Goal: Communication & Community: Answer question/provide support

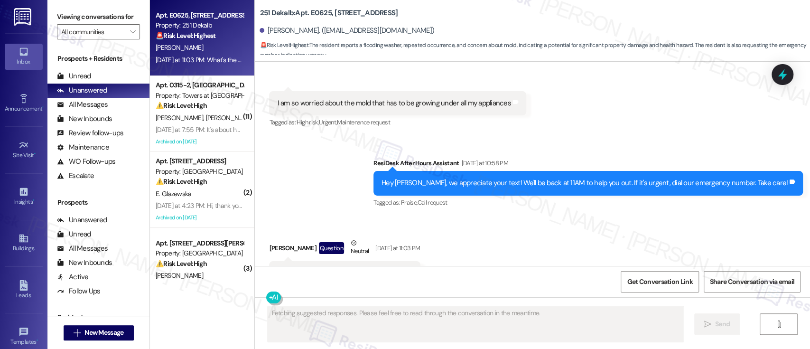
scroll to position [9924, 0]
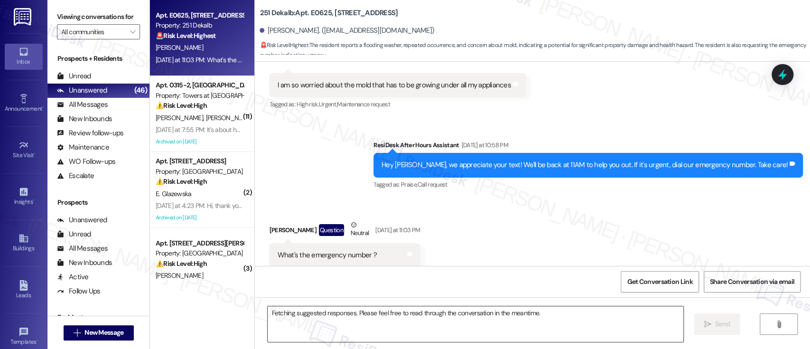
click at [417, 311] on textarea "Fetching suggested responses. Please feel free to read through the conversation…" at bounding box center [475, 324] width 415 height 36
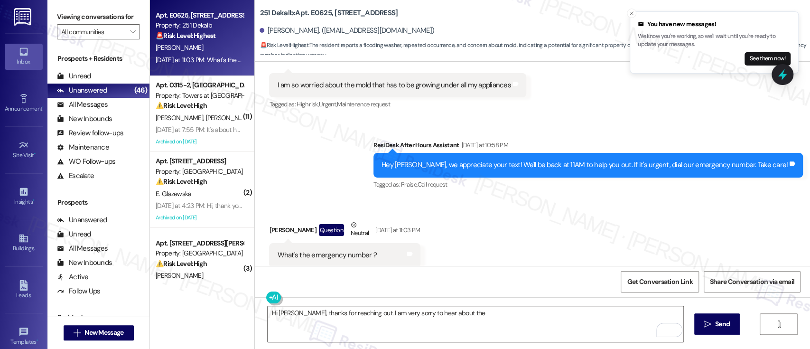
click at [553, 222] on div "Received via SMS Danielle Finkel Question Neutral Yesterday at 11:03 PM What's …" at bounding box center [532, 243] width 555 height 90
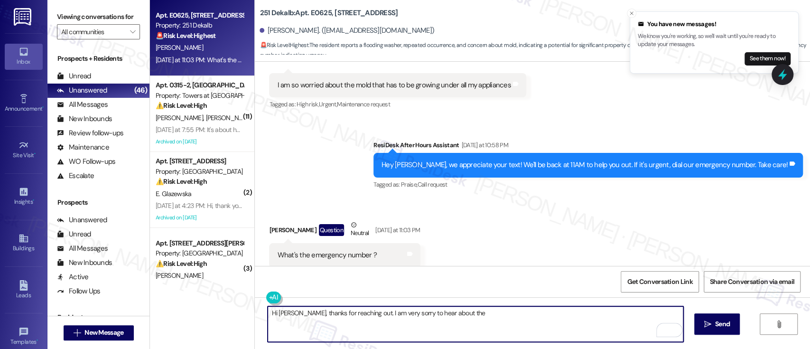
click at [422, 314] on textarea "Hi Danielle, thanks for reaching out. I am very sorry to hear about the" at bounding box center [475, 324] width 415 height 36
click at [518, 314] on textarea "Hi Danielle, thanks for reaching out. I am very sorry to hear about the" at bounding box center [475, 324] width 415 height 36
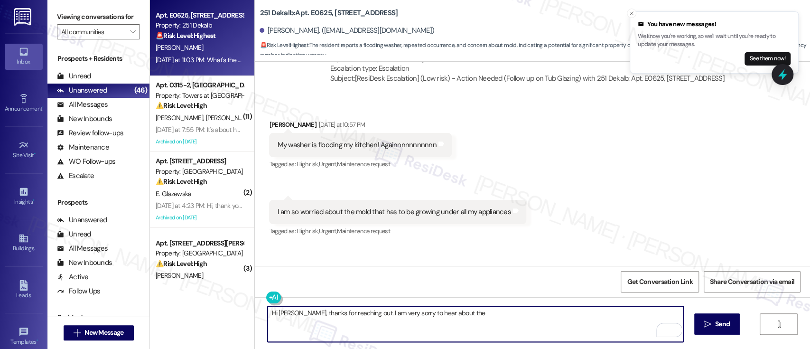
scroll to position [9735, 0]
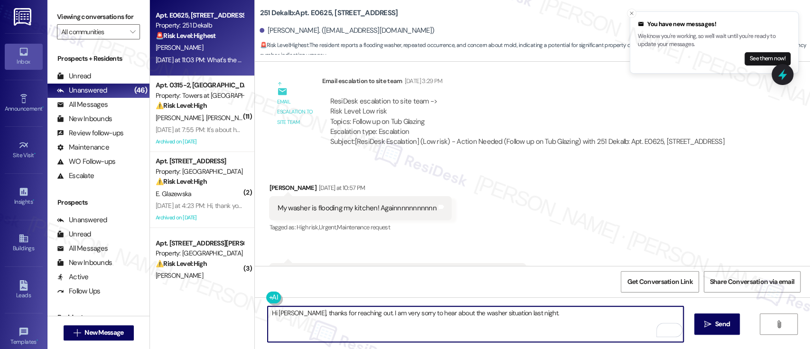
click at [380, 313] on textarea "Hi Danielle, thanks for reaching out. I am very sorry to hear about the washer …" at bounding box center [475, 324] width 415 height 36
click at [562, 319] on textarea "Hi Danielle, thanks for reaching out. I am truly sorry to hear about the washer…" at bounding box center [475, 324] width 415 height 36
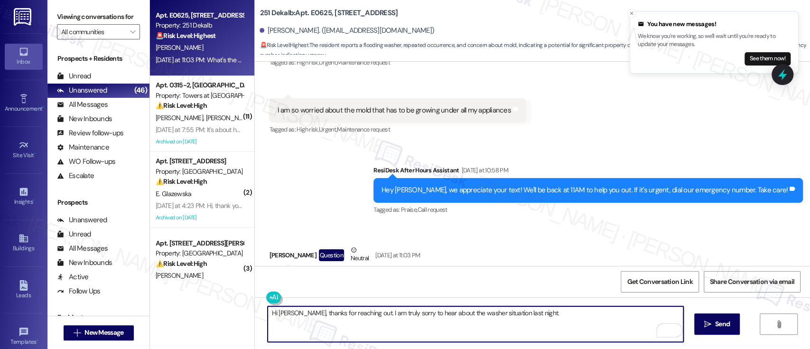
scroll to position [9924, 0]
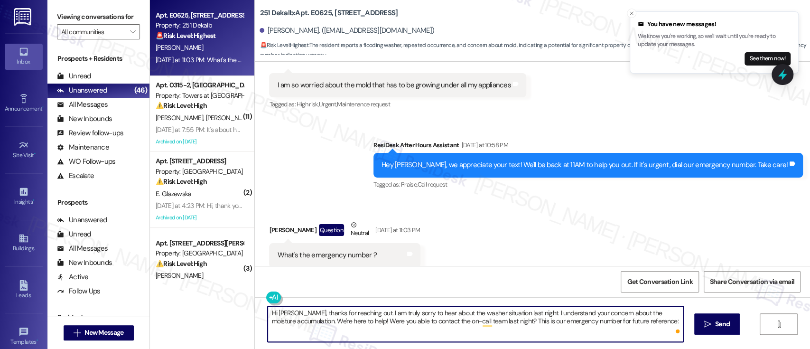
paste textarea "610-265-5251 option 3"
paste textarea "’m really sorry to hear about the washer issue and understand your concern abou…"
click at [422, 321] on textarea "Hi Danielle, thanks for reaching out. I’m really sorry to hear about the washer…" at bounding box center [475, 324] width 415 height 36
click at [281, 323] on textarea "Hi Danielle, thanks for reaching out. I’m really sorry to hear about the washer…" at bounding box center [475, 324] width 415 height 36
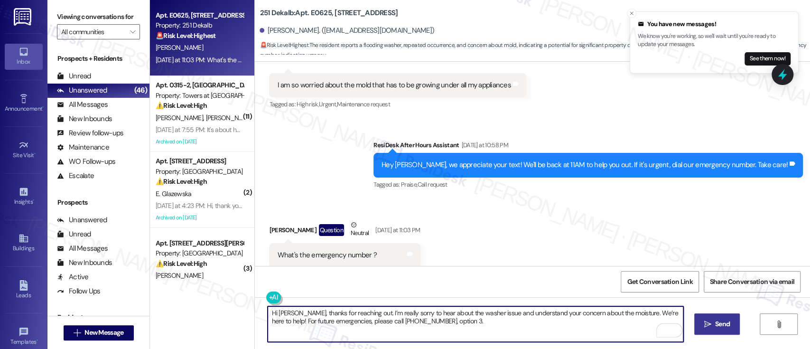
type textarea "Hi Danielle, thanks for reaching out. I’m really sorry to hear about the washer…"
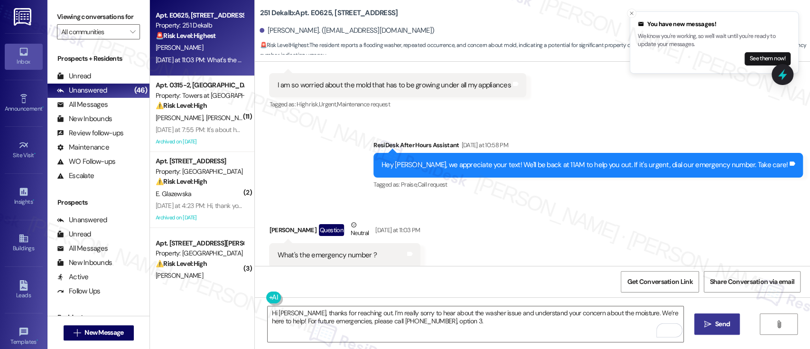
click at [716, 327] on span "Send" at bounding box center [722, 324] width 15 height 10
click at [713, 321] on span "Send" at bounding box center [722, 324] width 19 height 10
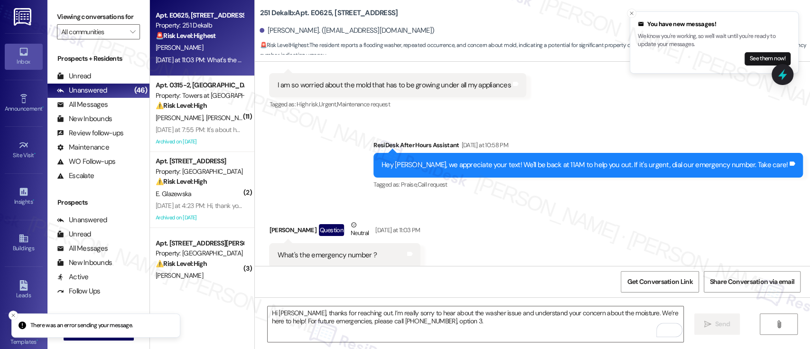
scroll to position [9924, 0]
click at [554, 231] on div "Received via SMS Danielle Finkel Question Neutral Yesterday at 11:03 PM What's …" at bounding box center [532, 244] width 555 height 90
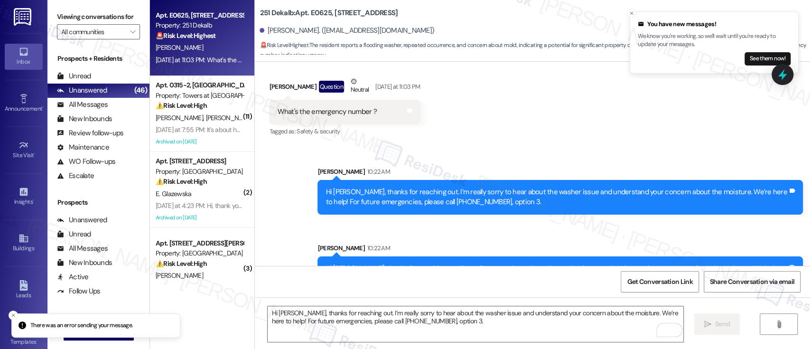
scroll to position [10077, 0]
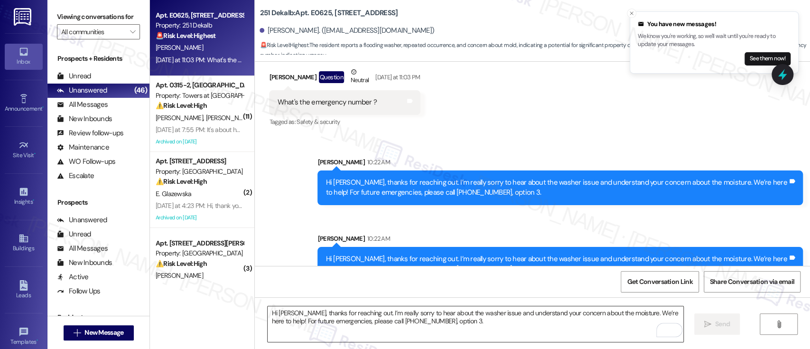
click at [548, 337] on textarea "Hi Danielle, thanks for reaching out. I’m really sorry to hear about the washer…" at bounding box center [475, 324] width 415 height 36
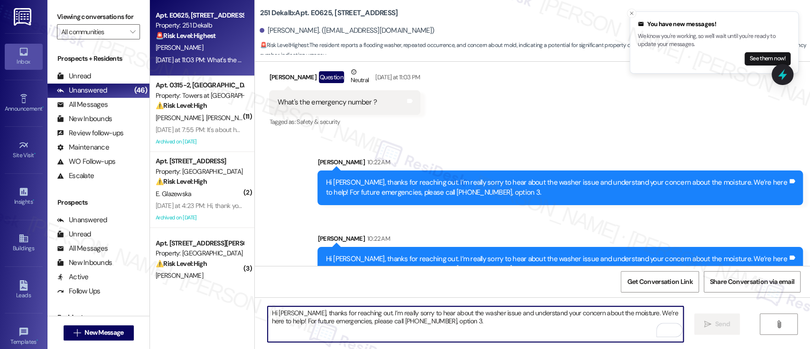
click at [454, 319] on textarea "Hi Danielle, thanks for reaching out. I’m really sorry to hear about the washer…" at bounding box center [475, 324] width 415 height 36
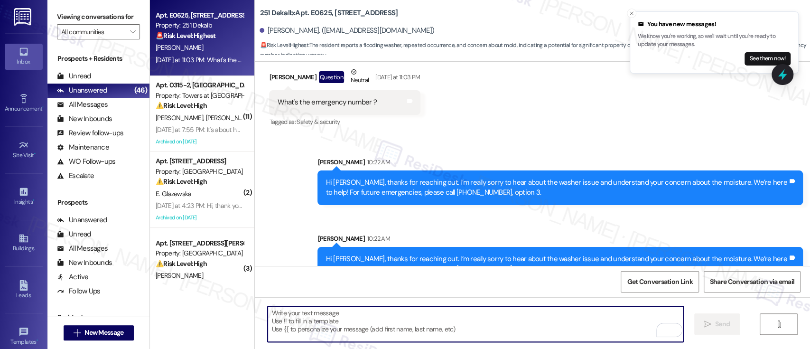
paste textarea "Were you able to reach the on-call team last night?"
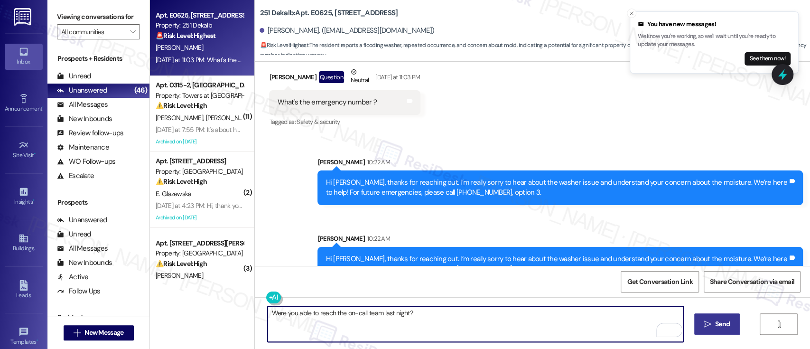
drag, startPoint x: 435, startPoint y: 315, endPoint x: 651, endPoint y: 314, distance: 215.5
click at [75, 303] on div "Viewing conversations for All communities  Prospects + Residents Unread (0) Un…" at bounding box center [428, 174] width 763 height 349
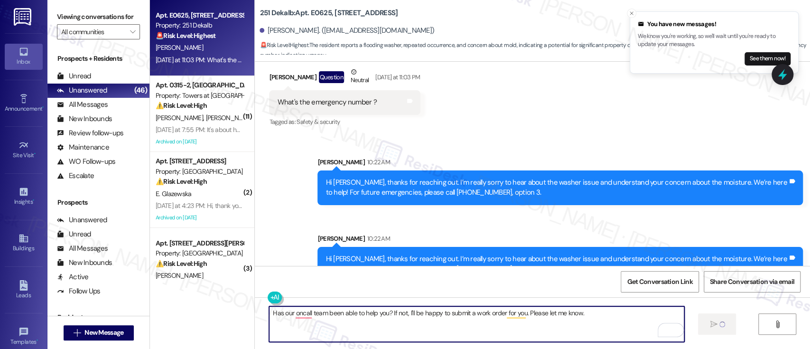
type textarea "Has our oncall team been able to help you? If not, I'll be happy to submit a wo…"
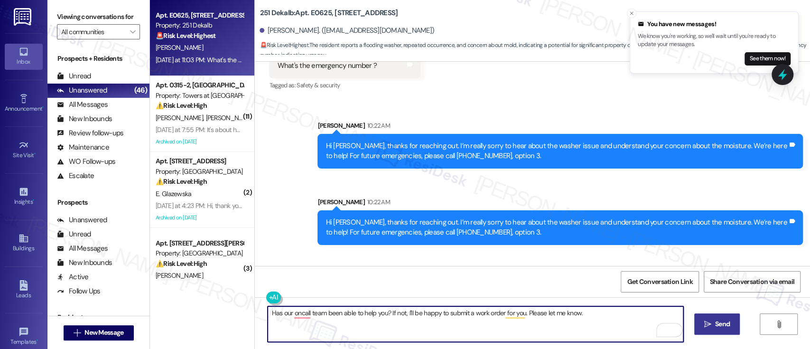
scroll to position [10143, 0]
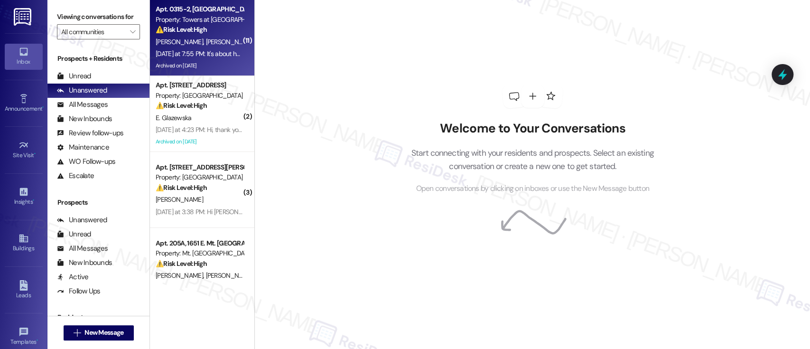
click at [224, 42] on div "[PERSON_NAME] [PERSON_NAME]" at bounding box center [200, 42] width 90 height 12
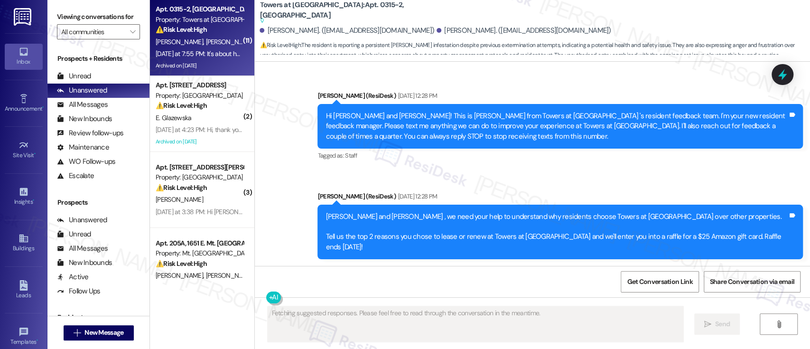
scroll to position [8669, 0]
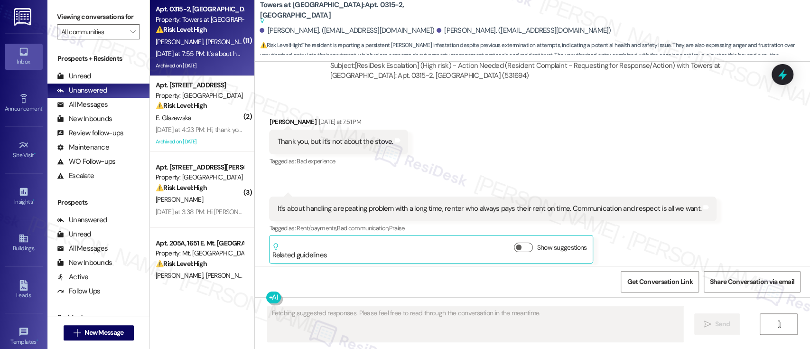
click at [754, 206] on div "Announcement, sent via SMS Emily (ResiDesk) Feb 08, 2022 at 12:28 PM Hi Ruth an…" at bounding box center [532, 164] width 555 height 204
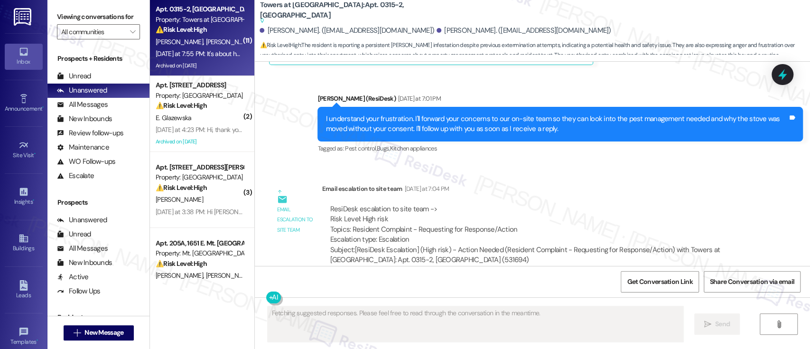
scroll to position [8480, 0]
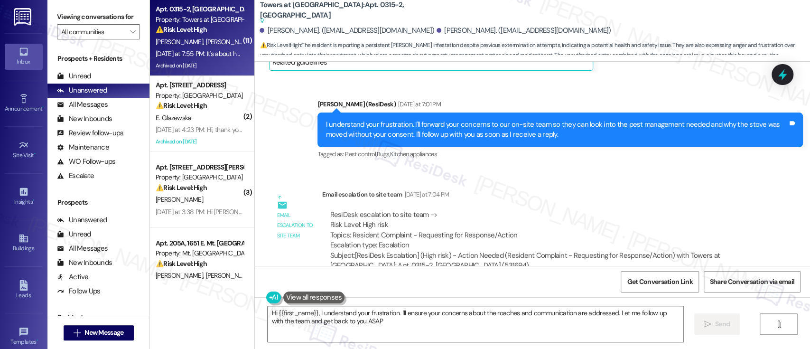
type textarea "Hi {{first_name}}, I understand your frustration. I'll ensure your concerns abo…"
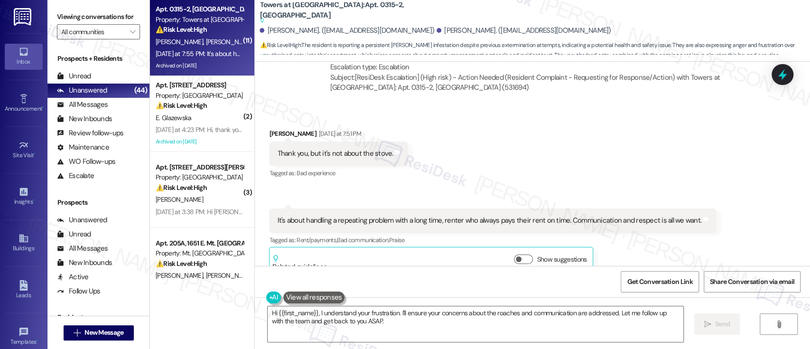
scroll to position [8669, 0]
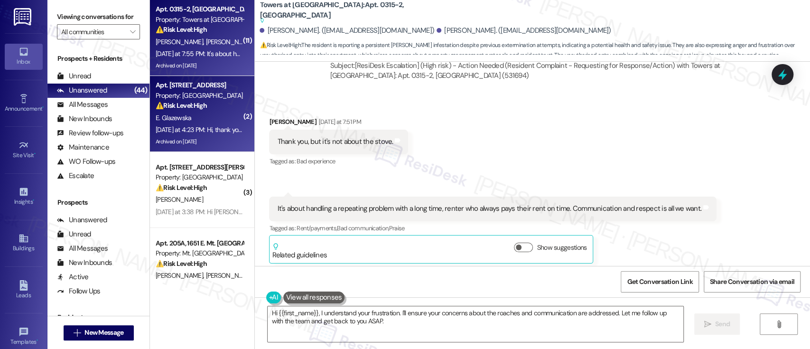
click at [197, 92] on div "Property: Fountain Gardens" at bounding box center [200, 96] width 88 height 10
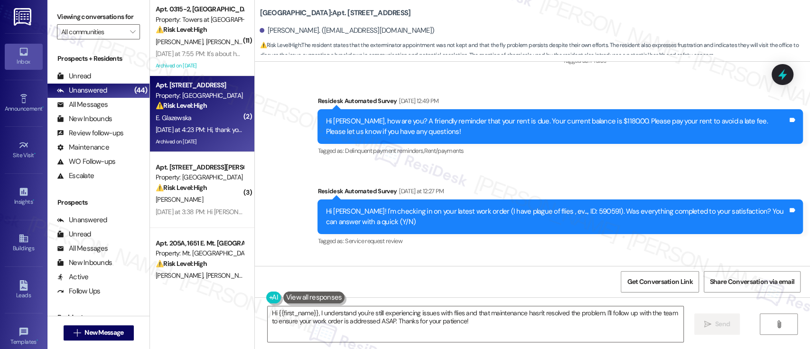
scroll to position [9511, 0]
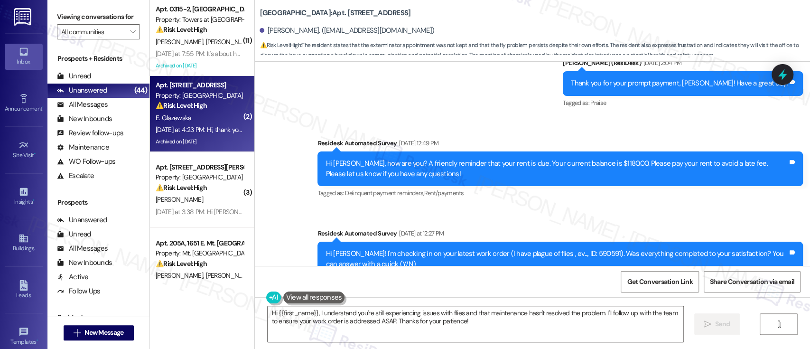
click at [554, 249] on div "Hi Ewa! I'm checking in on your latest work order (I have plague of flies , ev.…" at bounding box center [557, 259] width 462 height 20
copy div "590591"
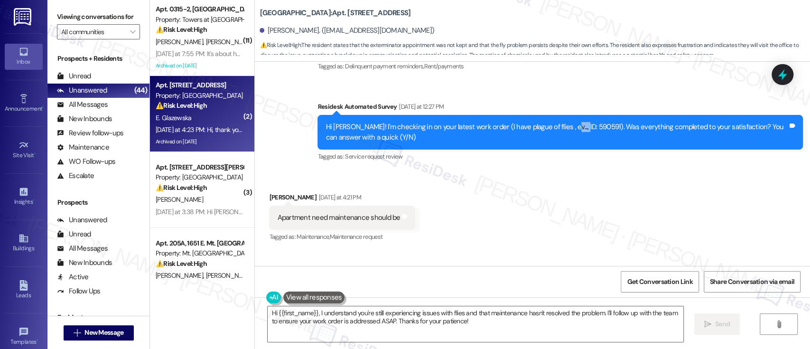
scroll to position [9574, 0]
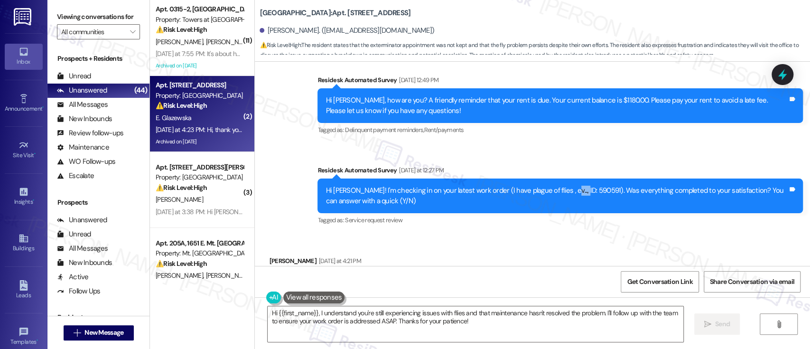
copy div "590591"
click at [506, 234] on div "Received via SMS Ewa Glazewska Yesterday at 4:21 PM Apartment need maintenance …" at bounding box center [532, 347] width 555 height 226
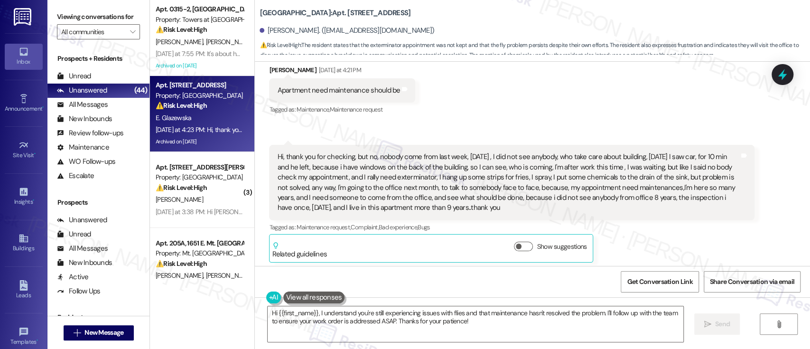
scroll to position [9701, 0]
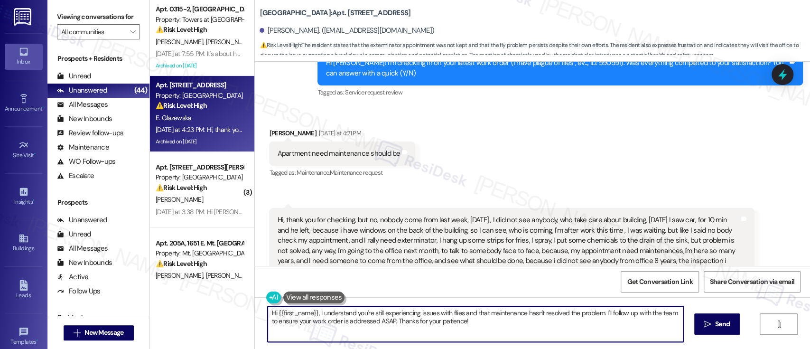
click at [381, 311] on textarea "Hi {{first_name}}, I understand you're still experiencing issues with flies and…" at bounding box center [475, 324] width 415 height 36
click at [380, 311] on textarea "Hi {{first_name}}, I understand you're still experiencing issues with flies and…" at bounding box center [475, 324] width 415 height 36
click at [424, 312] on textarea "Hi {{first_name}}, I understand you're still experiencing issues with flies and…" at bounding box center [475, 324] width 415 height 36
click at [414, 313] on textarea "Hi {{first_name}}, I understand you're still experiencing issues with flies and…" at bounding box center [475, 324] width 415 height 36
click at [447, 313] on textarea "Hi {{first_name}}, I understand you're still experiencing pest issues with flie…" at bounding box center [475, 324] width 415 height 36
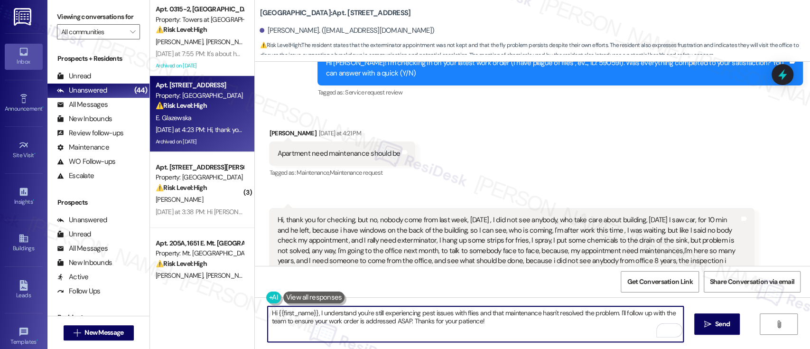
click at [471, 314] on textarea "Hi {{first_name}}, I understand you're still experiencing pest issues with flie…" at bounding box center [475, 324] width 415 height 36
drag, startPoint x: 589, startPoint y: 310, endPoint x: 600, endPoint y: 338, distance: 29.8
click at [600, 338] on textarea "Hi {{first_name}}, I understand you're still experiencing pest issues and that …" at bounding box center [475, 324] width 415 height 36
click at [397, 325] on textarea "Hi {{first_name}}, I understand you're still experiencing pest issues and that …" at bounding box center [475, 324] width 415 height 36
click at [418, 324] on textarea "Hi {{first_name}}, I understand you're still experiencing pest issues and that …" at bounding box center [475, 324] width 415 height 36
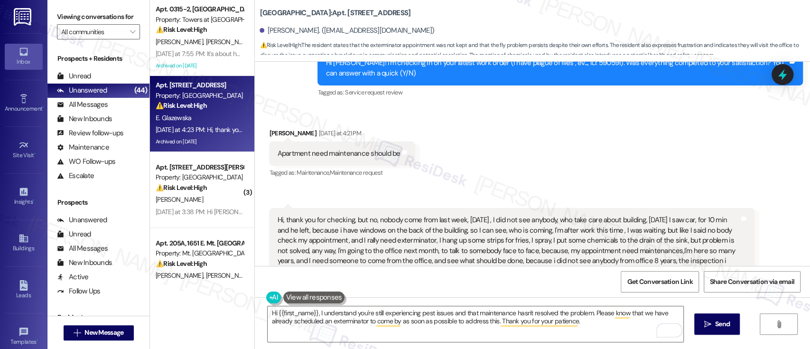
drag, startPoint x: 385, startPoint y: 169, endPoint x: 266, endPoint y: 125, distance: 127.2
click at [269, 208] on div "Hi, thank you for checking, but no, nobody come from last week, Thursday , I di…" at bounding box center [512, 245] width 486 height 75
copy div "Hi, thank you for checking, but no, nobody come from last week, Thursday , I di…"
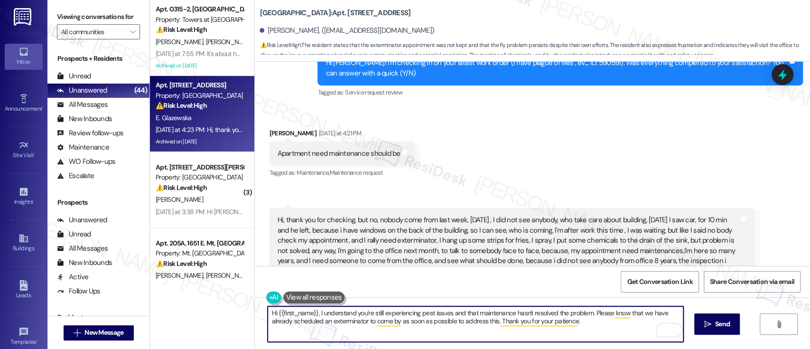
click at [490, 326] on textarea "Hi {{first_name}}, I understand you're still experiencing pest issues and that …" at bounding box center [475, 324] width 415 height 36
paste textarea "thank you for your message. I'm really sorry to hear this has been ongoing and …"
type textarea "Hi {{first_name}}, thank you for your message. I'm really sorry to hear this ha…"
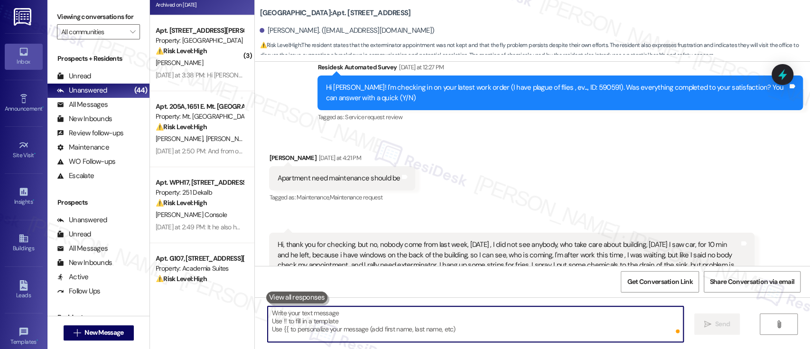
scroll to position [190, 0]
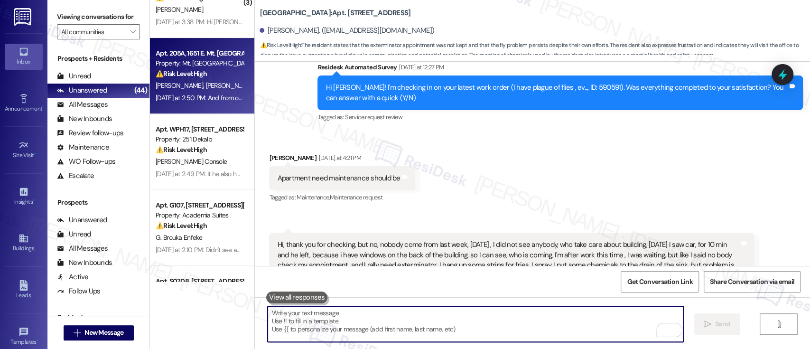
click at [206, 89] on span "[PERSON_NAME]" at bounding box center [229, 85] width 47 height 9
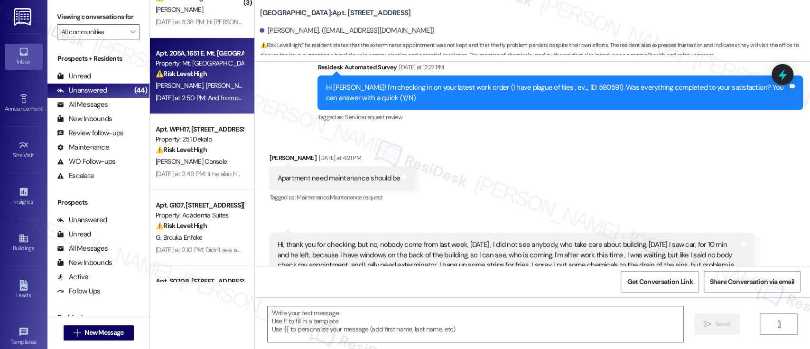
type textarea "Fetching suggested responses. Please feel free to read through the conversation…"
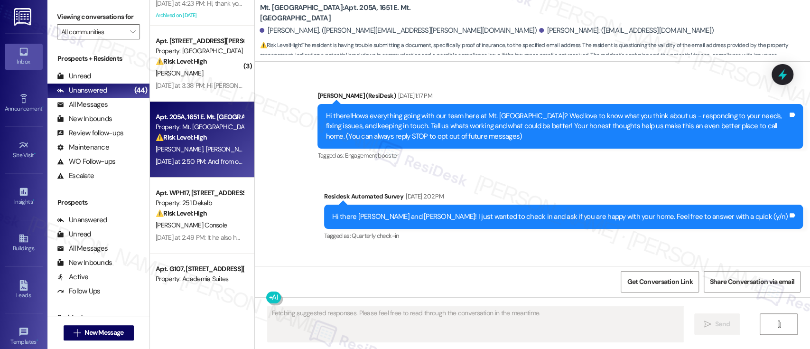
scroll to position [5516, 0]
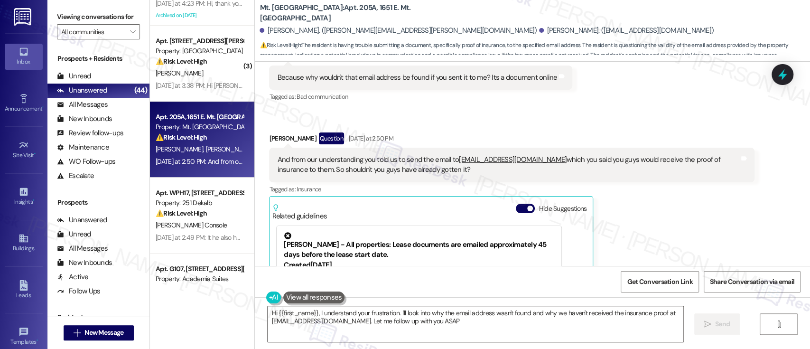
type textarea "Hi {{first_name}}, I understand your frustration. I'll look into why the email …"
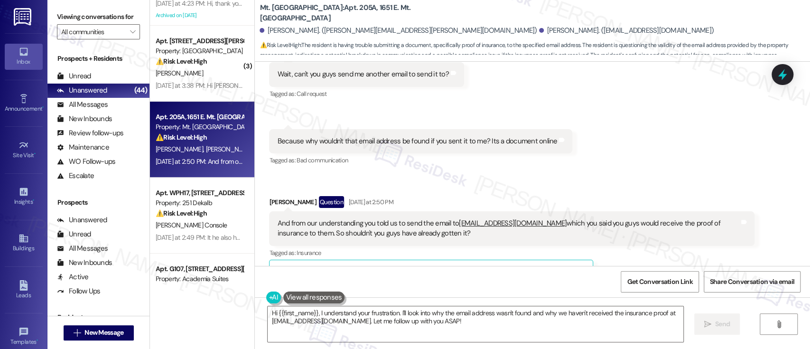
scroll to position [5326, 0]
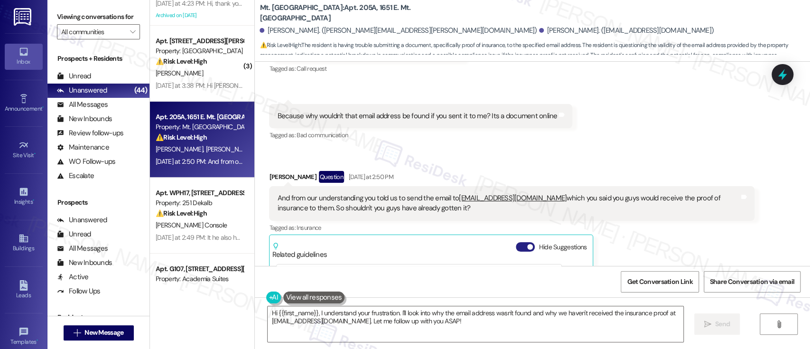
click at [518, 242] on button "Hide Suggestions" at bounding box center [525, 246] width 19 height 9
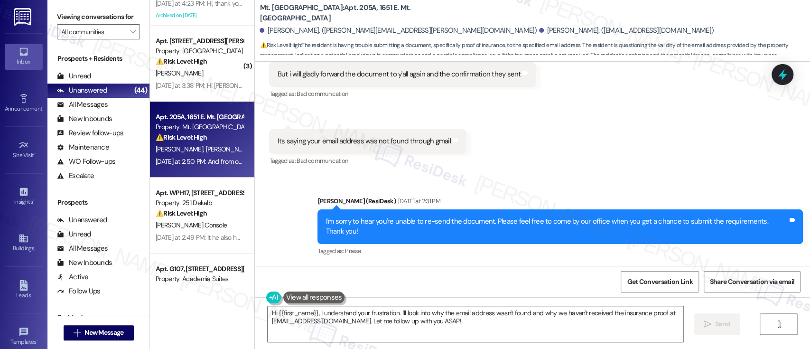
scroll to position [5096, 0]
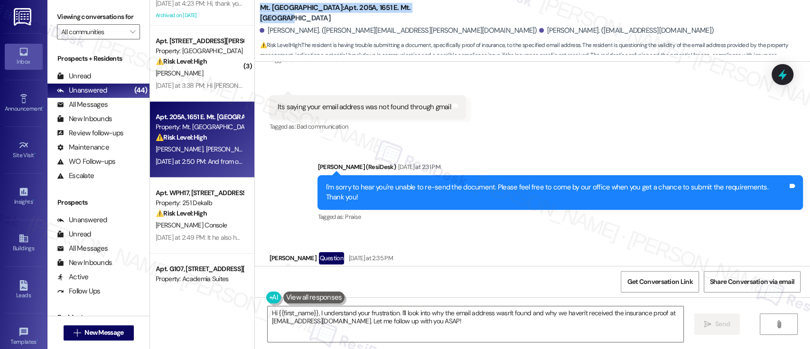
drag, startPoint x: 395, startPoint y: 17, endPoint x: 250, endPoint y: 7, distance: 145.2
click at [255, 7] on div "Mt. Airy Place: Apt. 205A, 1651 E. Mt. Airy Ave Tremaine Beasley. (tremaine.bea…" at bounding box center [532, 28] width 555 height 52
copy b "Mt. Airy Place: Apt. 205A, 1651 E. Mt. Airy Ave"
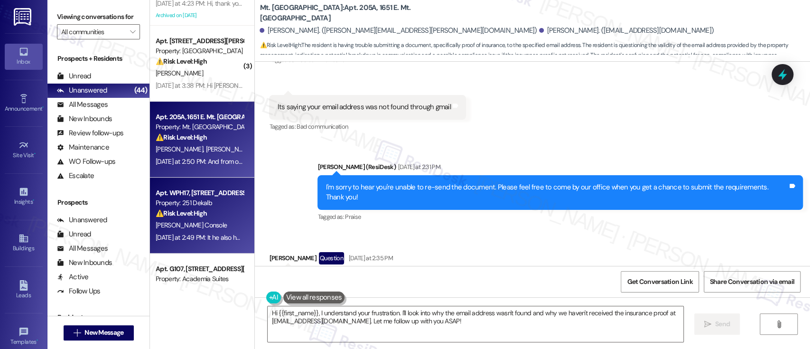
click at [192, 212] on strong "⚠️ Risk Level: High" at bounding box center [181, 213] width 51 height 9
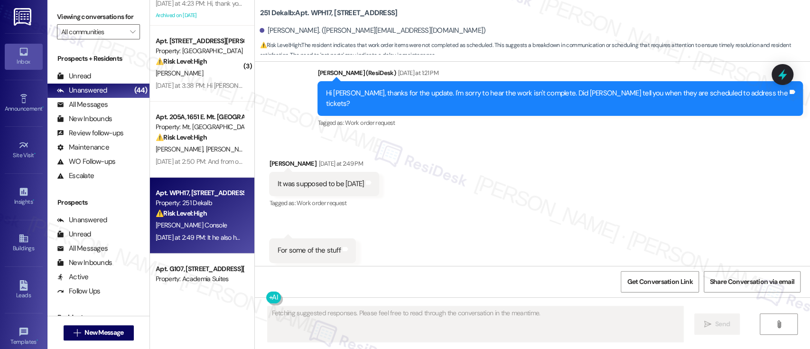
scroll to position [902, 0]
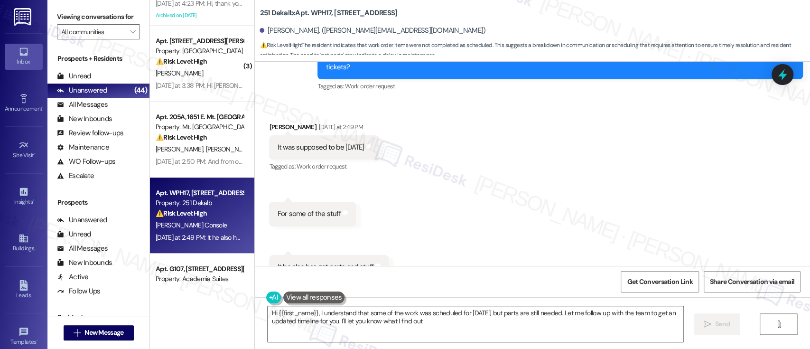
type textarea "Hi {{first_name}}, I understand that some of the work was scheduled for today, …"
click at [558, 116] on div "Received via SMS James Console Yesterday at 2:49 PM It was supposed to be today…" at bounding box center [532, 194] width 555 height 186
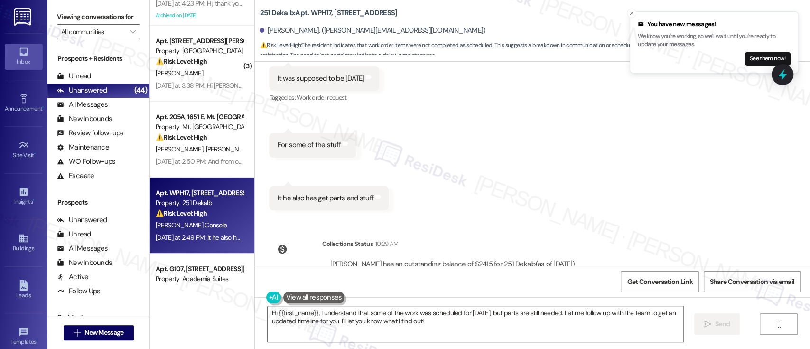
scroll to position [990, 0]
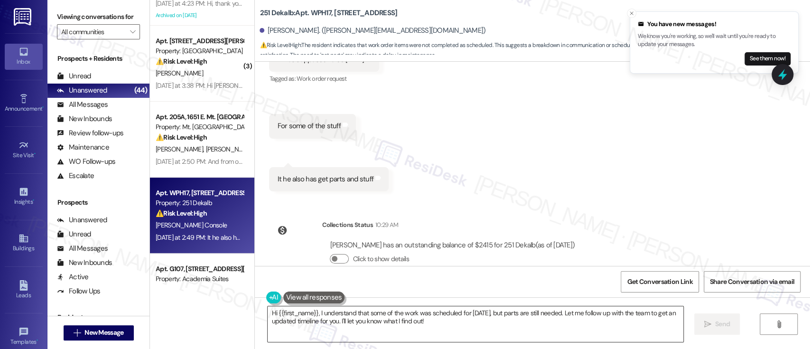
click at [610, 312] on textarea "Hi {{first_name}}, I understand that some of the work was scheduled for today, …" at bounding box center [475, 324] width 415 height 36
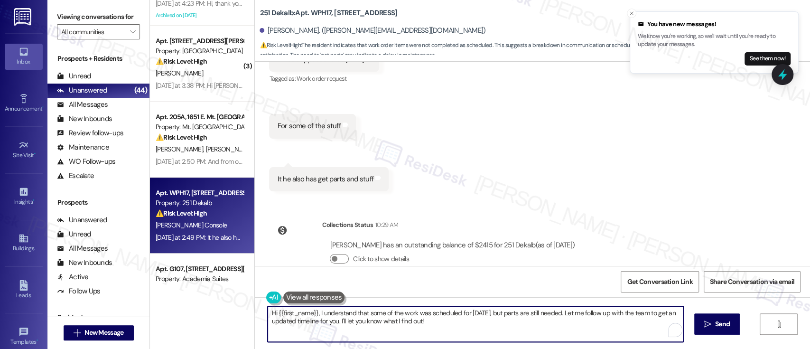
click at [283, 325] on textarea "Hi {{first_name}}, I understand that some of the work was scheduled for today, …" at bounding box center [475, 324] width 415 height 36
click at [377, 320] on textarea "Hi {{first_name}}, I understand that some of the work was scheduled for today, …" at bounding box center [475, 324] width 415 height 36
click at [430, 322] on textarea "Hi {{first_name}}, I understand that some of the work was scheduled for today, …" at bounding box center [475, 324] width 415 height 36
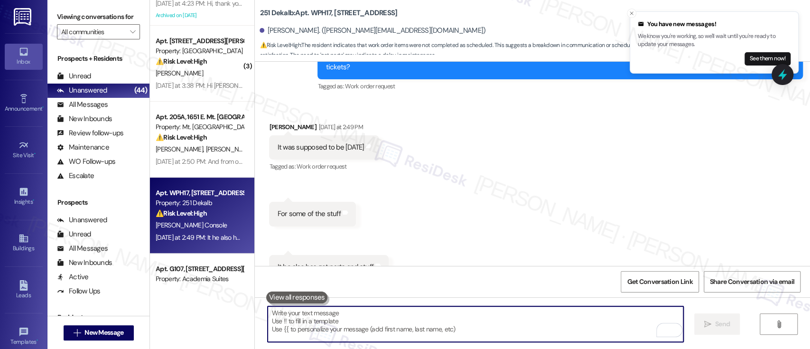
scroll to position [1066, 0]
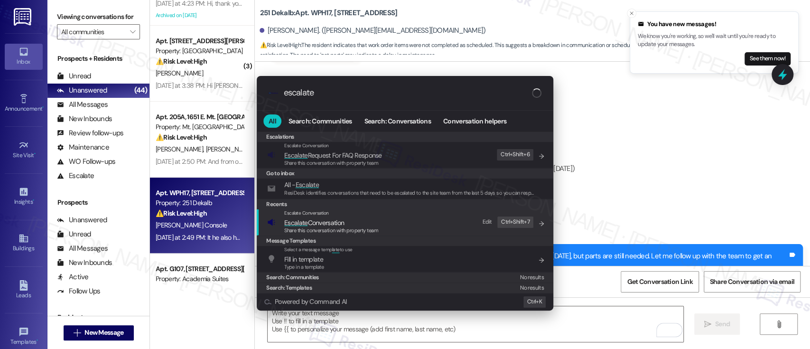
type input "escalate"
click at [320, 219] on span "Escalate Conversation" at bounding box center [314, 222] width 60 height 9
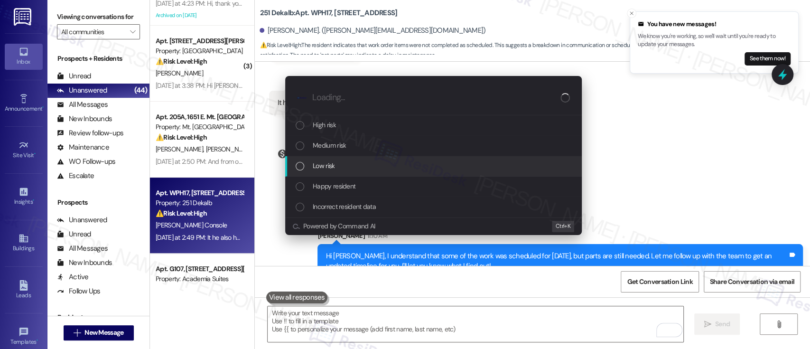
click at [359, 168] on div "Low risk" at bounding box center [435, 165] width 278 height 10
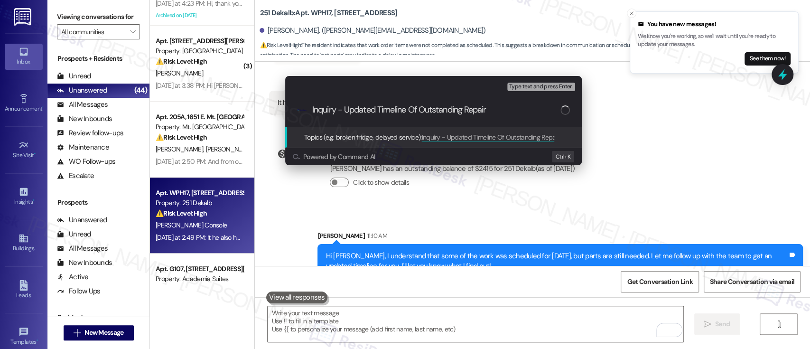
type input "Inquiry - Updated Timeline Of Outstanding Repairs"
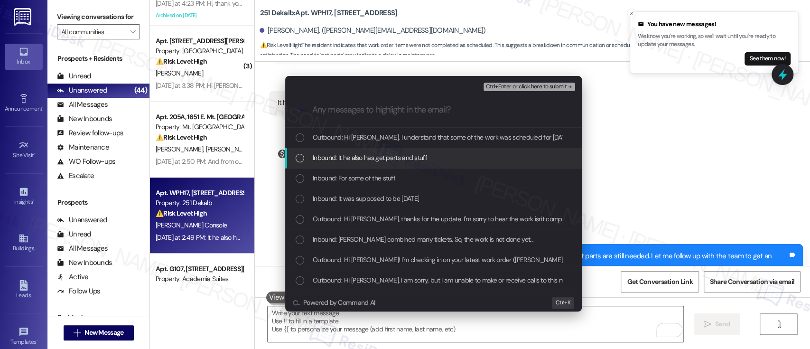
click at [355, 160] on span "Inbound: It he also has get parts and stuff" at bounding box center [370, 157] width 114 height 10
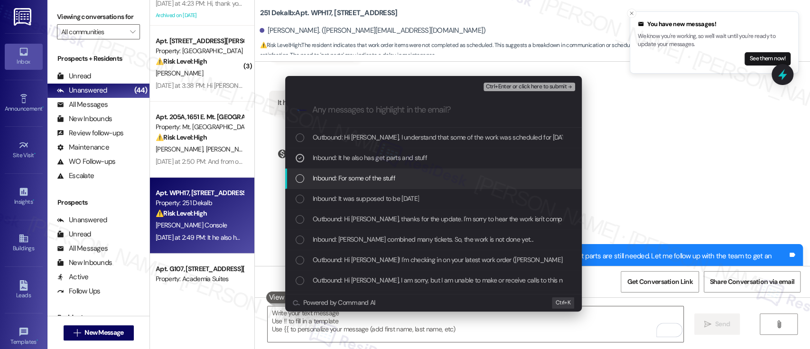
drag, startPoint x: 353, startPoint y: 178, endPoint x: 351, endPoint y: 196, distance: 18.6
click at [353, 178] on span "Inbound: For some of the stuff" at bounding box center [354, 178] width 83 height 10
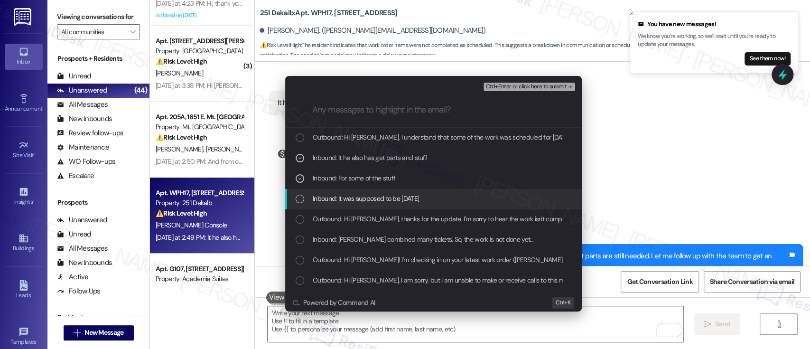
click at [351, 196] on span "Inbound: It was supposed to be today" at bounding box center [366, 198] width 106 height 10
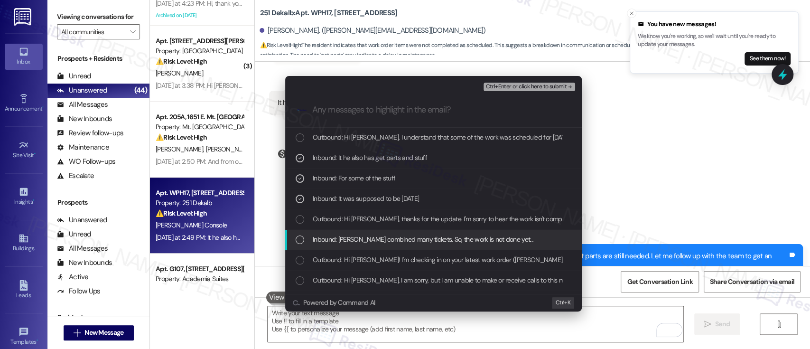
click at [354, 233] on div "Inbound: Jason combined many tickets. So, the work is not done yet..." at bounding box center [433, 240] width 297 height 20
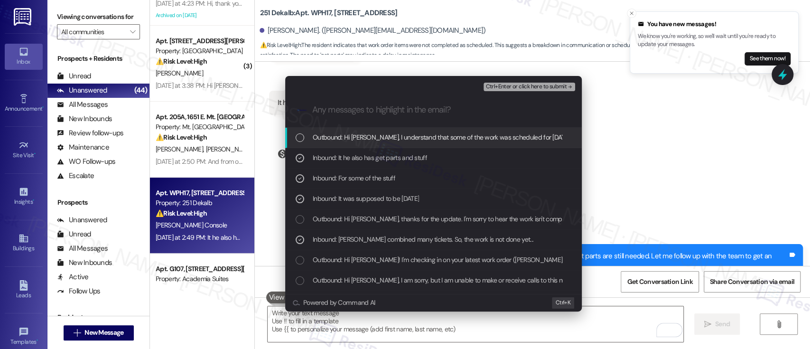
click at [564, 88] on span "Ctrl+Enter or click here to submit" at bounding box center [526, 87] width 81 height 7
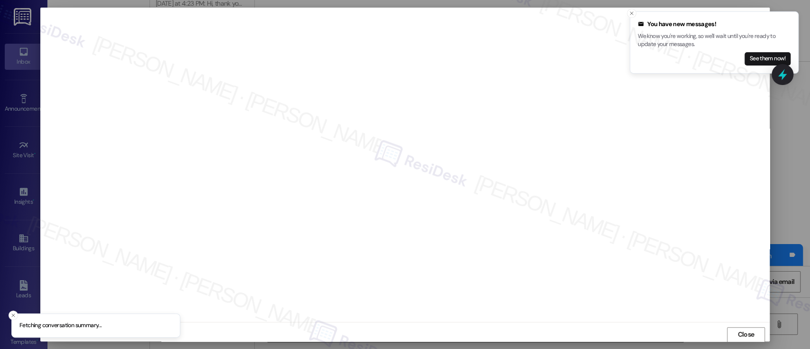
scroll to position [0, 0]
click at [634, 13] on icon "Close toast" at bounding box center [632, 13] width 6 height 6
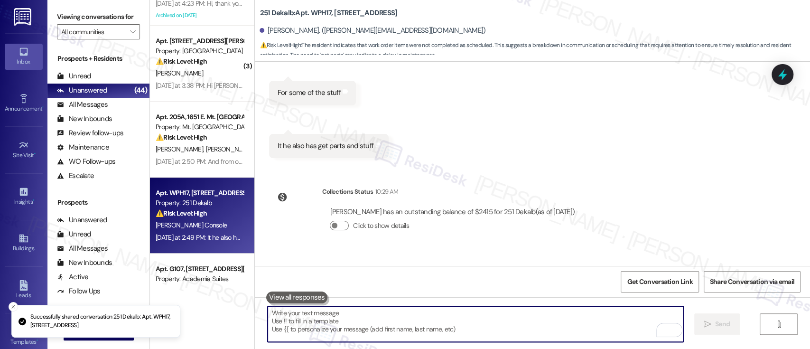
scroll to position [902, 0]
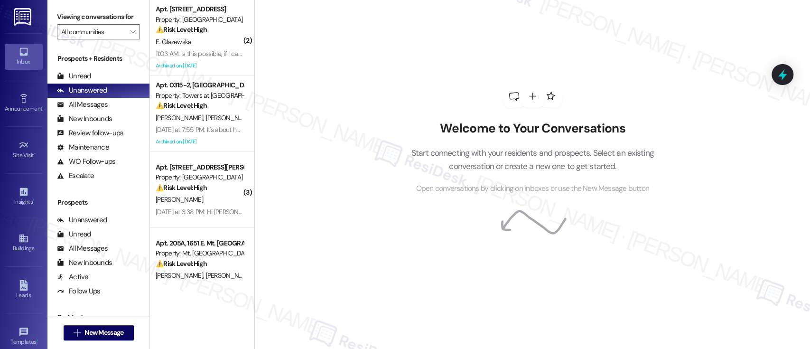
click at [380, 35] on div "Welcome to Your Conversations Start connecting with your residents and prospect…" at bounding box center [532, 174] width 556 height 349
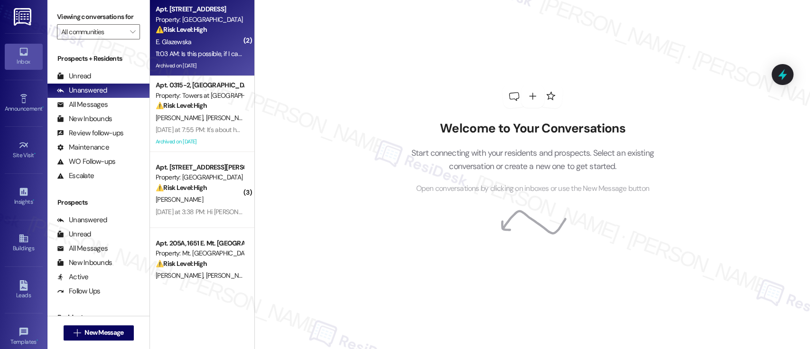
click at [207, 36] on div "E. Glazewska" at bounding box center [200, 42] width 90 height 12
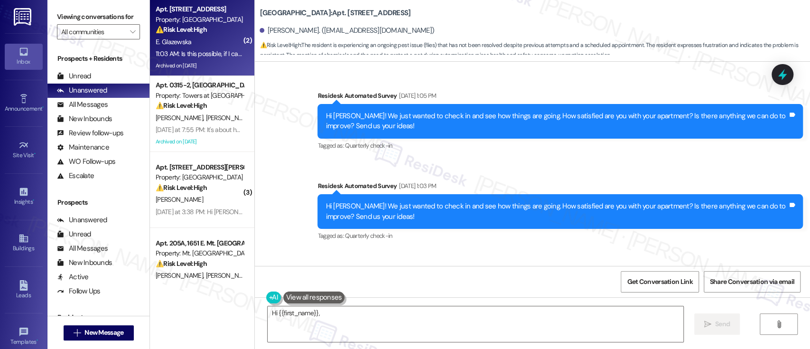
scroll to position [10050, 0]
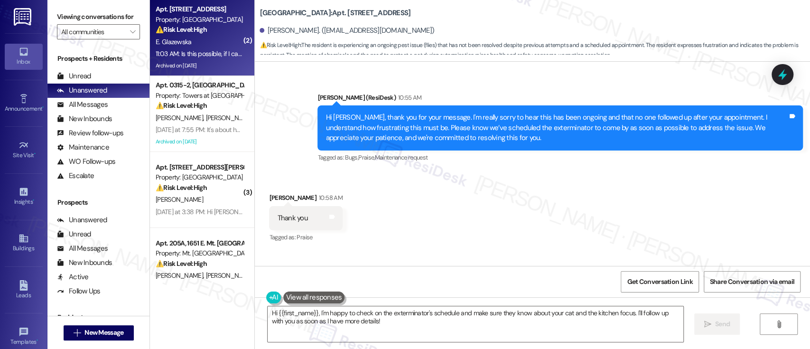
click at [441, 171] on div "Received via SMS [PERSON_NAME] 10:58 AM Thank you Tags and notes Tagged as: Pra…" at bounding box center [532, 263] width 555 height 185
click at [477, 171] on div "Received via SMS Ewa Glazewska 10:58 AM Thank you Tags and notes Tagged as: Pra…" at bounding box center [532, 263] width 555 height 185
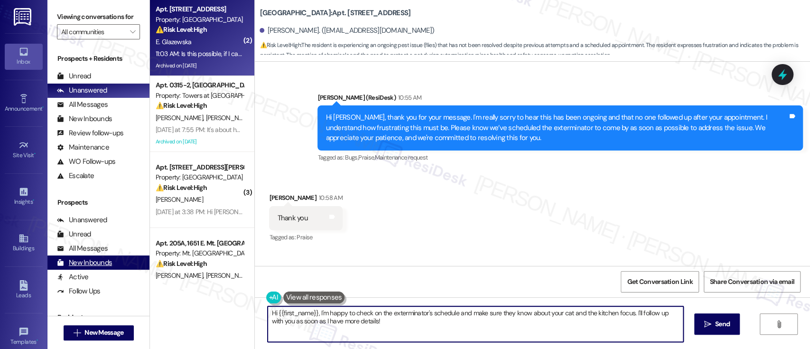
drag, startPoint x: 314, startPoint y: 312, endPoint x: 53, endPoint y: 261, distance: 265.6
click at [57, 291] on div "Viewing conversations for All communities  Prospects + Residents Unread (0) Un…" at bounding box center [428, 174] width 763 height 349
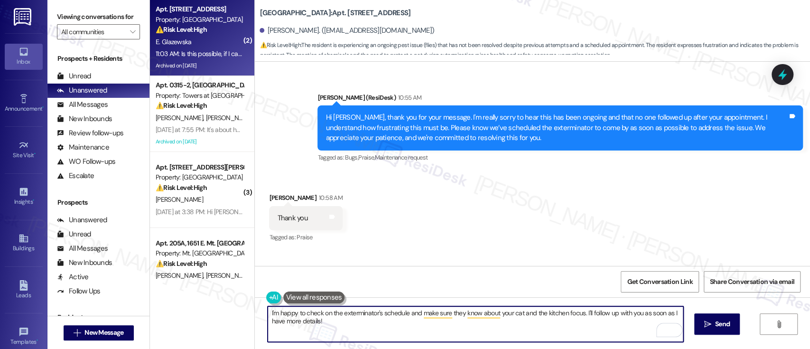
click at [589, 171] on div "Received via SMS Ewa Glazewska 10:58 AM Thank you Tags and notes Tagged as: Pra…" at bounding box center [532, 263] width 555 height 185
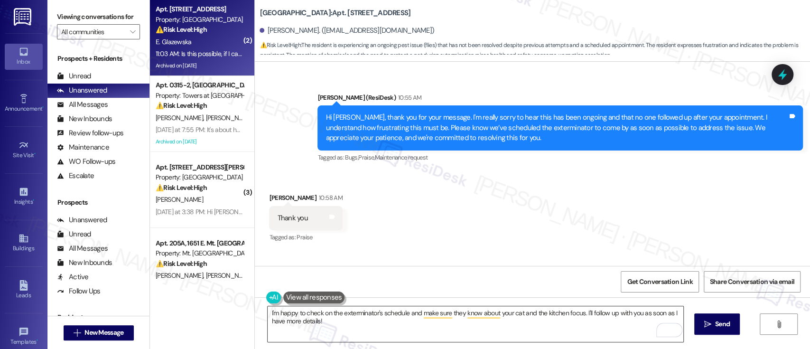
click at [449, 328] on textarea "I'm happy to check on the exterminator's schedule and make sure they know about…" at bounding box center [475, 324] width 415 height 36
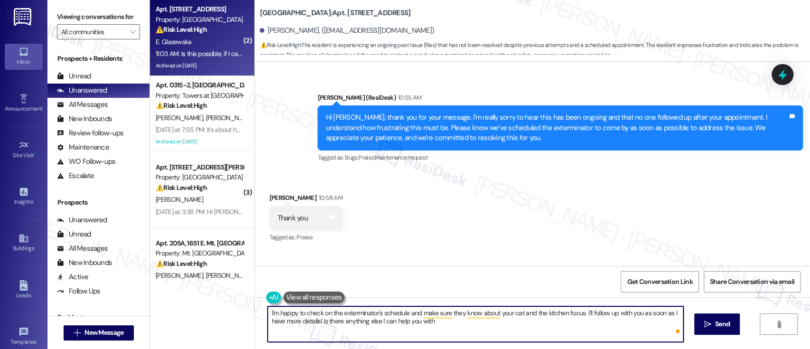
type textarea "I'm happy to check on the exterminator's schedule and make sure they know about…"
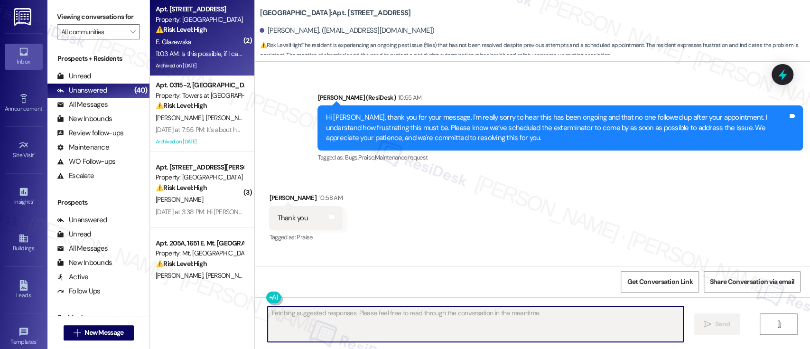
scroll to position [10050, 0]
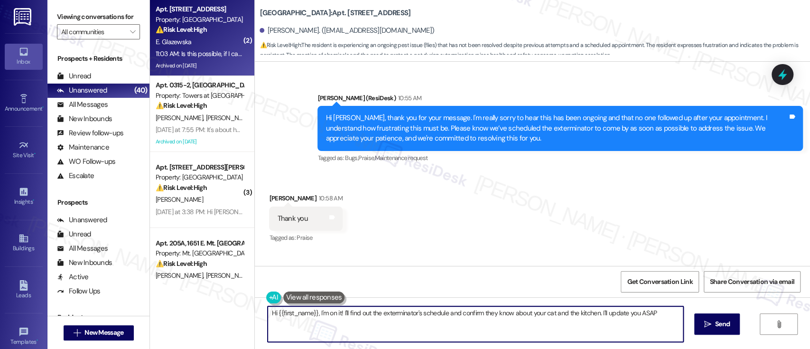
type textarea "Hi {{first_name}}, I'm on it! I'll find out the exterminator's schedule and con…"
click at [567, 172] on div "Received via SMS Ewa Glazewska 10:58 AM Thank you Tags and notes Tagged as: Pra…" at bounding box center [532, 264] width 555 height 185
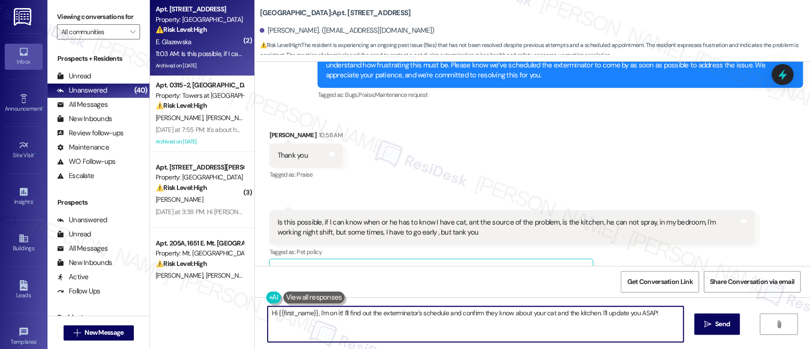
click at [644, 210] on div "Ewa Glazewska Question Neutral 11:03 AM Is this possible, if I can know when or…" at bounding box center [512, 248] width 486 height 77
click at [643, 210] on div "Ewa Glazewska Question Neutral 11:03 AM Is this possible, if I can know when or…" at bounding box center [512, 248] width 486 height 77
click at [642, 210] on div "Ewa Glazewska Question Neutral 11:03 AM Is this possible, if I can know when or…" at bounding box center [512, 248] width 486 height 77
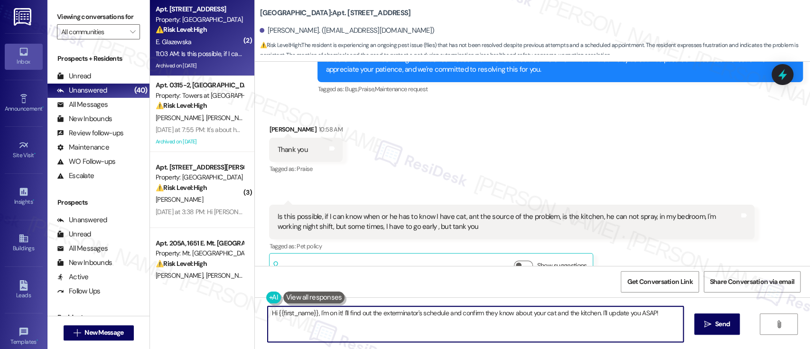
scroll to position [10127, 0]
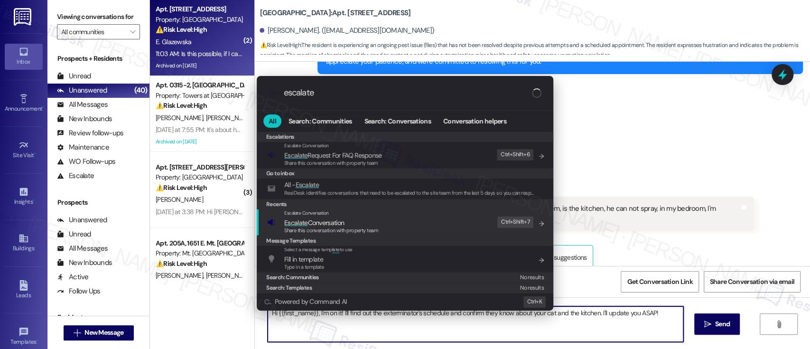
type input "escalate"
click at [356, 225] on span "Escalate Conversation" at bounding box center [331, 222] width 94 height 10
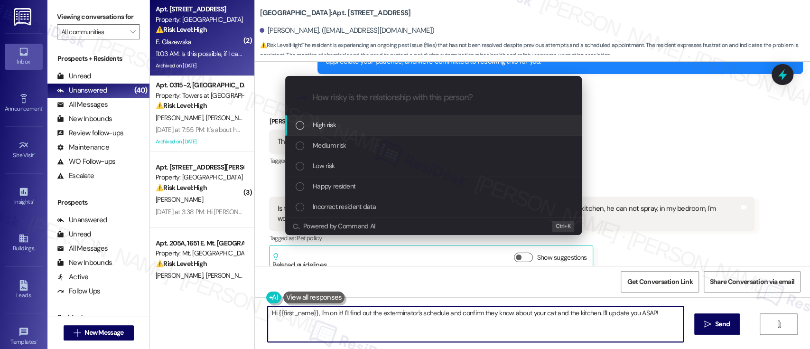
click at [355, 145] on div "Medium risk" at bounding box center [435, 145] width 278 height 10
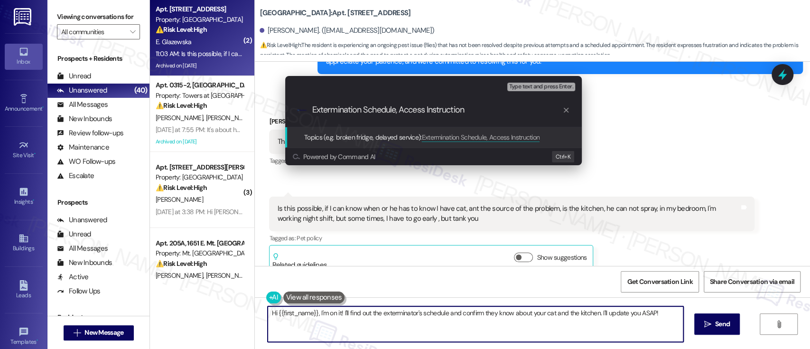
click at [402, 108] on input "Extermination Schedule, Access Instruction" at bounding box center [437, 110] width 250 height 10
type input "Extermination Schedule And Additional Instructions"
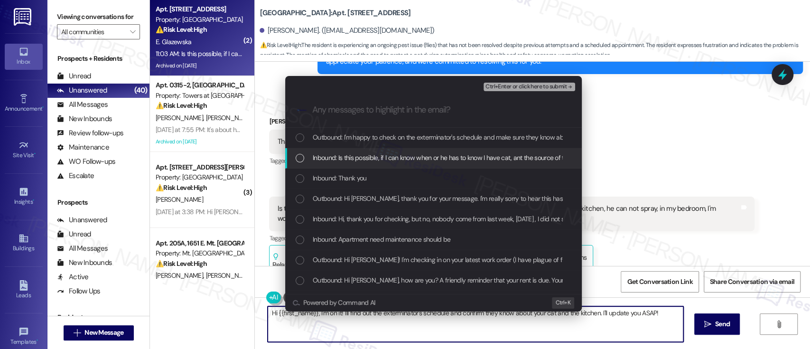
click at [328, 158] on span "Inbound: Is this possible, if I can know when or he has to know I have cat, ant…" at bounding box center [618, 157] width 611 height 10
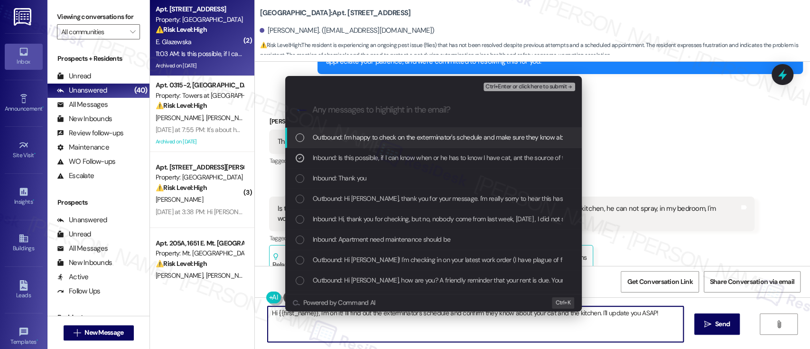
click at [524, 85] on span "Ctrl+Enter or click here to submit" at bounding box center [526, 87] width 81 height 7
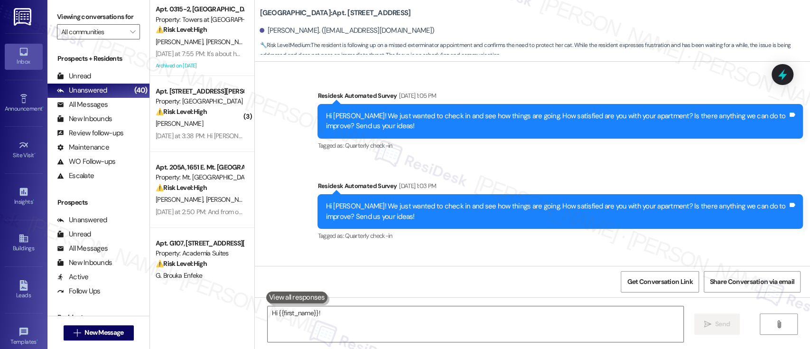
scroll to position [10220, 0]
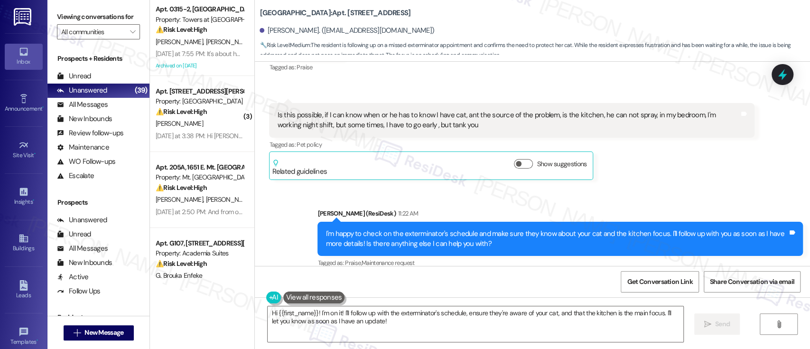
click at [632, 277] on div "Received via SMS Ewa Glazewska 11:24 AM Thank you so much, I appreciate your he…" at bounding box center [532, 317] width 555 height 80
click at [619, 277] on div "Received via SMS Ewa Glazewska 11:24 AM Thank you so much, I appreciate your he…" at bounding box center [532, 317] width 555 height 80
click at [445, 323] on textarea "Hi {{first_name}}! I'm on it! I'll follow up with the exterminator's schedule, …" at bounding box center [475, 324] width 415 height 36
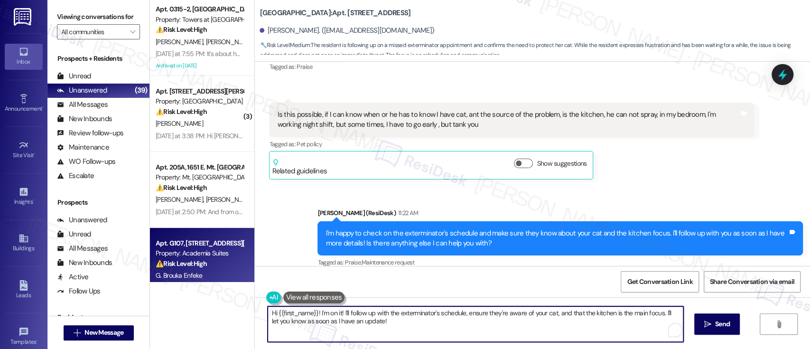
drag, startPoint x: 256, startPoint y: 282, endPoint x: 198, endPoint y: 272, distance: 58.8
click at [188, 270] on div "Apt. 0315-2, 8440 Limekiln Pike Property: Towers at Wyncote ⚠️ Risk Level: High…" at bounding box center [480, 174] width 660 height 349
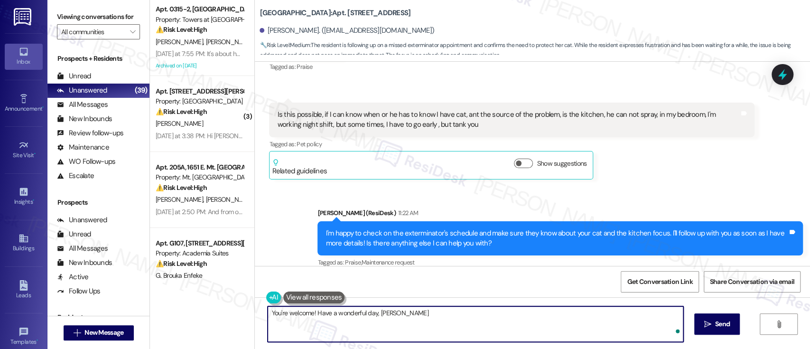
type textarea "You're welcome! Have a wonderful day, Ewa!"
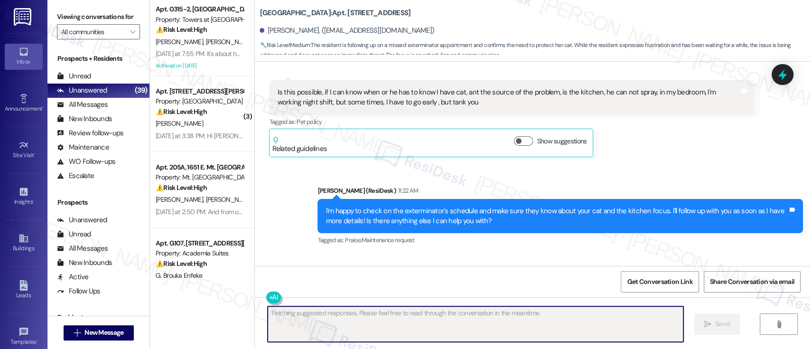
scroll to position [10224, 0]
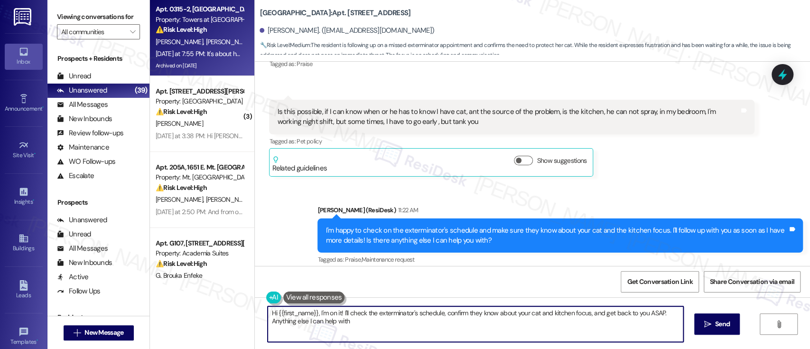
type textarea "Hi {{first_name}}, I'm on it! I'll check the exterminator's schedule, confirm t…"
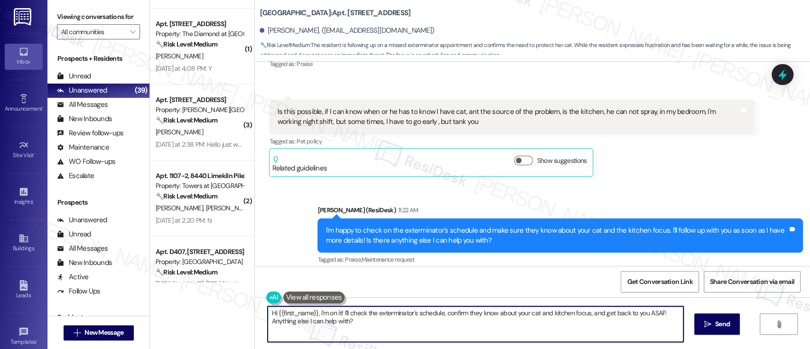
scroll to position [0, 0]
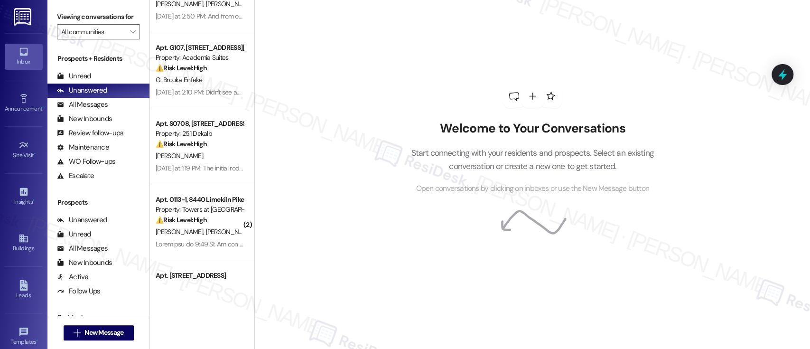
scroll to position [223, 0]
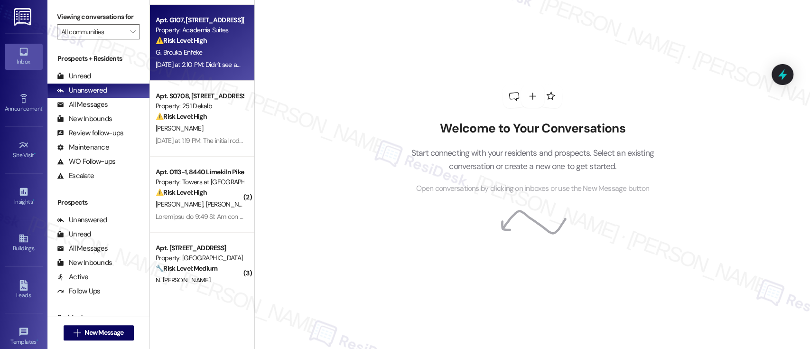
click at [211, 46] on div "Apt. G107, 1100 Godfrey Ave Property: Academia Suites ⚠️ Risk Level: High The r…" at bounding box center [200, 30] width 90 height 32
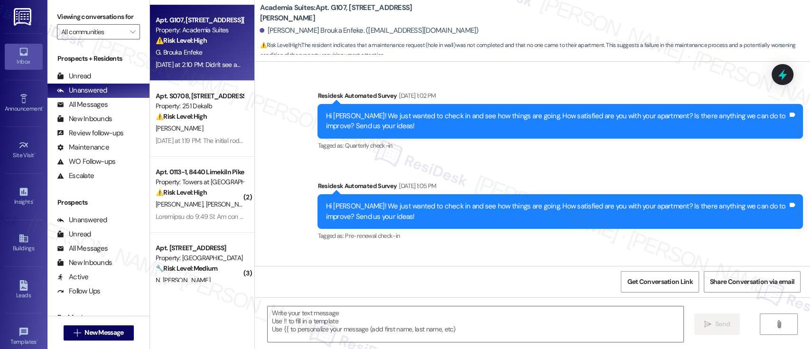
scroll to position [2807, 0]
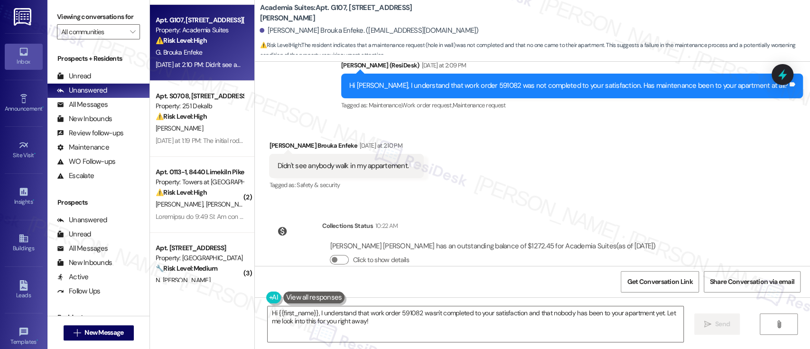
click at [628, 159] on div "Received via SMS Gael De Bonheur Brouka Enfeke Yesterday at 2:10 PM Didn't see …" at bounding box center [532, 159] width 555 height 80
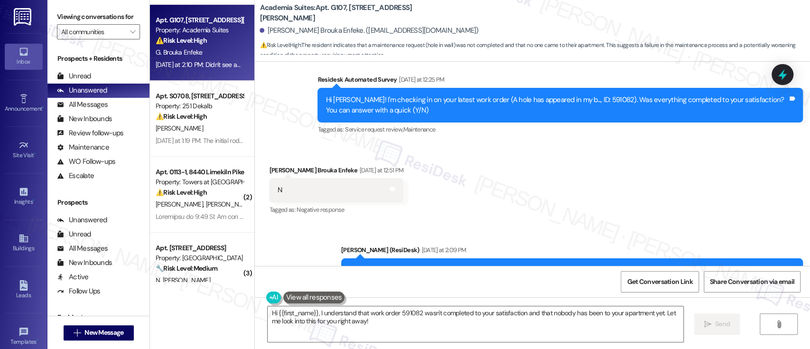
scroll to position [2618, 0]
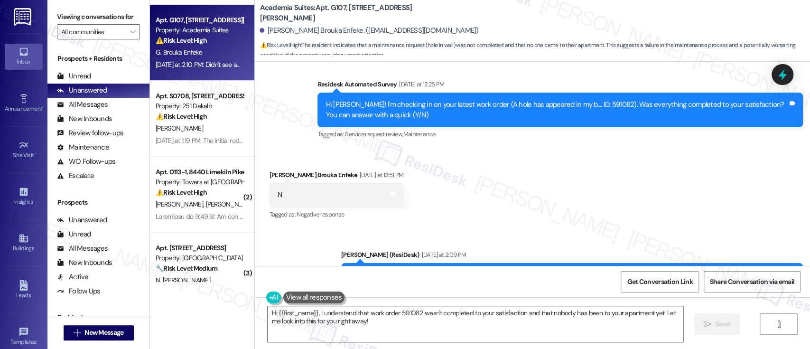
click at [611, 100] on div "Hi Gael De Bonheur! I'm checking in on your latest work order (A hole has appea…" at bounding box center [557, 110] width 462 height 20
copy div "591082"
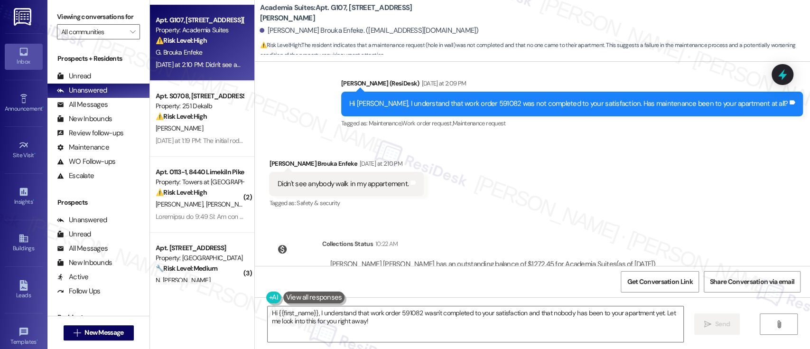
scroll to position [2807, 0]
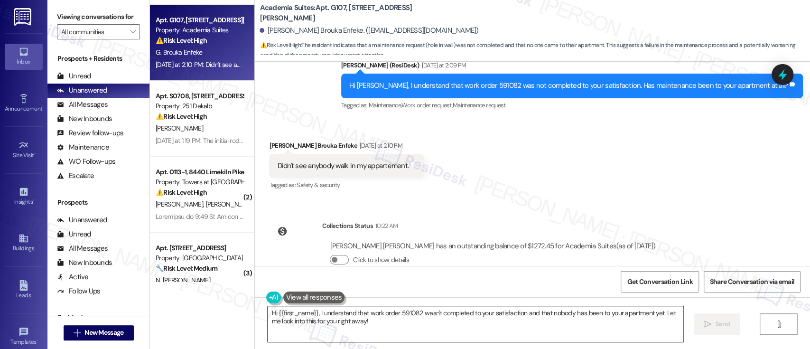
click at [530, 313] on textarea "Hi {{first_name}}, I understand that work order 591082 wasn't completed to your…" at bounding box center [475, 324] width 415 height 36
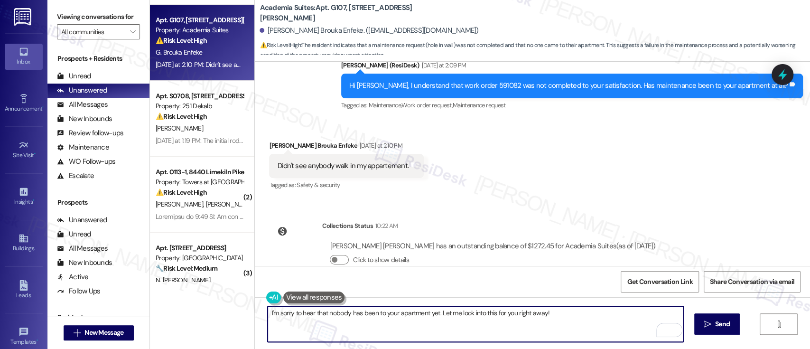
click at [555, 310] on textarea "I'm sorry to hear that nobody has been to your apartment yet. Let me look into …" at bounding box center [475, 324] width 415 height 36
type textarea "I'm sorry to hear that nobody has been to your apartment yet. Let me look into …"
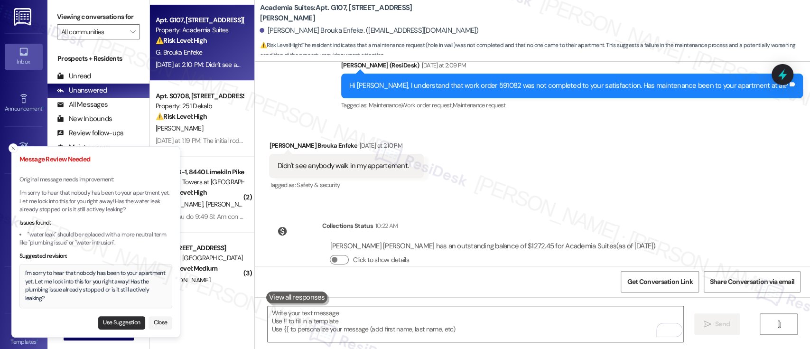
click at [122, 319] on button "Use Suggestion" at bounding box center [121, 322] width 47 height 13
type textarea "I'm sorry to hear that nobody has been to your apartment yet. Let me look into …"
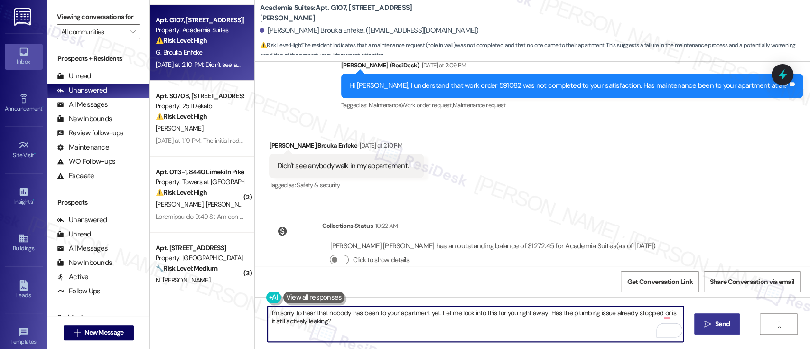
click at [725, 328] on span "Send" at bounding box center [722, 324] width 15 height 10
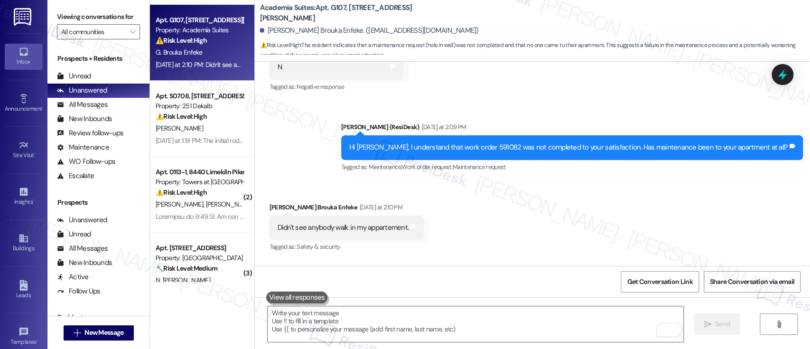
scroll to position [2720, 0]
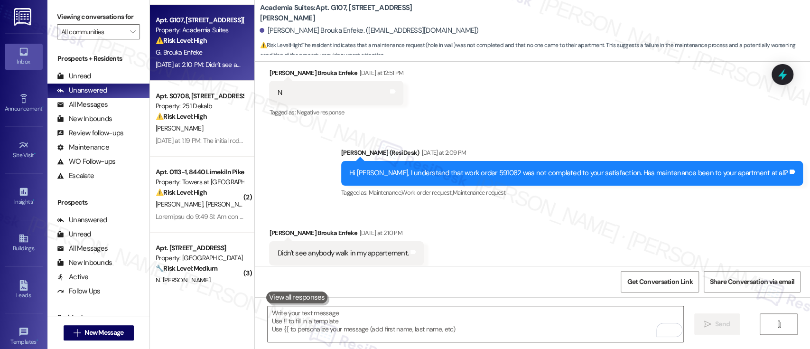
click at [500, 206] on div "Received via SMS Gael De Bonheur Brouka Enfeke Yesterday at 2:10 PM Didn't see …" at bounding box center [532, 246] width 555 height 80
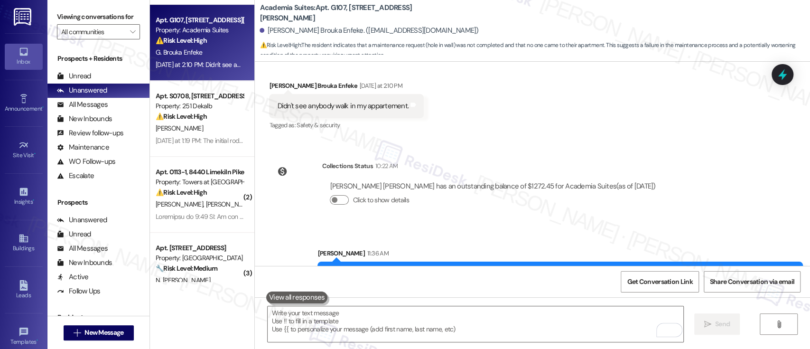
scroll to position [2884, 0]
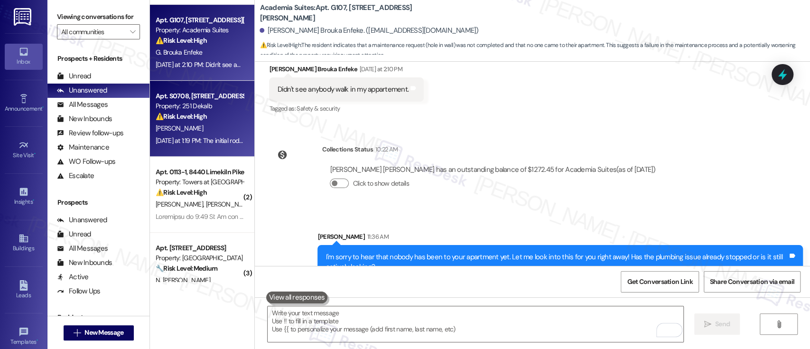
click at [194, 123] on div "[PERSON_NAME]" at bounding box center [200, 128] width 90 height 12
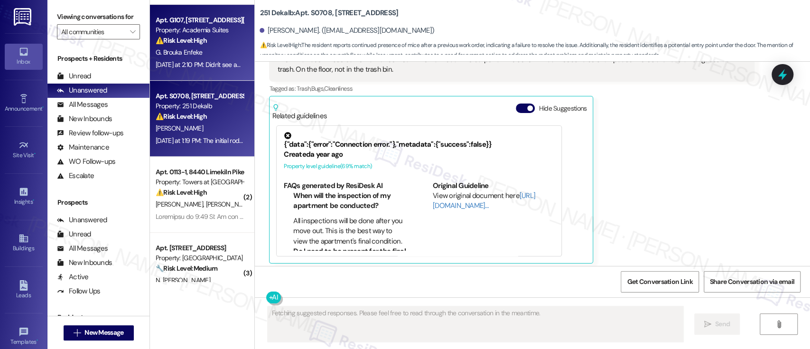
scroll to position [1087, 0]
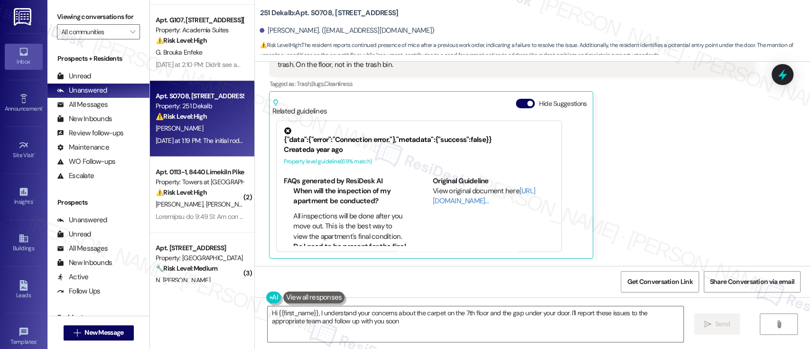
type textarea "Hi {{first_name}}, I understand your concerns about the carpet on the 7th floor…"
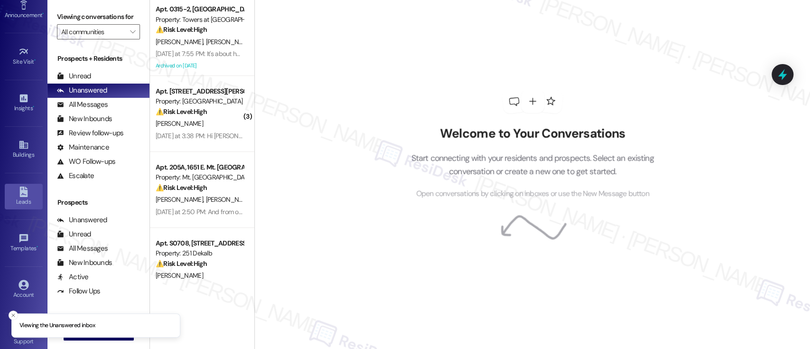
scroll to position [103, 0]
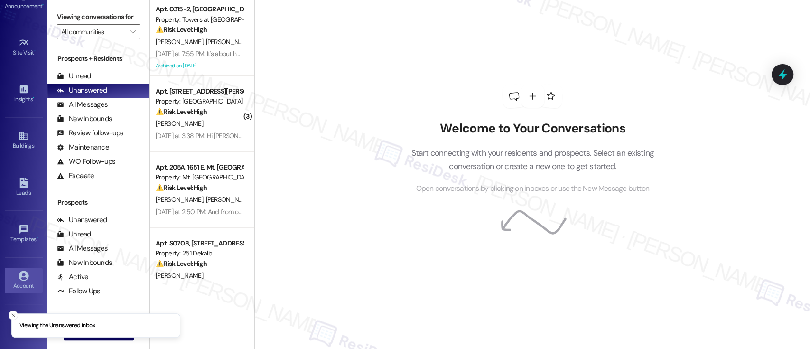
click at [15, 271] on link "Account" at bounding box center [24, 281] width 38 height 26
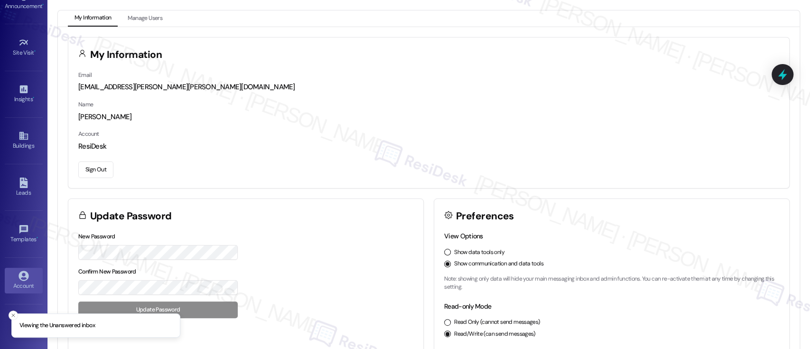
click at [88, 170] on button "Sign Out" at bounding box center [95, 169] width 35 height 17
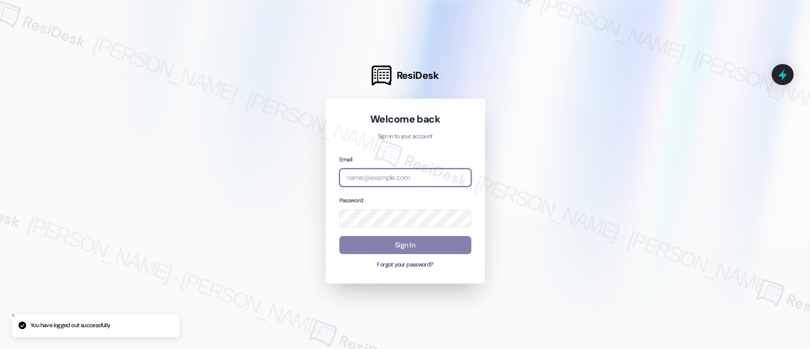
type input "[EMAIL_ADDRESS][PERSON_NAME][PERSON_NAME][DOMAIN_NAME]"
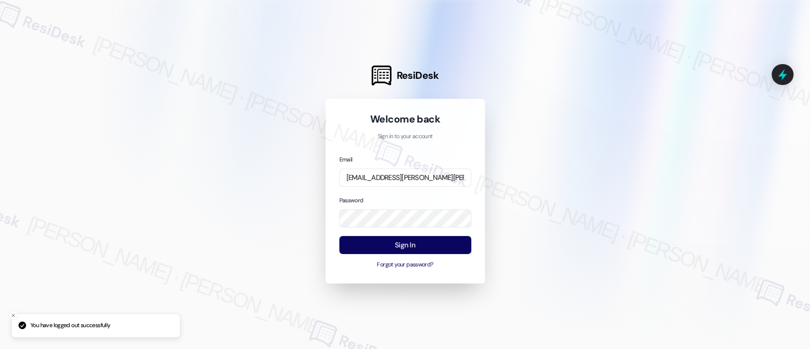
click at [569, 178] on div at bounding box center [405, 174] width 810 height 349
click at [418, 244] on button "Sign In" at bounding box center [405, 245] width 132 height 19
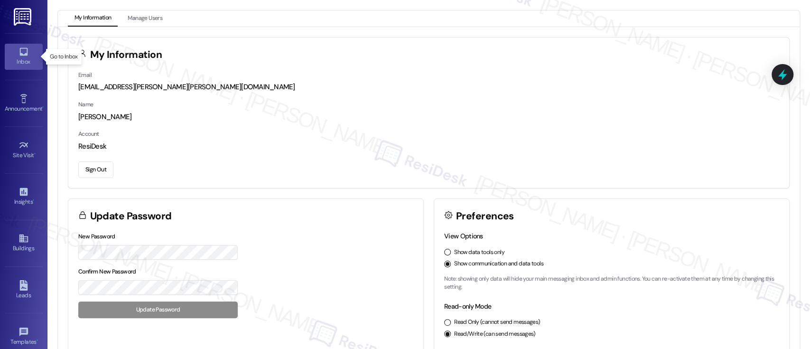
click at [28, 53] on link "Inbox" at bounding box center [24, 57] width 38 height 26
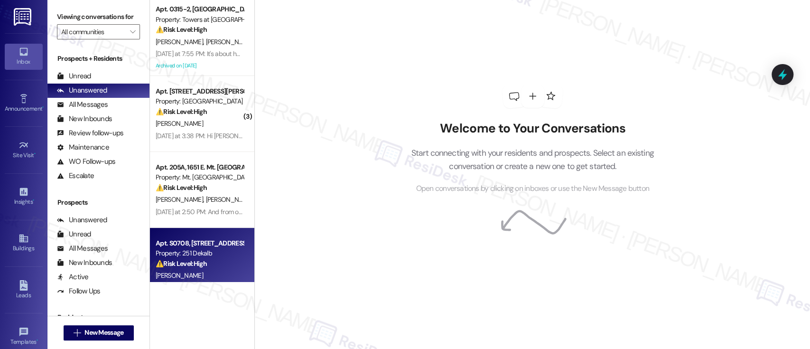
click at [189, 257] on div "Property: 251 Dekalb" at bounding box center [200, 253] width 88 height 10
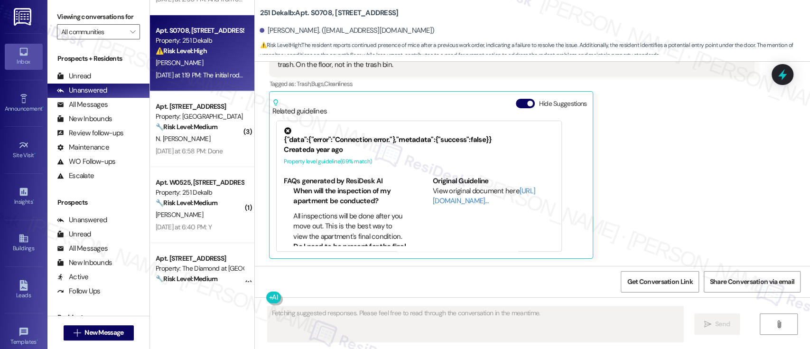
scroll to position [204, 0]
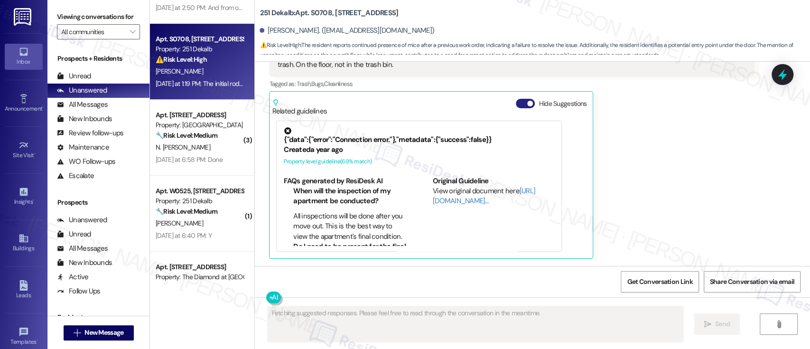
click at [527, 102] on span "button" at bounding box center [530, 104] width 6 height 6
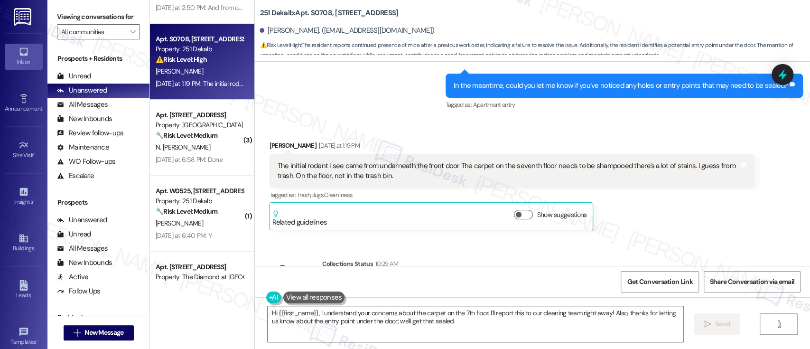
scroll to position [984, 0]
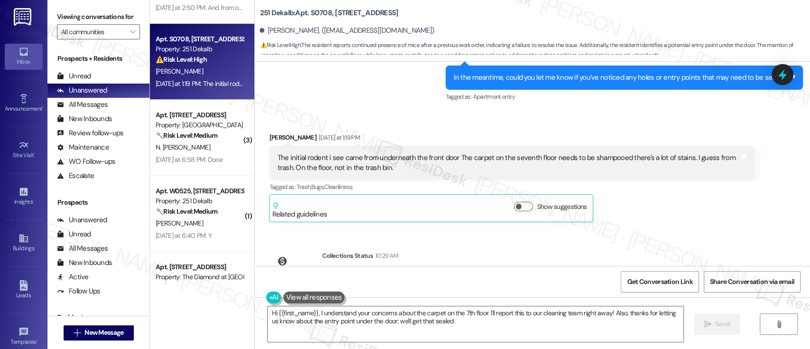
click at [675, 241] on div "Lease started [DATE] 7:00 PM Survey, sent via SMS Residesk Automated Survey [DA…" at bounding box center [532, 164] width 555 height 204
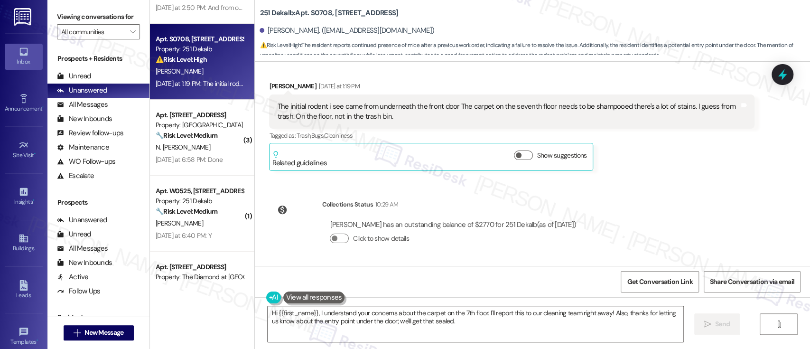
scroll to position [972, 0]
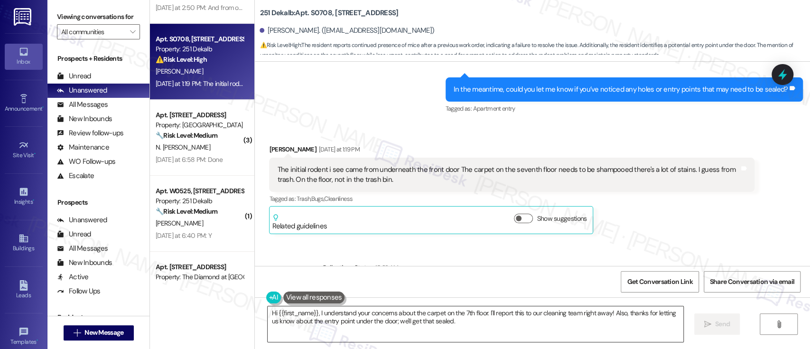
click at [486, 331] on textarea "Hi {{first_name}}, I understand your concerns about the carpet on the 7th floor…" at bounding box center [475, 324] width 415 height 36
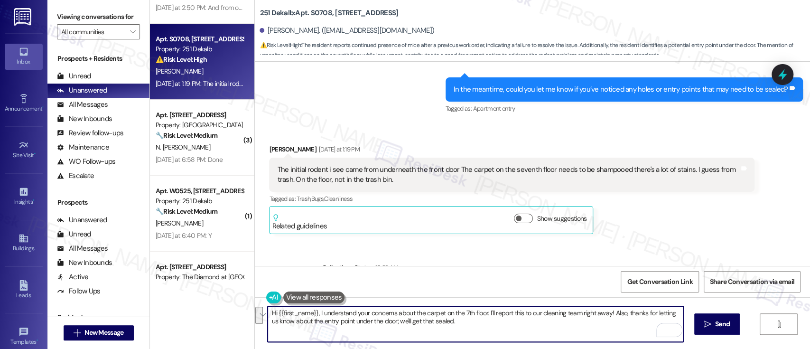
drag, startPoint x: 486, startPoint y: 328, endPoint x: 315, endPoint y: 312, distance: 172.1
click at [315, 312] on textarea "Hi {{first_name}}, I understand your concerns about the carpet on the 7th floor…" at bounding box center [475, 324] width 415 height 36
click at [487, 325] on textarea "Hi {{first_name}}, thanks for the update. That sounds like there is a gap from …" at bounding box center [475, 324] width 415 height 36
click at [319, 320] on textarea "Hi {{first_name}}, thanks for the update. That sounds like there is a gap from …" at bounding box center [475, 324] width 415 height 36
click at [479, 323] on textarea "Hi {{first_name}}, thanks for the update. That sounds like there is a gap from …" at bounding box center [475, 324] width 415 height 36
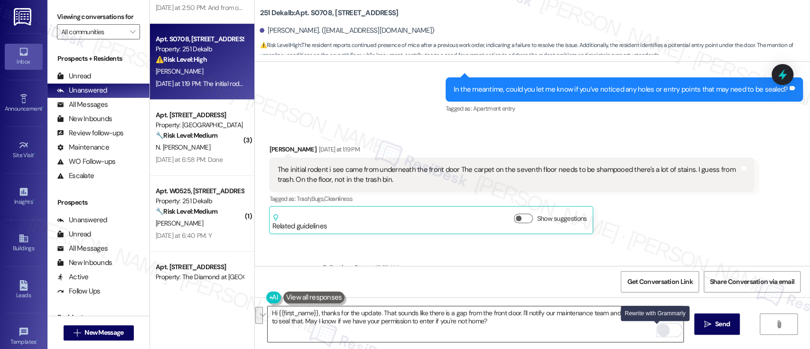
click at [658, 330] on div "Rewrite with Grammarly" at bounding box center [663, 330] width 10 height 11
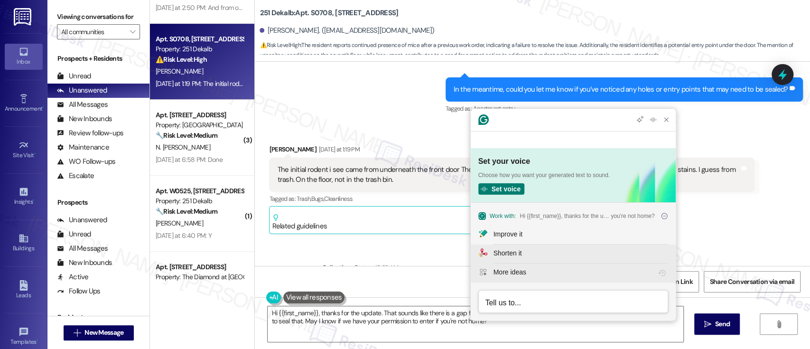
scroll to position [0, 0]
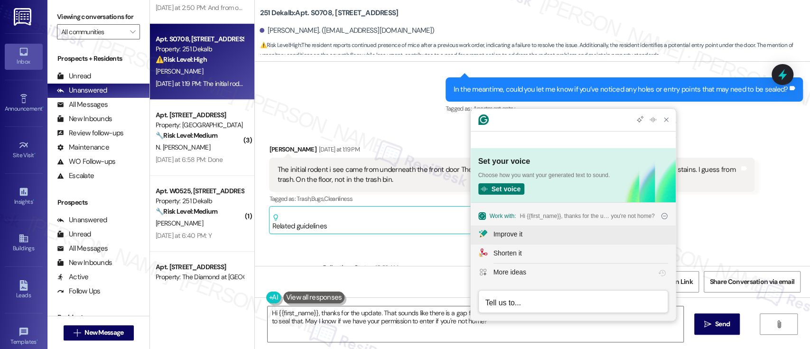
click at [535, 233] on div "Improve it" at bounding box center [581, 234] width 175 height 10
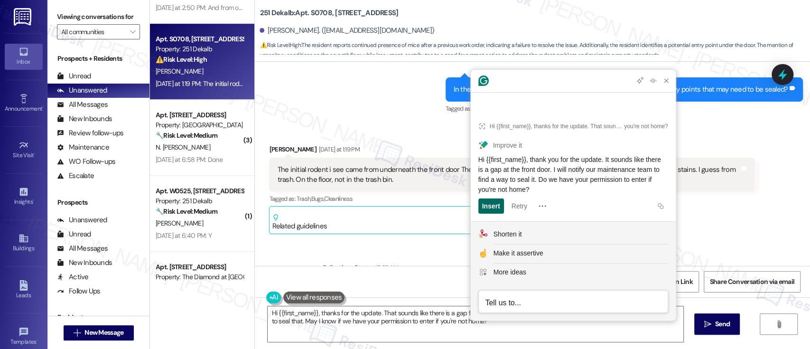
click at [486, 208] on div "Insert" at bounding box center [491, 205] width 18 height 15
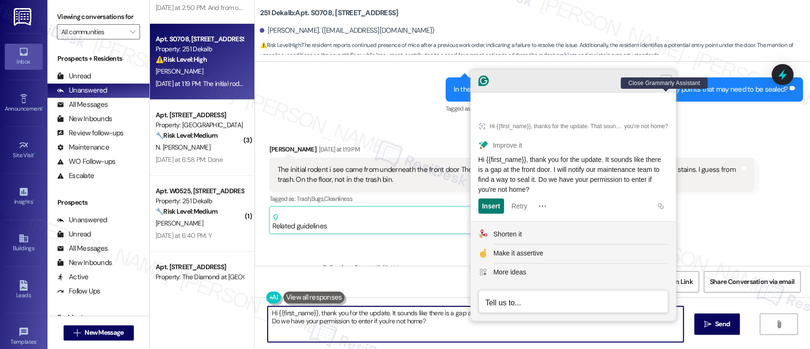
type textarea "Hi {{first_name}}, thank you for the update. It sounds like there is a gap at t…"
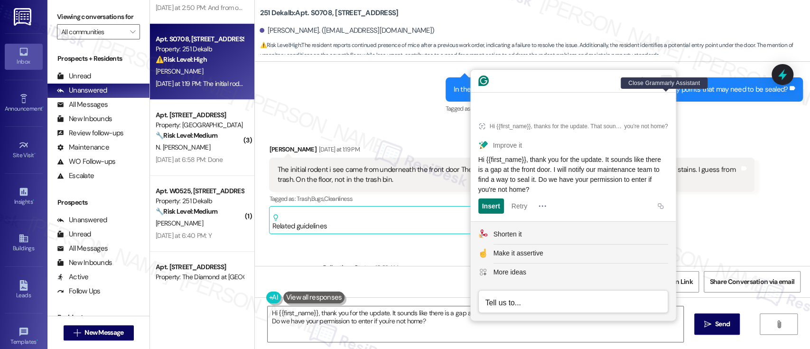
drag, startPoint x: 663, startPoint y: 96, endPoint x: 693, endPoint y: 153, distance: 64.4
click at [663, 84] on icon "Close Grammarly Assistant" at bounding box center [667, 81] width 8 height 8
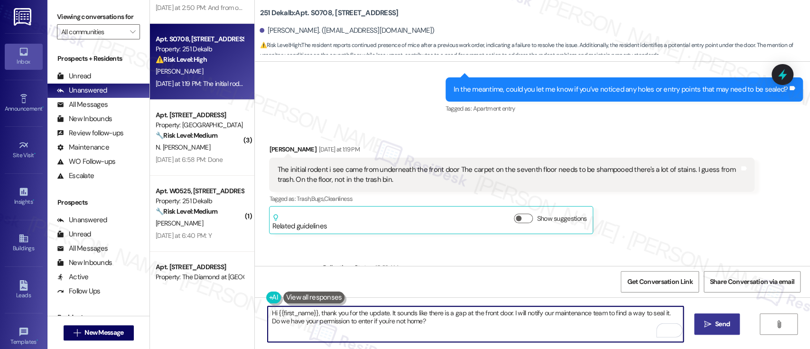
click at [722, 325] on span "Send" at bounding box center [722, 324] width 15 height 10
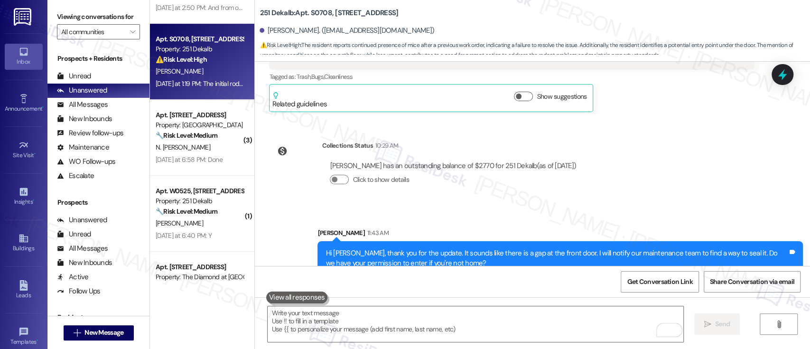
scroll to position [1112, 0]
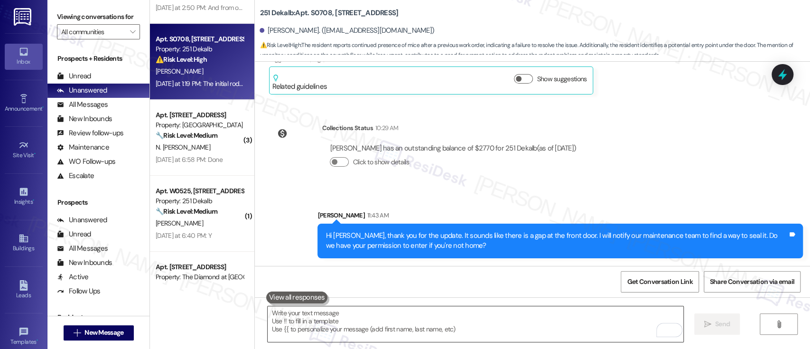
click at [502, 322] on textarea "To enrich screen reader interactions, please activate Accessibility in Grammarl…" at bounding box center [475, 324] width 415 height 36
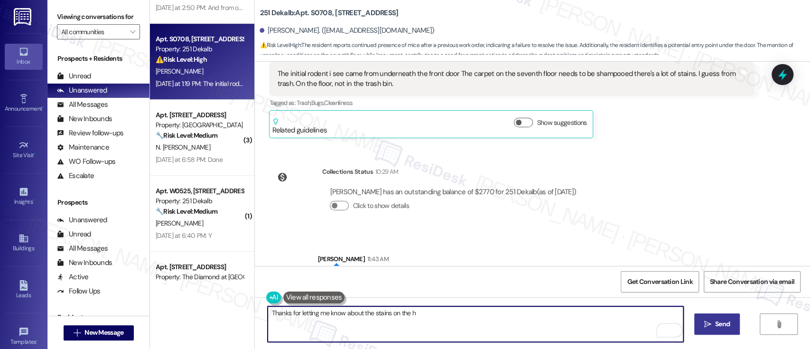
scroll to position [1048, 0]
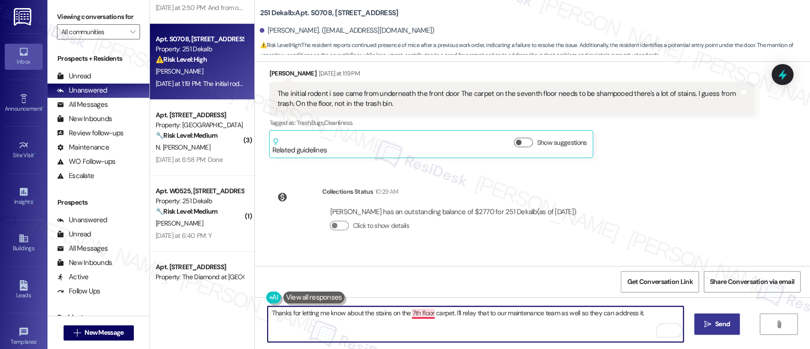
click at [416, 313] on textarea "Thanks for letting me know about the stains on the 7th floor carpet. I'll relay…" at bounding box center [475, 324] width 415 height 36
click at [658, 331] on div "Rewrite with Grammarly" at bounding box center [663, 330] width 10 height 11
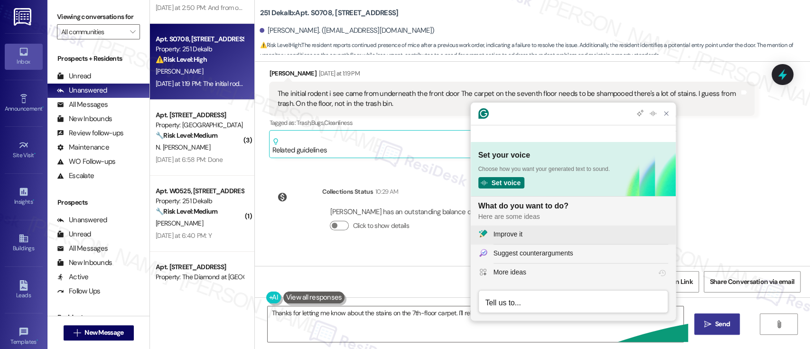
scroll to position [0, 0]
click at [519, 234] on div "Improve it" at bounding box center [508, 234] width 29 height 10
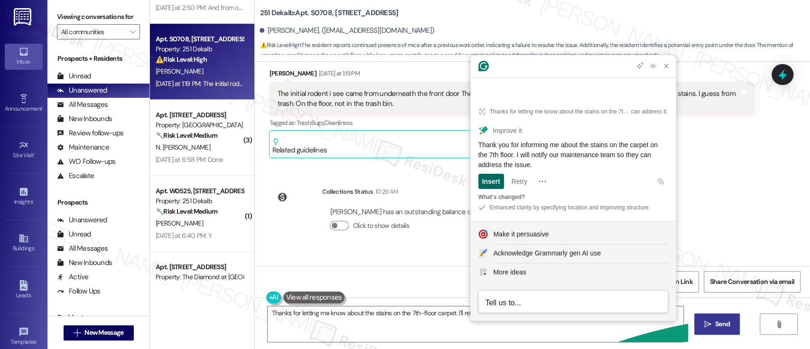
click at [485, 187] on div "Insert" at bounding box center [491, 181] width 18 height 15
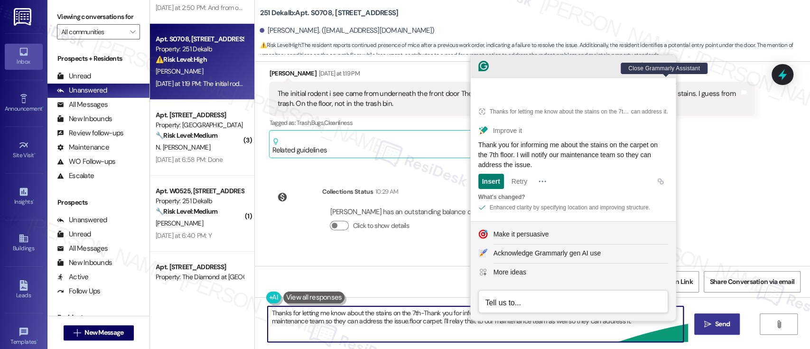
click at [669, 70] on icon "Close Grammarly Assistant" at bounding box center [667, 66] width 8 height 8
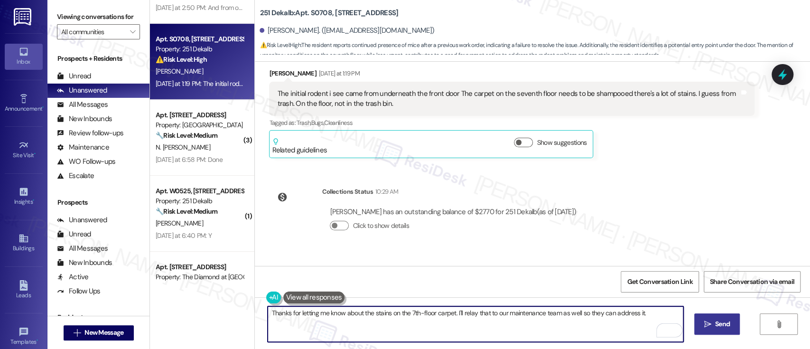
click at [654, 312] on textarea "Thanks for letting me know about the stains on the 7th-floor carpet. I'll relay…" at bounding box center [475, 324] width 415 height 36
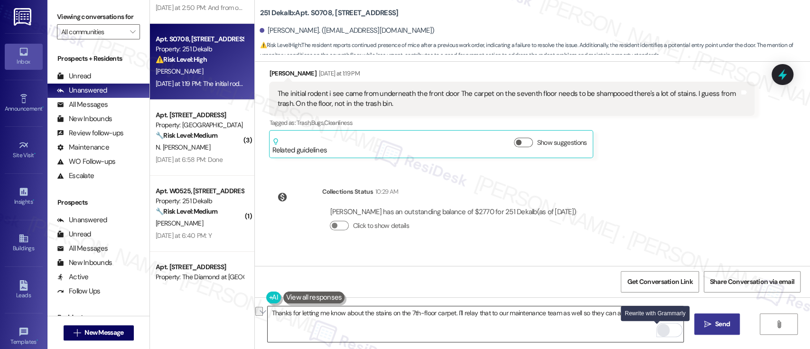
click at [658, 331] on div "Rewrite with Grammarly" at bounding box center [663, 330] width 10 height 11
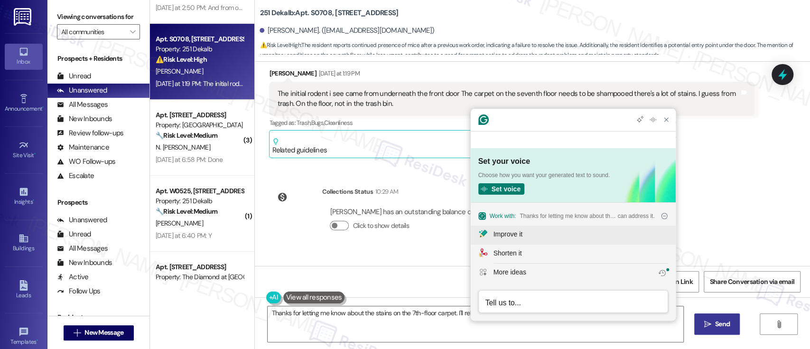
click at [544, 233] on div "Improve it" at bounding box center [581, 234] width 175 height 10
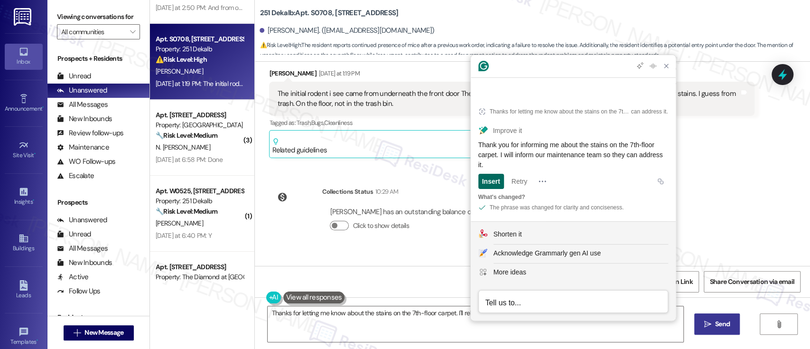
click at [495, 180] on div "Insert" at bounding box center [491, 181] width 18 height 15
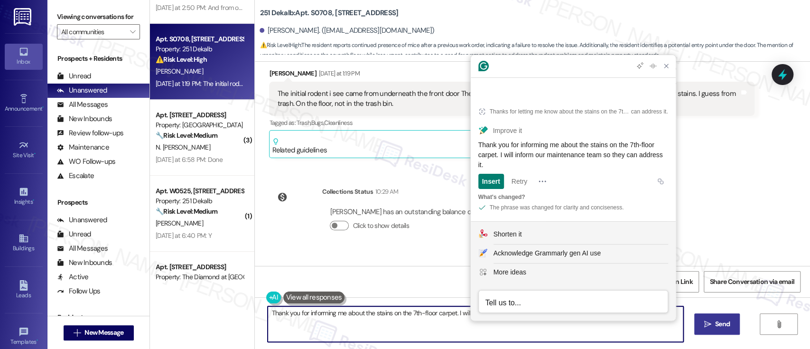
type textarea "Thank you for informing me about the stains on the 7th-floor carpet. I will inf…"
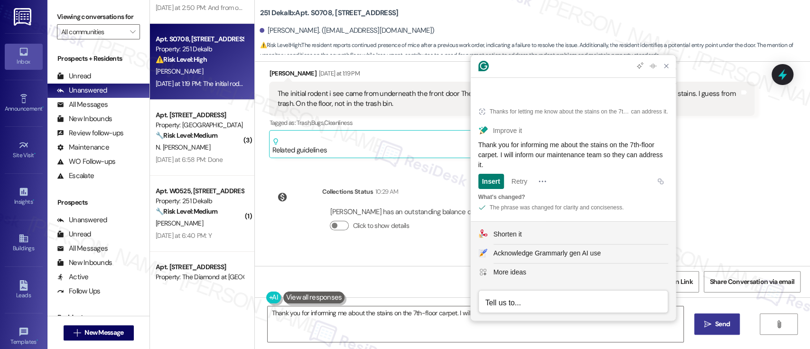
click at [712, 329] on button " Send" at bounding box center [717, 323] width 46 height 21
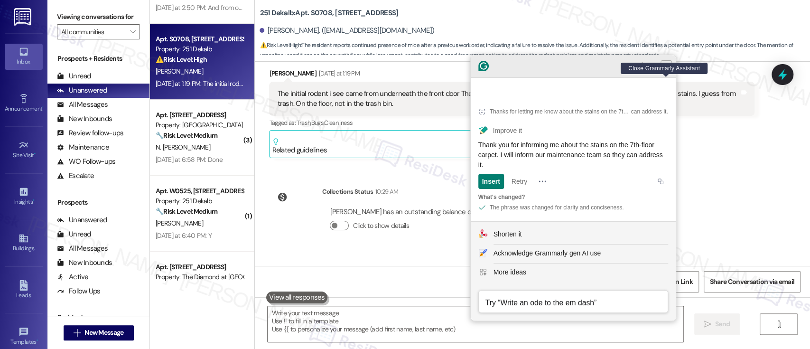
scroll to position [947, 0]
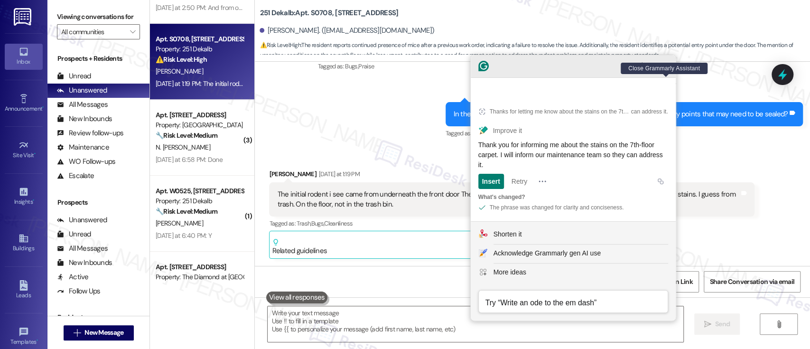
click at [668, 72] on icon "Close Grammarly Assistant" at bounding box center [666, 65] width 11 height 11
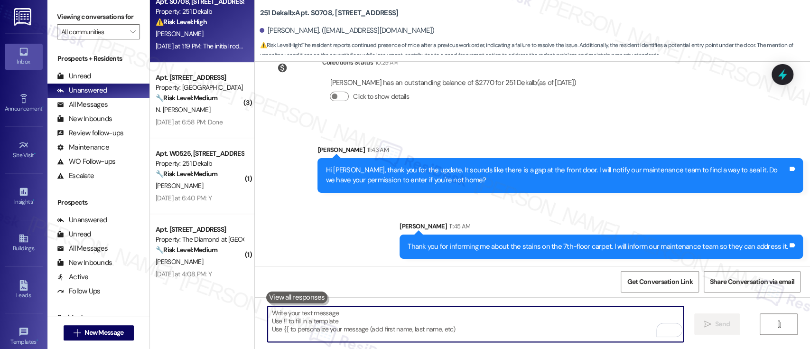
scroll to position [267, 0]
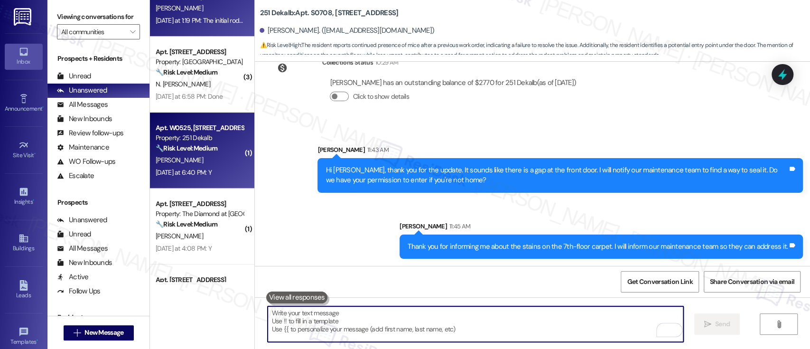
click at [192, 160] on div "[PERSON_NAME]" at bounding box center [200, 160] width 90 height 12
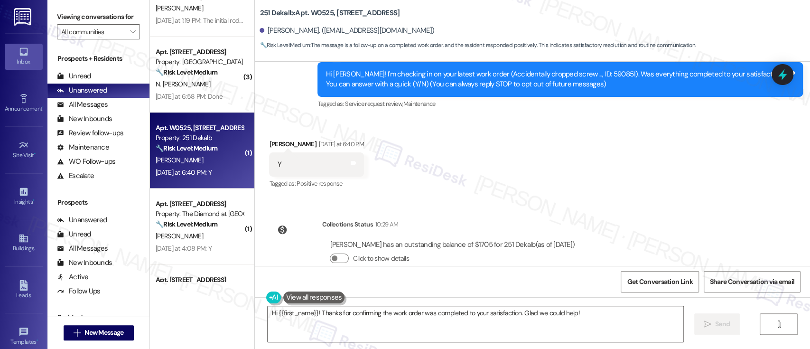
scroll to position [117, 0]
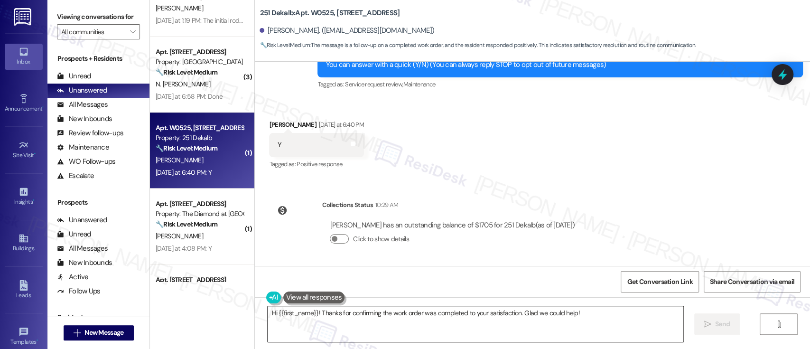
click at [504, 316] on textarea "Hi {{first_name}}! Thanks for confirming the work order was completed to your s…" at bounding box center [475, 324] width 415 height 36
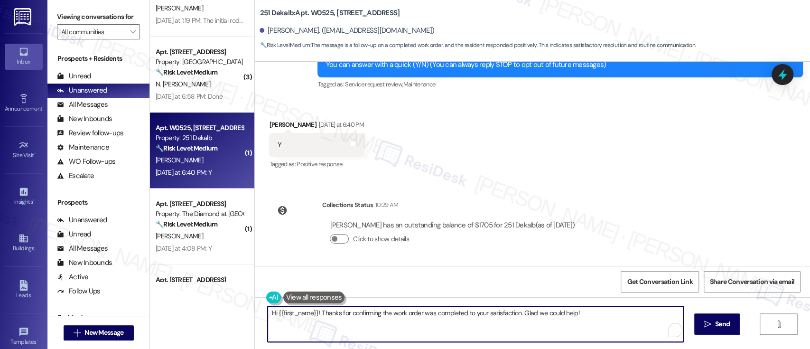
paste textarea "Great to hear it, {{first_name}}! We want to make sure you are satisfied and co…"
type textarea "Great to hear it, {{first_name}}! We want to make sure you are satisfied and co…"
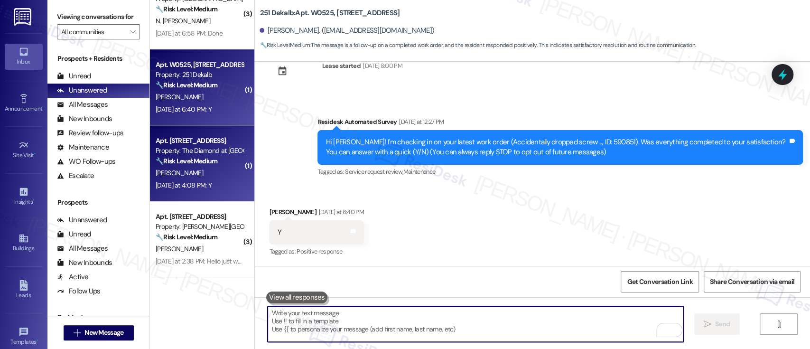
scroll to position [394, 0]
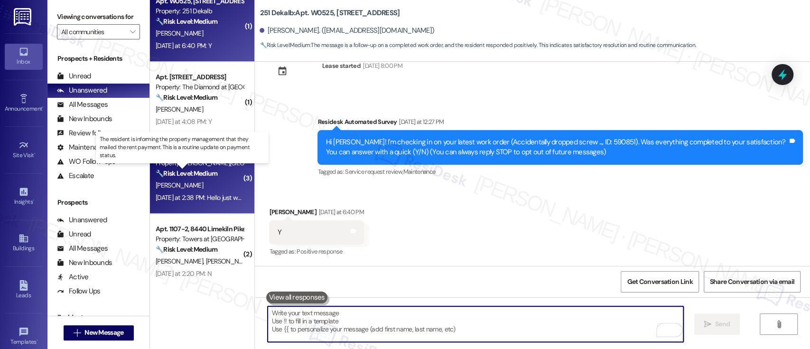
click at [205, 171] on strong "🔧 Risk Level: Medium" at bounding box center [187, 173] width 62 height 9
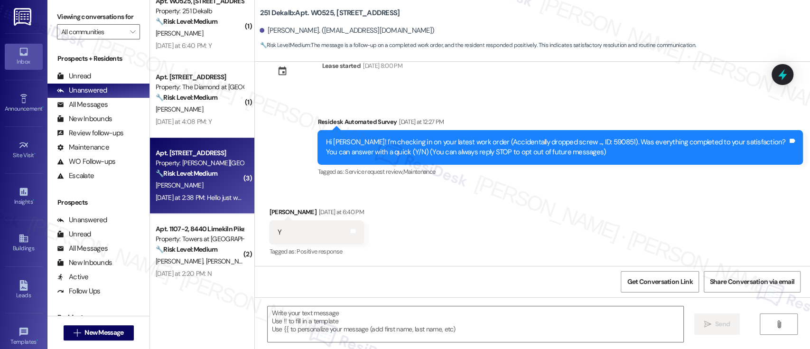
type textarea "Fetching suggested responses. Please feel free to read through the conversation…"
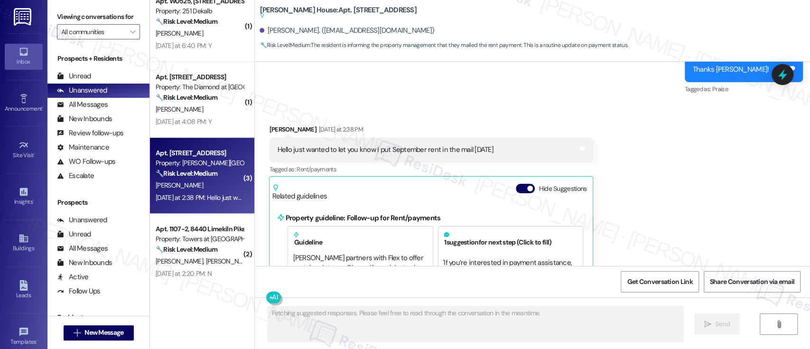
scroll to position [8080, 0]
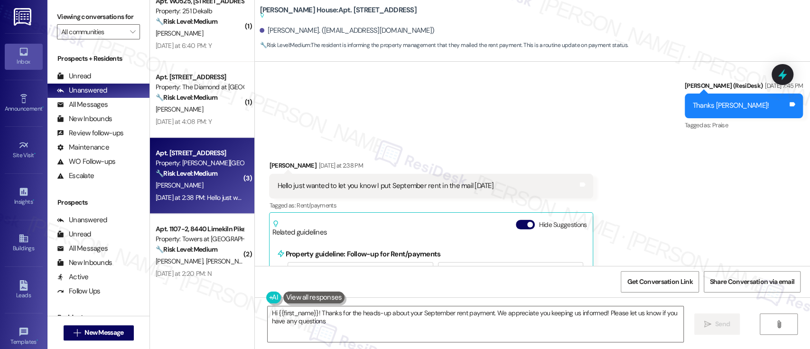
type textarea "Hi {{first_name}}! Thanks for the heads-up about your September rent payment. W…"
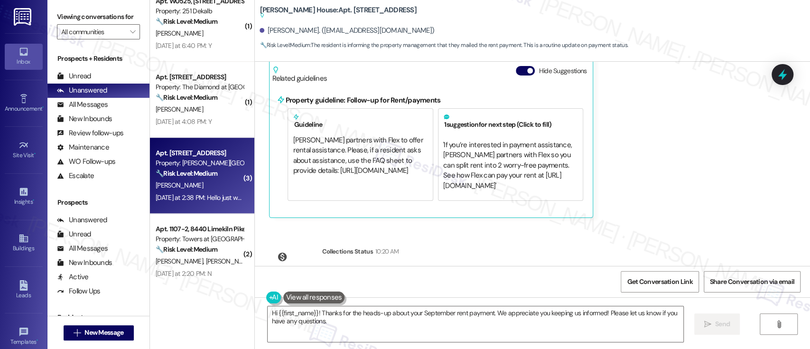
scroll to position [8270, 0]
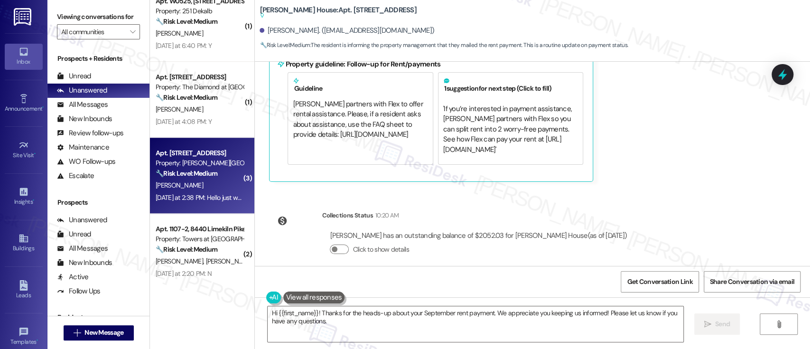
click at [680, 199] on div "Survey, sent via SMS Residesk Automated Survey [DATE] 1:01 PM Hi [PERSON_NAME],…" at bounding box center [532, 164] width 555 height 204
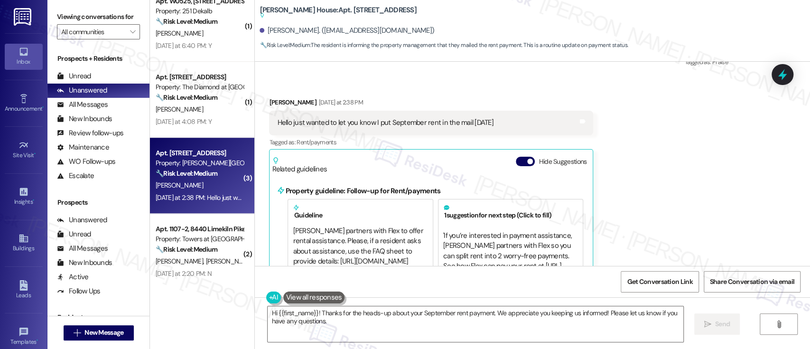
scroll to position [8080, 0]
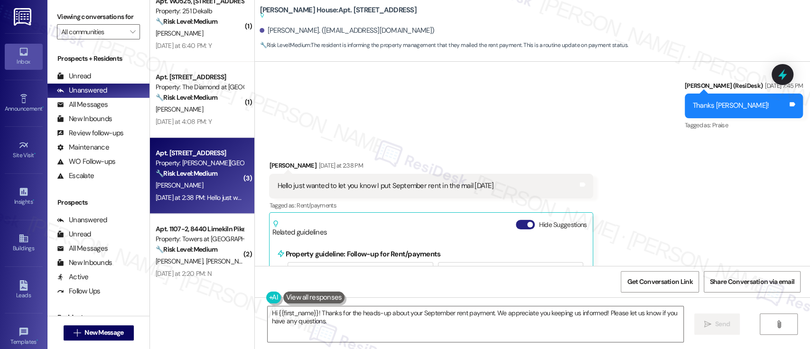
click at [527, 222] on span "button" at bounding box center [530, 225] width 6 height 6
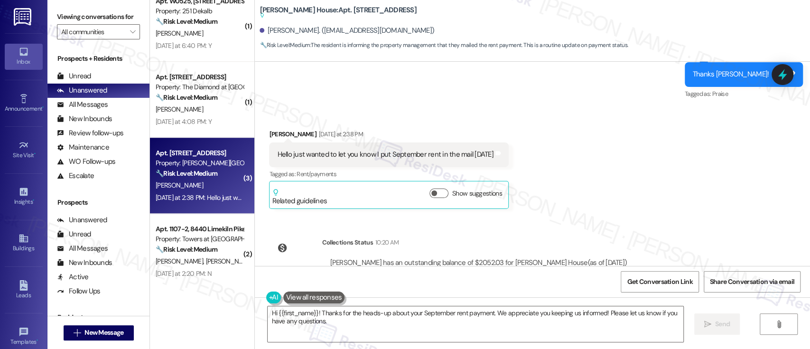
scroll to position [8138, 0]
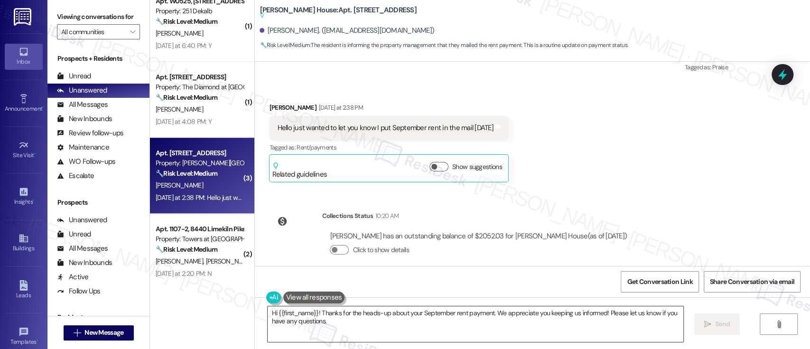
click at [487, 313] on textarea "Hi {{first_name}}! Thanks for the heads-up about your September rent payment. W…" at bounding box center [475, 324] width 415 height 36
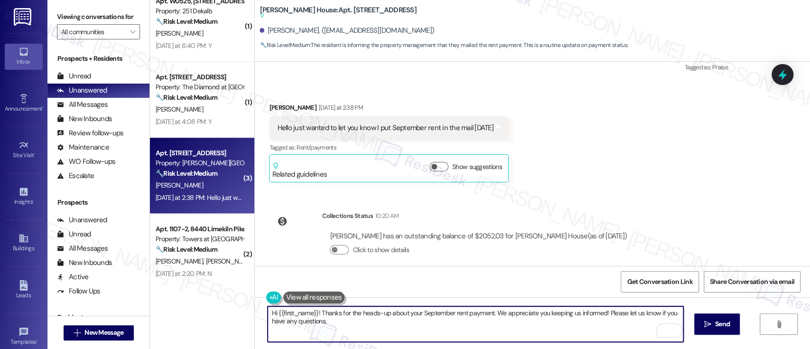
click at [376, 316] on textarea "Hi {{first_name}}! Thanks for the heads-up about your September rent payment. W…" at bounding box center [475, 324] width 415 height 36
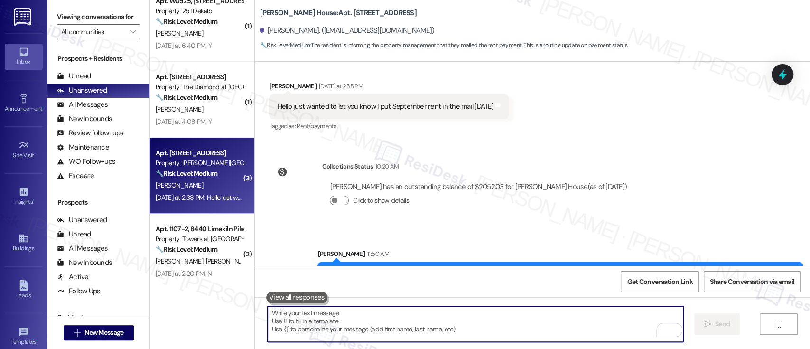
scroll to position [8176, 0]
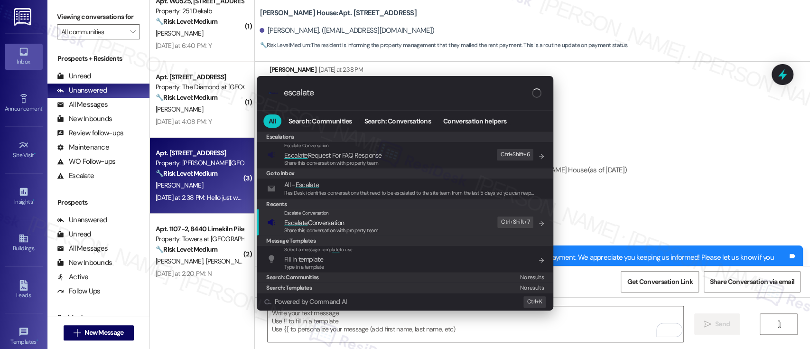
type input "escalate"
click at [314, 221] on span "Escalate Conversation" at bounding box center [314, 222] width 60 height 9
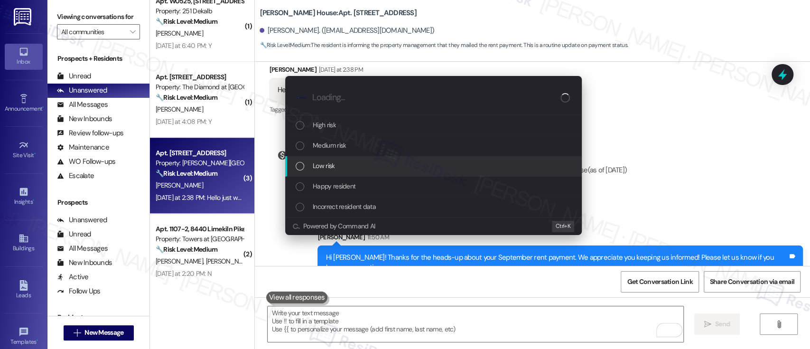
click at [337, 159] on div "Low risk" at bounding box center [433, 166] width 297 height 20
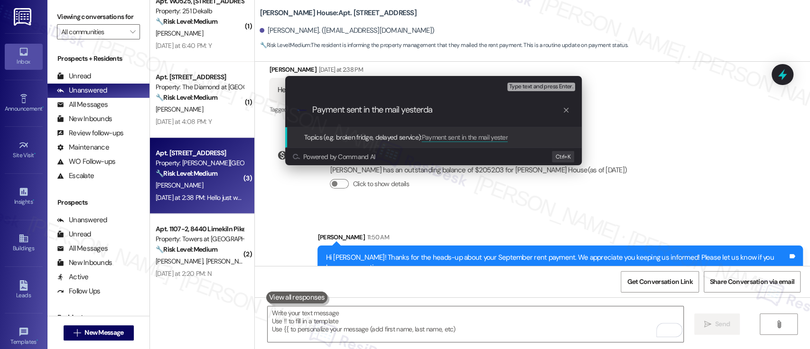
type input "Payment sent in the mail [DATE]"
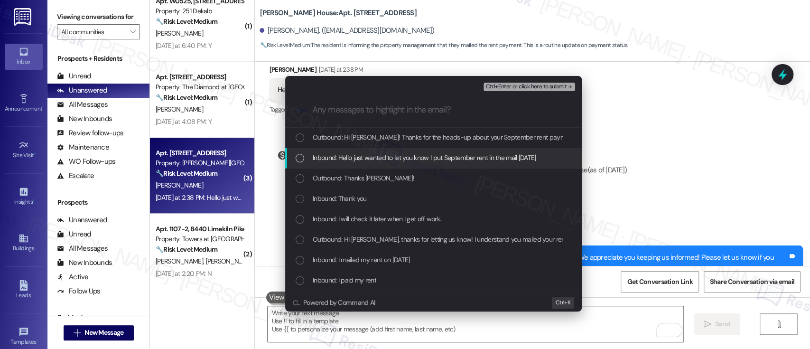
drag, startPoint x: 373, startPoint y: 160, endPoint x: 378, endPoint y: 160, distance: 5.7
click at [373, 160] on span "Inbound: Hello just wanted to let you know I put September rent in the mail [DA…" at bounding box center [425, 157] width 224 height 10
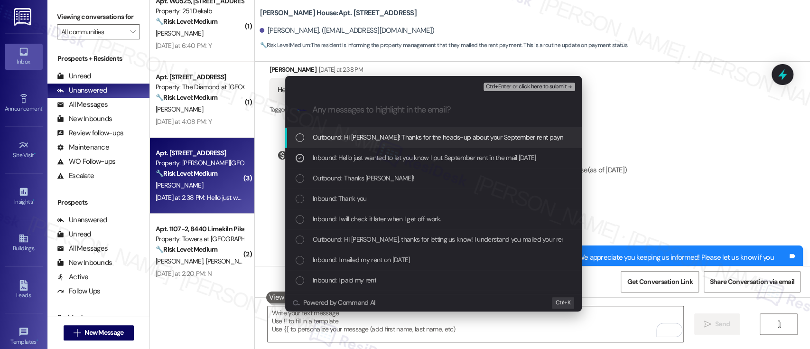
click at [558, 84] on span "Ctrl+Enter or click here to submit" at bounding box center [526, 87] width 81 height 7
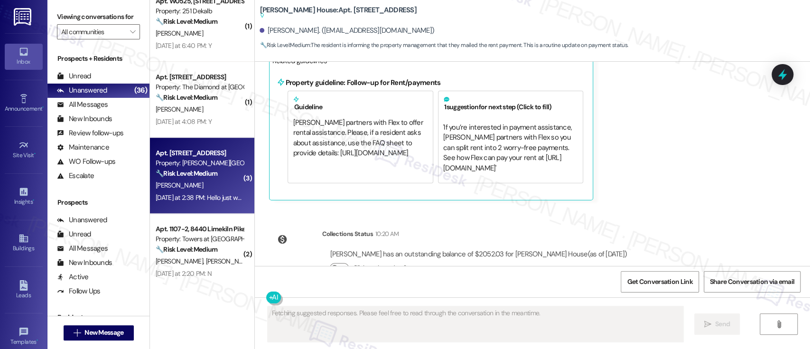
scroll to position [8183, 0]
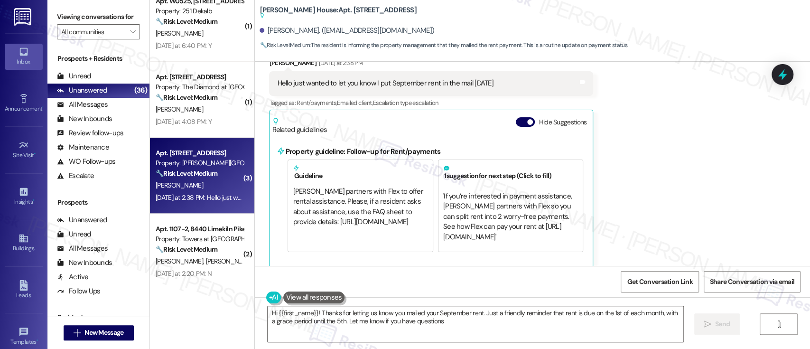
type textarea "Hi {{first_name}}! Thanks for letting us know you mailed your September rent. J…"
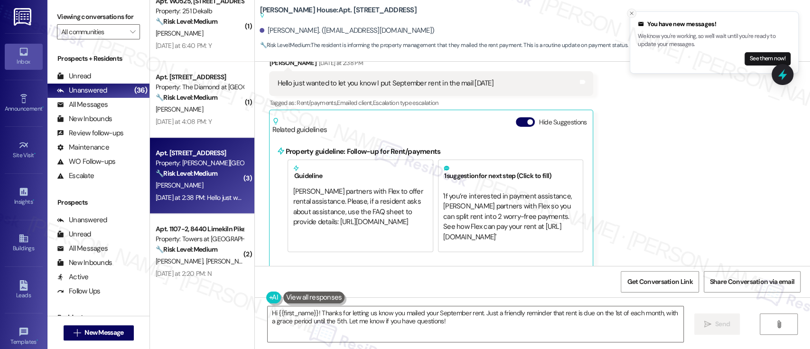
click at [628, 11] on button "Close toast" at bounding box center [631, 13] width 9 height 9
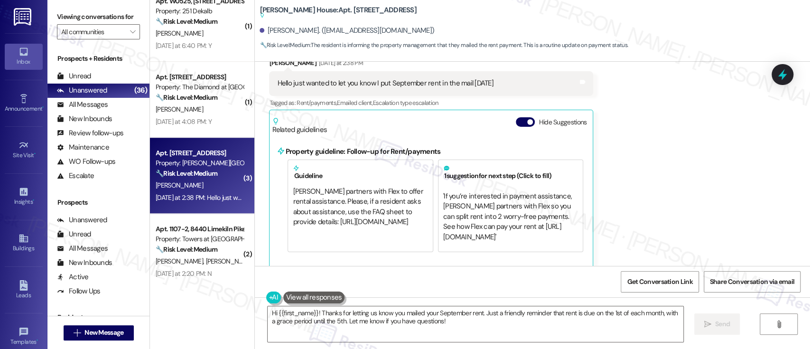
click at [519, 117] on button "Hide Suggestions" at bounding box center [525, 121] width 19 height 9
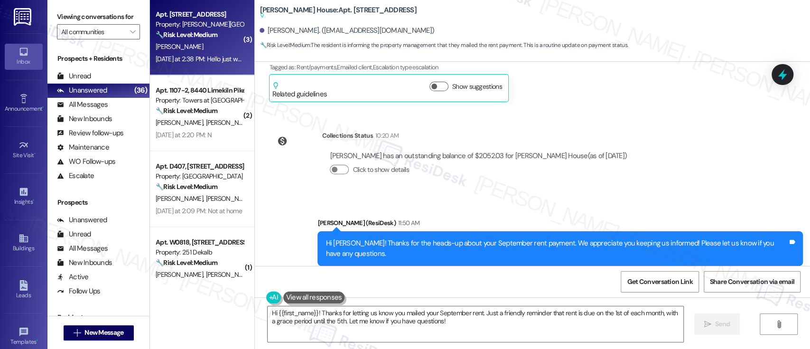
scroll to position [568, 0]
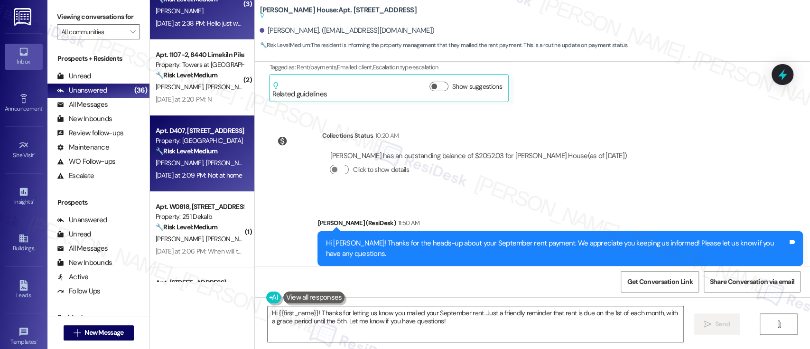
click at [206, 165] on span "[PERSON_NAME]" at bounding box center [229, 163] width 47 height 9
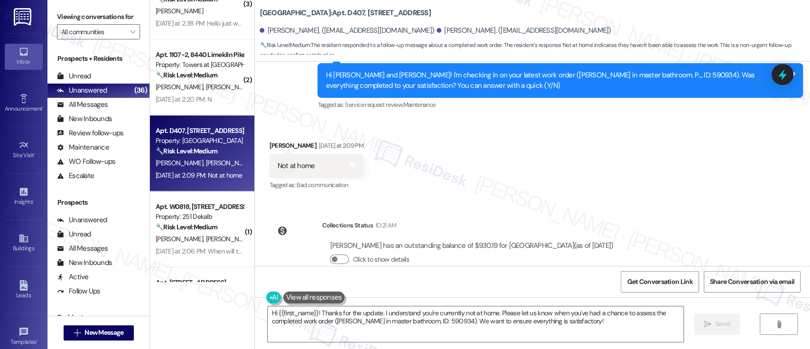
scroll to position [940, 0]
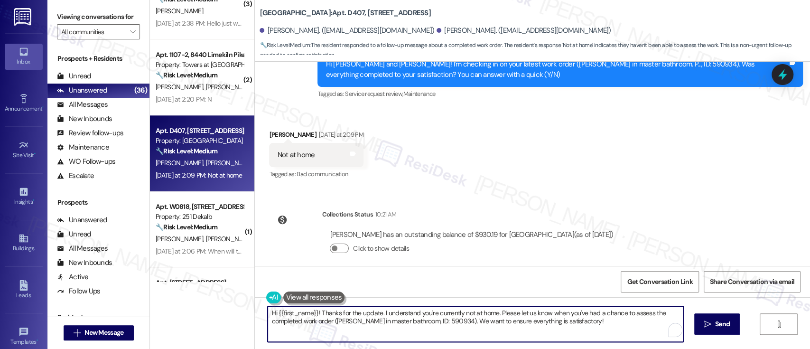
click at [445, 313] on textarea "Hi {{first_name}}! Thanks for the update. I understand you're currently not at …" at bounding box center [475, 324] width 415 height 36
drag, startPoint x: 466, startPoint y: 317, endPoint x: 472, endPoint y: 315, distance: 5.9
click at [466, 316] on textarea "Hi {{first_name}}! Thanks for the update. I understand you're not at home. Plea…" at bounding box center [475, 324] width 415 height 36
drag, startPoint x: 377, startPoint y: 315, endPoint x: 468, endPoint y: 313, distance: 90.7
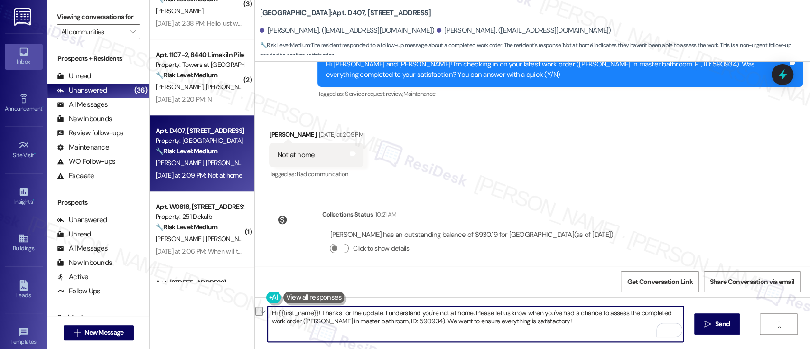
click at [468, 313] on textarea "Hi {{first_name}}! Thanks for the update. I understand you're not at home. Plea…" at bounding box center [475, 324] width 415 height 36
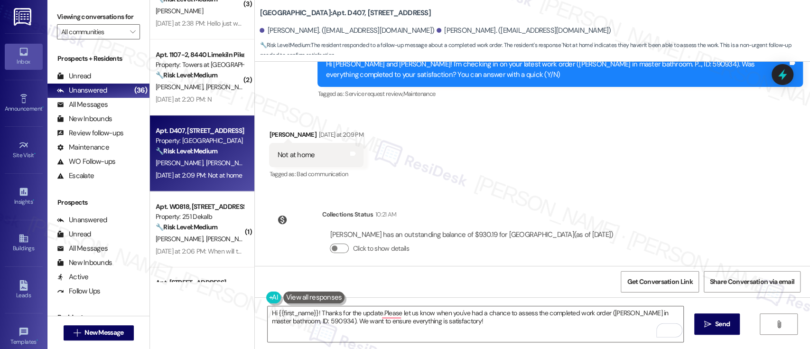
click at [269, 130] on div "Felecia Clark Yesterday at 2:09 PM" at bounding box center [316, 136] width 94 height 13
copy div "Felecia"
click at [378, 312] on textarea "Hi {{first_name}}! Thanks for the update.Please let us know when you've had a c…" at bounding box center [475, 324] width 415 height 36
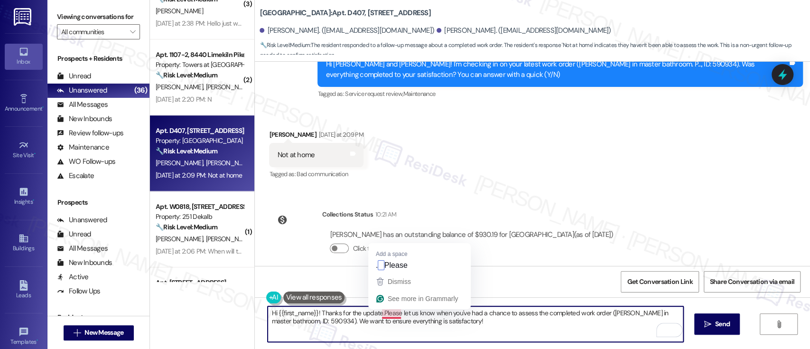
type textarea "Hi {{first_name}}! Thanks for the update. Please let us know when you've had a …"
click at [504, 319] on textarea "Hi {{first_name}}! Thanks for the update. Please let us know when you've had a …" at bounding box center [475, 324] width 415 height 36
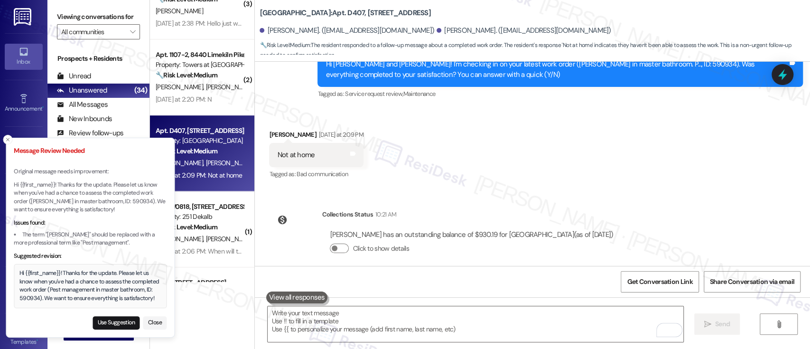
drag, startPoint x: 51, startPoint y: 289, endPoint x: 46, endPoint y: 297, distance: 9.9
click at [46, 297] on div "Hi {{first_name}}! Thanks for the update. Please let us know when you've had a …" at bounding box center [90, 285] width 142 height 33
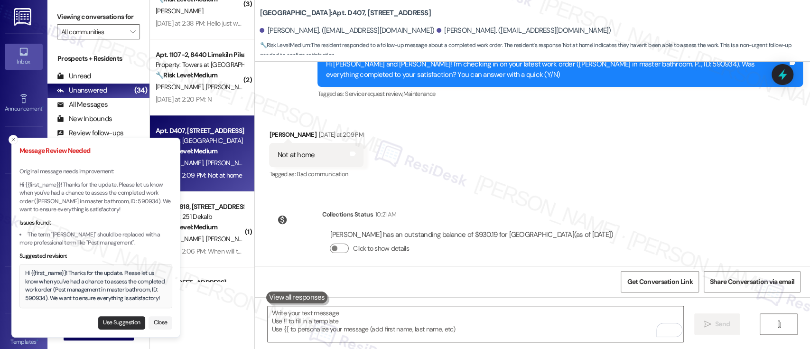
click at [133, 321] on button "Use Suggestion" at bounding box center [121, 322] width 47 height 13
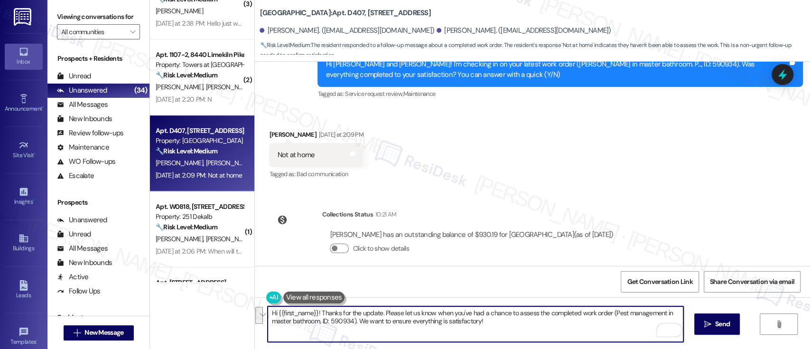
drag, startPoint x: 604, startPoint y: 311, endPoint x: 347, endPoint y: 321, distance: 257.9
click at [347, 321] on textarea "Hi {{first_name}}! Thanks for the update. Please let us know when you've had a …" at bounding box center [475, 324] width 415 height 36
type textarea "Hi {{first_name}}! Thanks for the update. Please let us know when you've had a …"
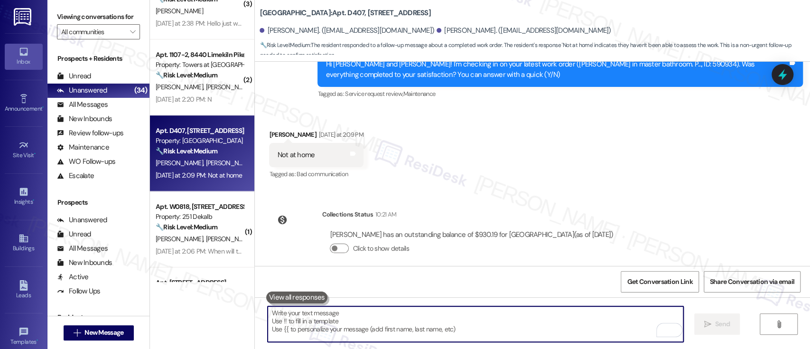
scroll to position [853, 0]
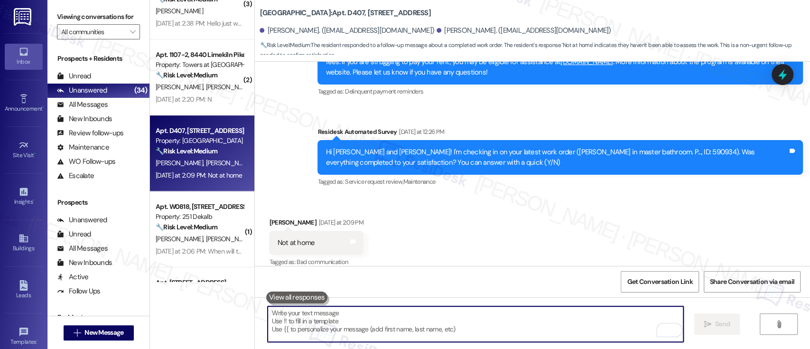
click at [585, 221] on div "Received via SMS Felecia Clark Yesterday at 2:09 PM Not at home Tags and notes …" at bounding box center [532, 236] width 555 height 80
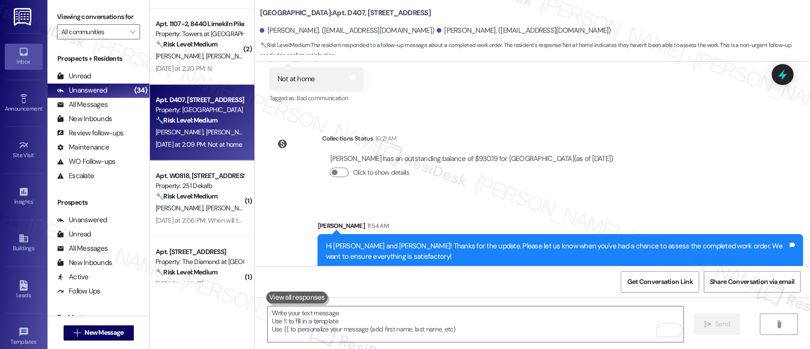
scroll to position [639, 0]
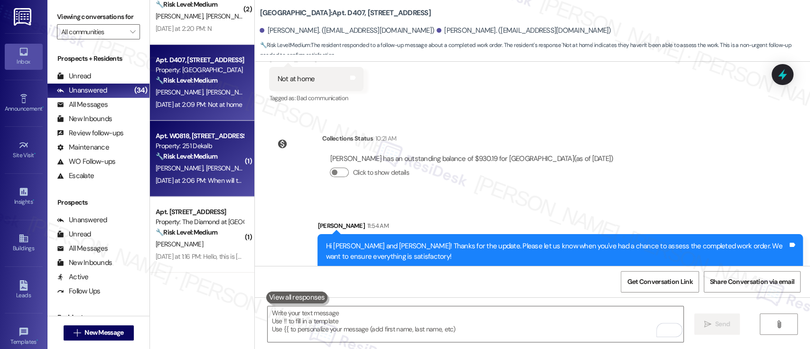
click at [206, 169] on span "[PERSON_NAME]" at bounding box center [229, 168] width 47 height 9
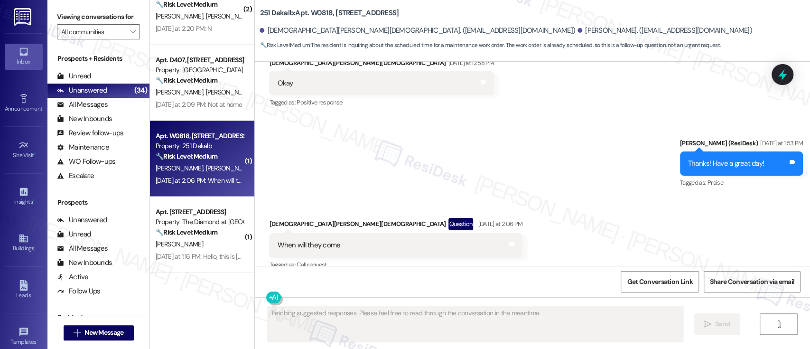
scroll to position [429, 0]
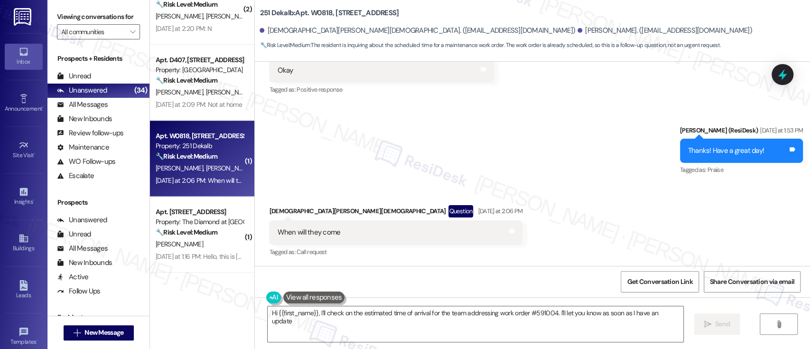
type textarea "Hi {{first_name}}, I'll check on the estimated time of arrival for the team add…"
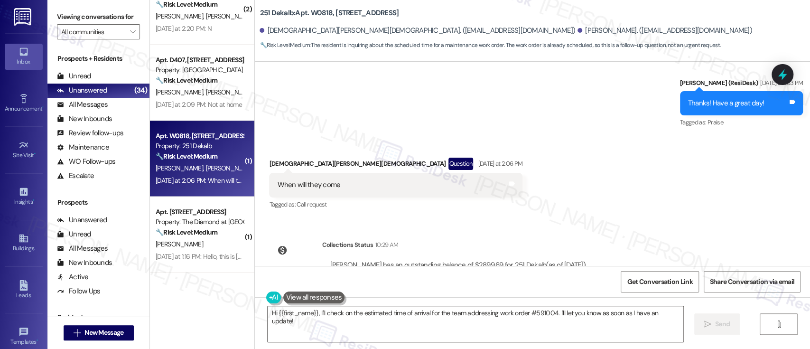
scroll to position [503, 0]
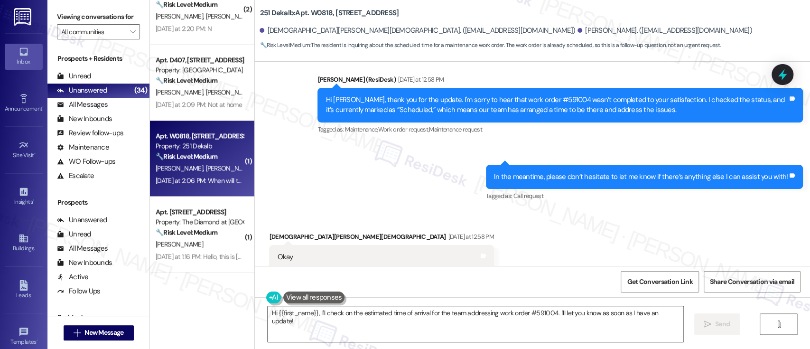
scroll to position [231, 0]
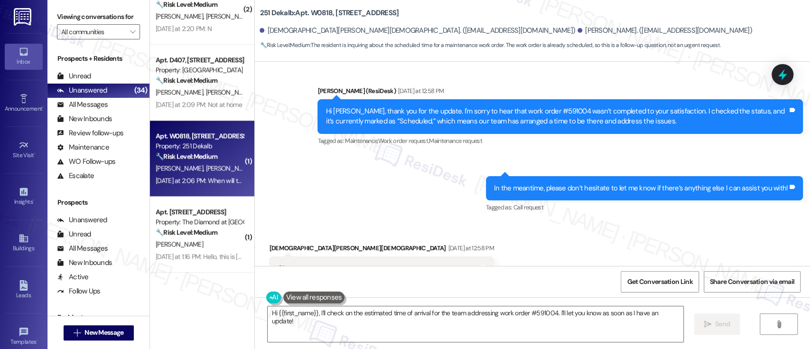
click at [315, 14] on b "251 Dekalb: Apt. W0818, [STREET_ADDRESS]" at bounding box center [329, 13] width 139 height 10
copy b "W0818"
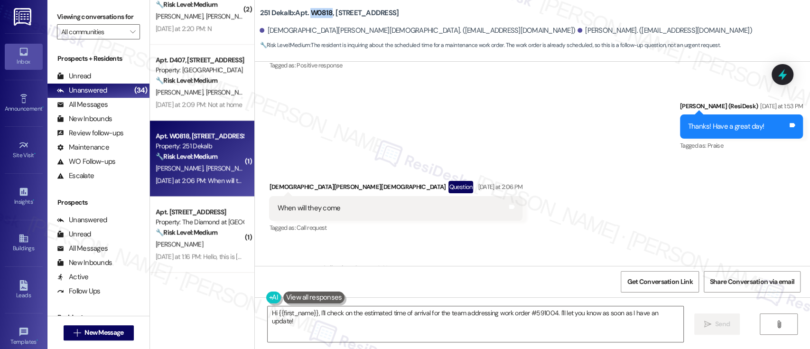
scroll to position [516, 0]
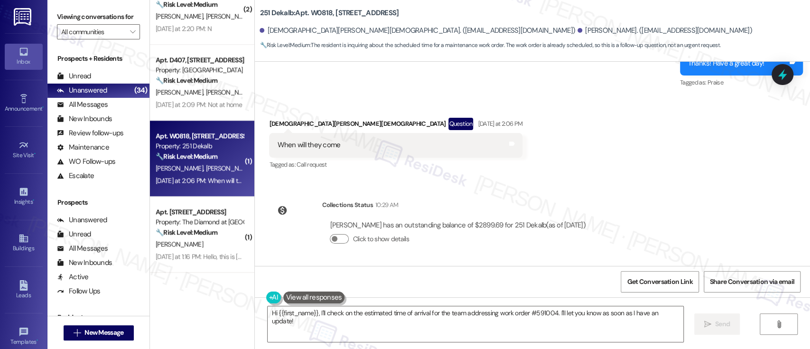
click at [269, 118] on div "[PERSON_NAME][DEMOGRAPHIC_DATA] Question [DATE] at 2:06 PM" at bounding box center [395, 125] width 253 height 15
copy div "Rashmi"
click at [286, 309] on textarea "Hi {{first_name}}, I'll check on the estimated time of arrival for the team add…" at bounding box center [475, 324] width 415 height 36
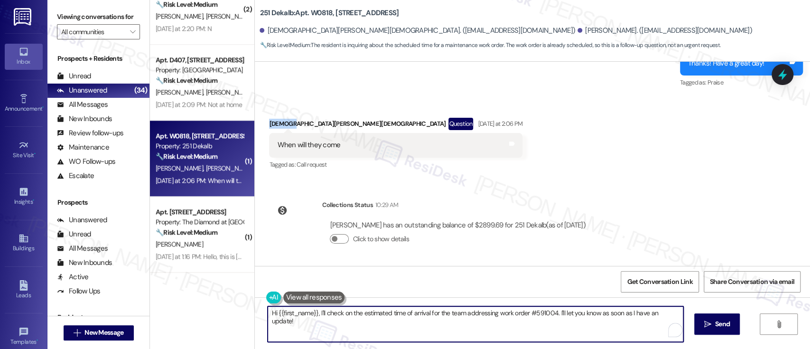
click at [286, 309] on textarea "Hi {{first_name}}, I'll check on the estimated time of arrival for the team add…" at bounding box center [475, 324] width 415 height 36
paste textarea "Rashmi"
click at [338, 313] on textarea "Hi [PERSON_NAME], I'll check on the estimated time of arrival for the team addr…" at bounding box center [475, 324] width 415 height 36
drag, startPoint x: 404, startPoint y: 313, endPoint x: 418, endPoint y: 304, distance: 16.1
click at [404, 313] on textarea "Hi [PERSON_NAME], I'll check on the estimated time of arrival for the team addr…" at bounding box center [475, 324] width 415 height 36
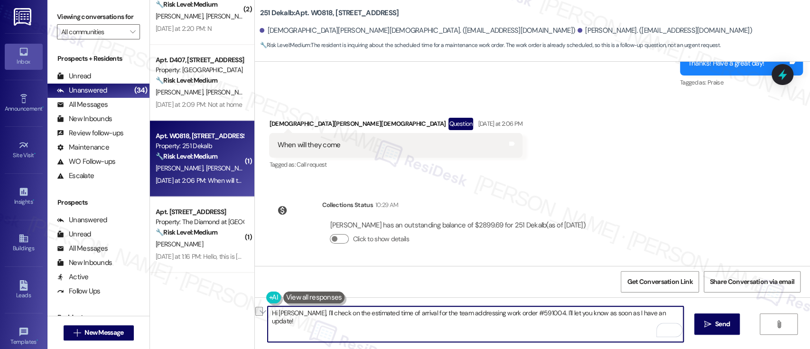
drag, startPoint x: 509, startPoint y: 330, endPoint x: 515, endPoint y: 329, distance: 5.4
click at [510, 330] on textarea "Hi [PERSON_NAME], I'll check on the estimated time of arrival for the team addr…" at bounding box center [475, 324] width 415 height 36
drag, startPoint x: 658, startPoint y: 309, endPoint x: 301, endPoint y: 308, distance: 357.0
click at [301, 308] on textarea "Hi [PERSON_NAME], I'll check on the estimated time of arrival for the team addr…" at bounding box center [475, 324] width 415 height 36
click at [336, 327] on textarea "Hi [PERSON_NAME], I'll check on the estimated time of arrival for the team addr…" at bounding box center [475, 324] width 415 height 36
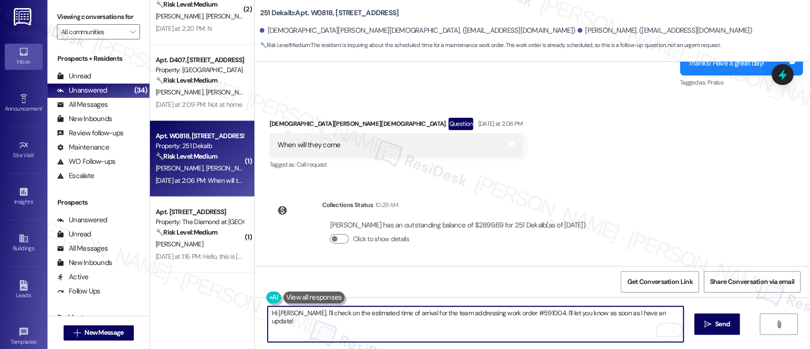
click at [338, 314] on textarea "Hi [PERSON_NAME], I'll check on the estimated time of arrival for the team addr…" at bounding box center [475, 324] width 415 height 36
click at [404, 313] on textarea "Hi [PERSON_NAME], I'll check on the estimated time of arrival for the team addr…" at bounding box center [475, 324] width 415 height 36
paste textarea "’ll check on the schedule for the team handling work order #591004 and will upd…"
type textarea "Hi [PERSON_NAME], I’ll check on the schedule for the team handling work order #…"
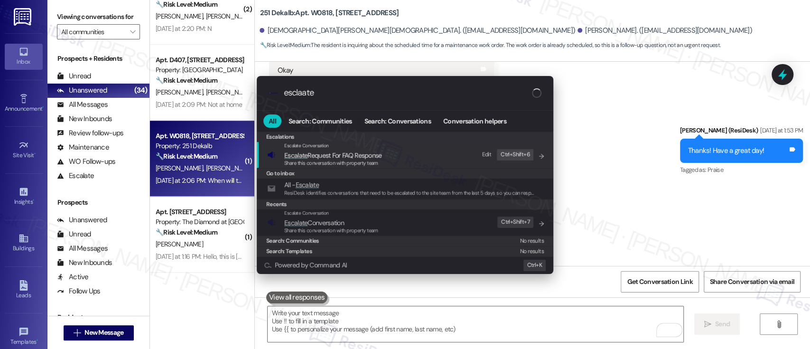
type input "esclaate"
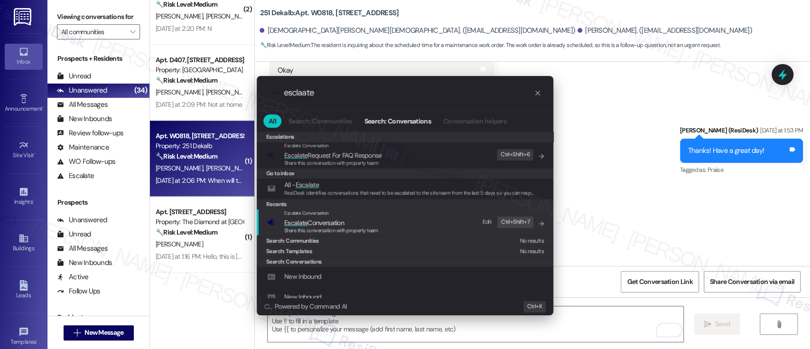
click at [352, 224] on span "Escalate Conversation" at bounding box center [331, 222] width 94 height 10
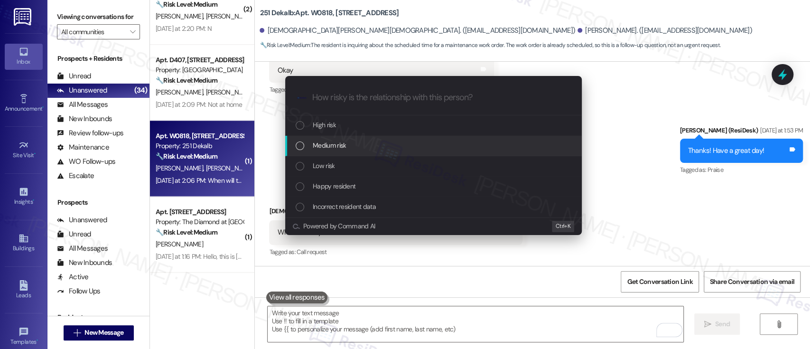
click at [338, 142] on span "Medium risk" at bounding box center [329, 145] width 33 height 10
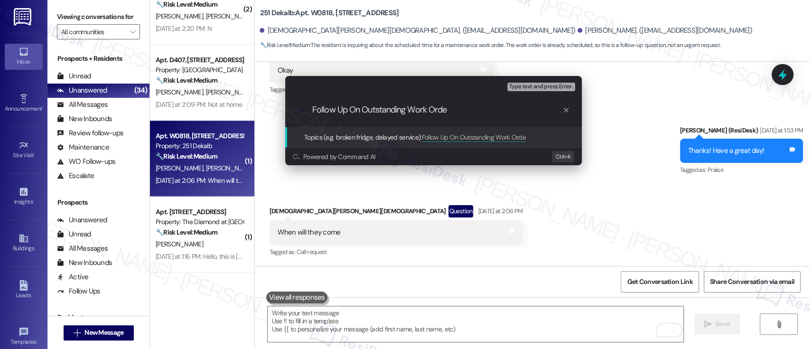
type input "Follow Up On Outstanding Work Order"
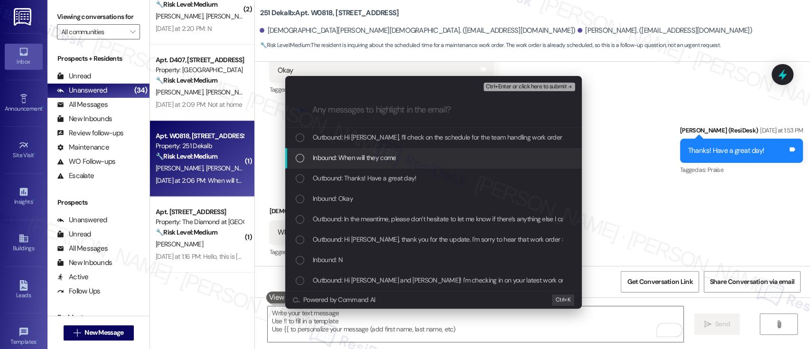
click at [339, 160] on span "Inbound: When will they come" at bounding box center [354, 157] width 83 height 10
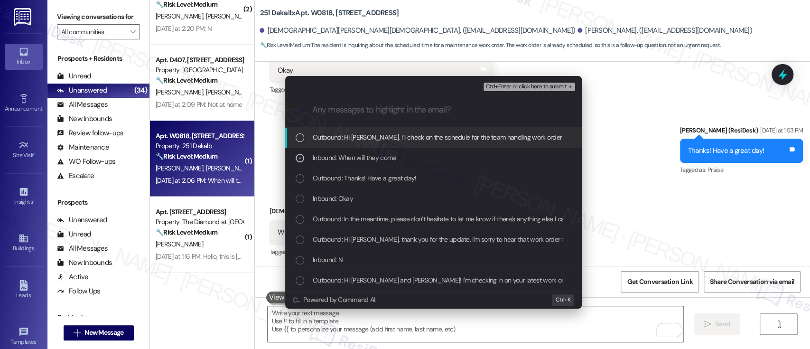
click at [507, 86] on span "Ctrl+Enter or click here to submit" at bounding box center [526, 87] width 81 height 7
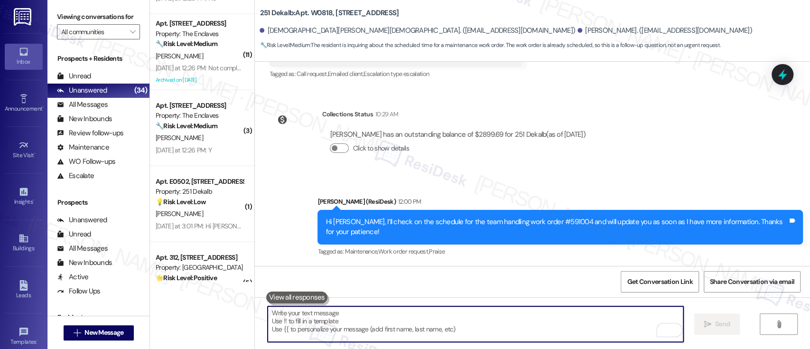
scroll to position [1438, 0]
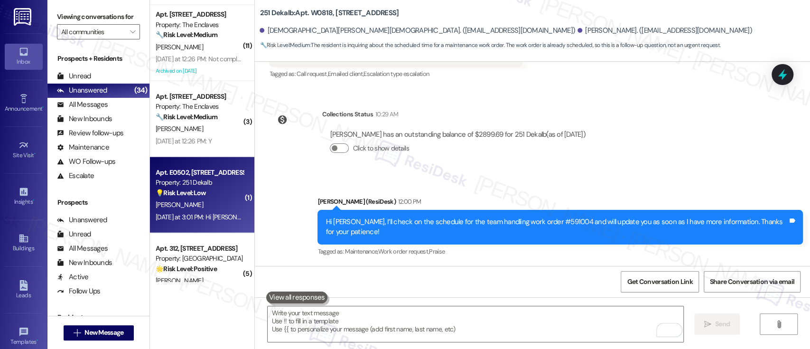
click at [187, 192] on strong "💡 Risk Level: Low" at bounding box center [181, 192] width 50 height 9
type textarea "Fetching suggested responses. Please feel free to read through the conversation…"
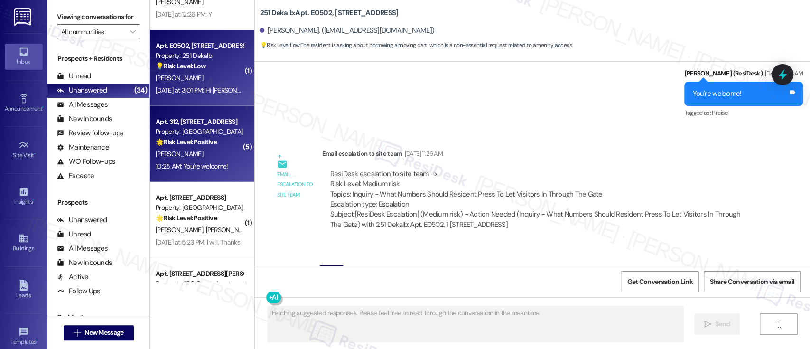
scroll to position [3940, 0]
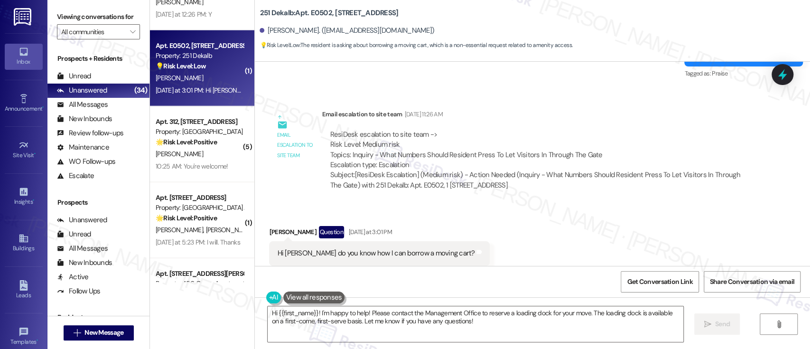
click at [540, 220] on div "Received via SMS Joshua Ball Question Yesterday at 3:01 PM Hi Emily do you know…" at bounding box center [532, 246] width 555 height 82
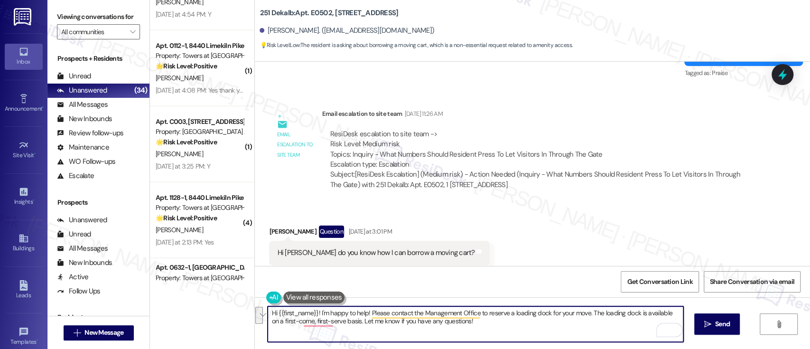
drag, startPoint x: 366, startPoint y: 312, endPoint x: 500, endPoint y: 321, distance: 134.1
click at [500, 321] on textarea "Hi {{first_name}}! I'm happy to help! Please contact the Management Office to r…" at bounding box center [475, 324] width 415 height 36
type textarea "Hi {{first_name}}! I'm happy to help! I'll confirm with our onsite team and let…"
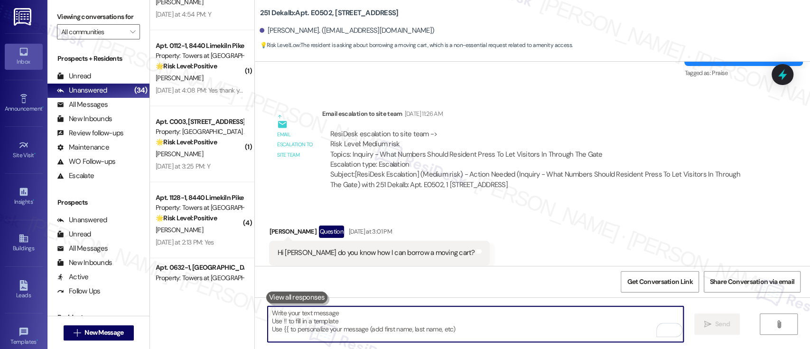
scroll to position [3940, 0]
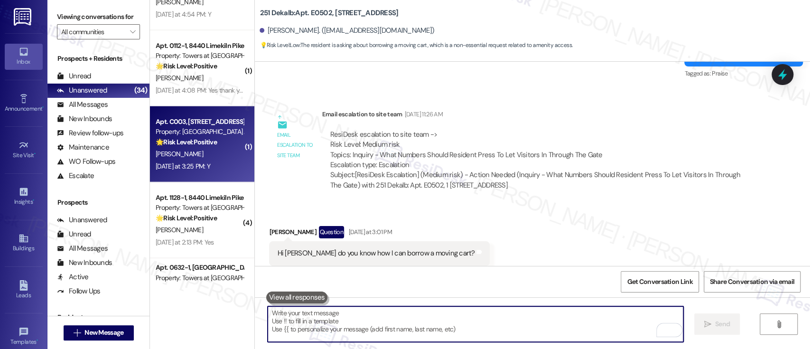
click at [197, 148] on div "O. Taiwo" at bounding box center [200, 154] width 90 height 12
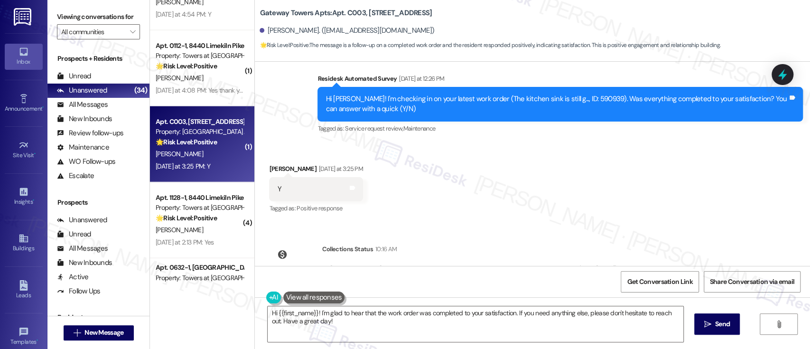
scroll to position [288, 0]
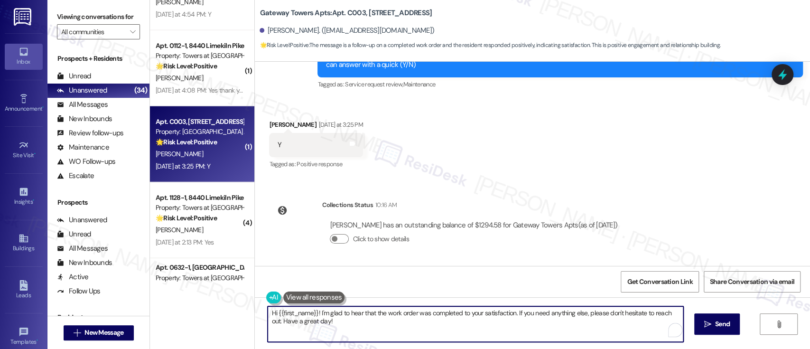
click at [363, 328] on textarea "Hi {{first_name}}! I'm glad to hear that the work order was completed to your s…" at bounding box center [475, 324] width 415 height 36
click at [525, 335] on textarea "Hi {{first_name}}! I'm glad to hear that the work order was completed to your s…" at bounding box center [475, 324] width 415 height 36
click at [513, 310] on textarea "Hi {{first_name}}! I'm glad to hear that the work order was completed to your s…" at bounding box center [475, 324] width 415 height 36
paste textarea "don’t mind, would you be willing to share your feedback as a Google review? It …"
type textarea "Hi {{first_name}}! I'm glad to hear that the work order was completed to your s…"
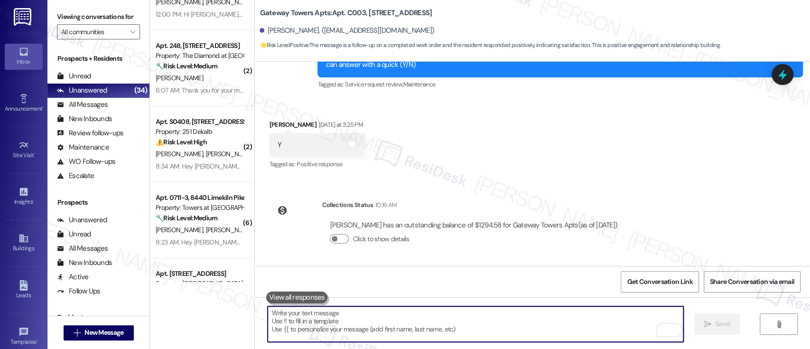
scroll to position [1960, 0]
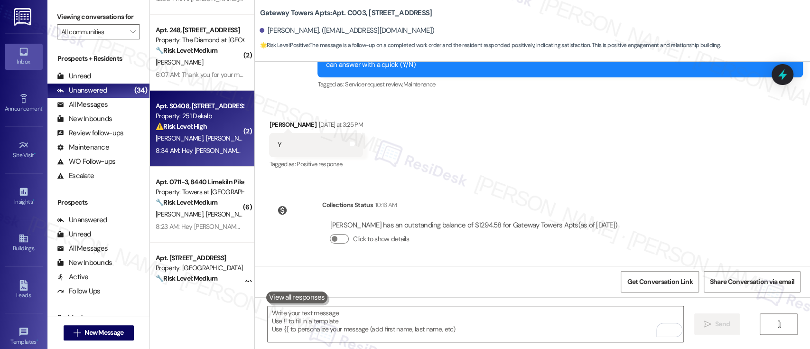
click at [206, 137] on span "[PERSON_NAME]" at bounding box center [229, 138] width 47 height 9
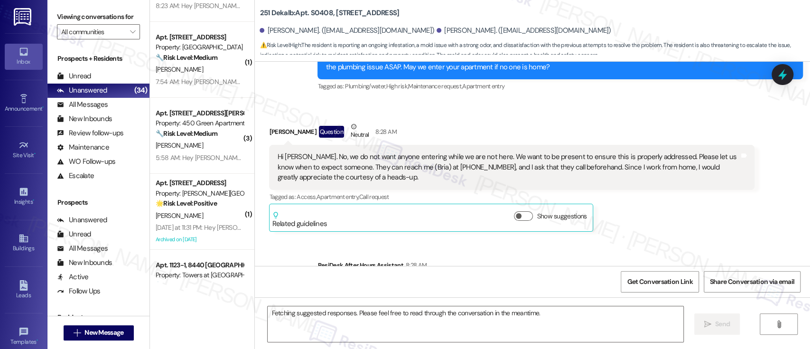
scroll to position [2111, 0]
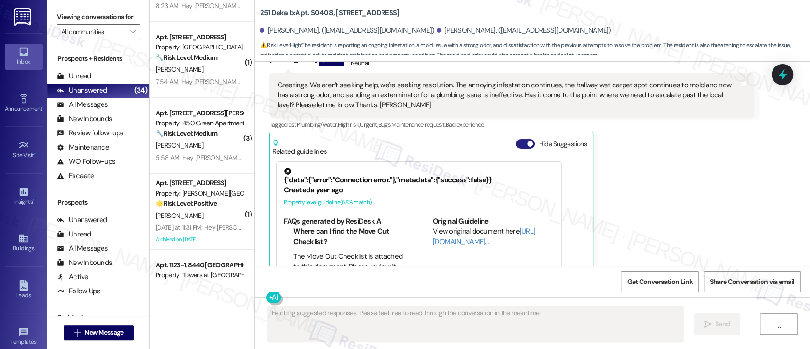
click at [517, 139] on button "Hide Suggestions" at bounding box center [525, 143] width 19 height 9
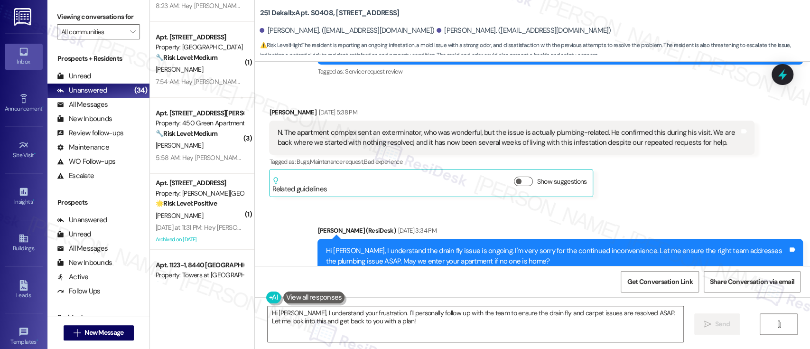
scroll to position [1626, 0]
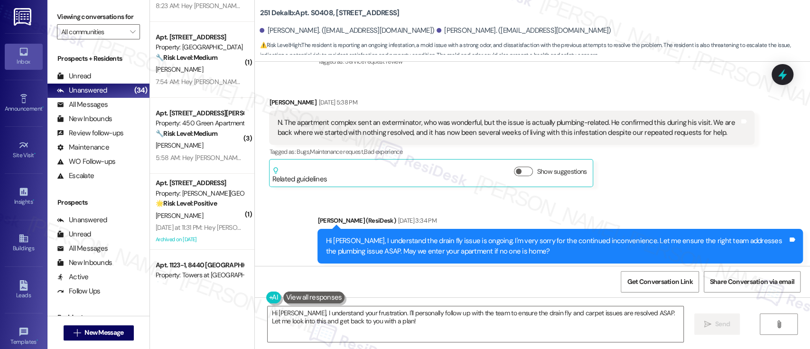
click at [311, 9] on b "251 Dekalb: Apt. S0408, 251 W Dekalb Pike" at bounding box center [330, 13] width 140 height 10
click at [311, 8] on b "251 Dekalb: Apt. S0408, 251 W Dekalb Pike" at bounding box center [330, 13] width 140 height 10
copy b "S0408"
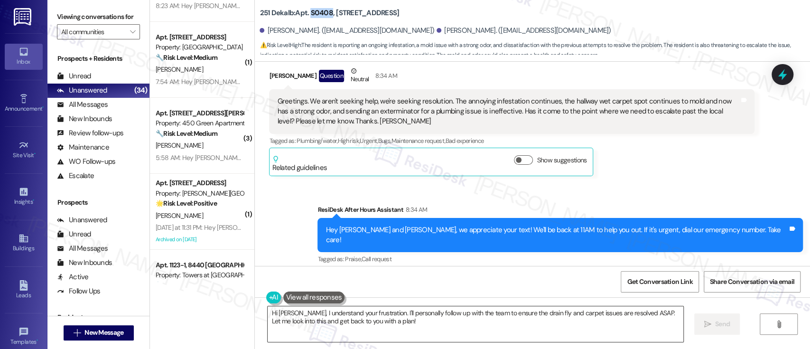
scroll to position [2076, 0]
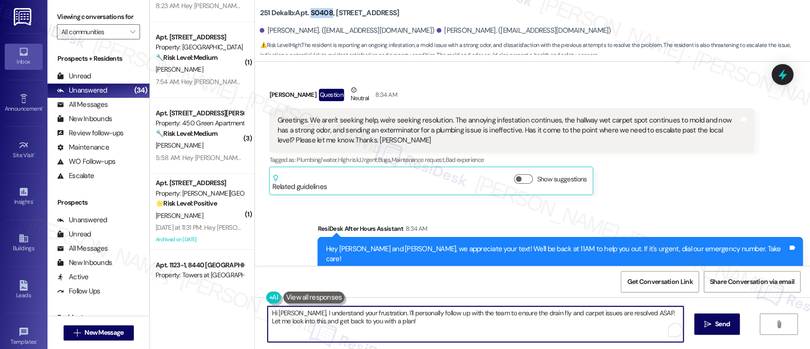
click at [485, 312] on textarea "Hi Robert, I understand your frustration. I'll personally follow up with the te…" at bounding box center [475, 324] width 415 height 36
click at [479, 319] on textarea "Hi Robert, I understand your frustration. I'll personally follow up with the te…" at bounding box center [475, 324] width 415 height 36
click at [569, 319] on textarea "Hi Robert, I understand your frustration. I'll personally follow up with the te…" at bounding box center [475, 324] width 415 height 36
click at [611, 312] on textarea "Hi Robert, I understand your frustration. I'll personally follow up with the te…" at bounding box center [475, 324] width 415 height 36
click at [611, 311] on textarea "Hi Robert, I understand your frustration. I'll personally follow up with the te…" at bounding box center [475, 324] width 415 height 36
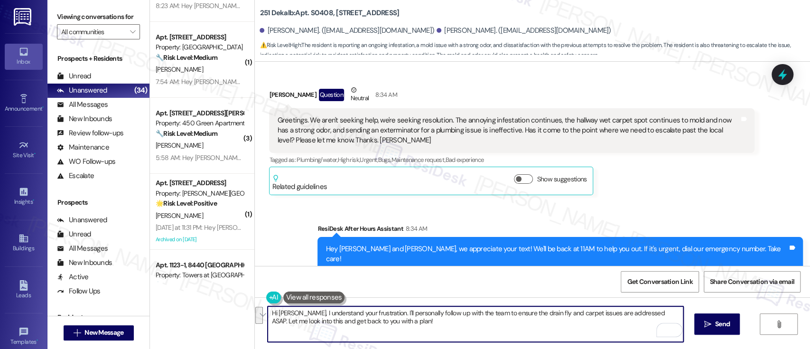
drag, startPoint x: 646, startPoint y: 313, endPoint x: 646, endPoint y: 325, distance: 11.9
click at [646, 325] on textarea "Hi Robert, I understand your frustration. I'll personally follow up with the te…" at bounding box center [475, 324] width 415 height 36
type textarea "Hi Robert, I understand your frustration. I'll personally follow up with the te…"
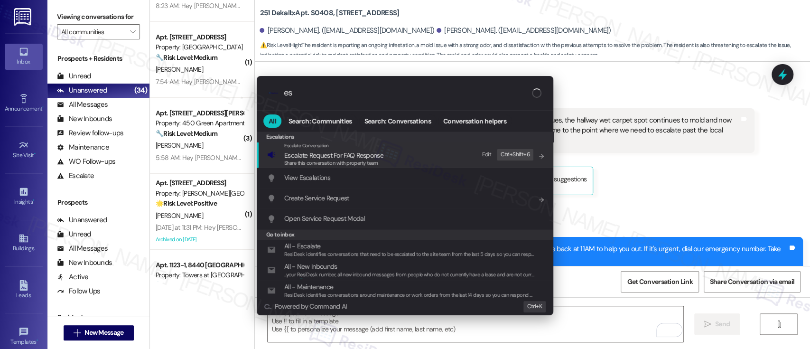
type input "e"
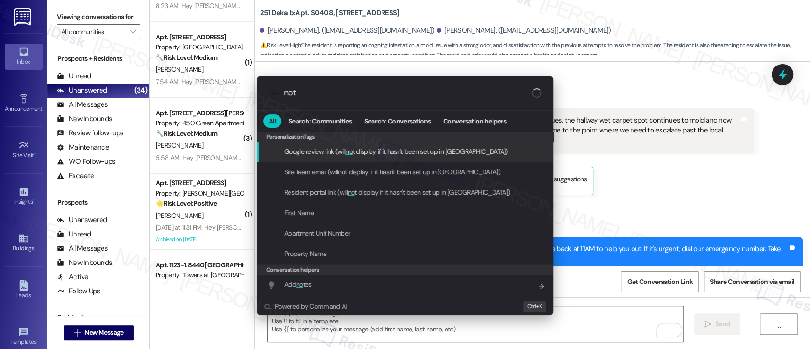
type input "note"
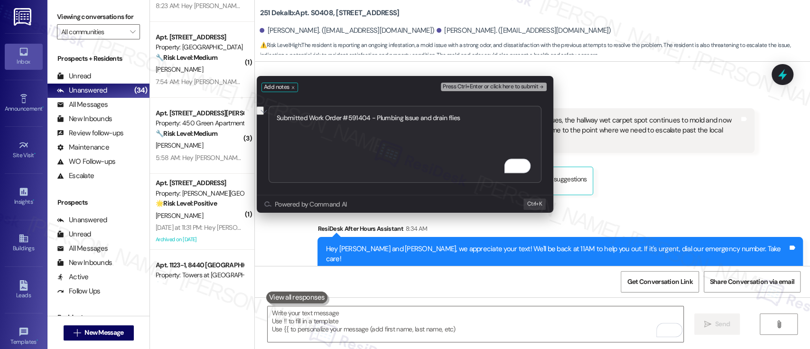
type textarea "Submitted Work Order #591404 - Plumbing Issue and drain flies"
click at [521, 86] on span "Press Ctrl+Enter or click here to submit" at bounding box center [490, 87] width 95 height 7
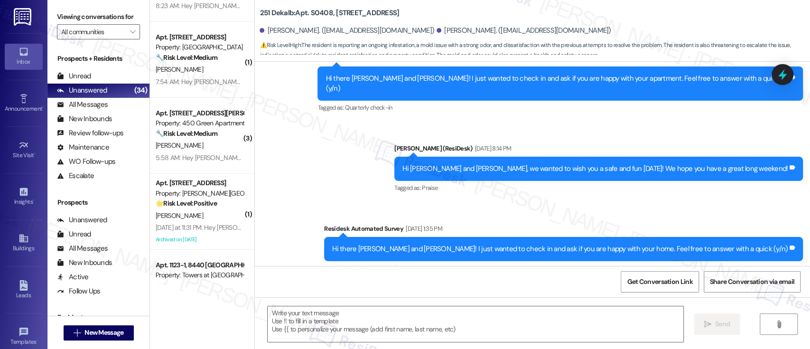
type textarea "Fetching suggested responses. Please feel free to read through the conversation…"
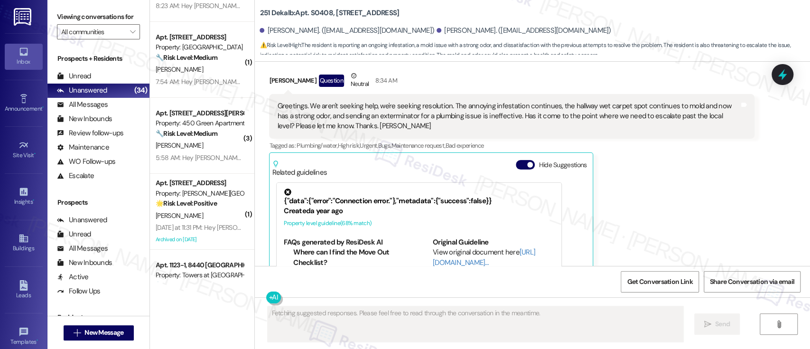
scroll to position [2111, 0]
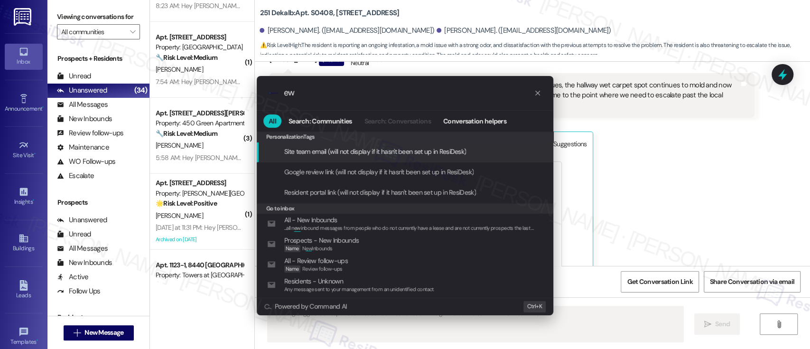
type input "e"
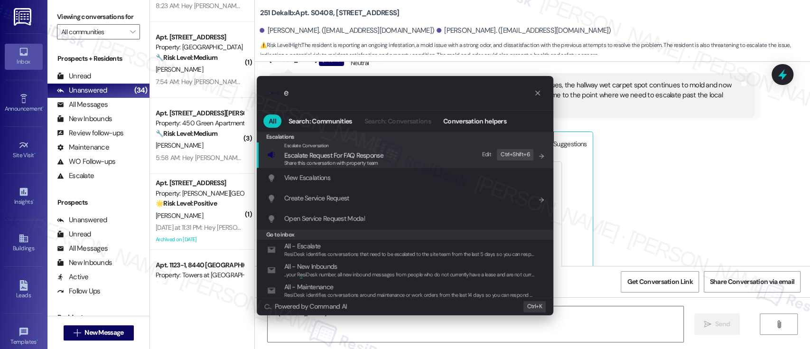
type textarea "Hi Robert, I"
type input "es"
type textarea "Hi Robert, I understand your"
type input "esc"
type textarea "Hi Robert, I understand your frustration"
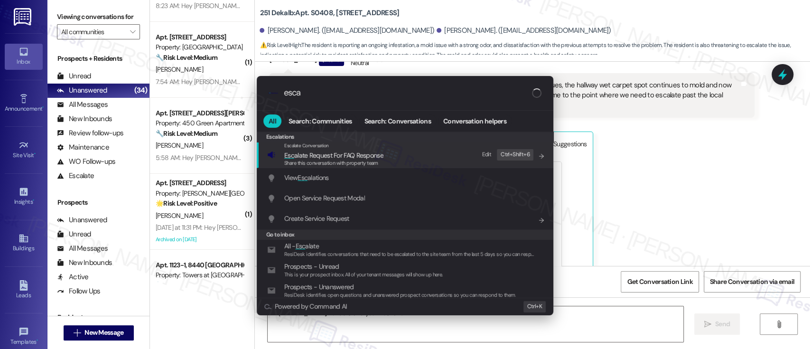
type input "escal"
type textarea "Hi Robert, I understand your frustration"
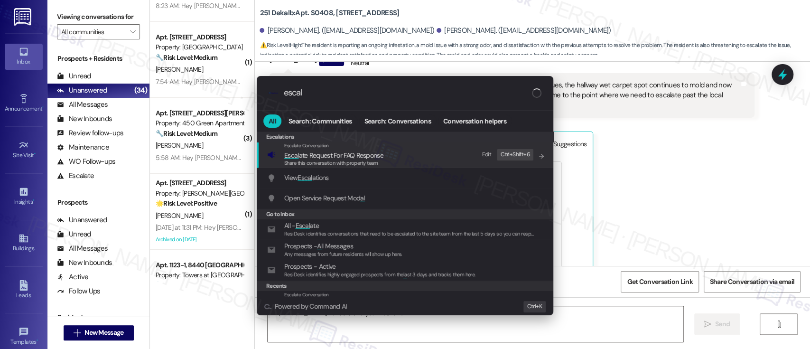
type input "escala"
type textarea "Hi Robert, I understand your frustration with the"
type input "escalat"
type textarea "Hi Robert, I understand your frustration with the"
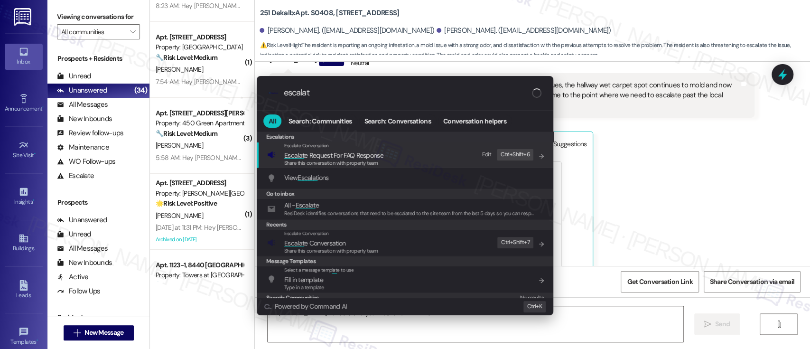
type input "escalate"
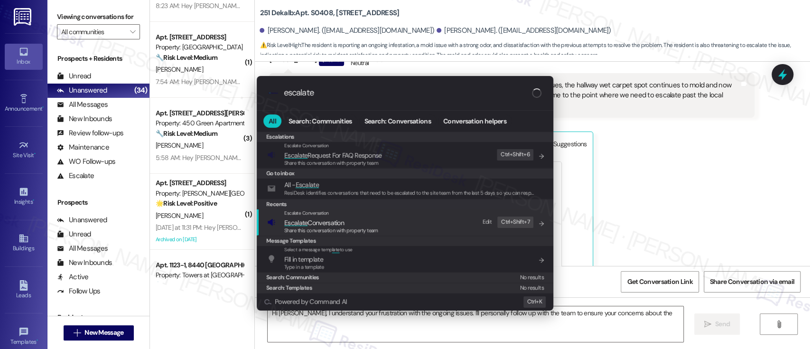
type textarea "Hi Robert, I understand your frustration with the ongoing issues. I'll personal…"
type input "escalate"
type textarea "Hi Robert, I understand your frustration with the ongoing issues. I'll personal…"
click at [359, 225] on span "Escalate Conversation" at bounding box center [331, 222] width 94 height 10
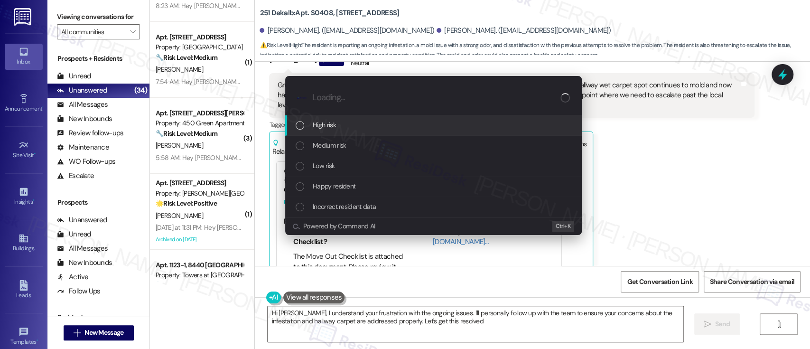
type textarea "Hi Robert, I understand your frustration with the ongoing issues. I'll personal…"
click at [331, 119] on div "High risk" at bounding box center [433, 125] width 297 height 20
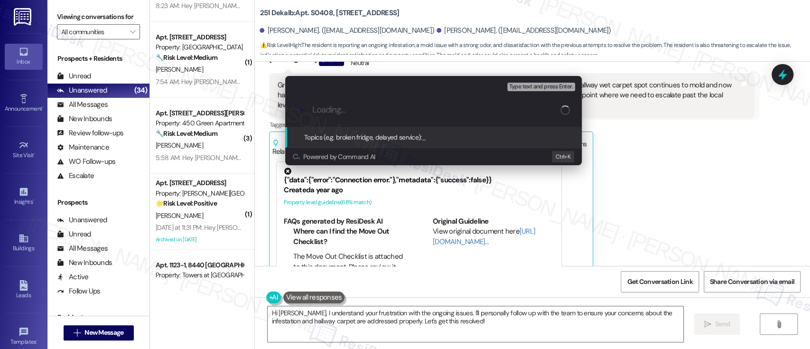
paste input "Submitted Work Order #591404 - Plumbing Issue and drain flies"
type input "Submitted Work Order #591404 - Plumbing Issue and drain flies"
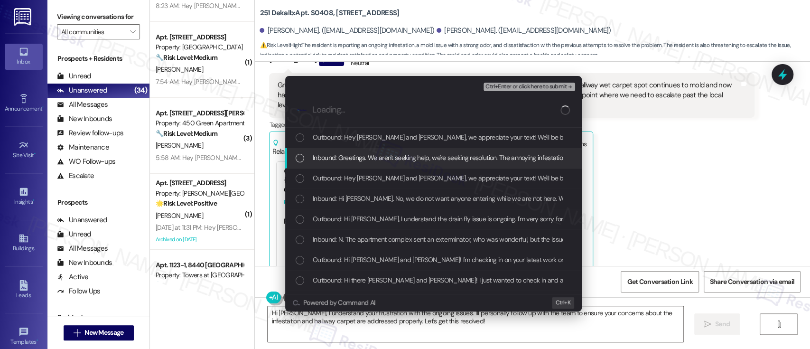
click at [301, 158] on div "List of options" at bounding box center [300, 158] width 9 height 9
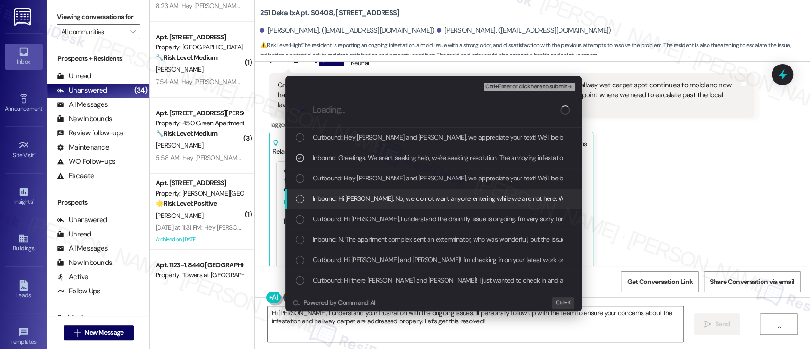
drag, startPoint x: 314, startPoint y: 196, endPoint x: 318, endPoint y: 200, distance: 5.4
click at [314, 196] on span "Inbound: Hi Emily. No, we do not want anyone entering while we are not here. We…" at bounding box center [807, 198] width 988 height 10
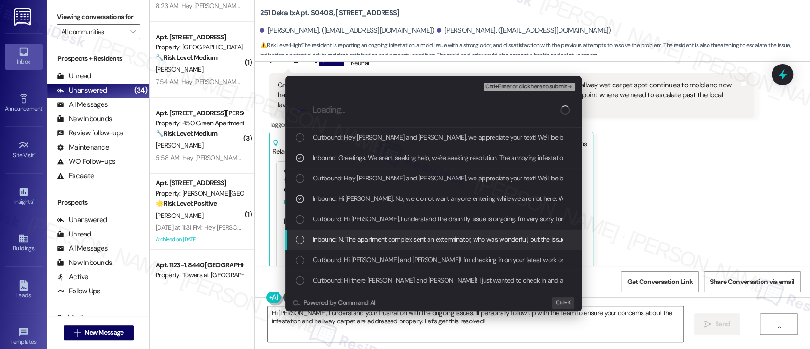
click at [334, 241] on span "Inbound: N. The apartment complex sent an exterminator, who was wonderful, but …" at bounding box center [742, 239] width 858 height 10
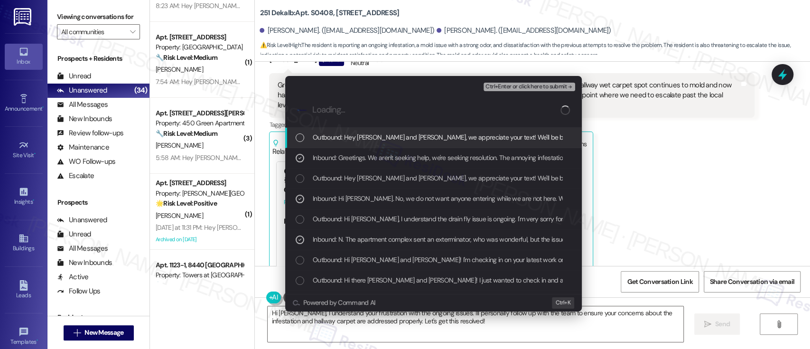
click at [516, 89] on span "Ctrl+Enter or click here to submit" at bounding box center [526, 87] width 81 height 7
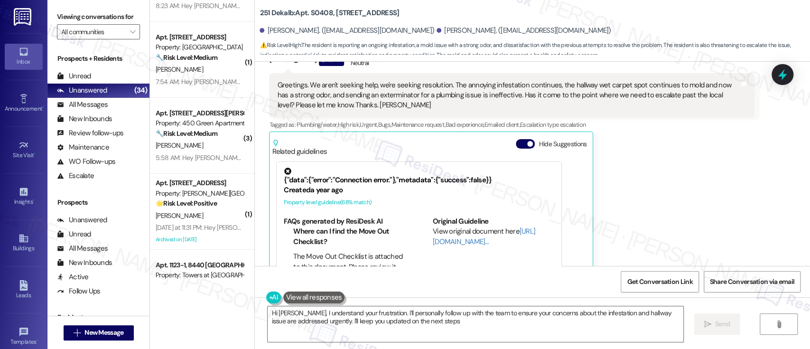
type textarea "Hi Robert, I understand your frustration. I'll personally follow up with the te…"
click at [527, 141] on span "button" at bounding box center [530, 144] width 6 height 6
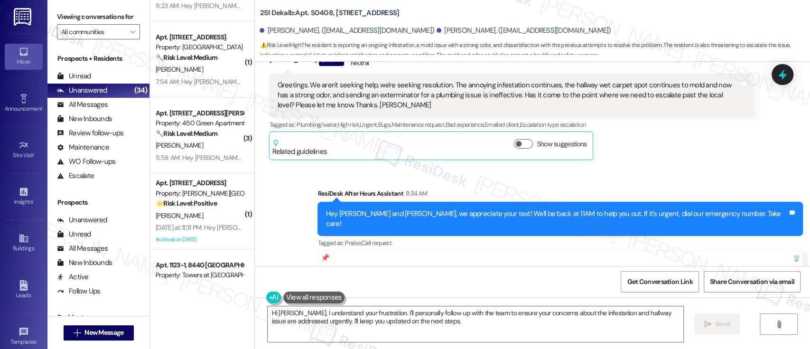
scroll to position [2220, 0]
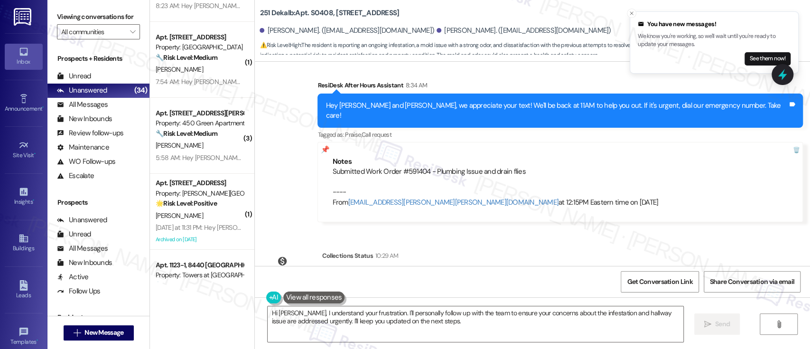
click at [642, 222] on div "Announcement, sent via SMS Emily (ResiDesk) Jun 30, 2022 at 3:49 PM Hi Robert a…" at bounding box center [532, 164] width 555 height 204
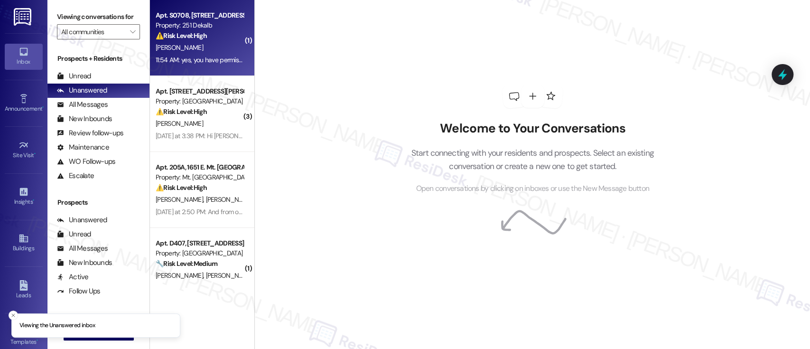
click at [186, 44] on div "D. Nock" at bounding box center [200, 48] width 90 height 12
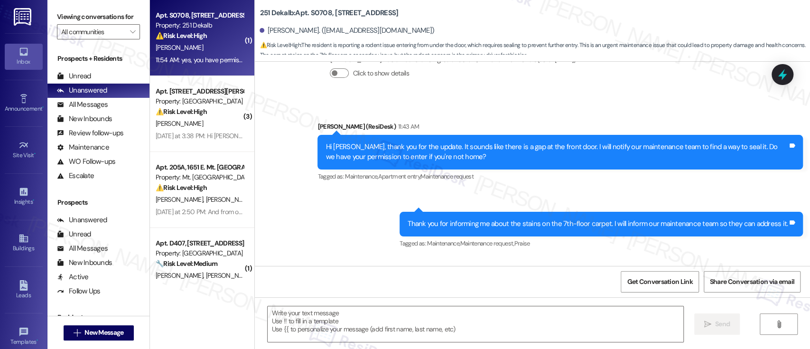
scroll to position [1272, 0]
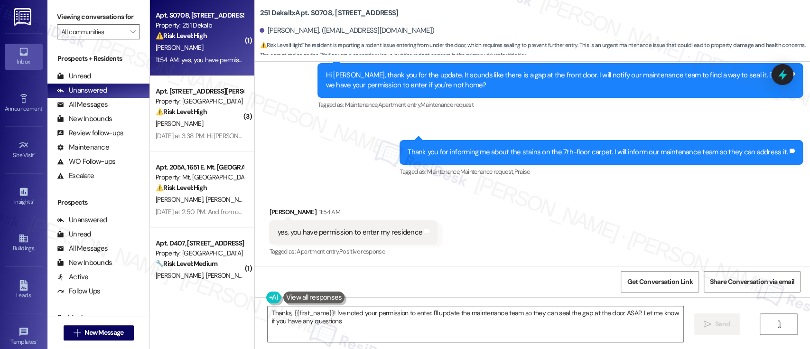
type textarea "Thanks, {{first_name}}! I've noted your permission to enter. I'll update the ma…"
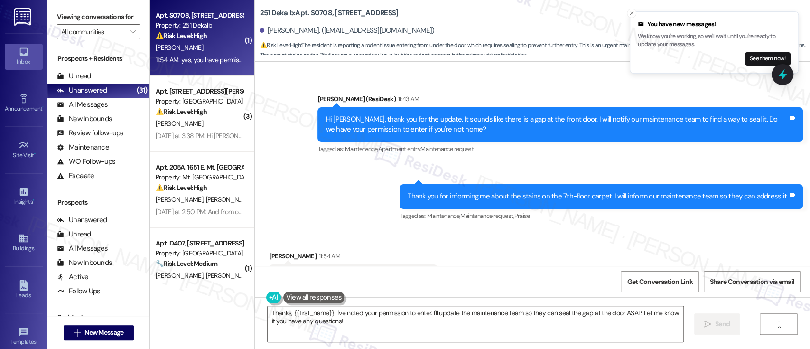
scroll to position [1209, 0]
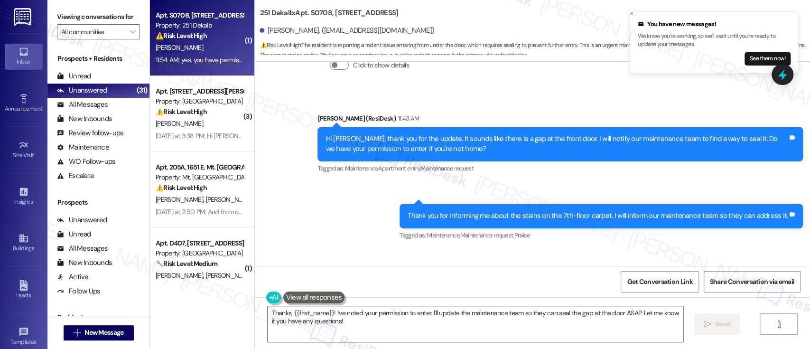
click at [313, 11] on b "251 Dekalb: Apt. S0708, 251 W Dekalb Pike" at bounding box center [329, 13] width 139 height 10
copy b "S0708"
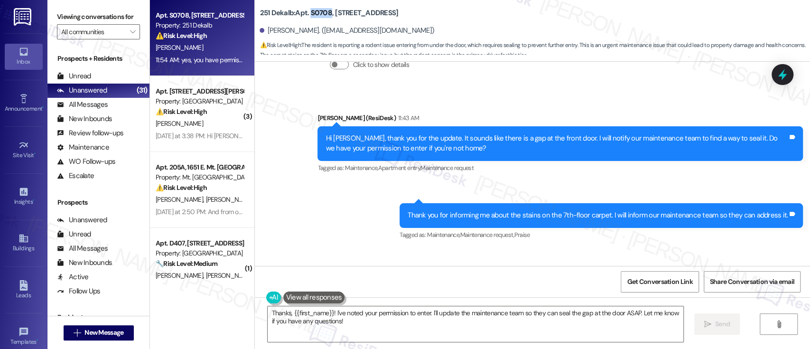
scroll to position [1272, 0]
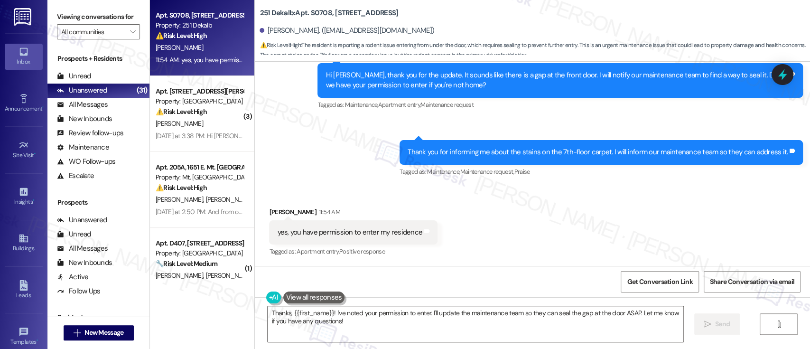
click at [579, 231] on div "Received via SMS Damon Nock 11:54 AM yes, you have permission to enter my resid…" at bounding box center [532, 226] width 555 height 80
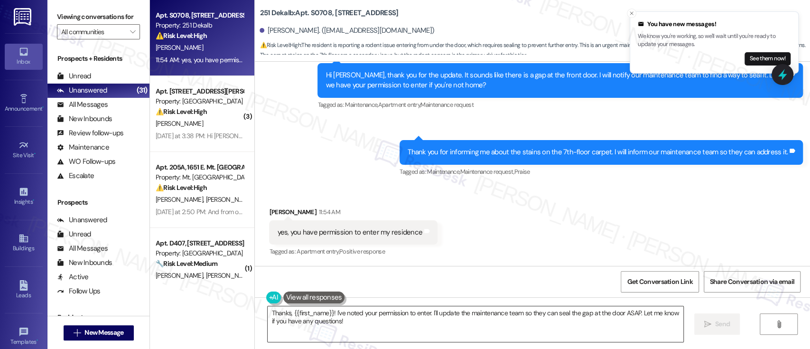
click at [599, 317] on textarea "Thanks, {{first_name}}! I've noted your permission to enter. I'll update the ma…" at bounding box center [475, 324] width 415 height 36
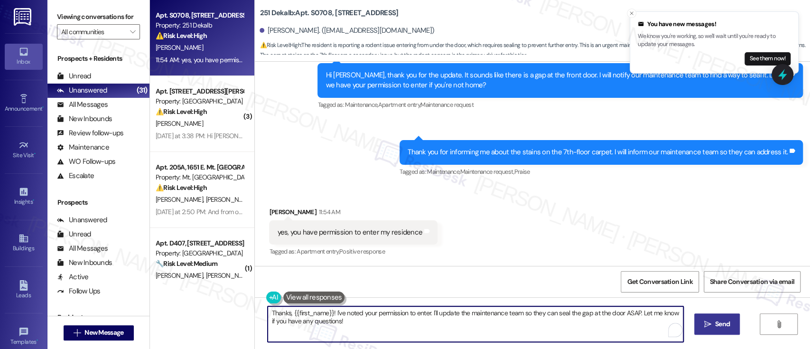
click at [712, 325] on span " Send" at bounding box center [718, 324] width 30 height 10
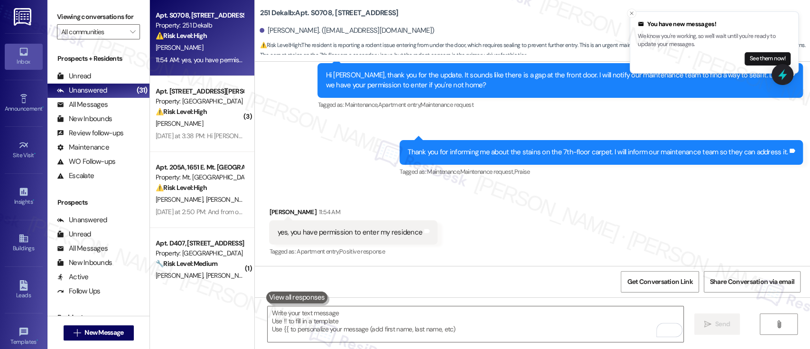
scroll to position [1349, 0]
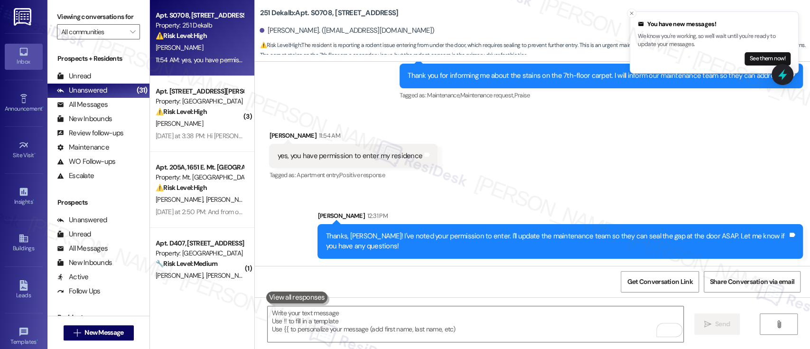
drag, startPoint x: 670, startPoint y: 173, endPoint x: 684, endPoint y: 169, distance: 14.0
click at [670, 173] on div "Received via SMS Damon Nock 11:54 AM yes, you have permission to enter my resid…" at bounding box center [532, 149] width 555 height 80
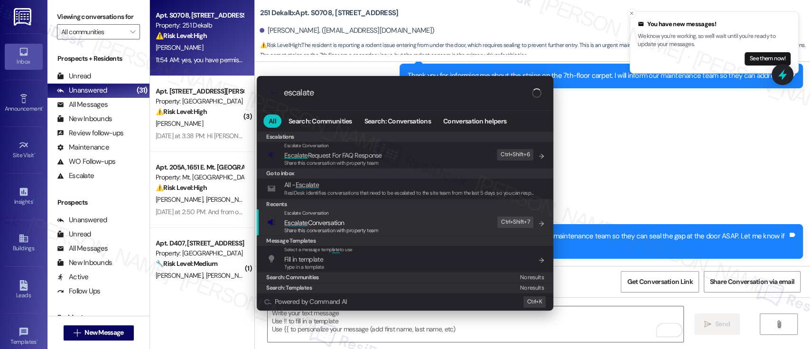
click at [639, 173] on div ".cls-1{fill:#0a055f;}.cls-2{fill:#0cc4c4;} resideskLogoBlueOrange escalate All …" at bounding box center [405, 174] width 810 height 349
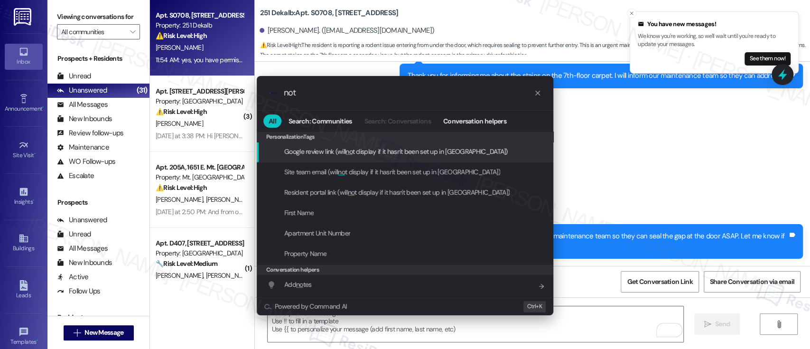
type input "note"
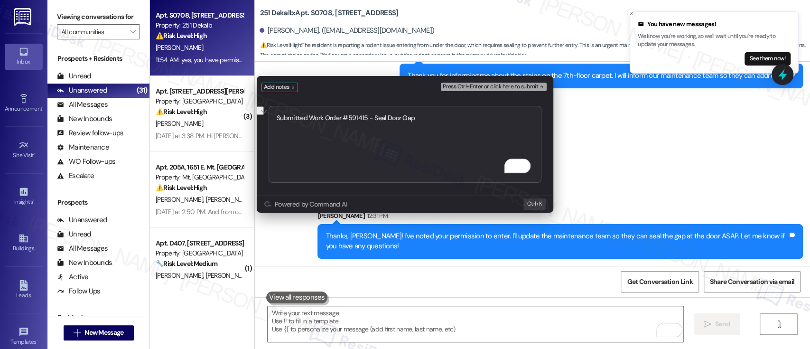
type textarea "Submitted Work Order #591415 - Seal Door Gap"
click at [491, 88] on span "Press Ctrl+Enter or click here to submit" at bounding box center [490, 87] width 95 height 7
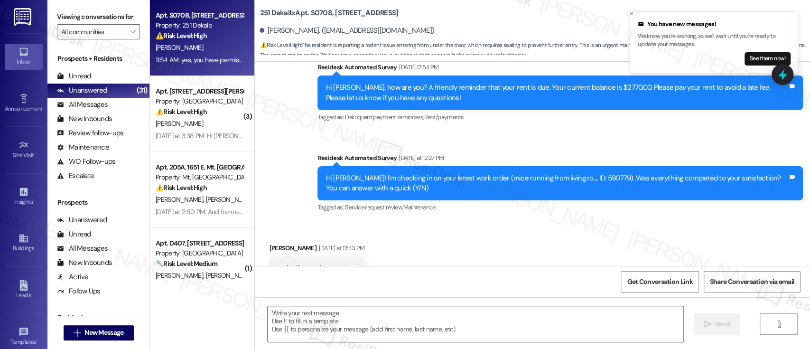
type textarea "Fetching suggested responses. Please feel free to read through the conversation…"
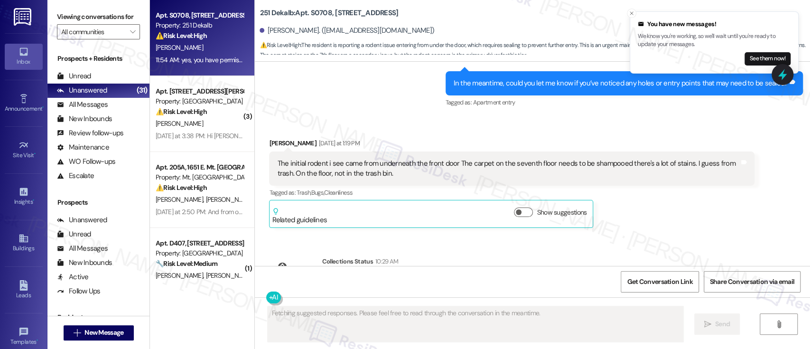
scroll to position [1272, 0]
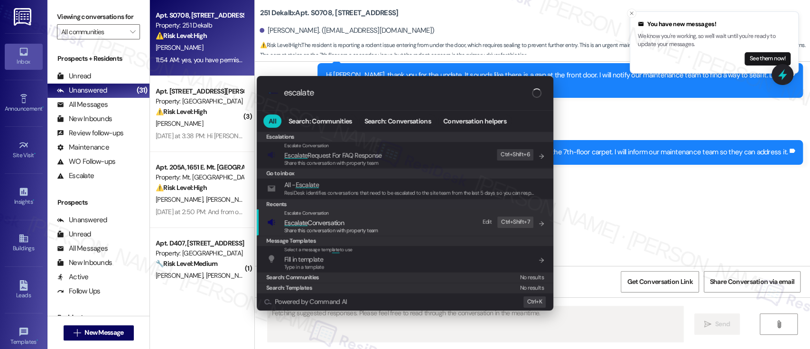
type input "escalate"
click at [365, 223] on span "Escalate Conversation" at bounding box center [331, 222] width 94 height 10
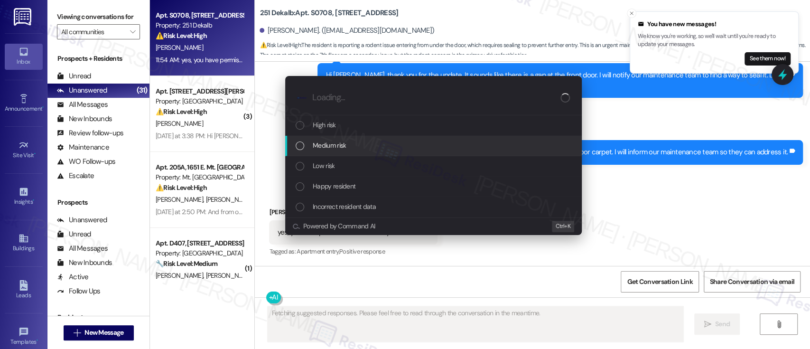
click at [369, 146] on div "Medium risk" at bounding box center [435, 145] width 278 height 10
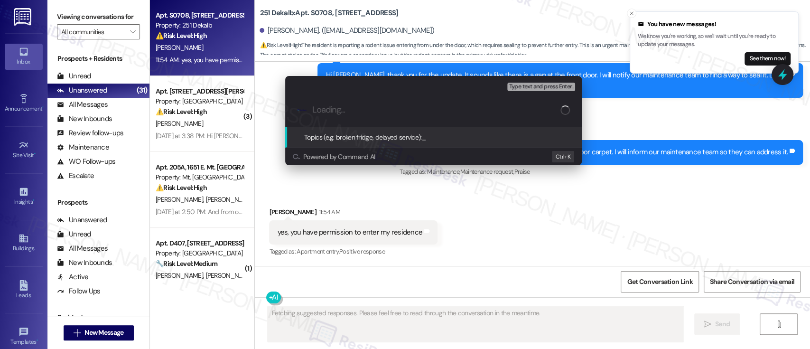
paste input "Submitted Work Order #591415 - Seal Door Gap"
type input "Submitted Work Order #591415 - Seal Door Gap"
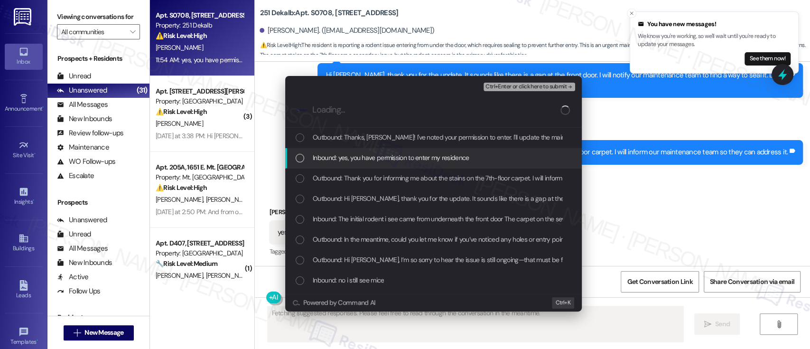
click at [393, 157] on span "Inbound: yes, you have permission to enter my residence" at bounding box center [391, 157] width 157 height 10
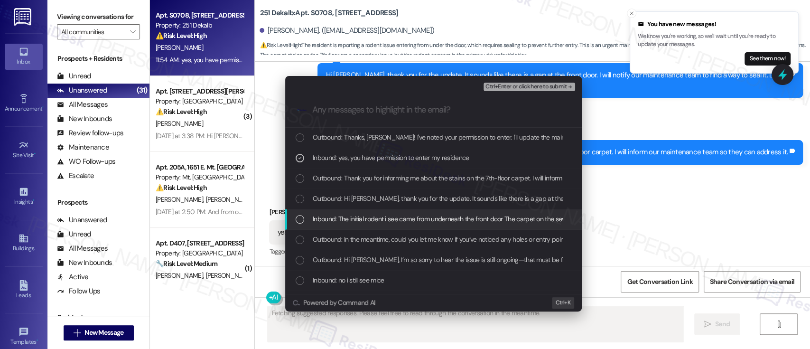
click at [340, 222] on span "Inbound: The initial rodent i see came from underneath the front door The carpe…" at bounding box center [586, 219] width 547 height 10
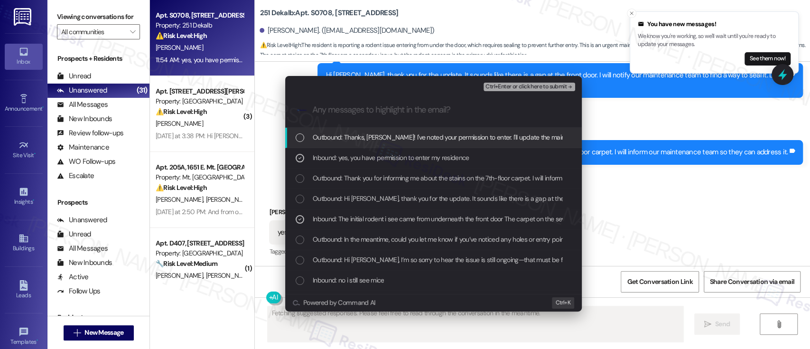
click at [544, 88] on span "Ctrl+Enter or click here to submit" at bounding box center [526, 87] width 81 height 7
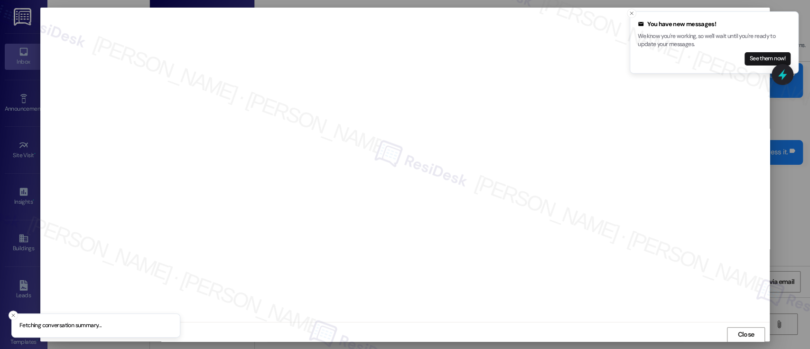
scroll to position [0, 0]
click at [743, 332] on span "Close" at bounding box center [746, 334] width 17 height 10
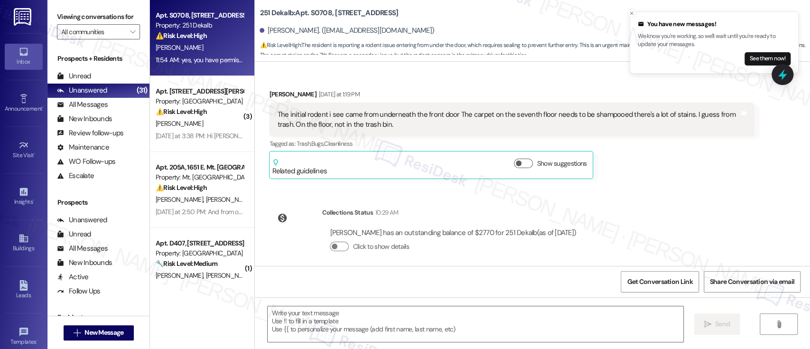
scroll to position [1003, 0]
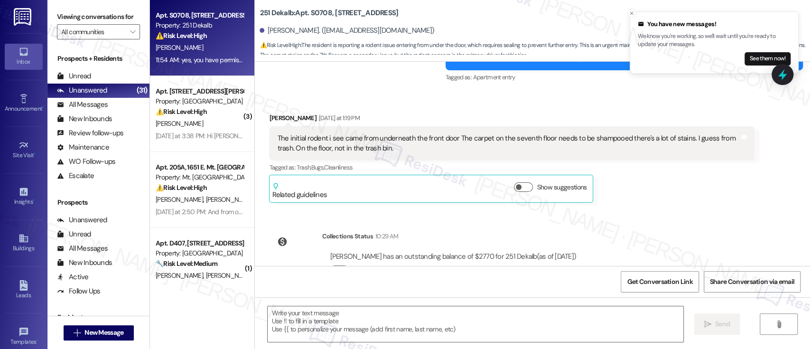
click at [706, 215] on div "Lease started Nov 11, 2024 at 7:00 PM Survey, sent via SMS Residesk Automated S…" at bounding box center [532, 164] width 555 height 204
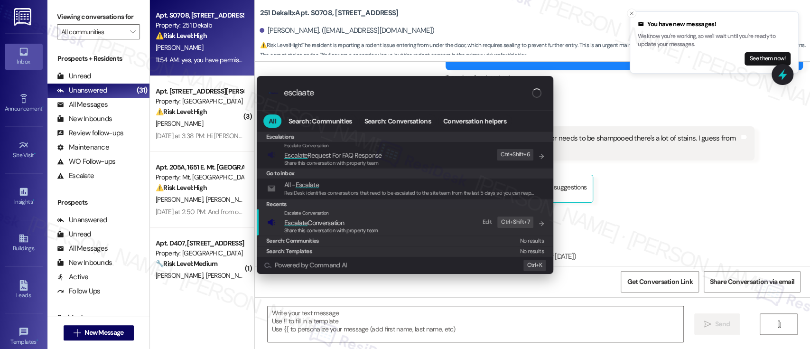
type input "esclaate"
click at [338, 218] on span "Escalate Conversation" at bounding box center [314, 222] width 60 height 9
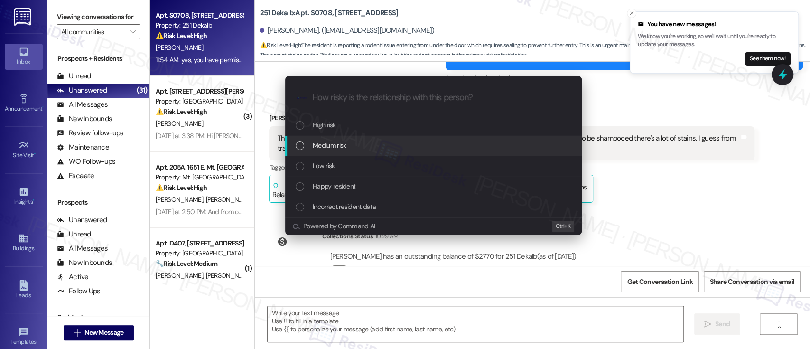
click at [343, 142] on span "Medium risk" at bounding box center [329, 145] width 33 height 10
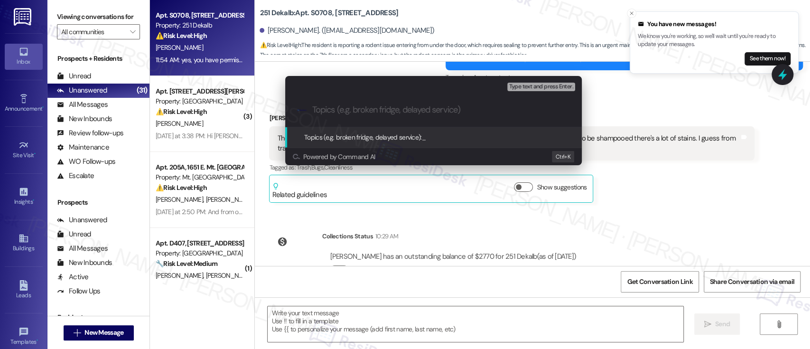
paste input "Submitted Work Order #591415 - Seal Door Gap"
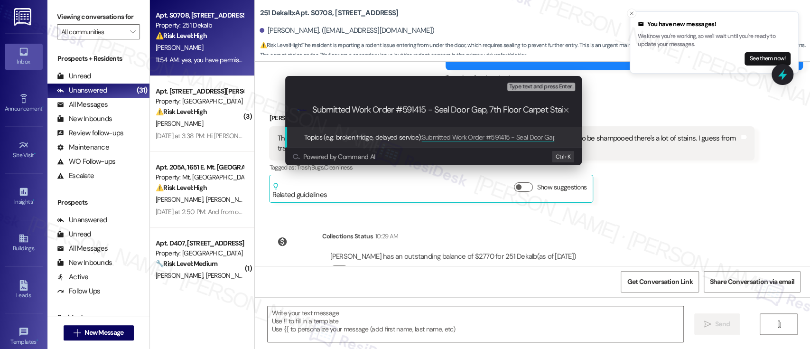
scroll to position [0, 4]
type input "Submitted Work Order #591415 - Seal Door Gap, 7th Floor Carpet Stains"
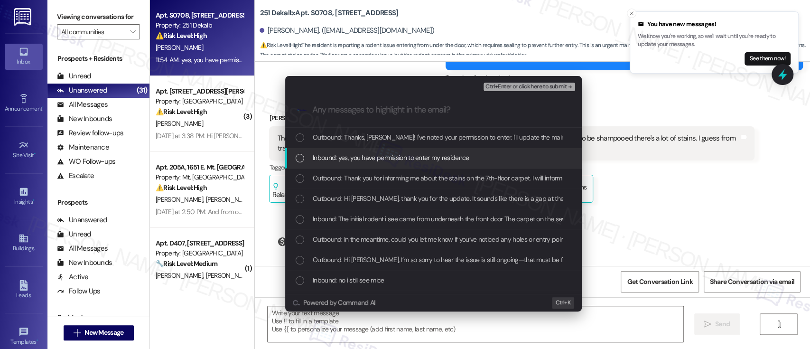
click at [405, 161] on span "Inbound: yes, you have permission to enter my residence" at bounding box center [391, 157] width 157 height 10
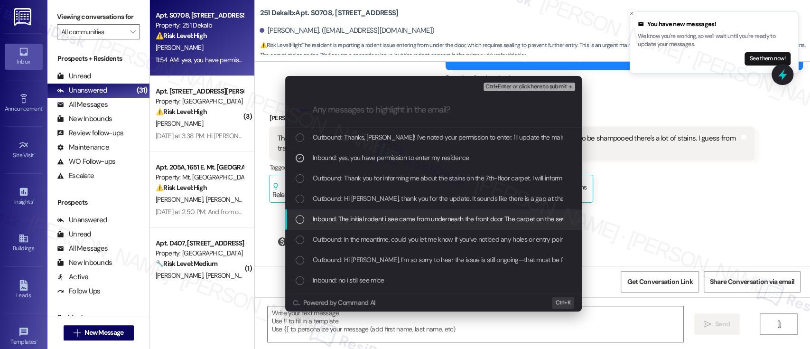
click at [378, 223] on span "Inbound: The initial rodent i see came from underneath the front door The carpe…" at bounding box center [586, 219] width 547 height 10
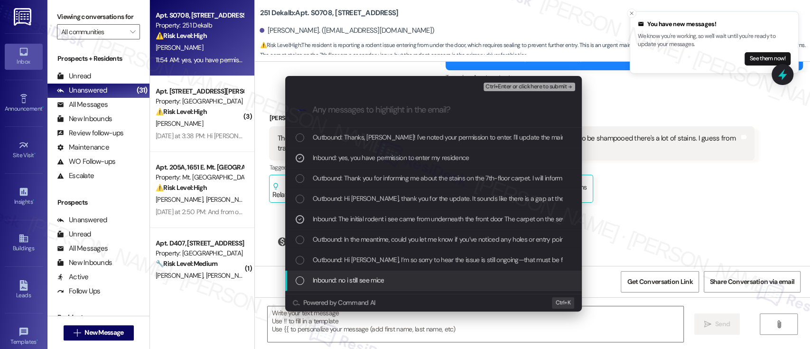
click at [362, 278] on span "Inbound: no i still see mice" at bounding box center [348, 280] width 71 height 10
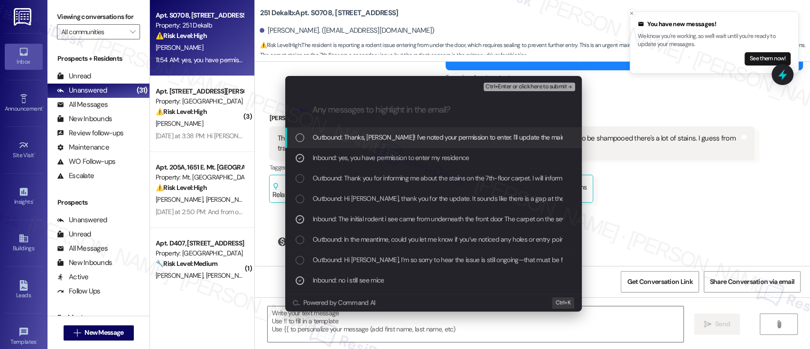
click at [553, 85] on span "Ctrl+Enter or click here to submit" at bounding box center [526, 87] width 81 height 7
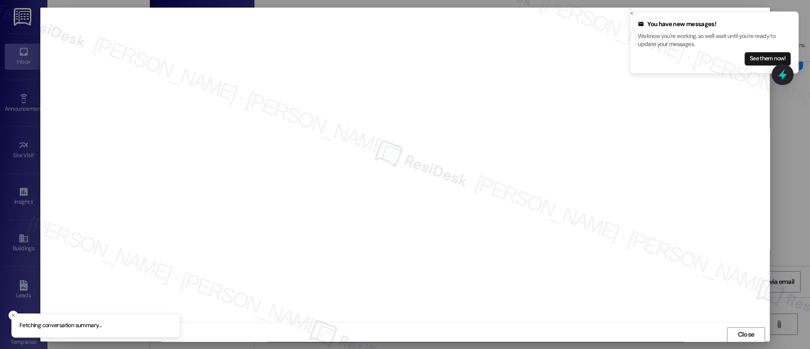
scroll to position [0, 0]
click at [634, 13] on button "Close toast" at bounding box center [631, 13] width 9 height 9
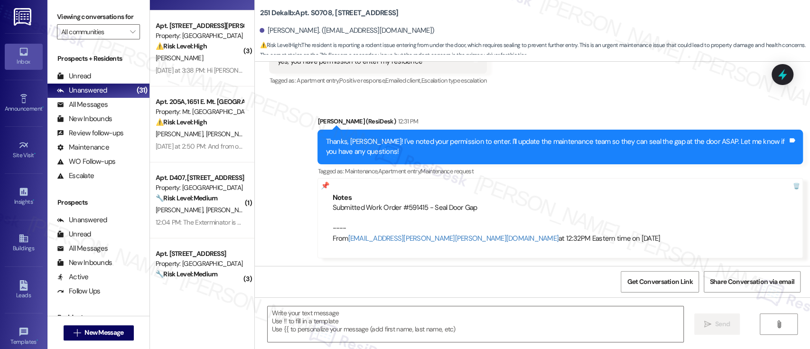
scroll to position [126, 0]
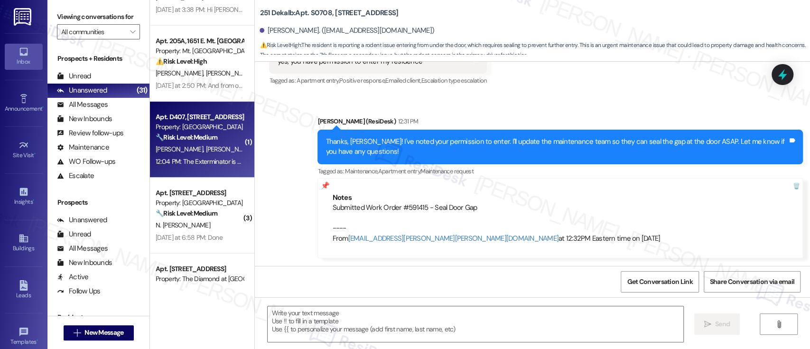
click at [206, 156] on div "12:04 PM: The Exterminator is not due until tomorrow 12:04 PM: The Exterminator…" at bounding box center [200, 162] width 90 height 12
type textarea "Fetching suggested responses. Please feel free to read through the conversation…"
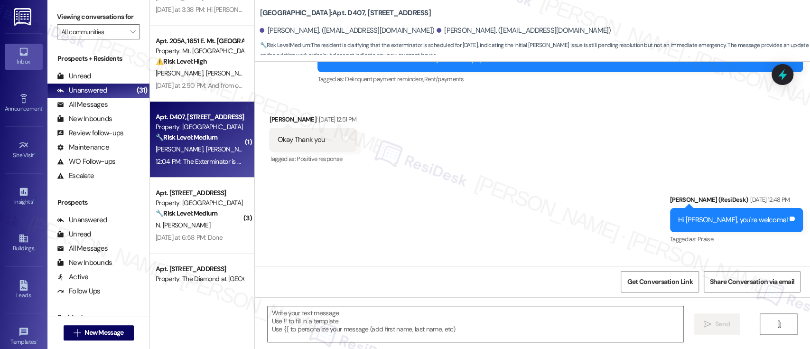
type textarea "Fetching suggested responses. Please feel free to read through the conversation…"
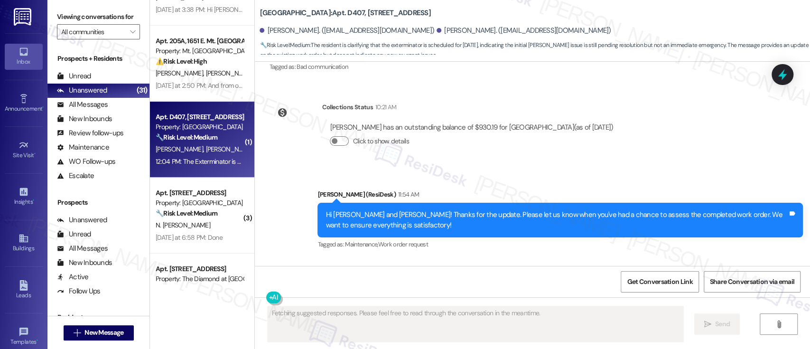
scroll to position [1110, 0]
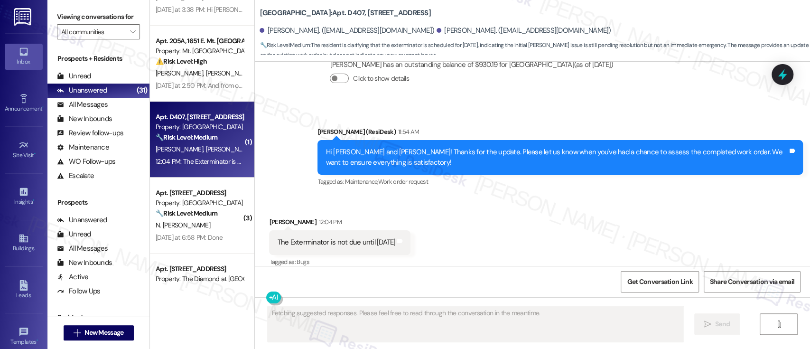
click at [571, 175] on div "Tagged as: Maintenance , Click to highlight conversations about Maintenance Wor…" at bounding box center [561, 182] width 486 height 14
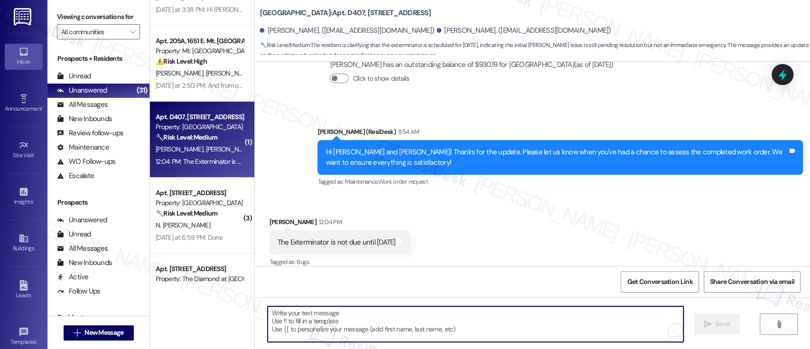
click at [521, 318] on textarea "To enrich screen reader interactions, please activate Accessibility in Grammarl…" at bounding box center [475, 324] width 415 height 36
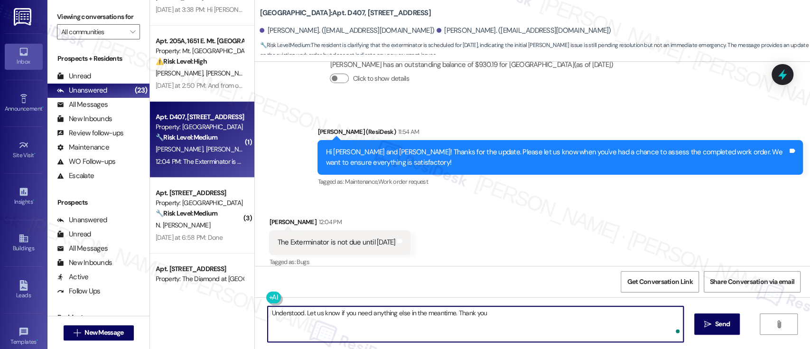
type textarea "Understood. Let us know if you need anything else in the meantime. Thank you!"
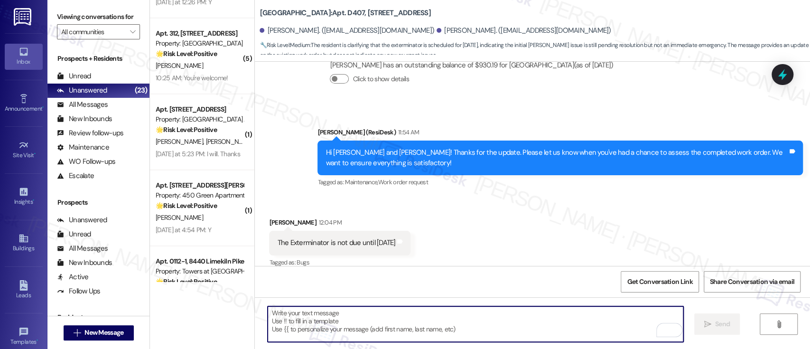
scroll to position [897, 0]
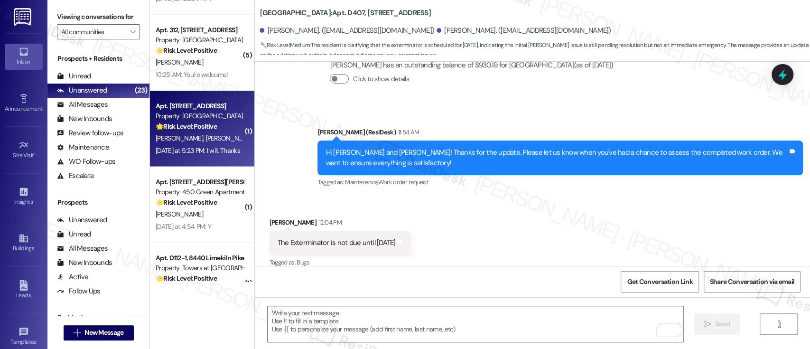
click at [217, 145] on div "Yesterday at 5:23 PM: I will. Thanks Yesterday at 5:23 PM: I will. Thanks" at bounding box center [200, 151] width 90 height 12
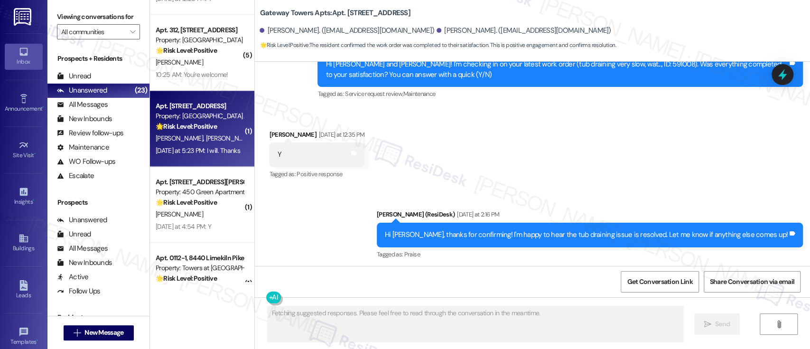
scroll to position [4902, 0]
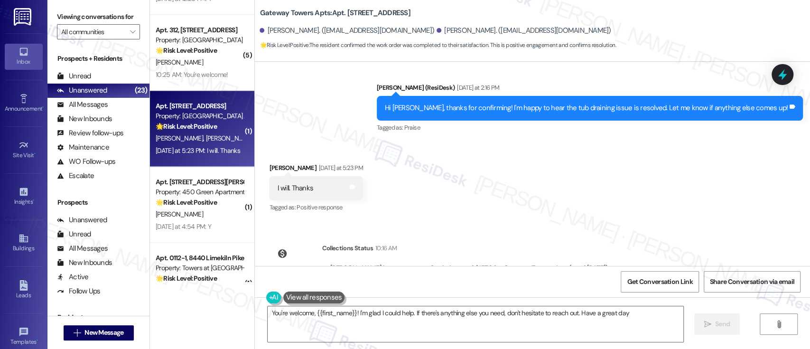
type textarea "You're welcome, {{first_name}}! I'm glad I could help. If there's anything else…"
click at [497, 164] on div "Received via SMS Nicole Panara Yesterday at 5:23 PM I will. Thanks Tags and not…" at bounding box center [532, 181] width 555 height 80
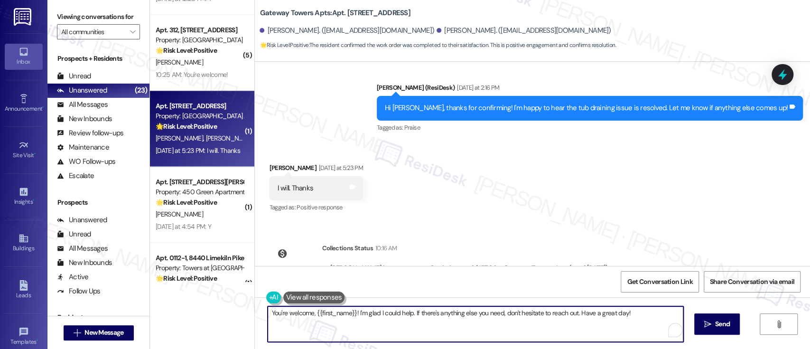
drag, startPoint x: 638, startPoint y: 321, endPoint x: 681, endPoint y: 322, distance: 42.7
click at [639, 322] on textarea "You're welcome, {{first_name}}! I'm glad I could help. If there's anything else…" at bounding box center [475, 324] width 415 height 36
click at [710, 326] on icon "" at bounding box center [707, 324] width 7 height 8
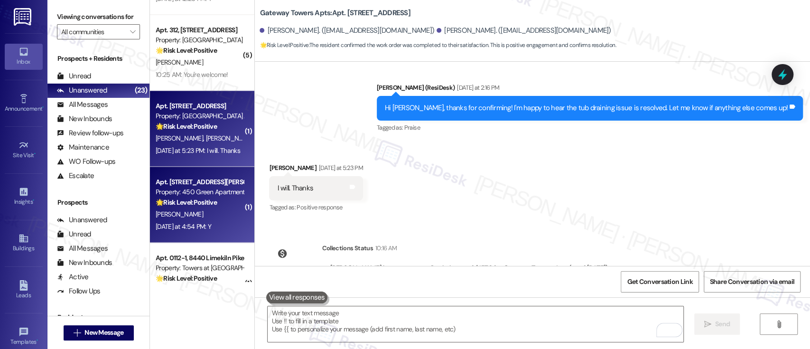
scroll to position [4815, 0]
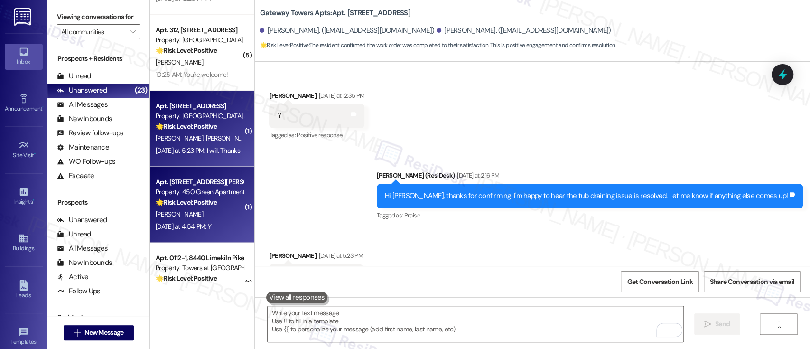
click at [198, 212] on div "B. Singleton" at bounding box center [200, 214] width 90 height 12
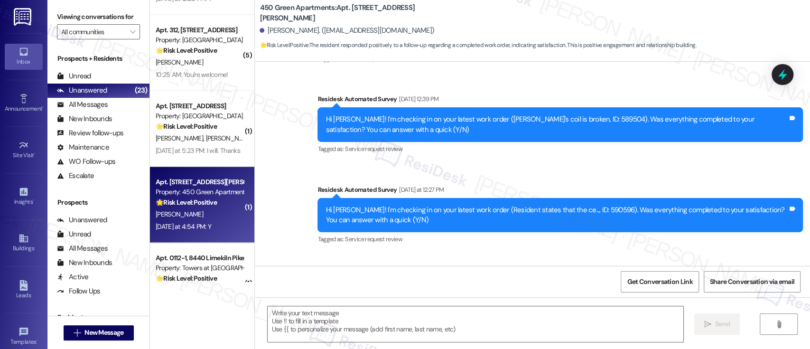
type textarea "Fetching suggested responses. Please feel free to read through the conversation…"
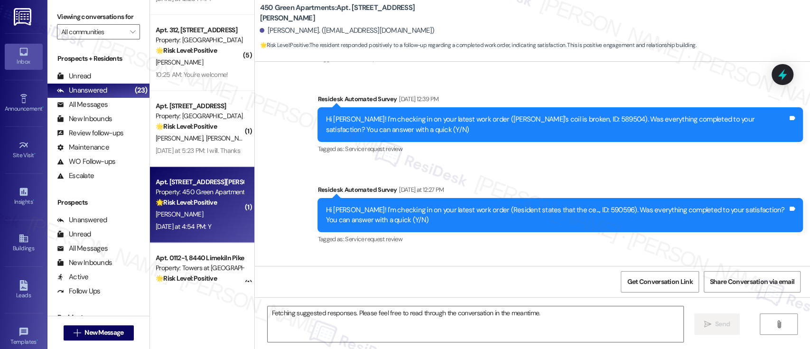
scroll to position [551, 0]
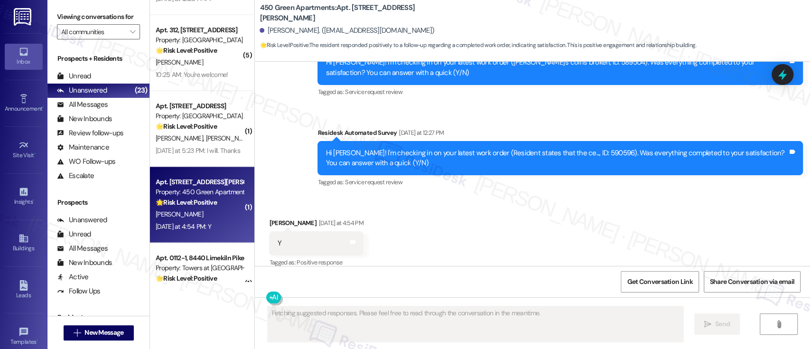
click at [588, 197] on div "Received via SMS Brandon Singleton Yesterday at 4:54 PM Y Tags and notes Tagged…" at bounding box center [532, 237] width 555 height 80
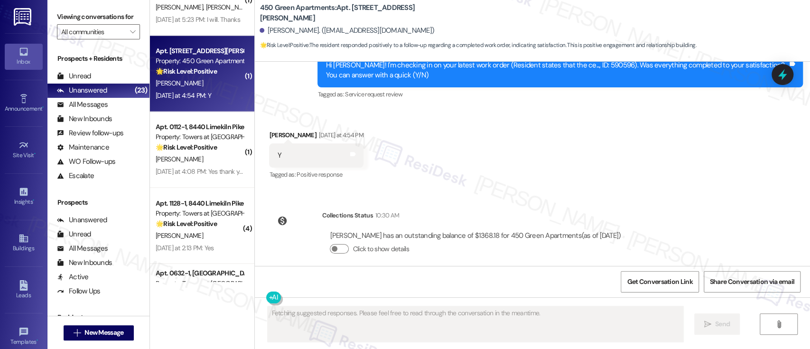
scroll to position [1041, 0]
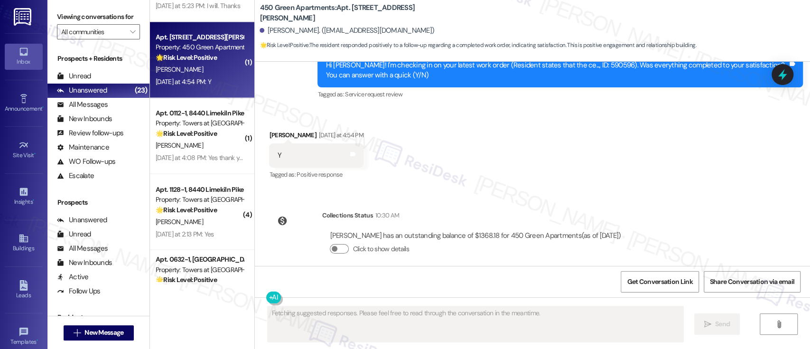
click at [506, 150] on div "Received via SMS Brandon Singleton Yesterday at 4:54 PM Y Tags and notes Tagged…" at bounding box center [532, 149] width 555 height 80
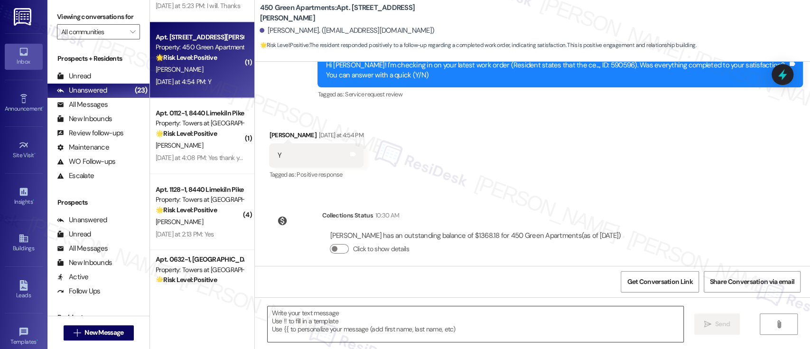
click at [467, 319] on textarea at bounding box center [475, 324] width 415 height 36
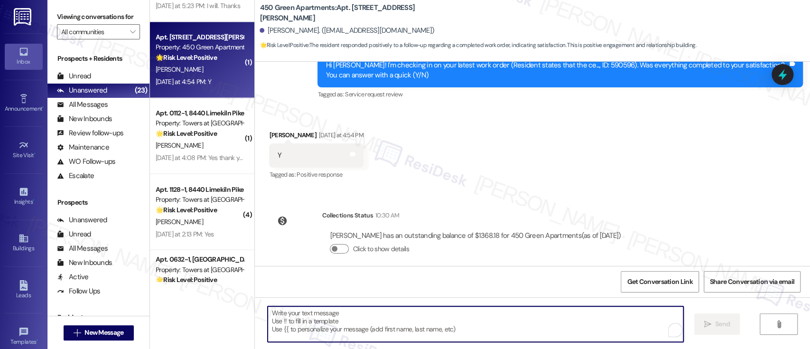
paste textarea "Great to hear it, {{first_name}}! We want to make sure you are satisfied and co…"
type textarea "Great to hear it, {{first_name}}! We want to make sure you are satisfied and co…"
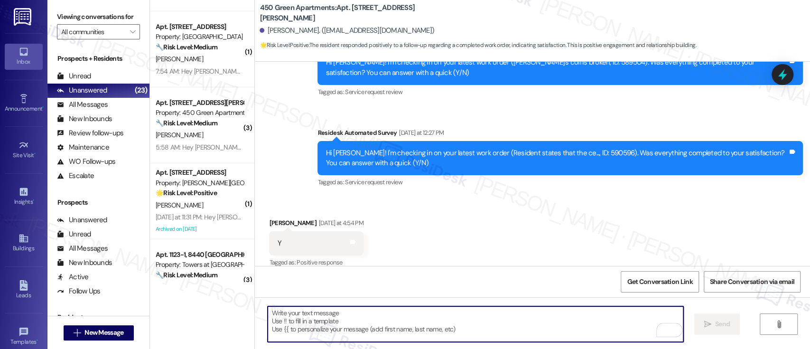
scroll to position [1971, 0]
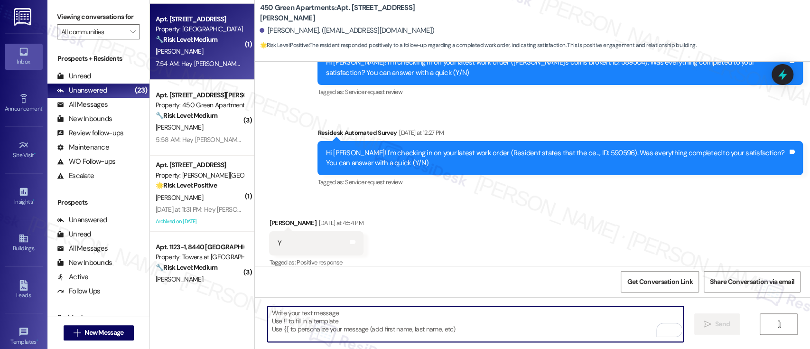
click at [216, 58] on div "7:54 AM: Hey Kareema, we appreciate your text! We'll be back at 11AM to help yo…" at bounding box center [200, 64] width 90 height 12
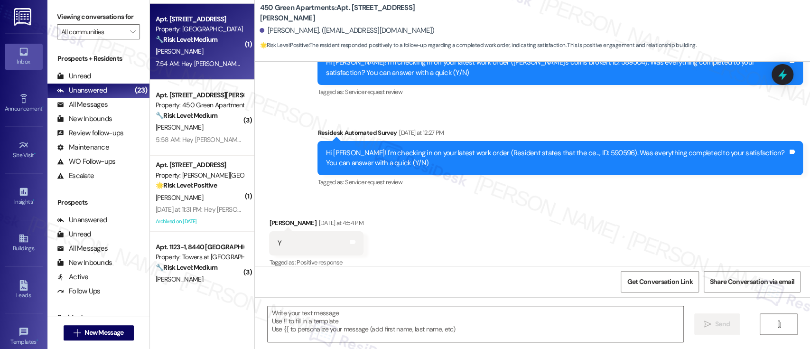
type textarea "Fetching suggested responses. Please feel free to read through the conversation…"
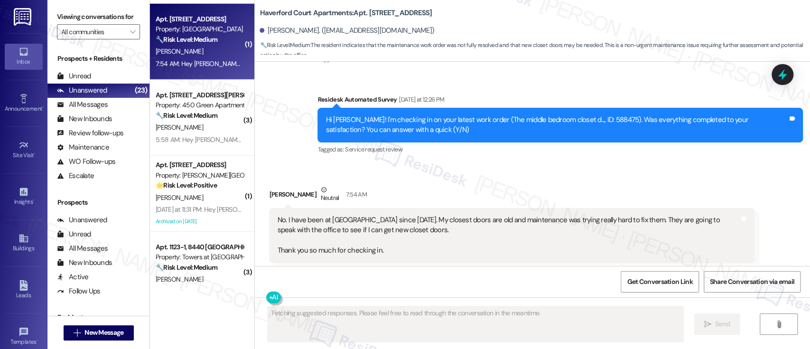
scroll to position [6263, 0]
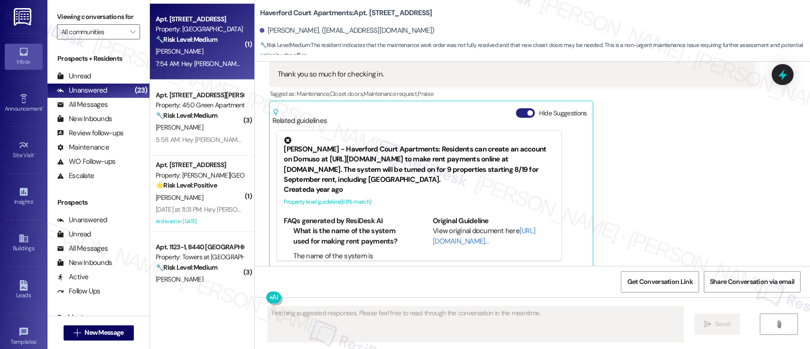
click at [520, 108] on button "Hide Suggestions" at bounding box center [525, 112] width 19 height 9
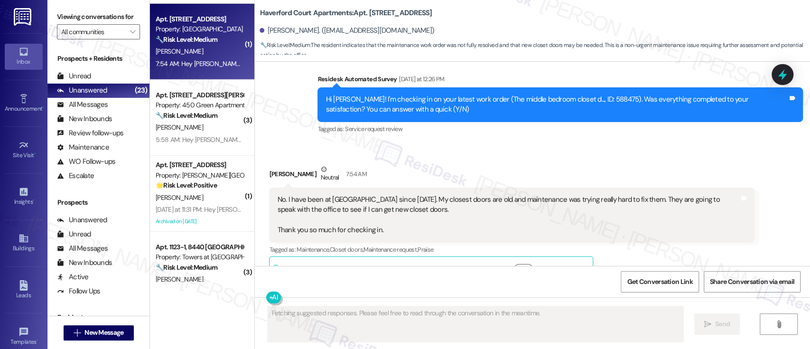
scroll to position [6073, 0]
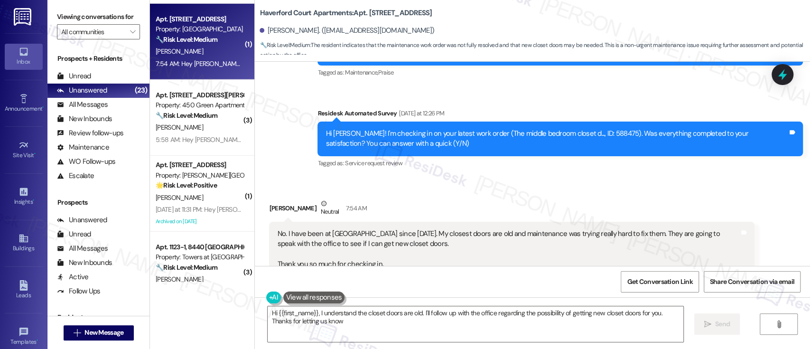
type textarea "Hi {{first_name}}, I understand the closet doors are old. I'll follow up with t…"
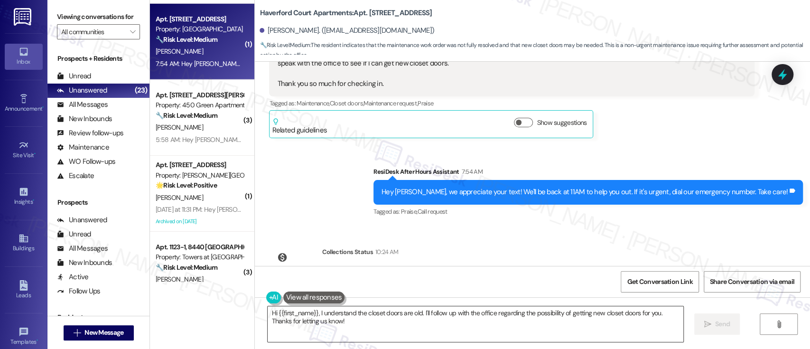
scroll to position [6228, 0]
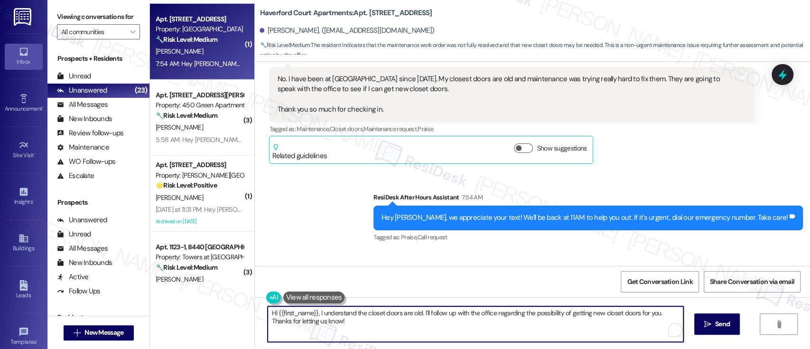
click at [559, 324] on textarea "Hi {{first_name}}, I understand the closet doors are old. I'll follow up with t…" at bounding box center [475, 324] width 415 height 36
click at [715, 324] on span "Send" at bounding box center [722, 324] width 15 height 10
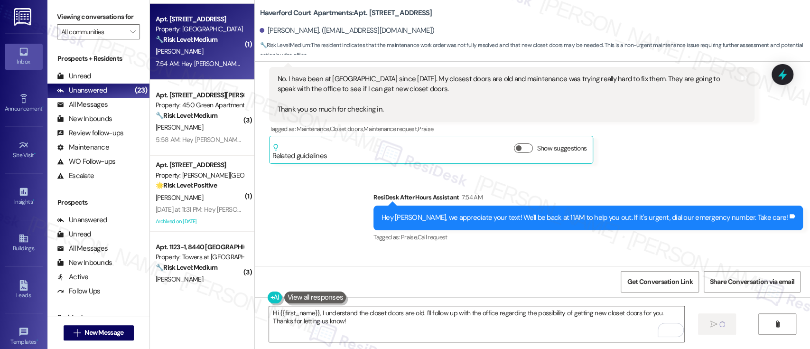
click at [724, 152] on div "Kareema Johnson Neutral 7:54 AM No. I have been at haverford court apartments s…" at bounding box center [512, 104] width 486 height 120
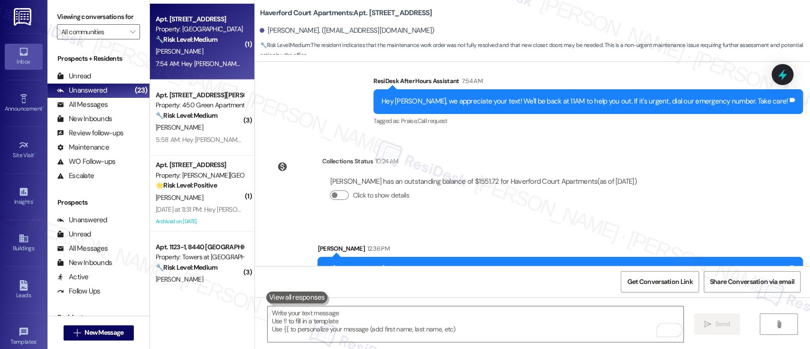
scroll to position [6367, 0]
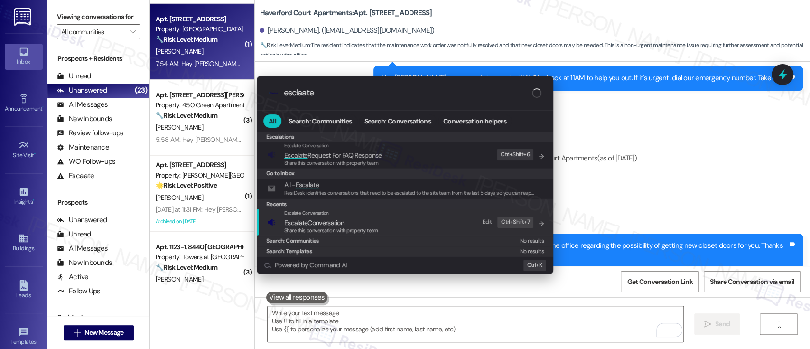
type input "esclaate"
click at [323, 222] on span "Escalate Conversation" at bounding box center [314, 222] width 60 height 9
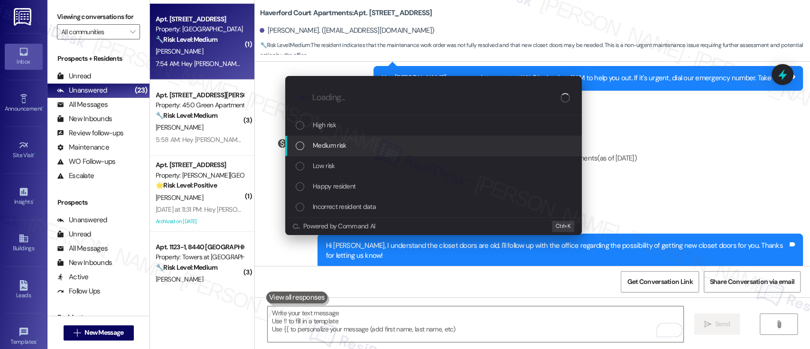
click at [347, 147] on div "Medium risk" at bounding box center [435, 145] width 278 height 10
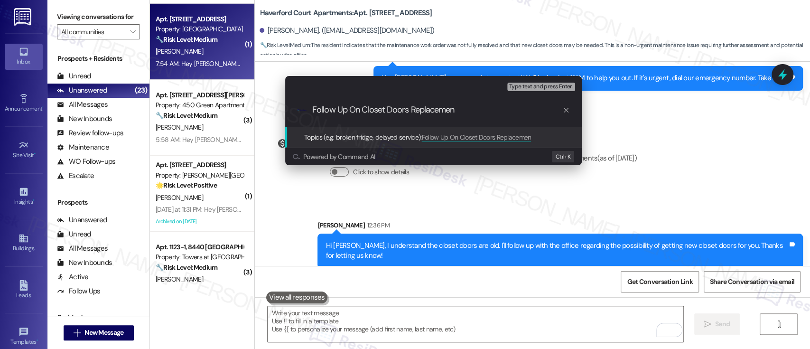
type input "Follow Up On Closet Doors Replacement"
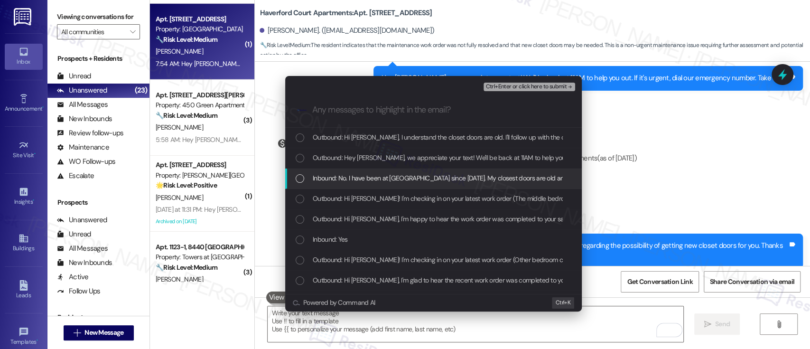
click at [372, 178] on span "Inbound: No. I have been at haverford court apartments since 2009. My closest d…" at bounding box center [658, 178] width 691 height 10
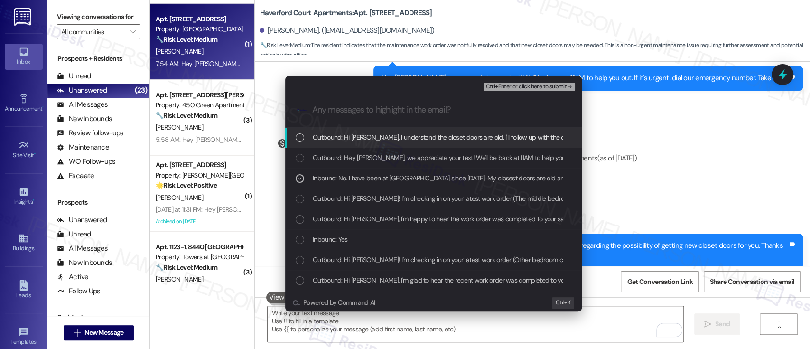
click at [531, 89] on span "Ctrl+Enter or click here to submit" at bounding box center [526, 87] width 81 height 7
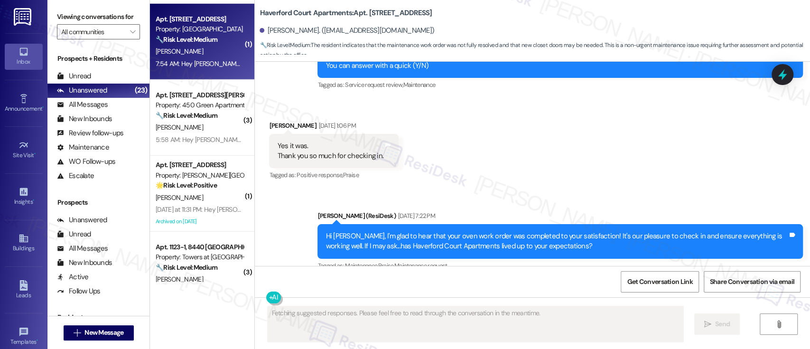
scroll to position [6263, 0]
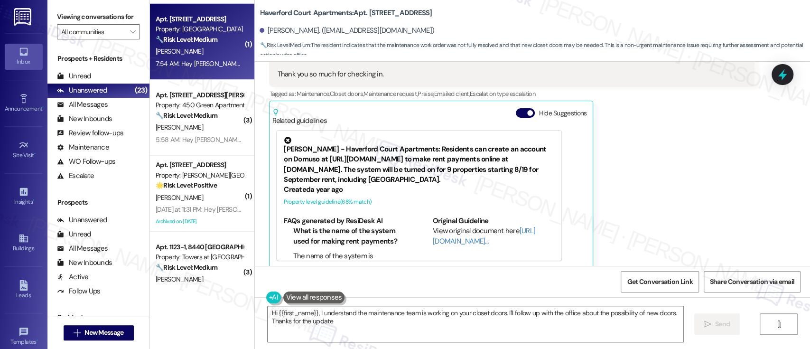
type textarea "Hi {{first_name}}, I understand the maintenance team is working on your closet …"
click at [520, 108] on button "Hide Suggestions" at bounding box center [525, 112] width 19 height 9
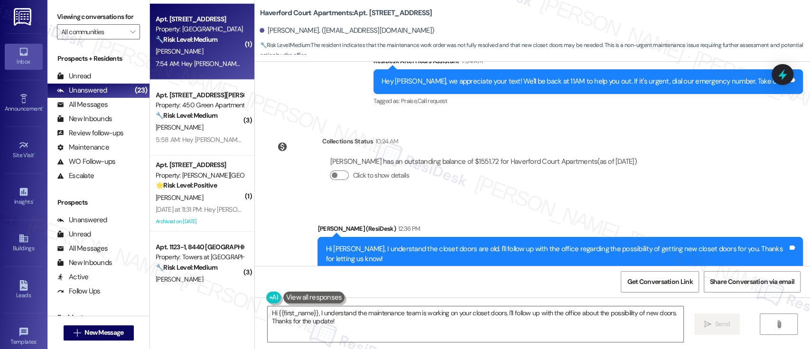
scroll to position [6381, 0]
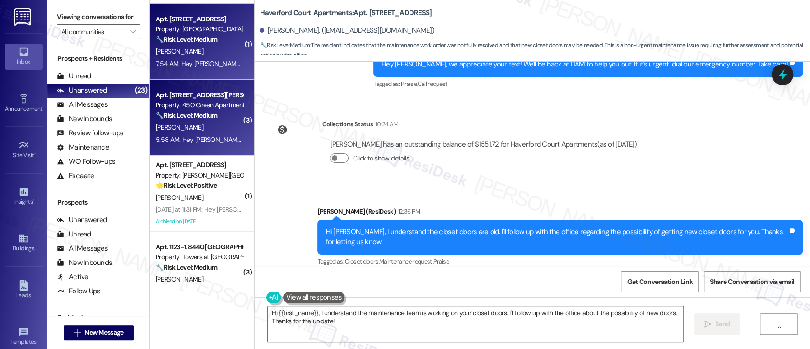
click at [176, 115] on strong "🔧 Risk Level: Medium" at bounding box center [187, 115] width 62 height 9
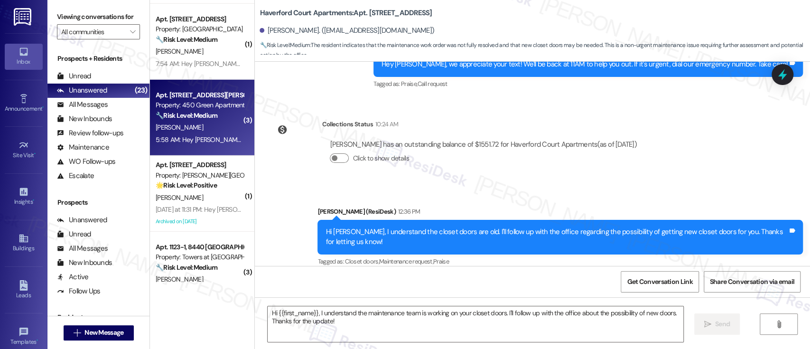
type textarea "Fetching suggested responses. Please feel free to read through the conversation…"
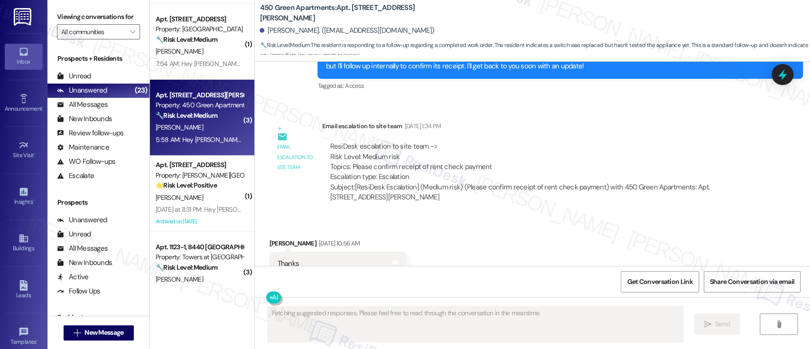
scroll to position [11707, 0]
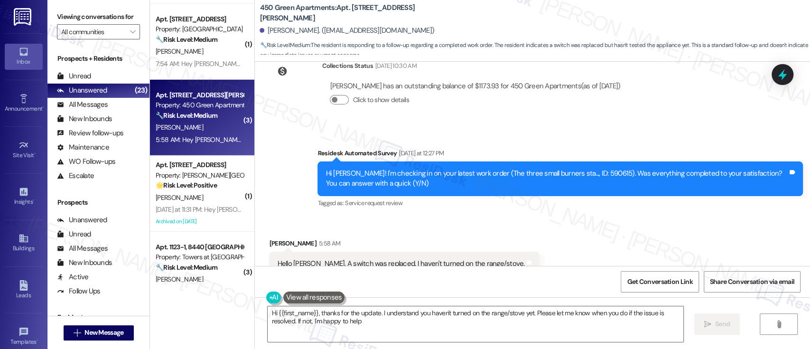
type textarea "Hi {{first_name}}, thanks for the update. I understand you haven't turned on th…"
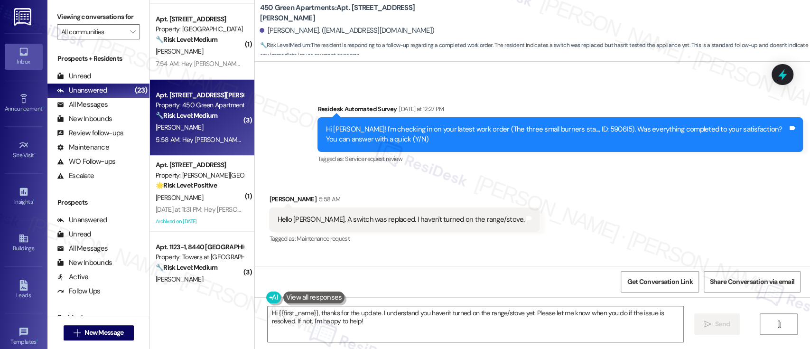
scroll to position [11771, 0]
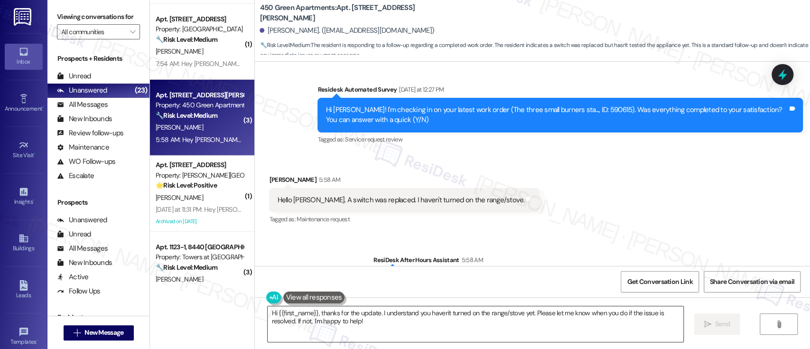
click at [533, 315] on textarea "Hi {{first_name}}, thanks for the update. I understand you haven't turned on th…" at bounding box center [475, 324] width 415 height 36
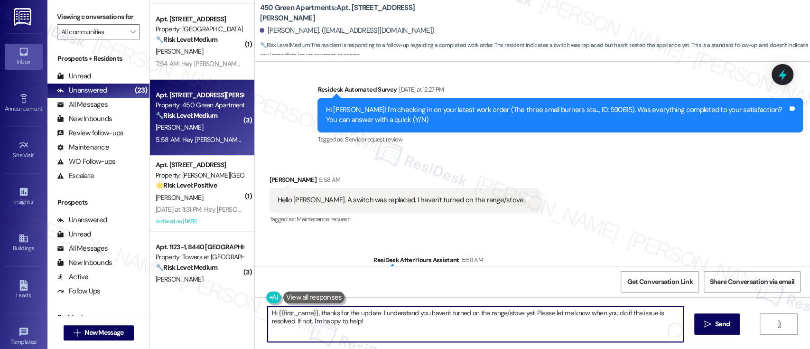
click at [352, 325] on textarea "Hi {{first_name}}, thanks for the update. I understand you haven't turned on th…" at bounding box center [475, 324] width 415 height 36
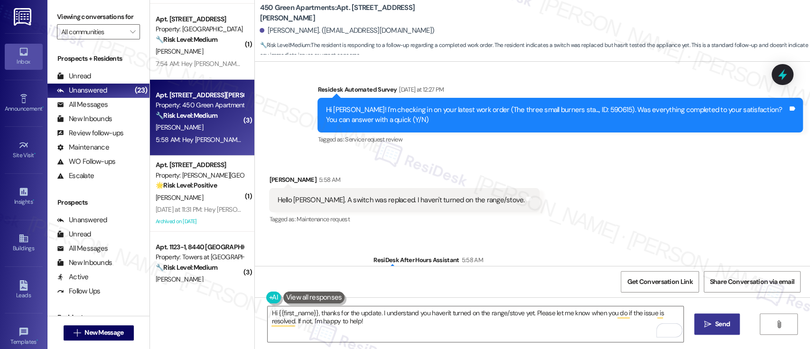
click at [720, 321] on span "Send" at bounding box center [722, 324] width 15 height 10
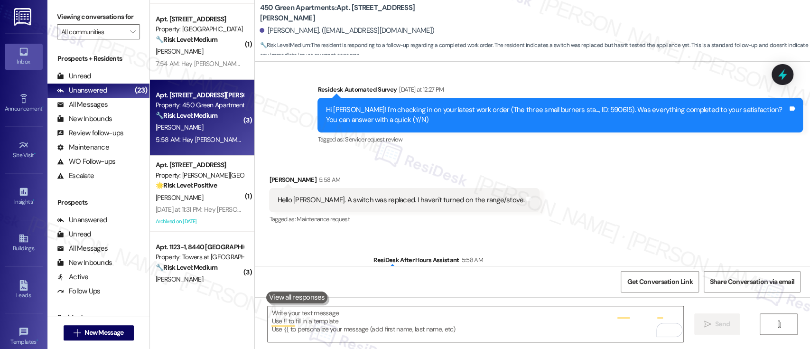
scroll to position [11707, 0]
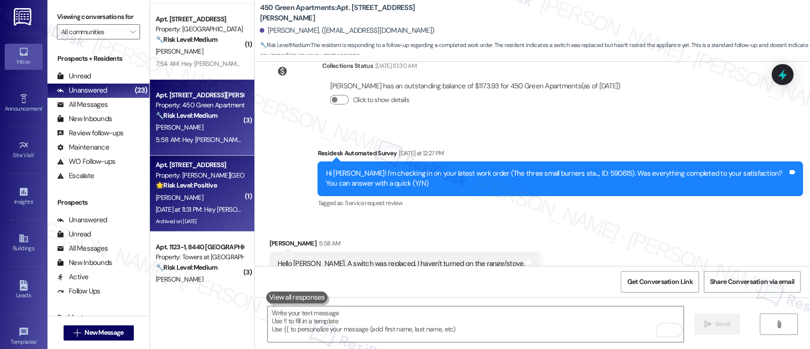
click at [197, 199] on div "D. Sombo" at bounding box center [200, 198] width 90 height 12
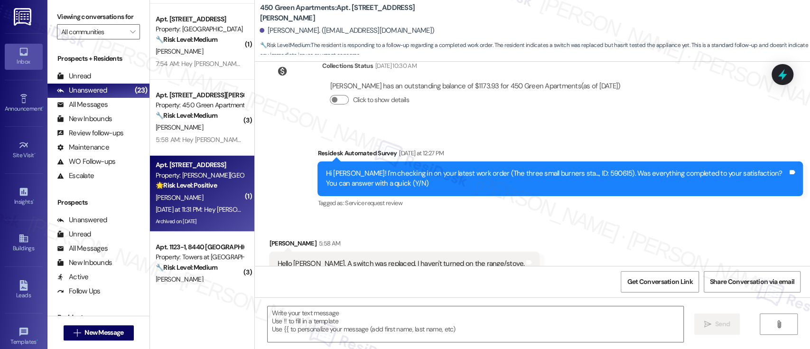
type textarea "Fetching suggested responses. Please feel free to read through the conversation…"
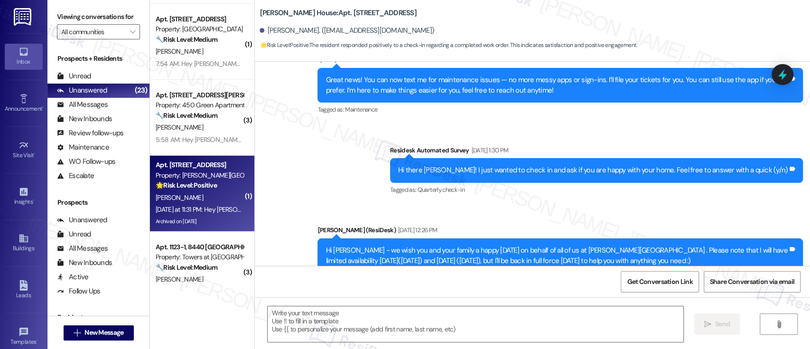
type textarea "Fetching suggested responses. Please feel free to read through the conversation…"
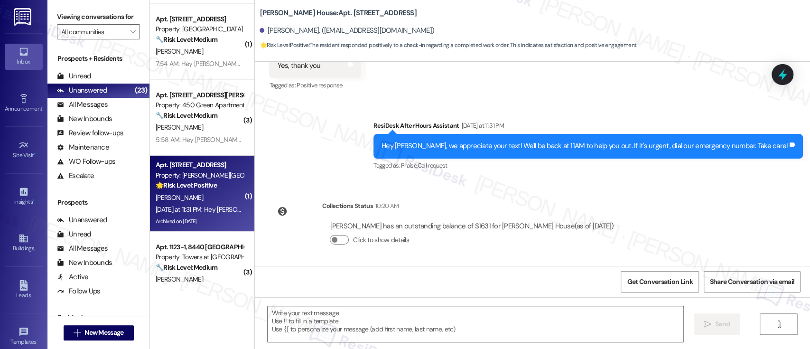
scroll to position [3102, 0]
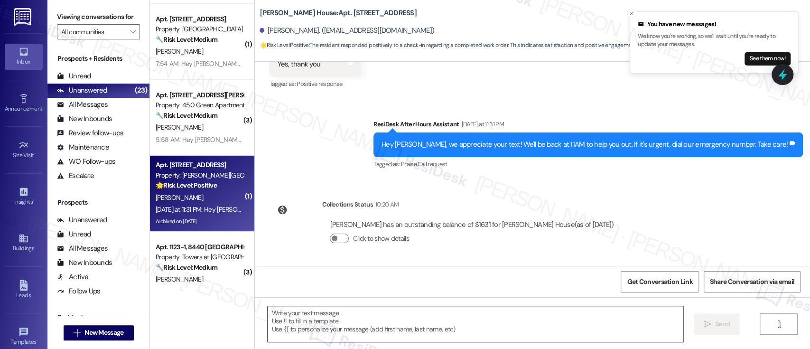
click at [530, 321] on textarea at bounding box center [475, 324] width 415 height 36
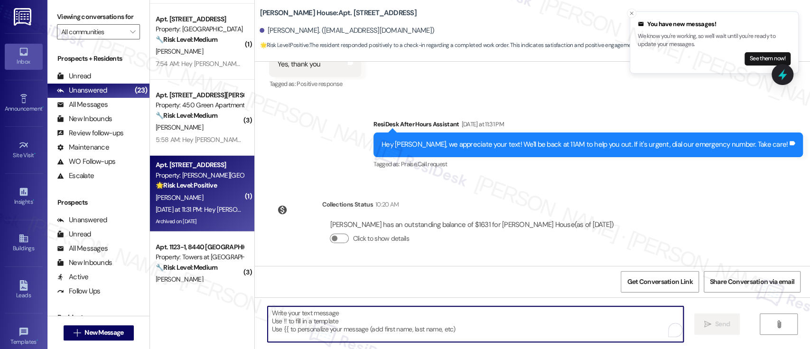
paste textarea "Great to hear it, {{first_name}}! We want to make sure you are satisfied and co…"
type textarea "Great to hear it, {{first_name}}! We want to make sure you are satisfied and co…"
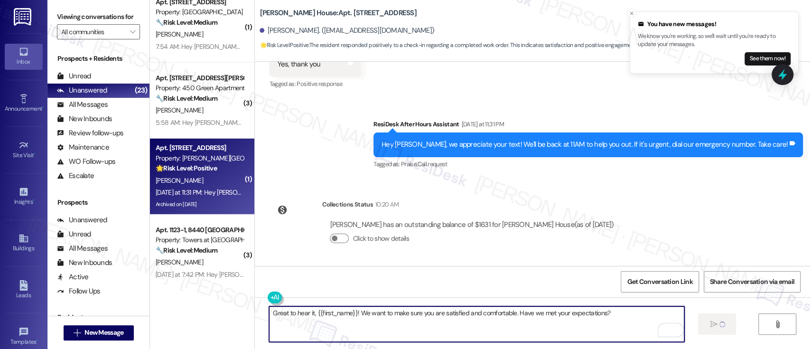
scroll to position [2009, 0]
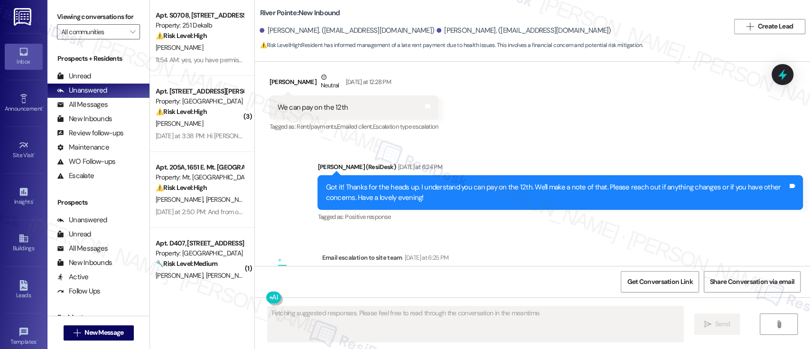
scroll to position [6378, 0]
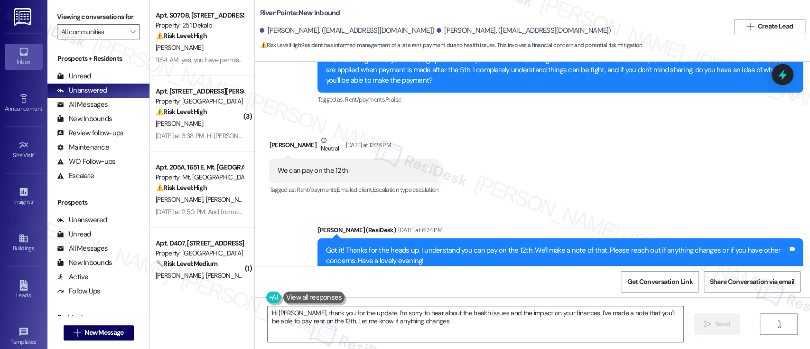
type textarea "Hi [PERSON_NAME], thank you for the update. I'm sorry to hear about the health …"
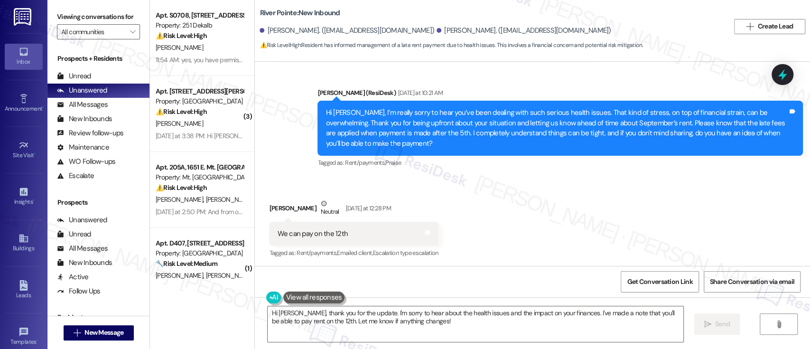
scroll to position [6441, 0]
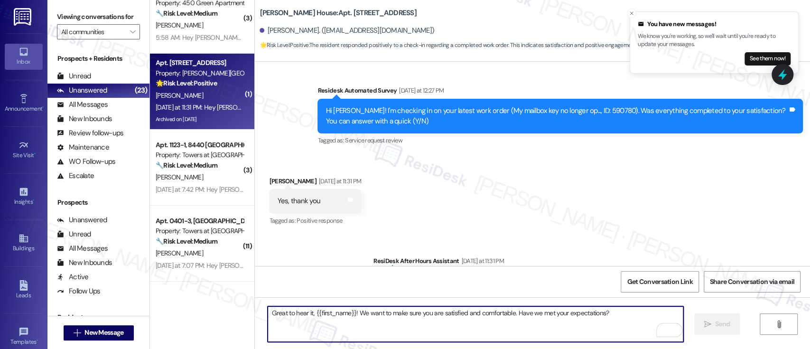
scroll to position [2935, 0]
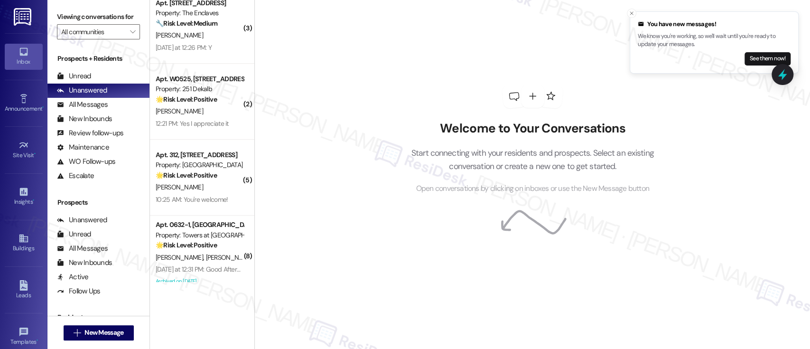
scroll to position [550, 0]
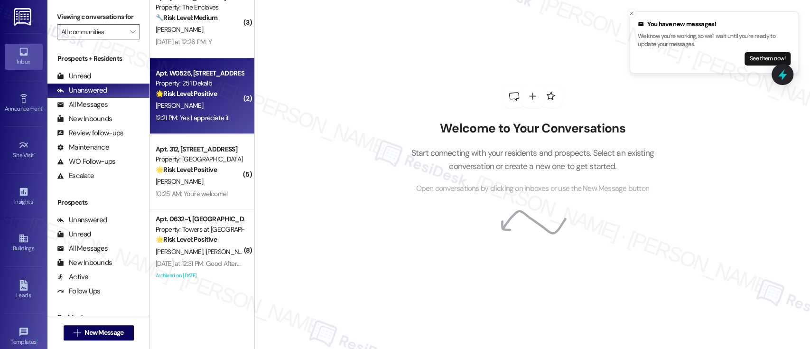
click at [192, 103] on div "[PERSON_NAME]" at bounding box center [200, 106] width 90 height 12
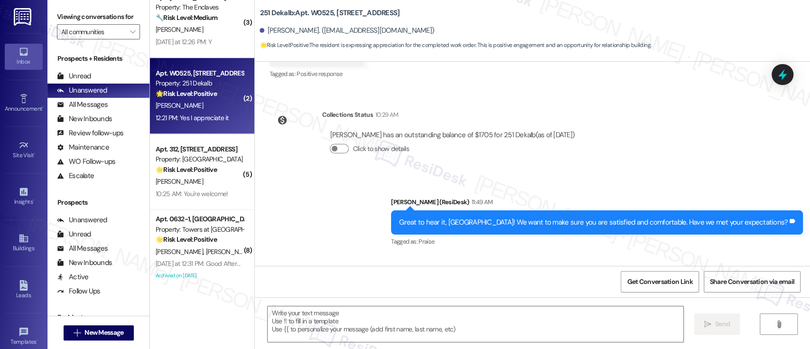
type textarea "Fetching suggested responses. Please feel free to read through the conversation…"
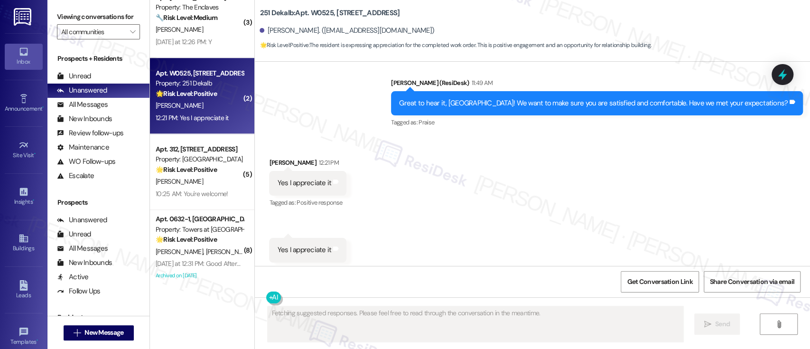
scroll to position [344, 0]
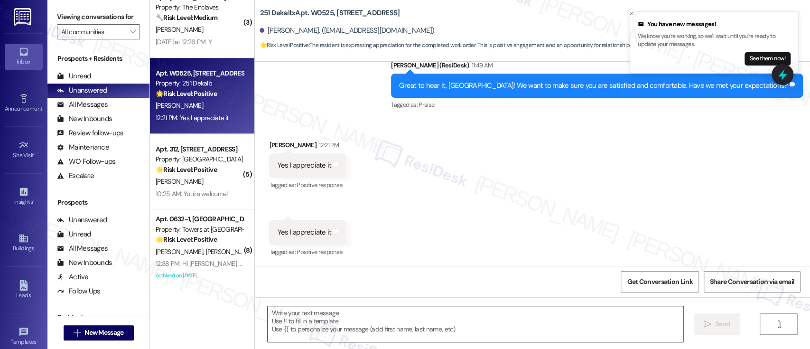
click at [460, 326] on textarea at bounding box center [475, 324] width 415 height 36
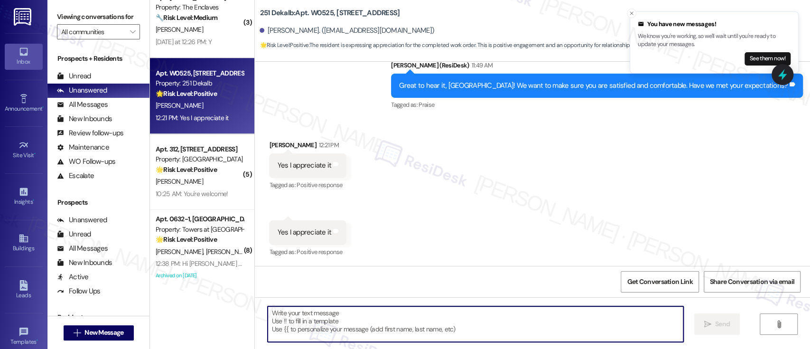
paste textarea "That's wonderful! We strive to provide an excellent living experience."
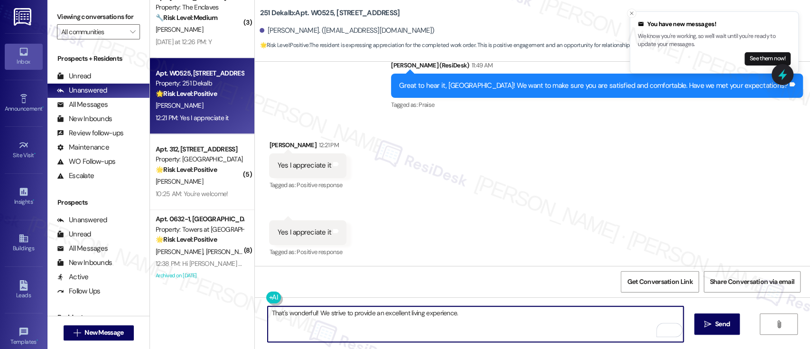
drag, startPoint x: 503, startPoint y: 321, endPoint x: 60, endPoint y: 313, distance: 442.9
click at [54, 313] on div "Viewing conversations for All communities  Prospects + Residents Unread (0) Un…" at bounding box center [428, 174] width 763 height 349
paste textarea "If you don’t mind, would you be willing to share your feedback as a Google revi…"
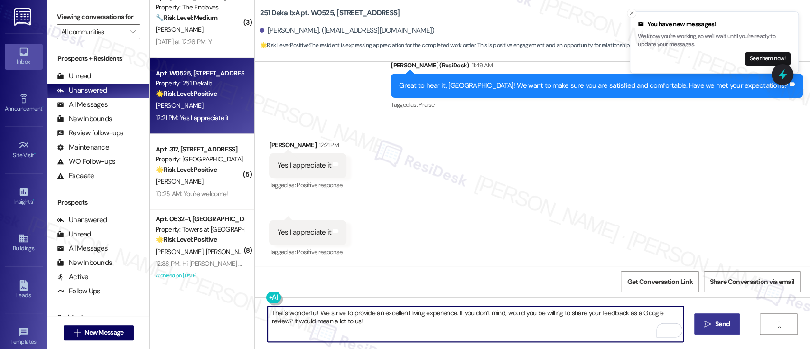
type textarea "That's wonderful! We strive to provide an excellent living experience. If you d…"
click at [704, 321] on icon "" at bounding box center [707, 324] width 7 height 8
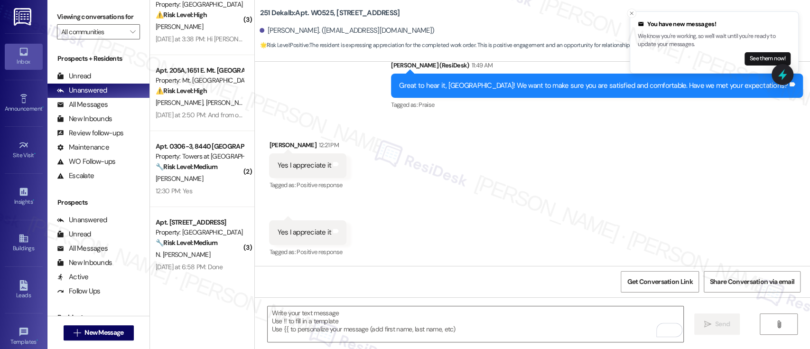
scroll to position [0, 0]
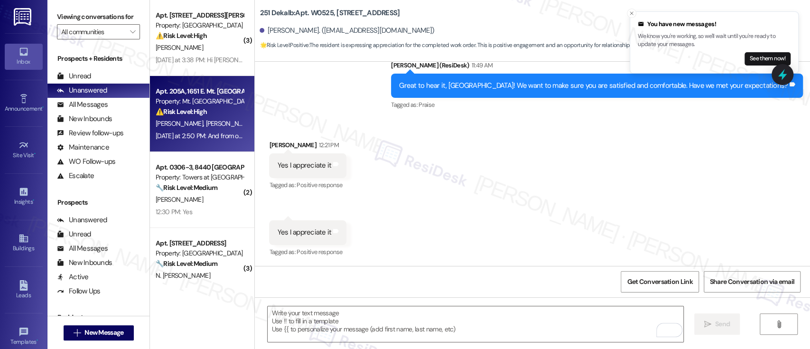
click at [206, 123] on span "[PERSON_NAME]" at bounding box center [229, 123] width 47 height 9
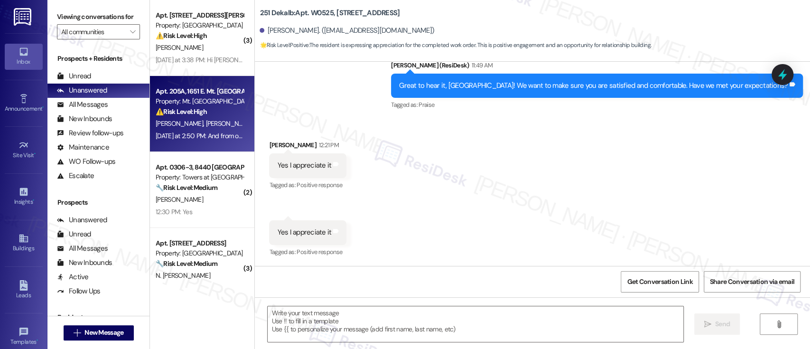
type textarea "Fetching suggested responses. Please feel free to read through the conversation…"
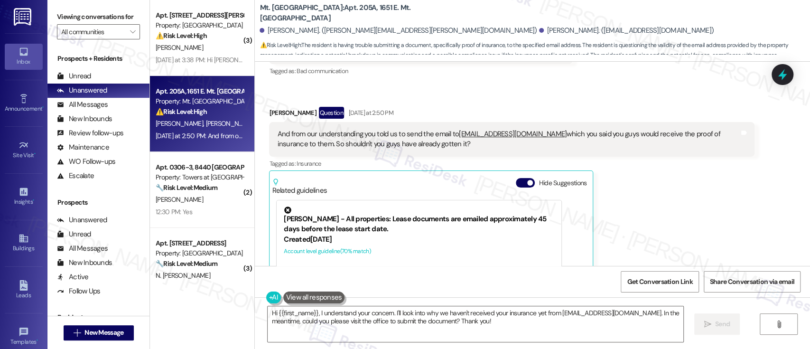
scroll to position [5389, 0]
click at [520, 179] on button "Hide Suggestions" at bounding box center [525, 183] width 19 height 9
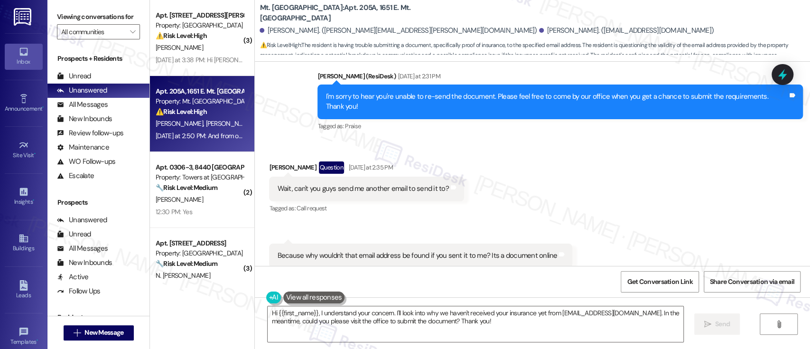
scroll to position [5377, 0]
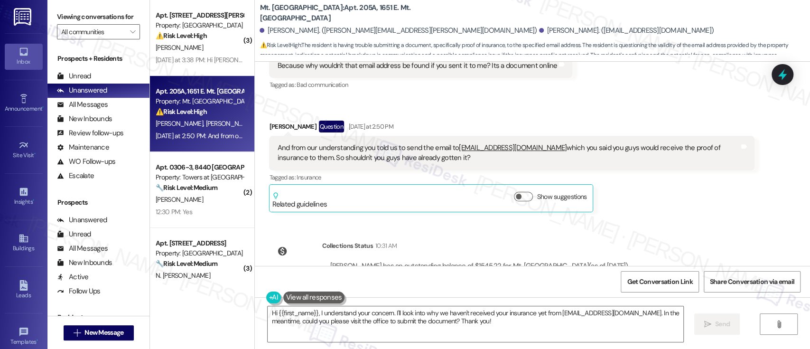
click at [715, 174] on div "Received via SMS [PERSON_NAME] Question [DATE] at 2:50 PM And from our understa…" at bounding box center [512, 166] width 500 height 106
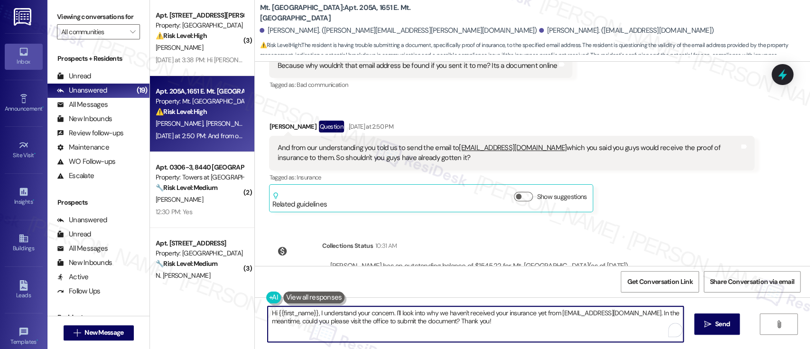
click at [311, 313] on textarea "Hi {{first_name}}, I understand your concern. I'll look into why we haven't rec…" at bounding box center [475, 324] width 415 height 36
click at [272, 314] on textarea "Hi {{first_name}}, I understand your concern. I'll look into why we haven't rec…" at bounding box center [475, 324] width 415 height 36
drag, startPoint x: 372, startPoint y: 312, endPoint x: 474, endPoint y: 322, distance: 102.1
click at [474, 322] on textarea "Hi Trmaine, I understand your concern. I'll look into why we haven't received y…" at bounding box center [475, 324] width 415 height 36
click at [288, 310] on textarea "Hi Trmaine, I understand your concern. Unfortunately, our office has not receiv…" at bounding box center [475, 324] width 415 height 36
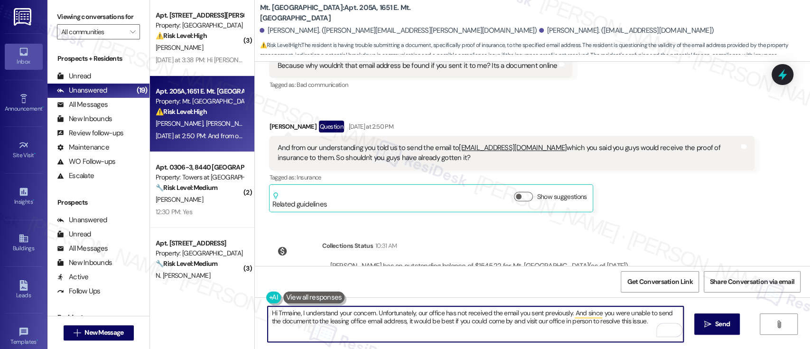
click at [274, 311] on textarea "Hi Trmaine, I understand your concern. Unfortunately, our office has not receiv…" at bounding box center [475, 324] width 415 height 36
drag, startPoint x: 299, startPoint y: 315, endPoint x: 654, endPoint y: 324, distance: 355.2
click at [654, 324] on div "Hi [PERSON_NAME], I understand your concern. Unfortunately, our office has not …" at bounding box center [475, 324] width 416 height 37
paste textarea "I understand your concern. Unfortunately, we haven’t received the email you men…"
click at [299, 313] on textarea "Hi [PERSON_NAME],I understand your concern. Unfortunately, we haven’t received …" at bounding box center [475, 324] width 415 height 36
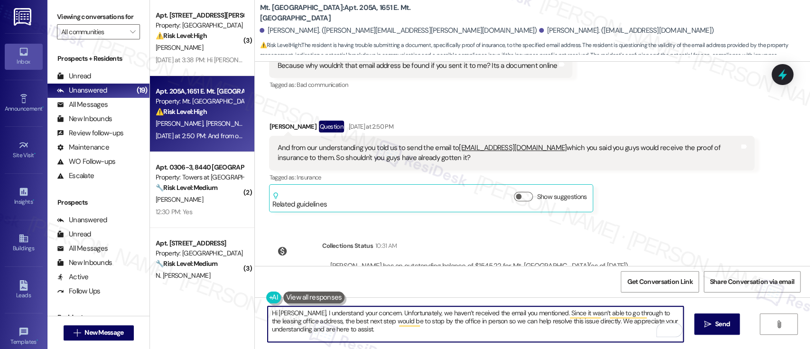
click at [543, 312] on textarea "Hi [PERSON_NAME], I understand your concern. Unfortunately, we haven’t received…" at bounding box center [475, 324] width 415 height 36
click at [526, 312] on textarea "Hi [PERSON_NAME], I understand your concern. Unfortunately, we haven’t received…" at bounding box center [475, 324] width 415 height 36
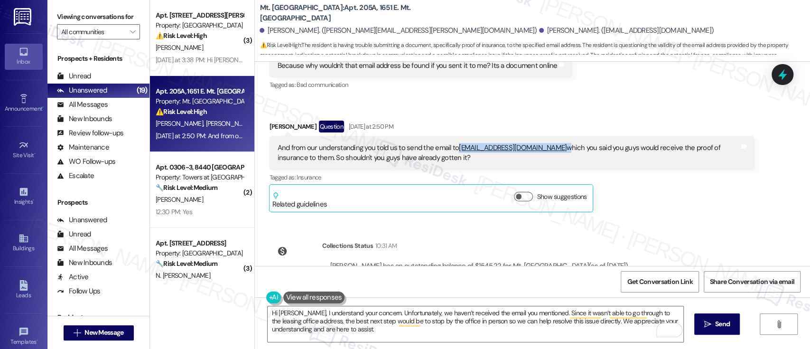
drag, startPoint x: 520, startPoint y: 106, endPoint x: 450, endPoint y: 108, distance: 69.8
click at [450, 143] on div "And from our understanding you told us to send the email to [EMAIL_ADDRESS][DOM…" at bounding box center [508, 153] width 462 height 20
copy div "[EMAIL_ADDRESS][DOMAIN_NAME]"
click at [517, 314] on textarea "Hi [PERSON_NAME], I understand your concern. Unfortunately, we haven’t received…" at bounding box center [475, 324] width 415 height 36
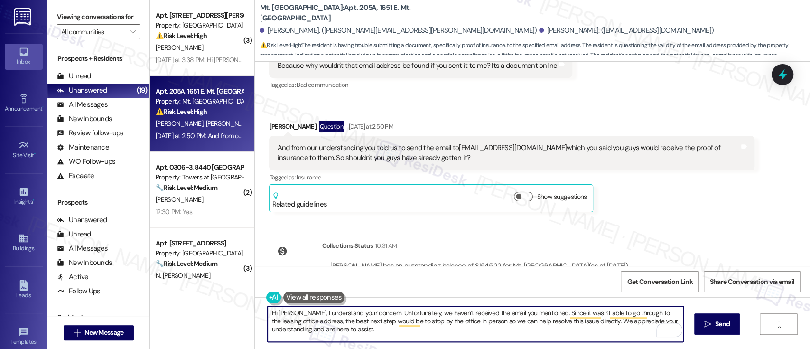
click at [517, 314] on textarea "Hi [PERSON_NAME], I understand your concern. Unfortunately, we haven’t received…" at bounding box center [475, 324] width 415 height 36
paste textarea "[EMAIL_ADDRESS][DOMAIN_NAME]"
click at [612, 313] on textarea "Hi [PERSON_NAME], I understand your concern. Unfortunately, we haven’t received…" at bounding box center [475, 324] width 415 height 36
click at [414, 319] on textarea "Hi [PERSON_NAME], I understand your concern. Unfortunately, we haven’t received…" at bounding box center [475, 324] width 415 height 36
click at [392, 321] on textarea "Hi [PERSON_NAME], I understand your concern. Unfortunately, we haven’t received…" at bounding box center [475, 324] width 415 height 36
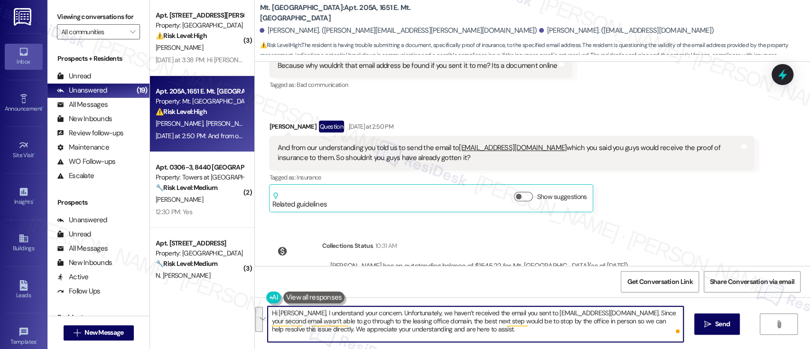
drag, startPoint x: 514, startPoint y: 330, endPoint x: 228, endPoint y: 308, distance: 286.2
click at [228, 308] on div "( 3 ) Apt. D121, [STREET_ADDRESS][PERSON_NAME] Property: [GEOGRAPHIC_DATA] ⚠️ R…" at bounding box center [480, 174] width 660 height 349
paste textarea ", and it looks like your second attempt didn’t go through to the leasing office…"
click at [598, 312] on textarea "Hi [PERSON_NAME], I understand your concern. Unfortunately, we haven’t received…" at bounding box center [475, 324] width 415 height 36
type textarea "Hi [PERSON_NAME], I understand your concern. Unfortunately, we haven’t received…"
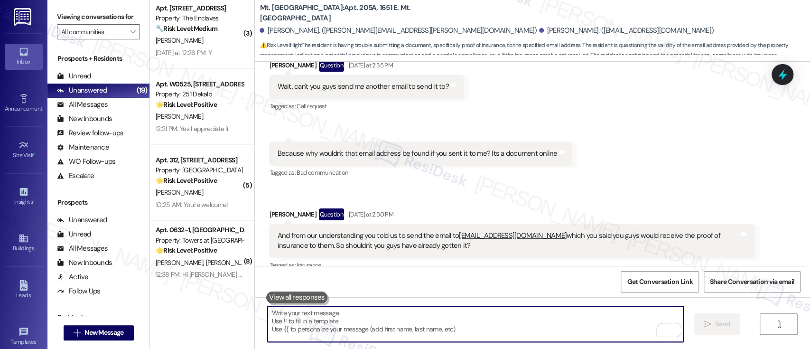
scroll to position [539, 0]
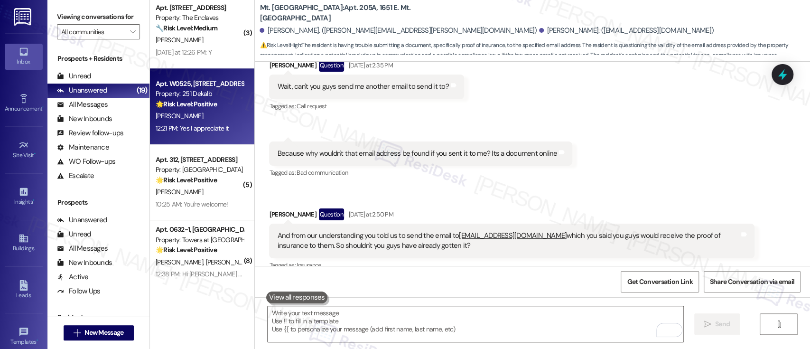
click at [187, 122] on div "Apt. [STREET_ADDRESS] Property: 251 Dekalb 🌟 Risk Level: Positive The resident …" at bounding box center [202, 106] width 104 height 76
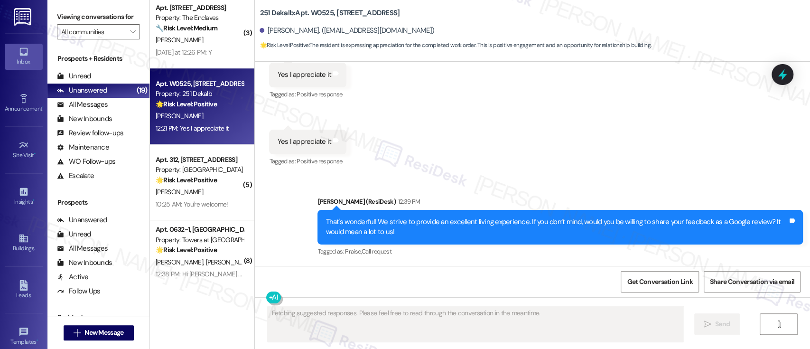
scroll to position [435, 0]
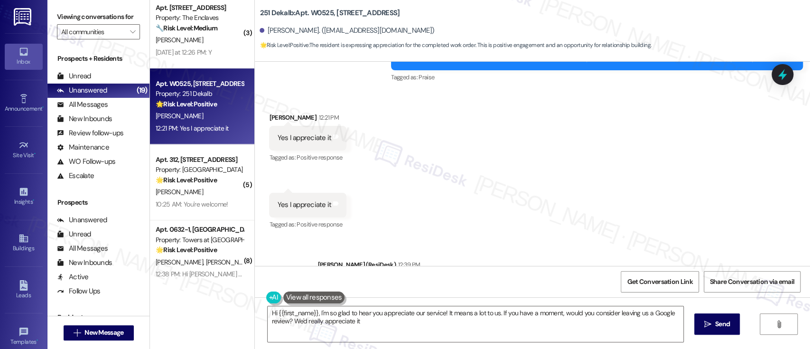
type textarea "Hi {{first_name}}, I'm so glad to hear you appreciate our service! It means a l…"
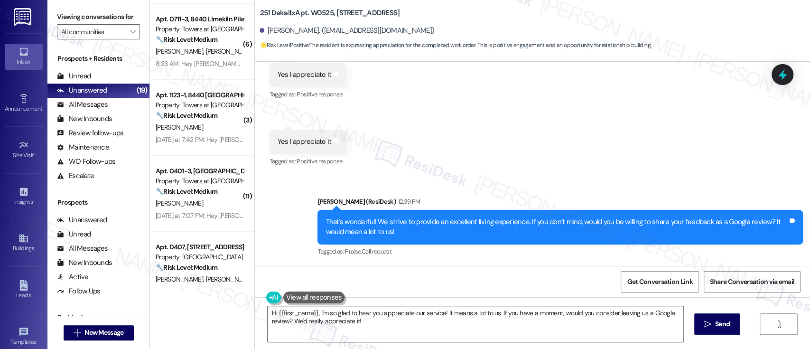
scroll to position [1465, 0]
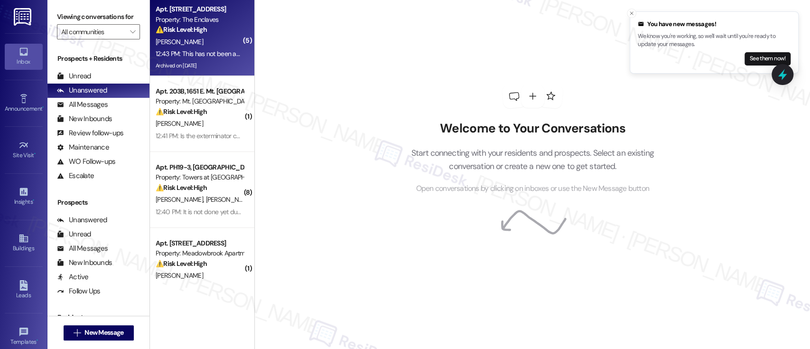
click at [214, 31] on div "⚠️ Risk Level: High The resident indicates that a previously submitted work ord…" at bounding box center [200, 30] width 88 height 10
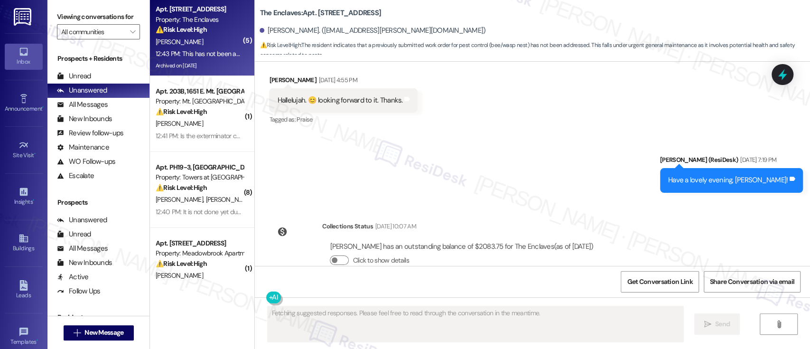
scroll to position [15503, 0]
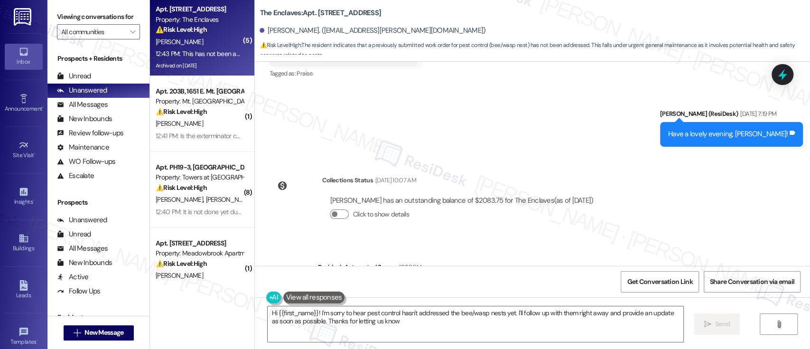
type textarea "Hi {{first_name}}! I'm sorry to hear pest control hasn't addressed the bee/wasp…"
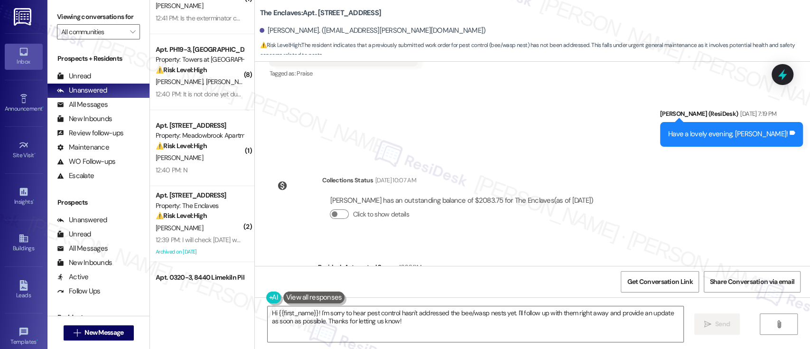
scroll to position [171, 0]
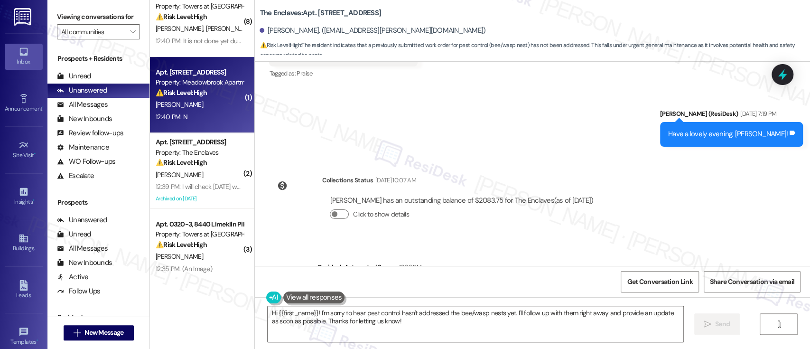
click at [223, 106] on div "[PERSON_NAME]" at bounding box center [200, 105] width 90 height 12
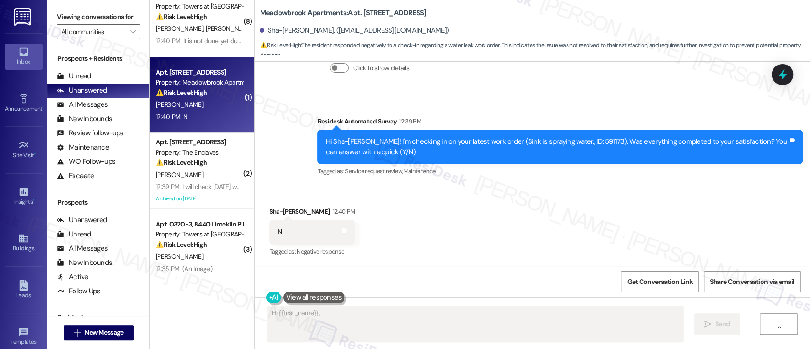
scroll to position [2150, 0]
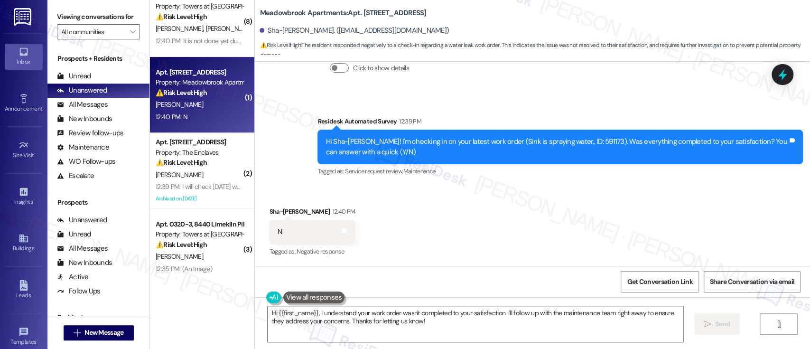
click at [632, 214] on div "Received via SMS Sha-[PERSON_NAME] 12:40 PM N Tags and notes Tagged as: Negativ…" at bounding box center [532, 225] width 555 height 80
click at [563, 141] on div "Hi Sha-[PERSON_NAME]! I'm checking in on your latest work order (Sink is sprayi…" at bounding box center [557, 147] width 462 height 20
copy div "591173"
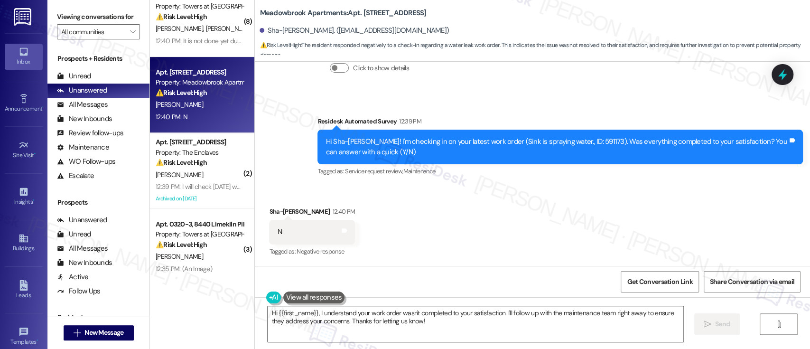
drag, startPoint x: 491, startPoint y: 231, endPoint x: 474, endPoint y: 237, distance: 18.2
click at [490, 230] on div "Received via SMS Sha-Lyce Machuca 12:40 PM N Tags and notes Tagged as: Negative…" at bounding box center [532, 225] width 555 height 80
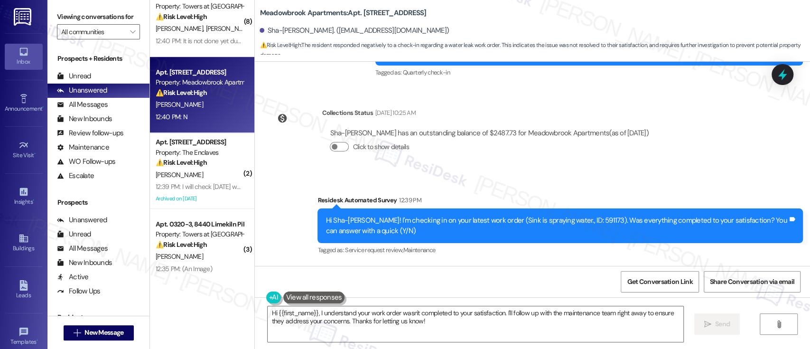
scroll to position [2087, 0]
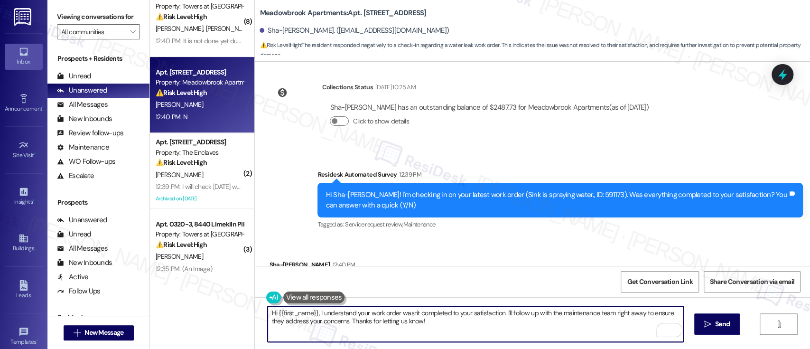
drag, startPoint x: 503, startPoint y: 326, endPoint x: 315, endPoint y: 309, distance: 188.7
click at [315, 309] on textarea "Hi {{first_name}}, I understand your work order wasn't completed to your satisf…" at bounding box center [475, 324] width 415 height 36
paste textarea "'m so sorry to hear that the issue wasn't resolved to your satisfaction. Can yo…"
type textarea "Hi {{first_name}}, I'm so sorry to hear that the issue wasn't resolved to your …"
type textarea "Hi {{first_name}}, I understand your work order wasn't completed to your satisf…"
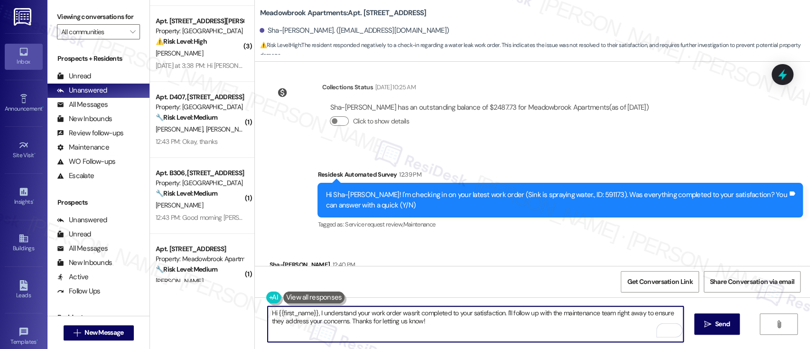
scroll to position [465, 0]
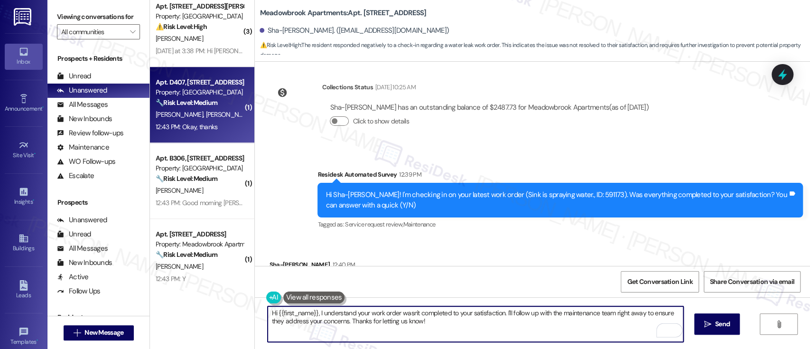
click at [216, 113] on div "M. Clark F. Clark" at bounding box center [200, 115] width 90 height 12
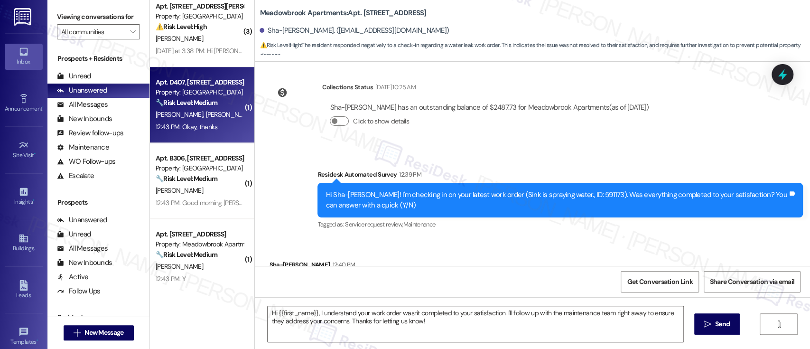
type textarea "Fetching suggested responses. Please feel free to read through the conversation…"
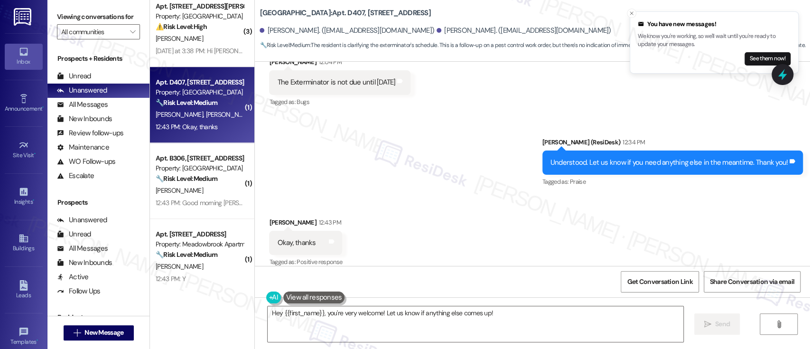
scroll to position [1271, 0]
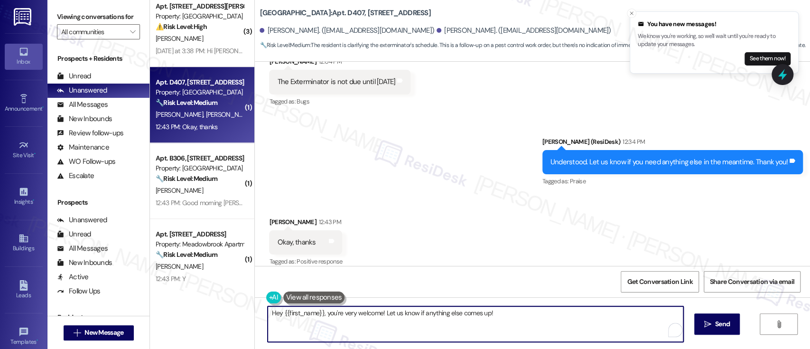
drag, startPoint x: 324, startPoint y: 317, endPoint x: 220, endPoint y: 309, distance: 104.7
click at [220, 309] on div "( 2 ) Apt. 3944A1, 3700 Gateway Drive Property: The Enclaves ⚠️ Risk Level: Hig…" at bounding box center [480, 174] width 660 height 349
drag, startPoint x: 468, startPoint y: 316, endPoint x: 324, endPoint y: 311, distance: 143.4
click at [324, 311] on textarea "You're very welcome! Let us know if anything else comes up!" at bounding box center [475, 324] width 415 height 36
type textarea "You're very welcome! Have a great day!"
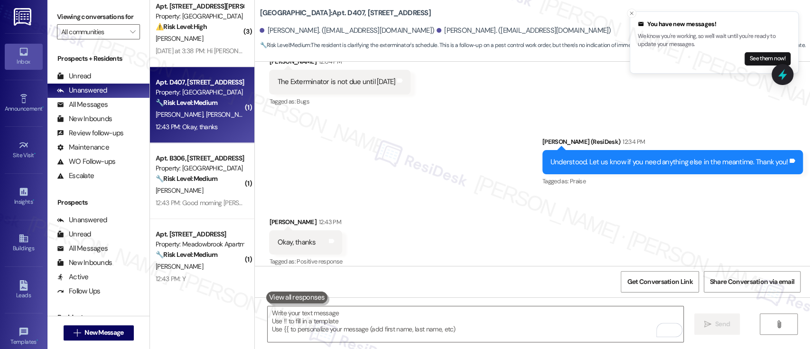
scroll to position [1270, 0]
click at [514, 239] on div "Received via SMS Felecia Clark 12:43 PM Okay, thanks Tags and notes Tagged as: …" at bounding box center [532, 236] width 555 height 80
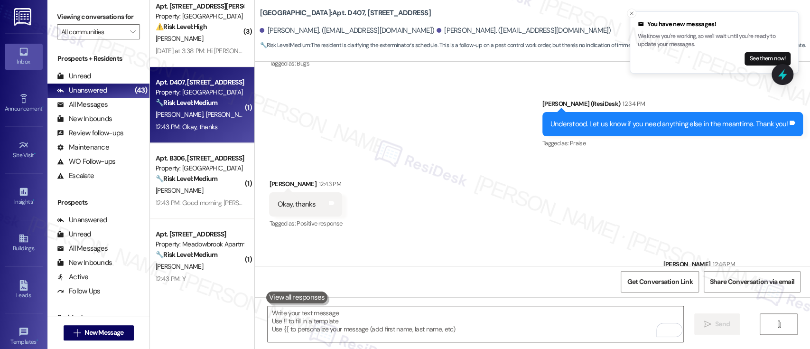
scroll to position [1337, 0]
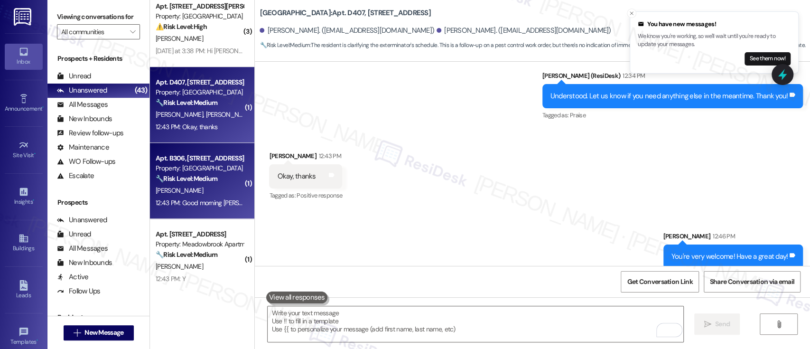
click at [197, 184] on div "Apt. B306, 6901 Old York Rd Property: Bromley House 🔧 Risk Level: Medium The re…" at bounding box center [200, 168] width 90 height 32
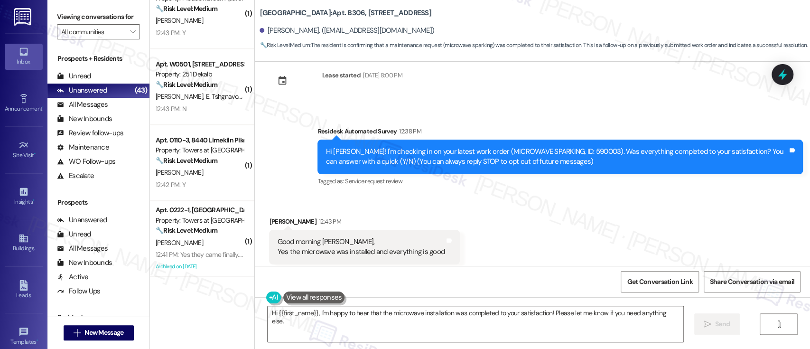
scroll to position [40, 0]
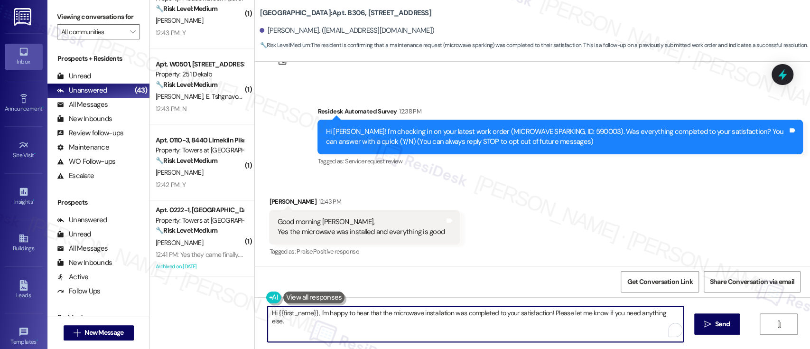
drag, startPoint x: 313, startPoint y: 315, endPoint x: 229, endPoint y: 293, distance: 86.5
click at [214, 302] on div "( 1 ) Apt. D407, 6901 Old York Rd Property: Bromley House 🔧 Risk Level: Medium …" at bounding box center [480, 174] width 660 height 349
click at [500, 313] on textarea "I'm happy to hear that the microwave installation was completed to your satisfa…" at bounding box center [475, 324] width 415 height 36
paste textarea ""If you don’t mind, would you be willing to share your feedback as a Google rev…"
click at [501, 312] on textarea "I'm happy to hear that the microwave installation was completed to your satisfa…" at bounding box center [475, 324] width 415 height 36
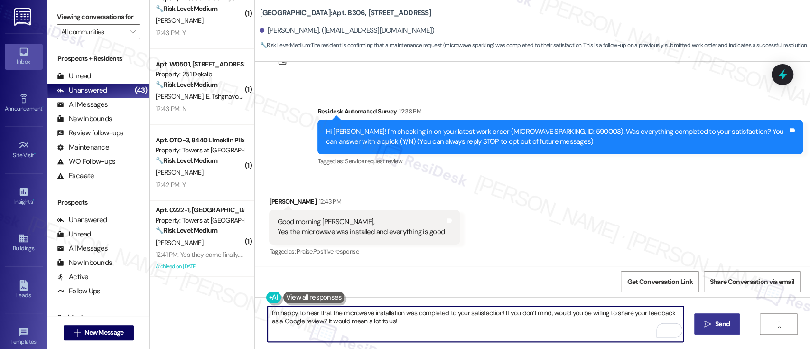
type textarea "I'm happy to hear that the microwave installation was completed to your satisfa…"
click at [710, 323] on icon "" at bounding box center [707, 324] width 7 height 8
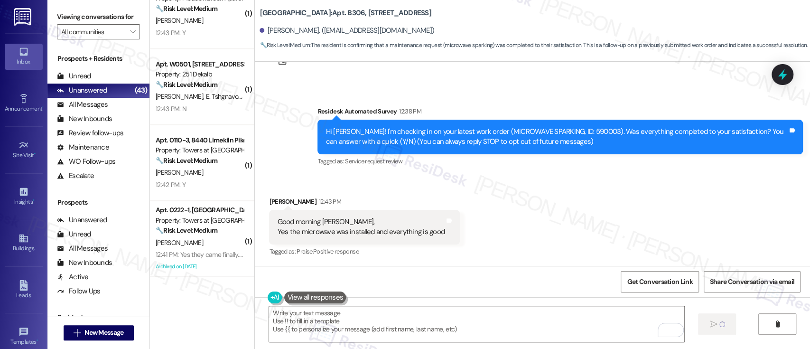
type textarea "Fetching suggested responses. Please feel free to read through the conversation…"
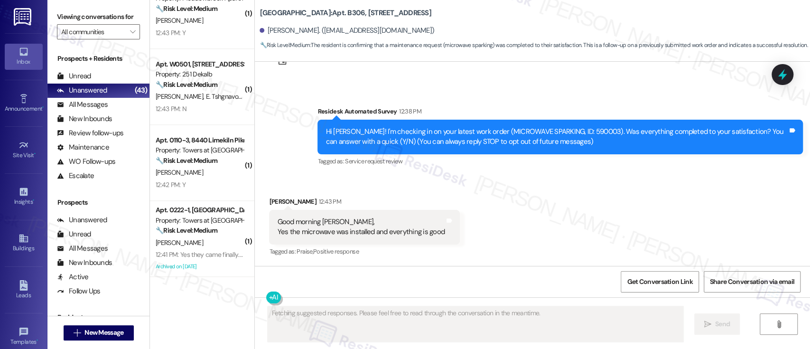
scroll to position [40, 0]
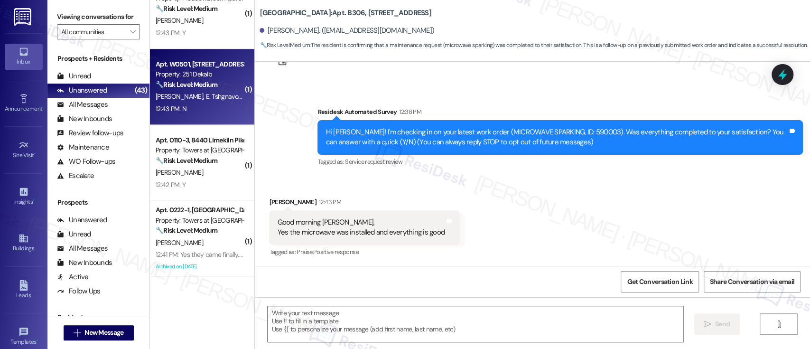
click at [212, 95] on span "E. Tshgnavoryan" at bounding box center [228, 96] width 45 height 9
type textarea "Fetching suggested responses. Please feel free to read through the conversation…"
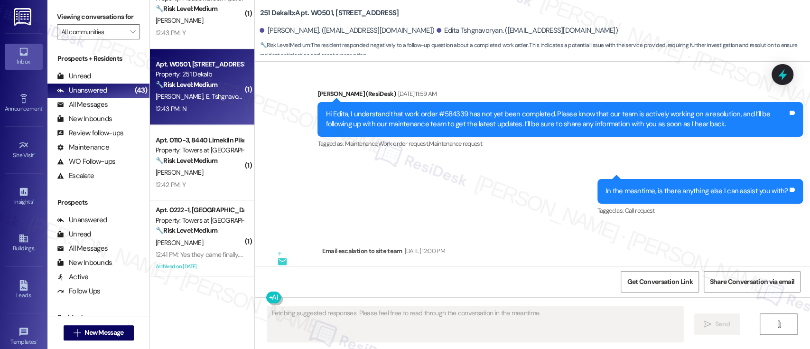
scroll to position [2364, 0]
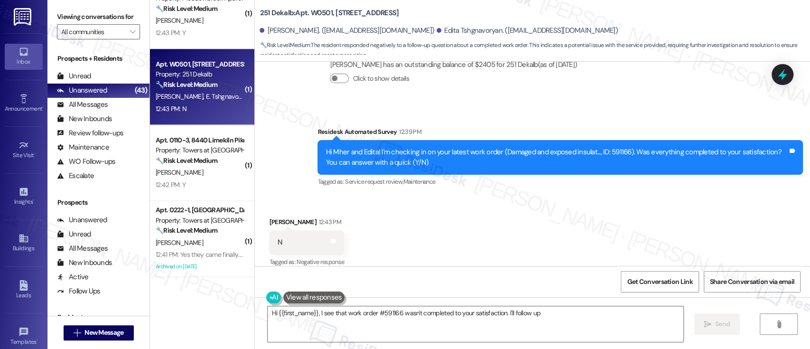
click at [744, 197] on div "Received via SMS Mher Ghazaryan 12:43 PM N Tags and notes Tagged as: Negative r…" at bounding box center [532, 236] width 555 height 80
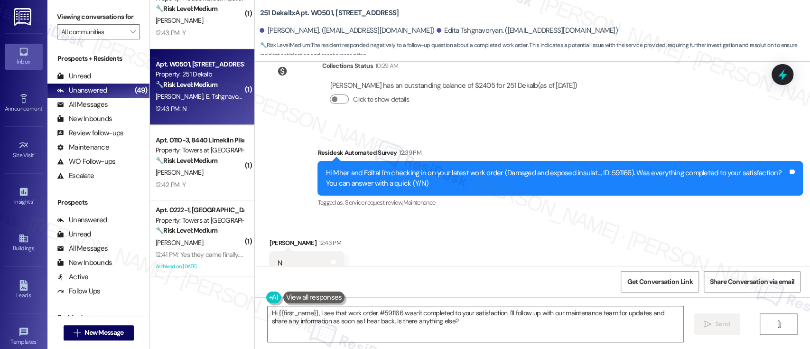
scroll to position [2364, 0]
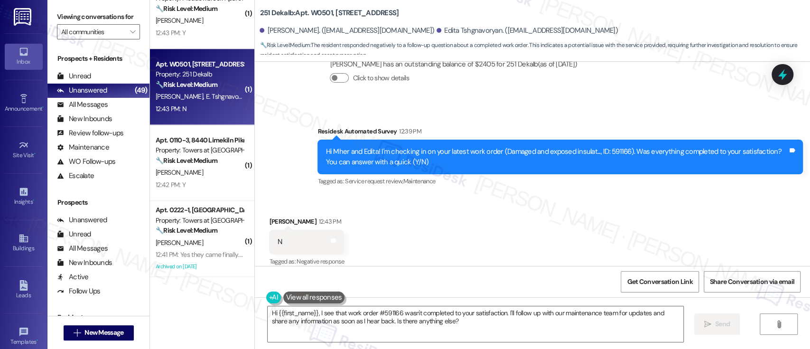
click at [614, 147] on div "Hi Mher and Edita! I'm checking in on your latest work order (Damaged and expos…" at bounding box center [557, 157] width 462 height 20
click at [272, 216] on div "Mher Ghazaryan 12:43 PM" at bounding box center [306, 222] width 75 height 13
copy div "Mher"
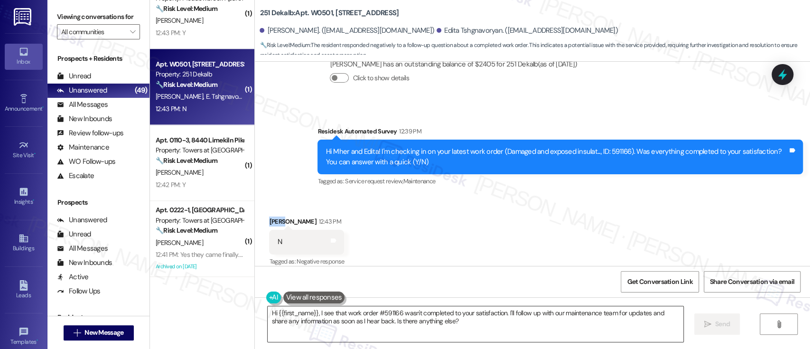
click at [291, 310] on textarea "Hi {{first_name}}, I see that work order #591166 wasn't completed to your satis…" at bounding box center [475, 324] width 415 height 36
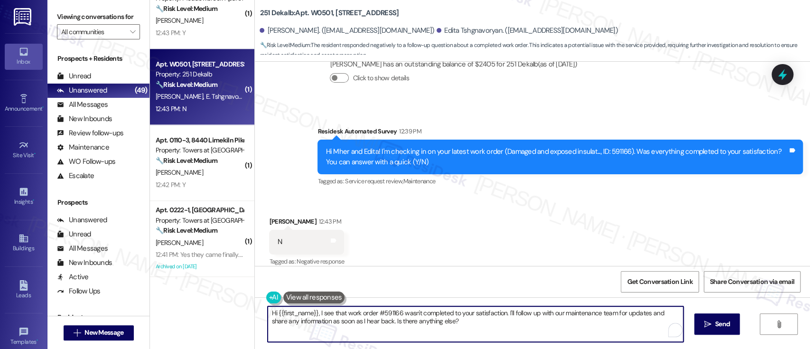
click at [291, 310] on textarea "Hi {{first_name}}, I see that work order #591166 wasn't completed to your satis…" at bounding box center [475, 324] width 415 height 36
paste textarea "Mher"
drag, startPoint x: 472, startPoint y: 328, endPoint x: 289, endPoint y: 311, distance: 184.1
click at [289, 311] on textarea "Hi Mher, I see that work order #591166 wasn't completed to your satisfaction. I…" at bounding box center [475, 324] width 415 height 36
paste textarea "'m so sorry to hear that the issue wasn't resolved to your satisfaction. Can yo…"
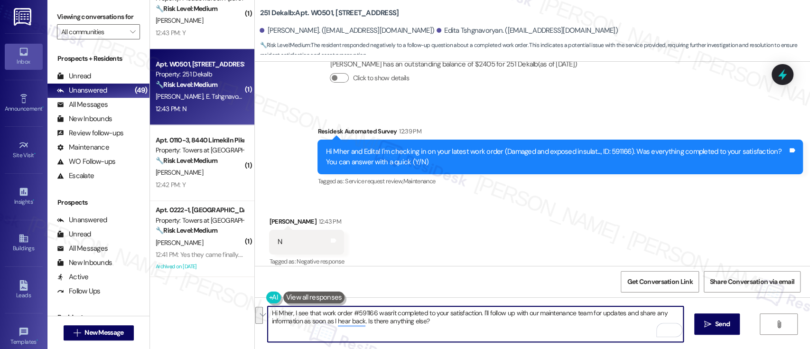
type textarea "Hi Mher, I'm so sorry to hear that the issue wasn't resolved to your satisfacti…"
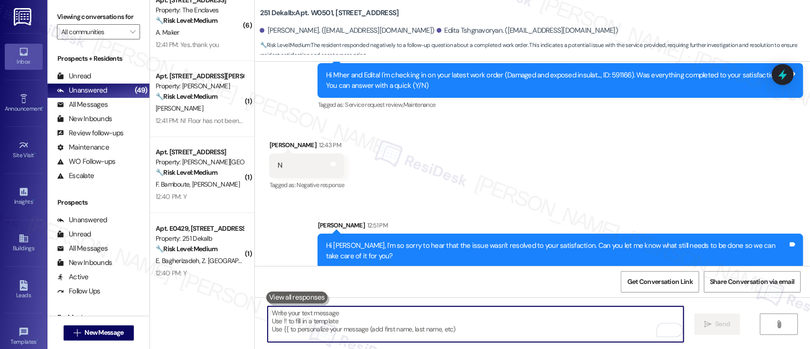
scroll to position [1008, 0]
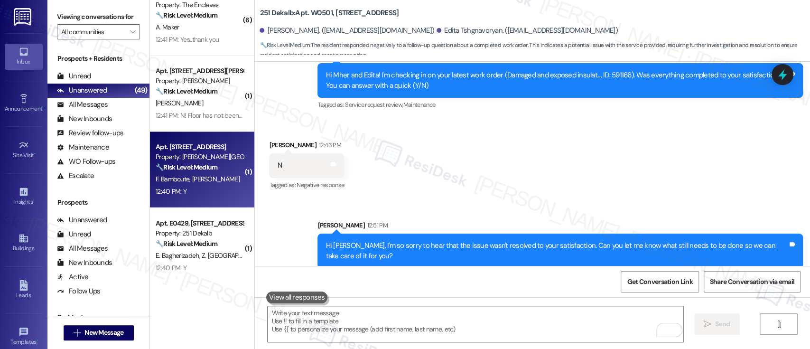
click at [194, 184] on div "F. Bamboute R. Charles" at bounding box center [200, 179] width 90 height 12
type textarea "Fetching suggested responses. Please feel free to read through the conversation…"
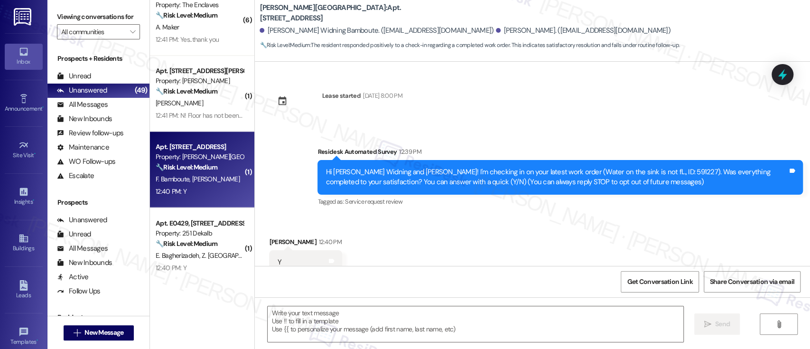
scroll to position [30, 0]
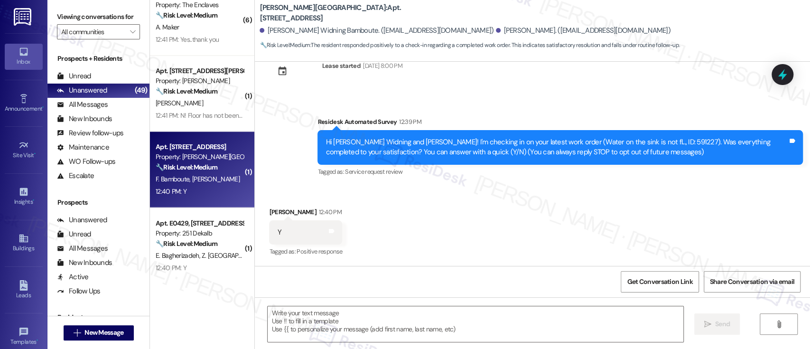
type textarea "Fetching suggested responses. Please feel free to read through the conversation…"
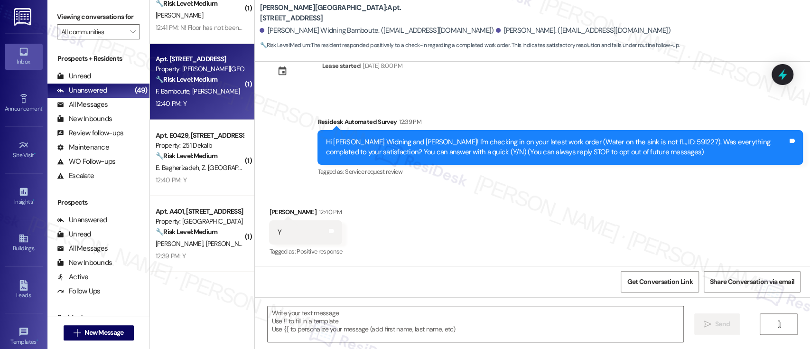
scroll to position [1115, 0]
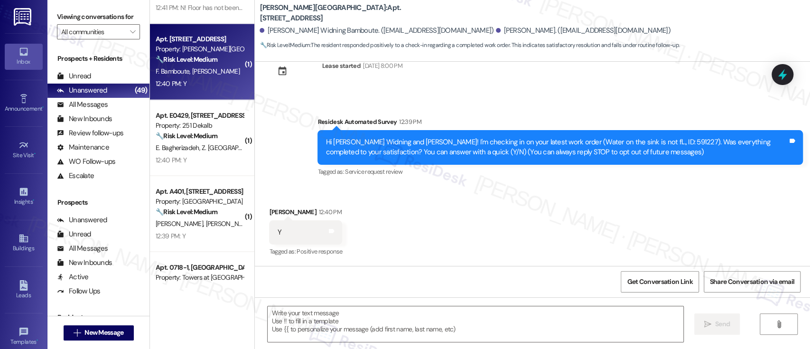
click at [615, 225] on div "Received via SMS Robertho Charles 12:40 PM Y Tags and notes Tagged as: Positive…" at bounding box center [532, 226] width 555 height 80
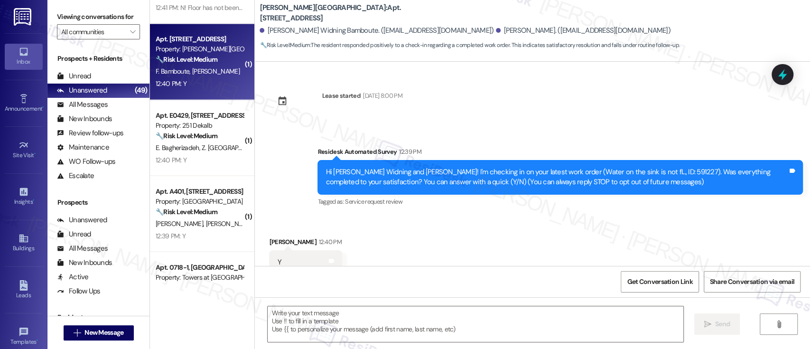
scroll to position [30, 0]
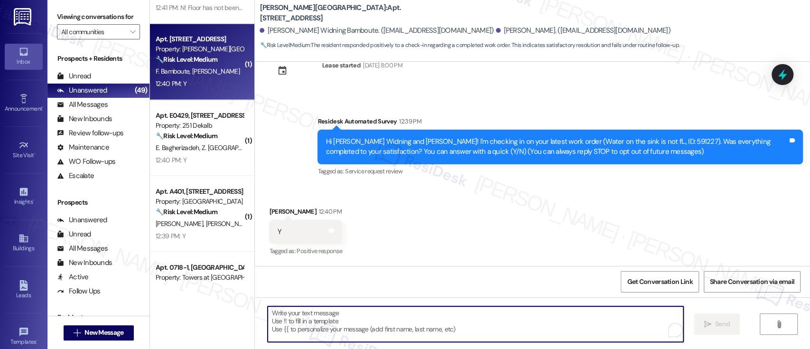
click at [449, 315] on textarea "To enrich screen reader interactions, please activate Accessibility in Grammarl…" at bounding box center [475, 324] width 415 height 36
paste textarea "Great to hear it, {{first_name}}! We want to make sure you are satisfied and co…"
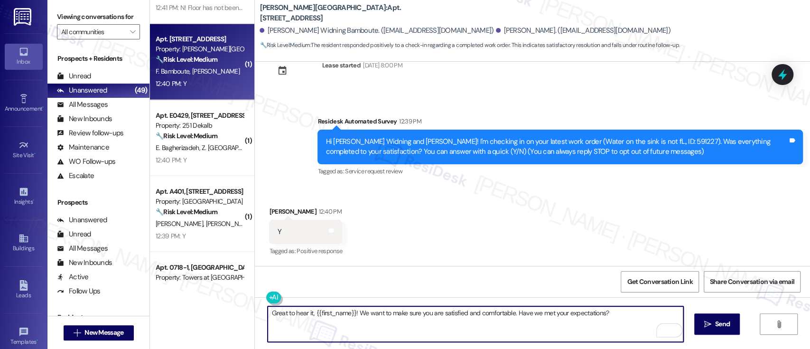
click at [269, 207] on div "Robertho Charles 12:40 PM" at bounding box center [305, 212] width 73 height 13
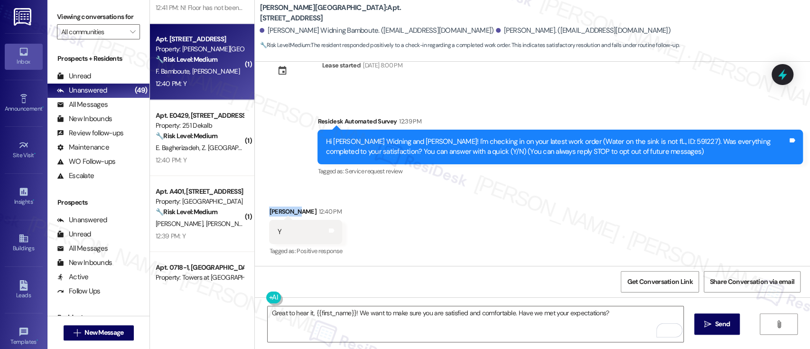
click at [269, 207] on div "Robertho Charles 12:40 PM" at bounding box center [305, 212] width 73 height 13
copy div "Robertho"
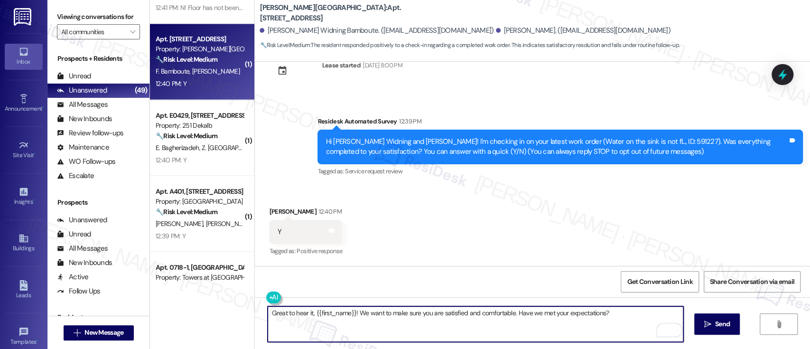
click at [323, 314] on textarea "Great to hear it, {{first_name}}! We want to make sure you are satisfied and co…" at bounding box center [475, 324] width 415 height 36
paste textarea "Robertho"
type textarea "Great to hear it, Robertho! We want to make sure you are satisfied and comforta…"
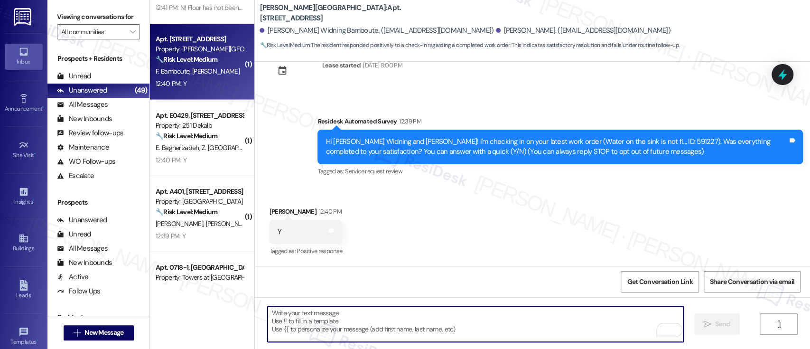
scroll to position [30, 0]
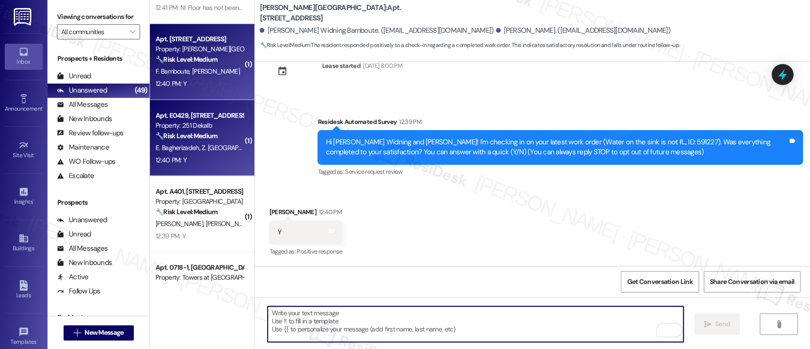
click at [205, 148] on span "Z. Madadichizeh" at bounding box center [235, 147] width 66 height 9
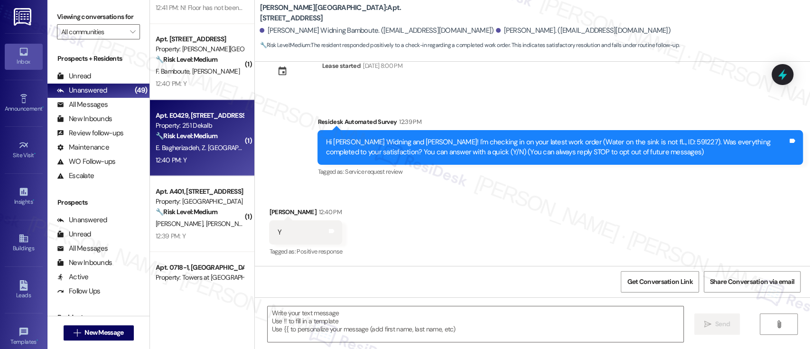
type textarea "Fetching suggested responses. Please feel free to read through the conversation…"
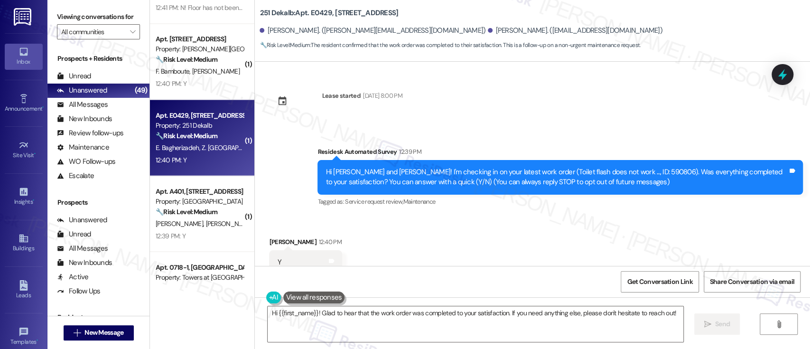
scroll to position [30, 0]
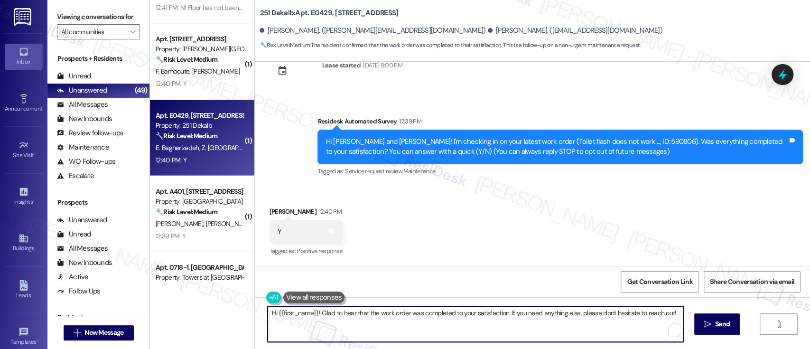
drag, startPoint x: 314, startPoint y: 313, endPoint x: 160, endPoint y: 287, distance: 156.0
click at [165, 295] on div "( 1 ) Apt. 0222-1, 8440 Limekiln Pike Property: Towers at Wyncote 🔧 Risk Level:…" at bounding box center [480, 174] width 660 height 349
click at [455, 313] on textarea "Glad to hear that the work order was completed to your satisfaction. If you nee…" at bounding box center [475, 324] width 415 height 36
paste textarea "don’t mind, would you be willing to share your feedback as a Google review? It …"
type textarea "Glad to hear that the work order was completed to your satisfaction. If you don…"
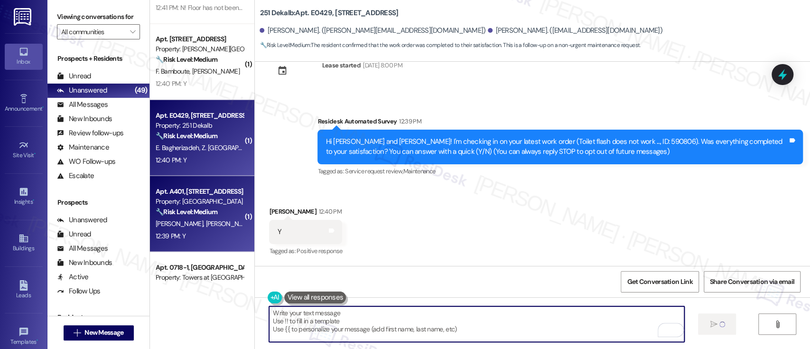
type textarea "Fetching suggested responses. Please feel free to read through the conversation…"
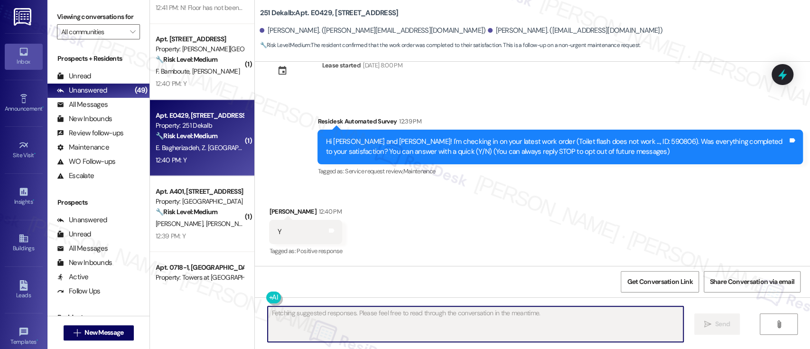
scroll to position [30, 0]
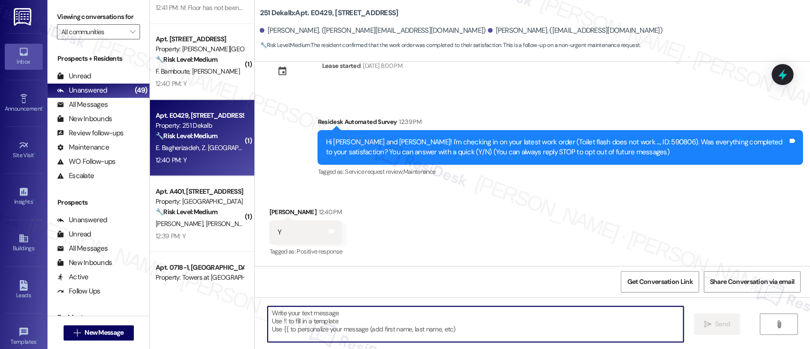
click at [212, 216] on div "🔧 Risk Level: Medium The resident responded positively to a follow-up regarding…" at bounding box center [200, 211] width 88 height 10
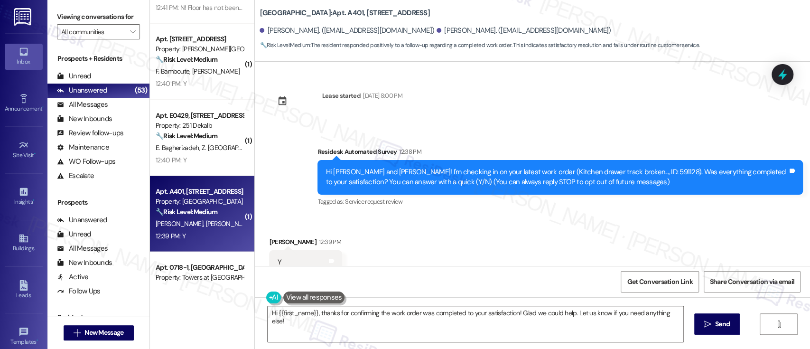
scroll to position [30, 0]
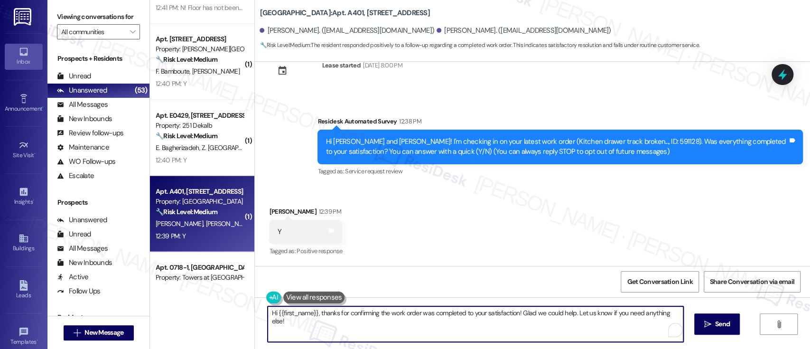
drag, startPoint x: 643, startPoint y: 313, endPoint x: 571, endPoint y: 310, distance: 72.2
click at [571, 310] on textarea "Hi {{first_name}}, thanks for confirming the work order was completed to your s…" at bounding box center [475, 324] width 415 height 36
paste textarea "If you don’t mind, would you be willing to share your feedback as a Google revi…"
type textarea "Hi {{first_name}}, thanks for confirming the work order was completed to your s…"
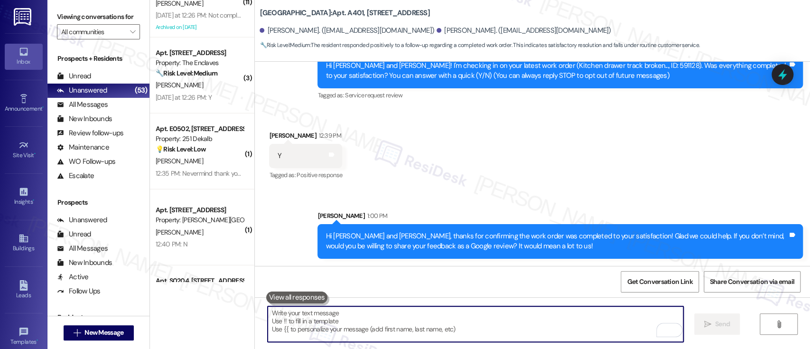
scroll to position [1790, 0]
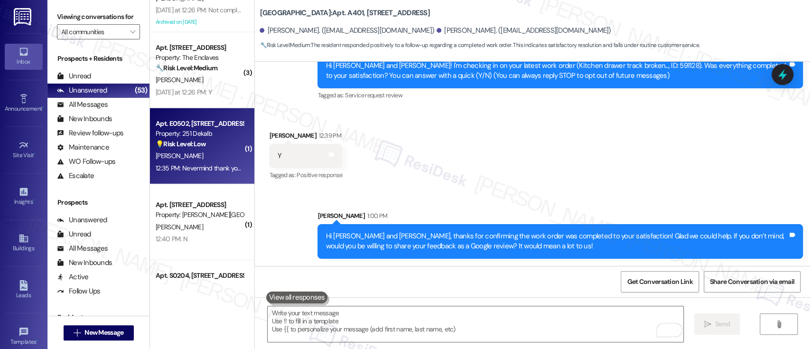
click at [215, 168] on div "12:35 PM: Nevermind thank you anyway! 12:35 PM: Nevermind thank you anyway!" at bounding box center [211, 168] width 111 height 9
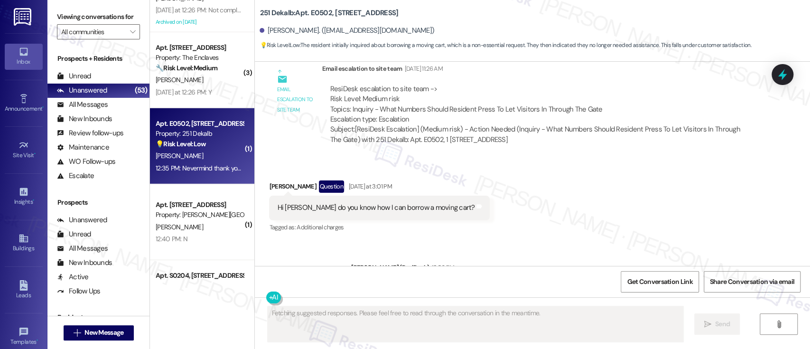
scroll to position [4100, 0]
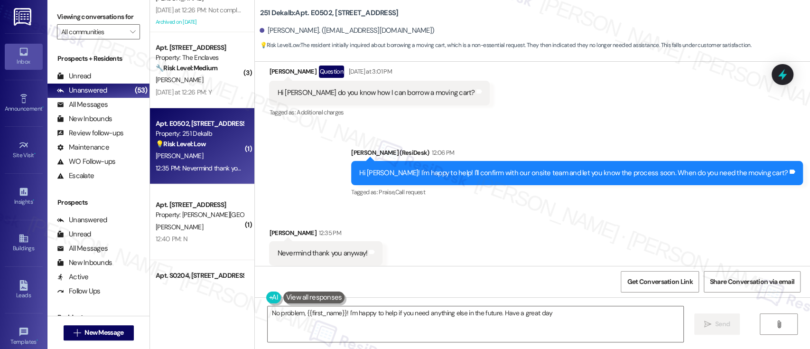
type textarea "No problem, {{first_name}}! I'm happy to help if you need anything else in the …"
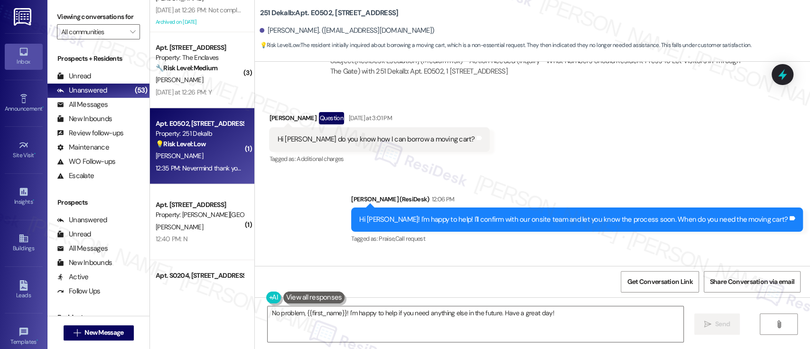
scroll to position [4101, 0]
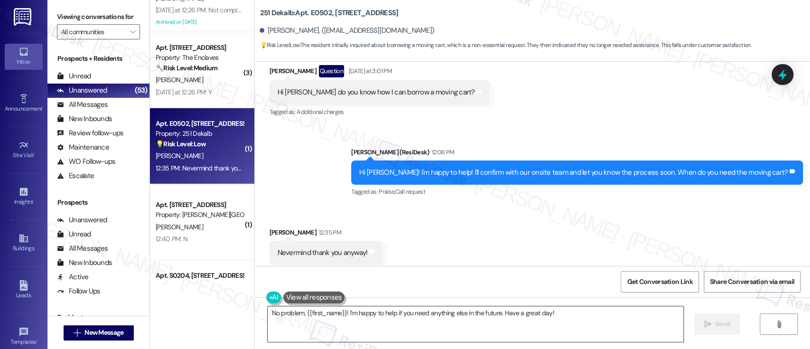
drag, startPoint x: 595, startPoint y: 323, endPoint x: 579, endPoint y: 316, distance: 17.8
click at [594, 323] on textarea "No problem, {{first_name}}! I'm happy to help if you need anything else in the …" at bounding box center [475, 324] width 415 height 36
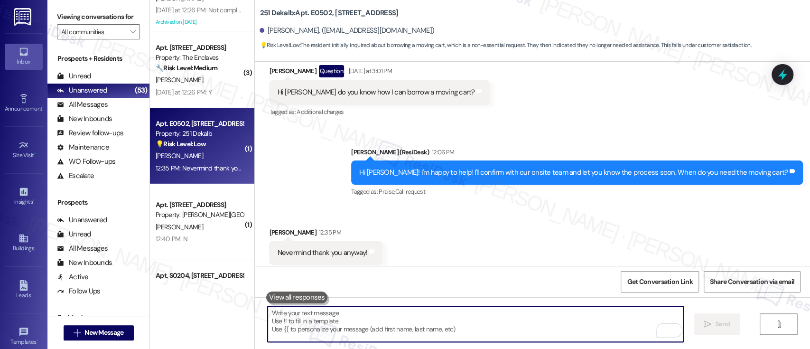
scroll to position [4100, 0]
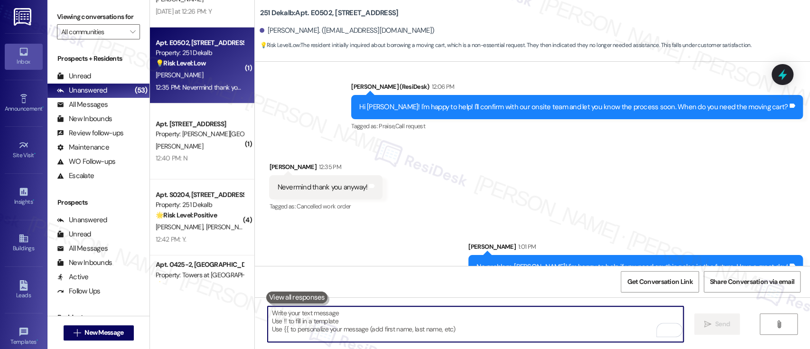
scroll to position [1917, 0]
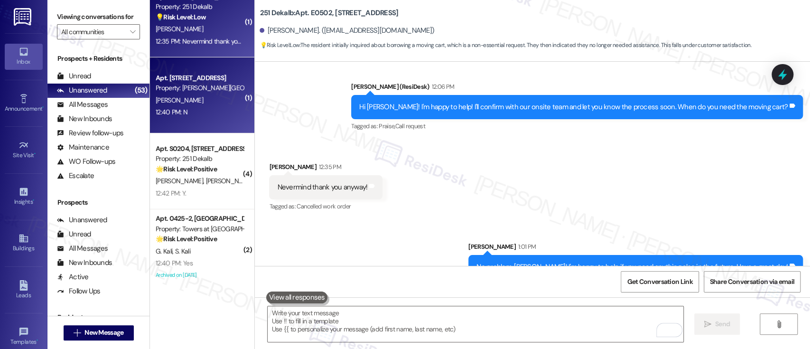
click at [203, 110] on div "12:40 PM: N 12:40 PM: N" at bounding box center [200, 112] width 90 height 12
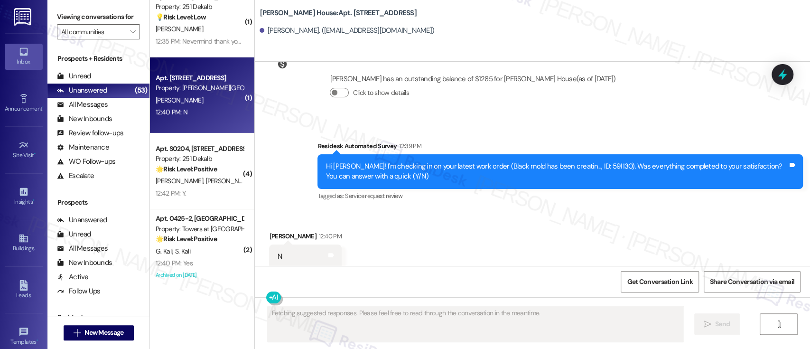
scroll to position [1082, 0]
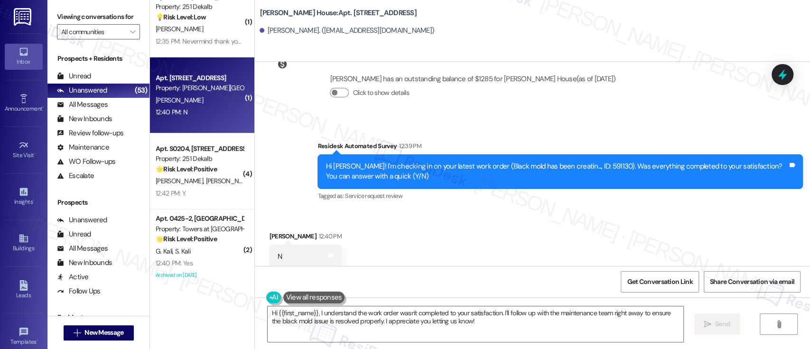
click at [581, 161] on div "Hi [PERSON_NAME]! I'm checking in on your latest work order (Black mold has bee…" at bounding box center [557, 171] width 462 height 20
copy div "591130"
click at [554, 337] on textarea "Hi {{first_name}}, I understand the work order wasn't completed to your satisfa…" at bounding box center [475, 324] width 415 height 36
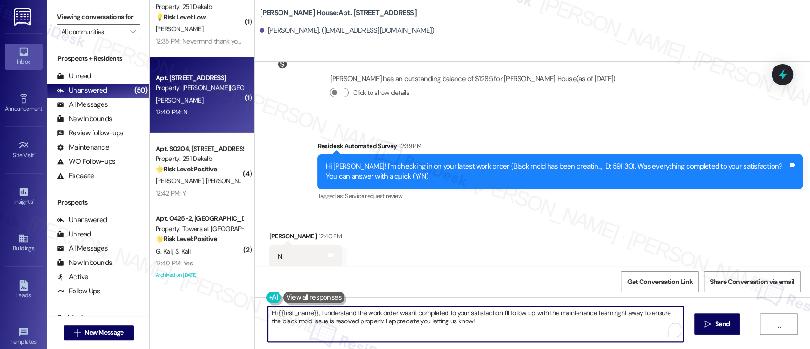
paste textarea "I'm so sorry to hear that the issue wasn't resolved to your satisfaction. Can y…"
type textarea "I'm so sorry to hear that the issue wasn't resolved to your satisfaction. Can y…"
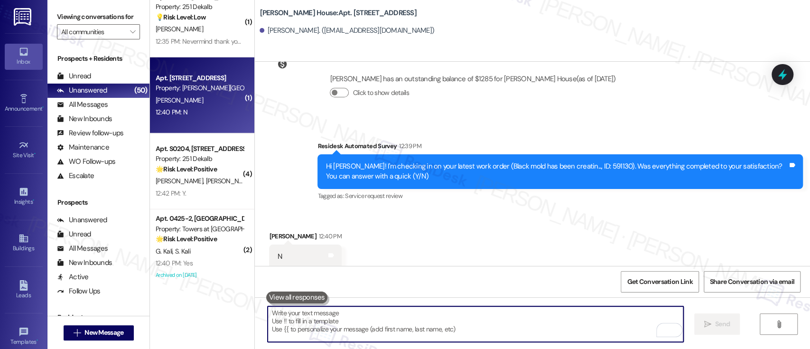
scroll to position [1149, 0]
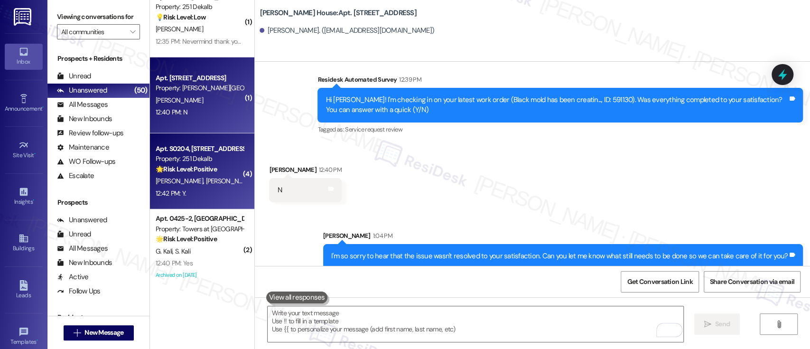
click at [202, 174] on div "🌟 Risk Level: Positive The resident responded positively to a check-in regardin…" at bounding box center [200, 169] width 88 height 10
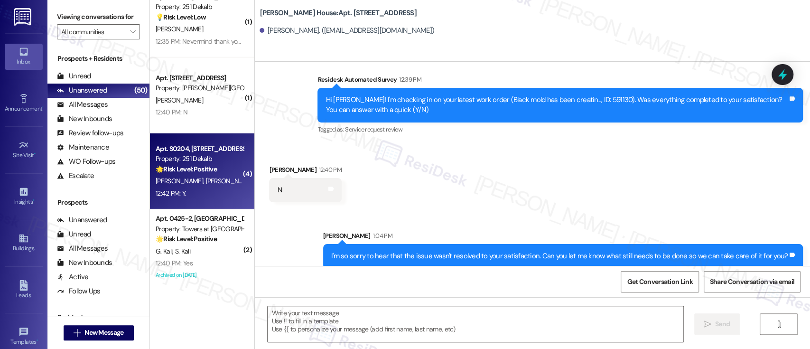
type textarea "Fetching suggested responses. Please feel free to read through the conversation…"
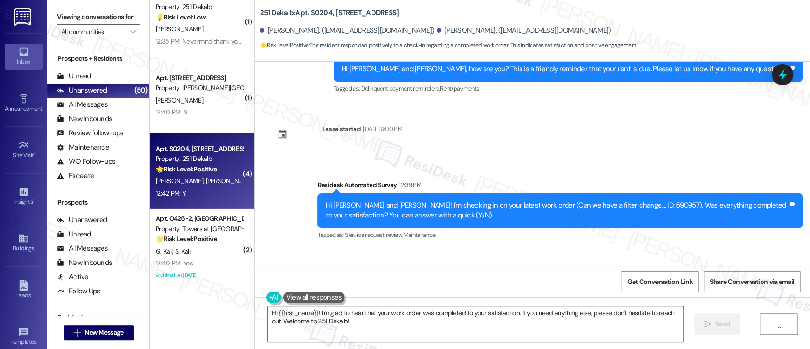
scroll to position [1378, 0]
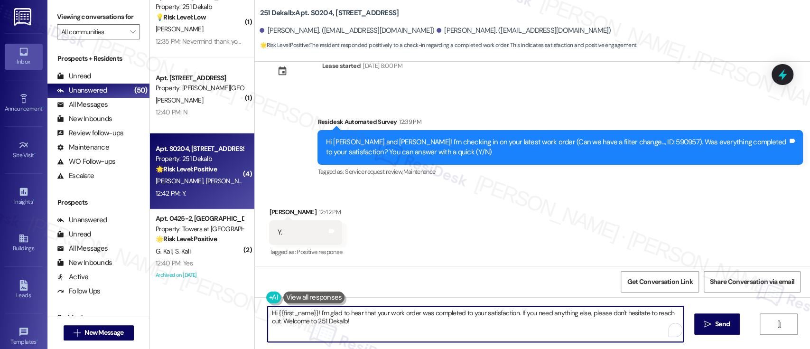
drag, startPoint x: 313, startPoint y: 312, endPoint x: 255, endPoint y: 299, distance: 59.5
click at [202, 305] on div "( 11 ) Apt. [STREET_ADDRESS] Property: The Enclaves 🔧 Risk Level: Medium The re…" at bounding box center [480, 174] width 660 height 349
paste textarea ""That's wonderful! We strive to provide an excellent living experience. If you …"
paste textarea "That's wonderful! We strive to provide an excellent living experience. If you d…"
type textarea "That's wonderful! We strive to provide an excellent living experience. If you d…"
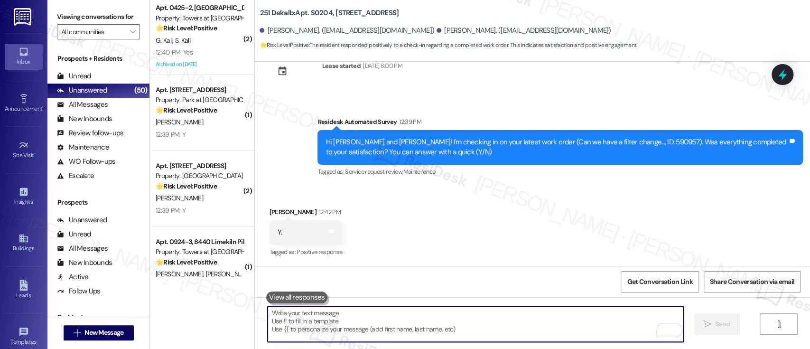
scroll to position [2138, 0]
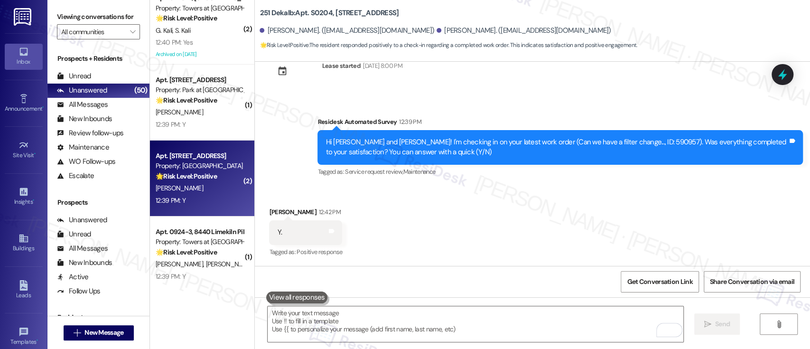
click at [216, 196] on div "12:39 PM: Y 12:39 PM: Y" at bounding box center [200, 201] width 90 height 12
type textarea "Fetching suggested responses. Please feel free to read through the conversation…"
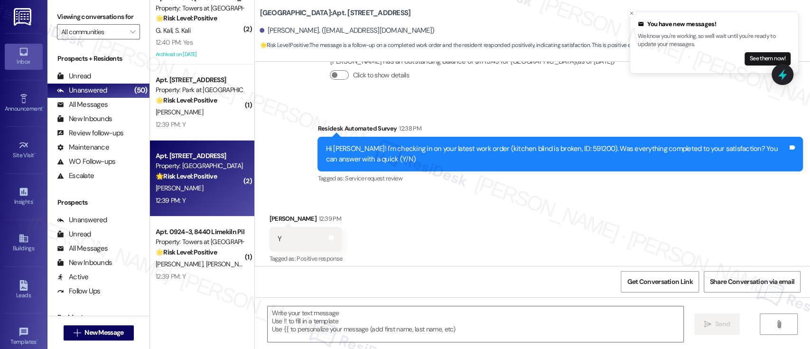
scroll to position [1489, 0]
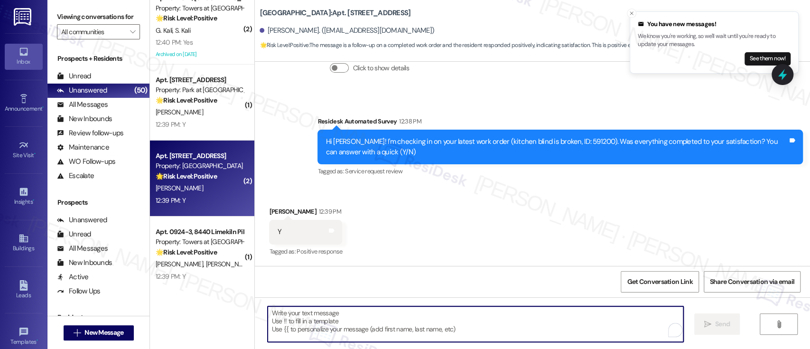
click at [492, 316] on textarea "To enrich screen reader interactions, please activate Accessibility in Grammarl…" at bounding box center [475, 324] width 415 height 36
paste textarea "That's wonderful! We strive to provide an excellent living experience. If you d…"
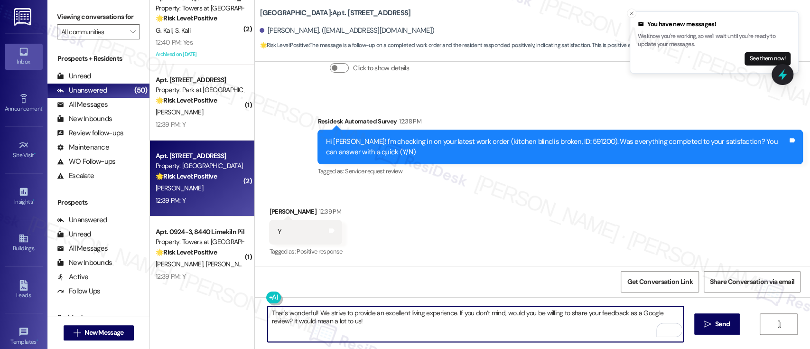
click at [487, 326] on textarea "That's wonderful! We strive to provide an excellent living experience. If you d…" at bounding box center [475, 324] width 415 height 36
type textarea "That's wonderful! We strive to provide an excellent living experience. If you d…"
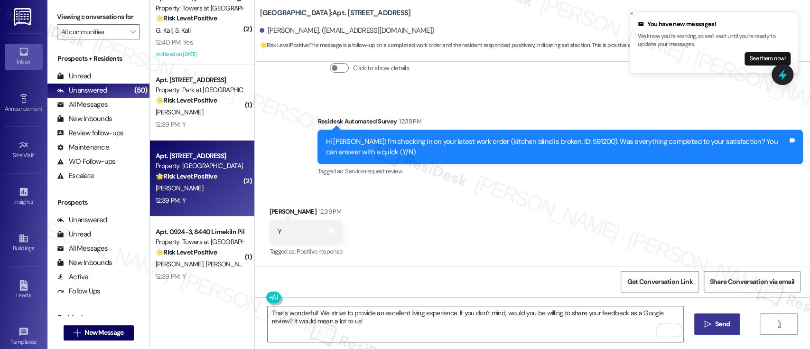
click at [711, 320] on span " Send" at bounding box center [718, 324] width 30 height 10
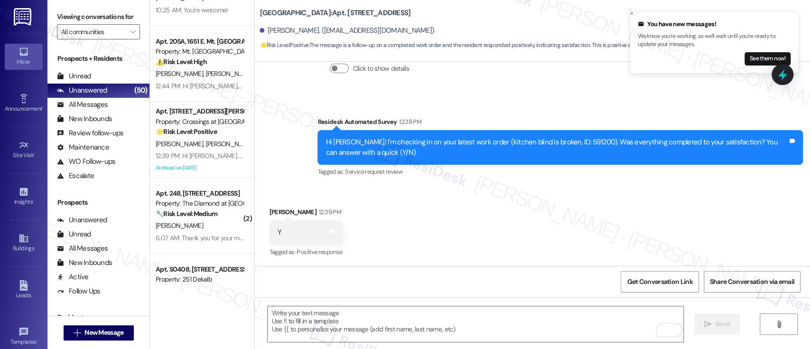
scroll to position [2495, 0]
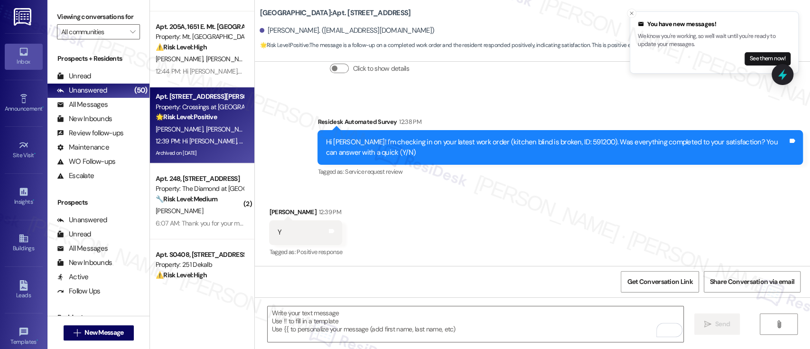
click at [205, 135] on div "12:39 PM: Hi [PERSON_NAME], [PERSON_NAME] and [PERSON_NAME]! I'm checking in on…" at bounding box center [200, 141] width 90 height 12
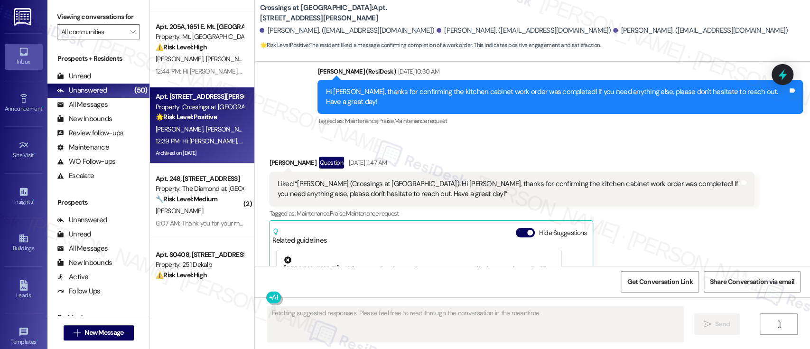
scroll to position [3087, 0]
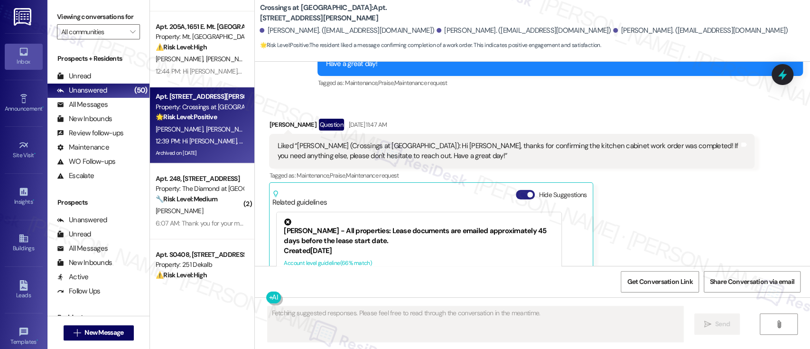
click at [516, 190] on button "Hide Suggestions" at bounding box center [525, 194] width 19 height 9
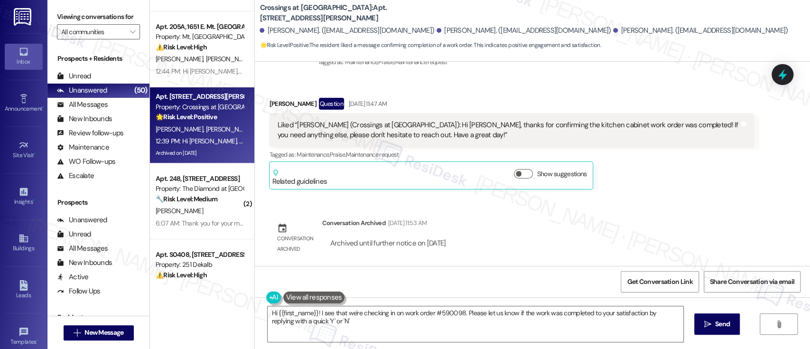
type textarea "Hi {{first_name}}! I see that we're checking in on work order #590098. Please l…"
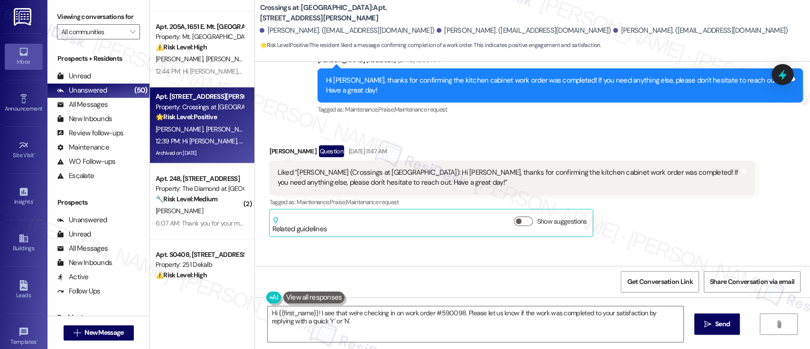
scroll to position [3045, 0]
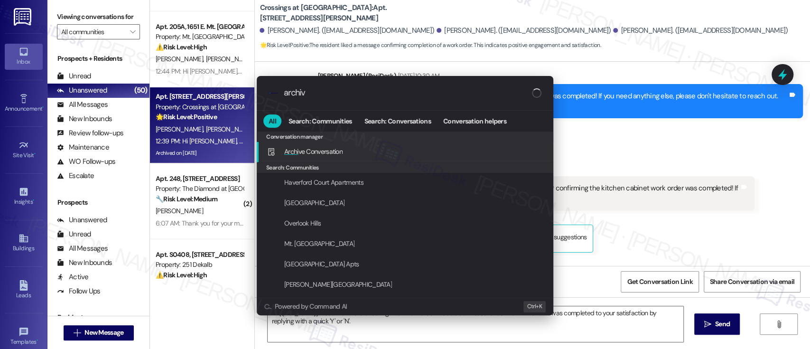
type input "archive"
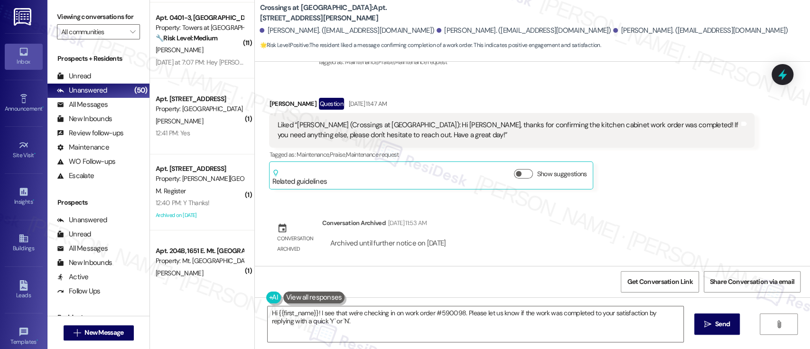
scroll to position [2984, 0]
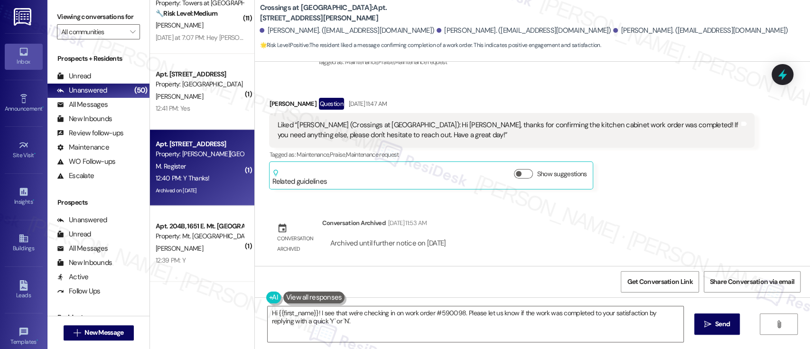
click at [204, 185] on div "Archived on [DATE]" at bounding box center [200, 191] width 90 height 12
type textarea "Fetching suggested responses. Please feel free to read through the conversation…"
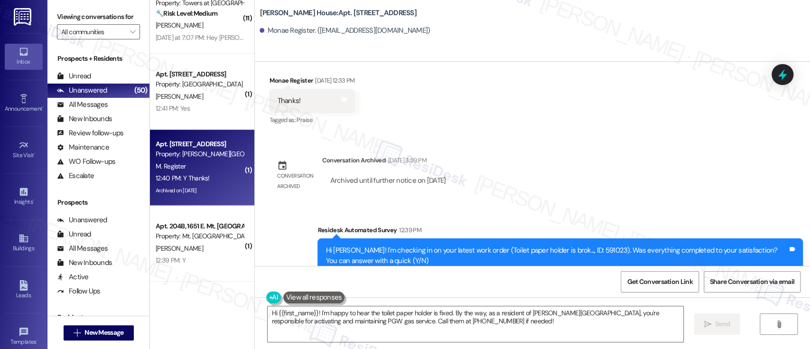
scroll to position [4914, 0]
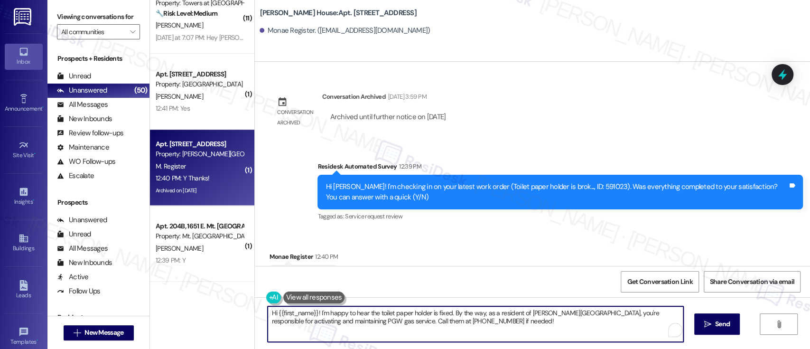
click at [448, 328] on textarea "Hi {{first_name}}! I'm happy to hear the toilet paper holder is fixed. By the w…" at bounding box center [475, 324] width 415 height 36
paste textarea "I'm so glad to hear that everything was taken care of to your satisfaction. Ple…"
type textarea "I'm so glad to hear that everything was taken care of to your satisfaction. Ple…"
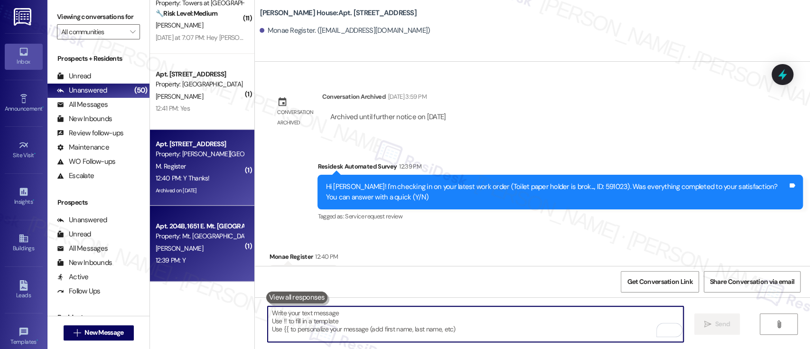
scroll to position [4914, 0]
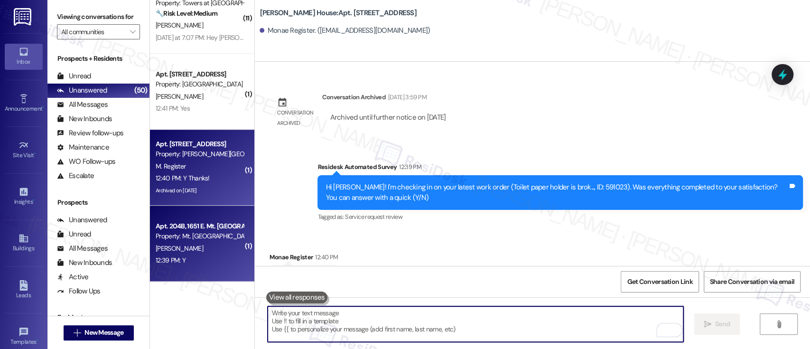
click at [208, 243] on div "[PERSON_NAME]" at bounding box center [200, 249] width 90 height 12
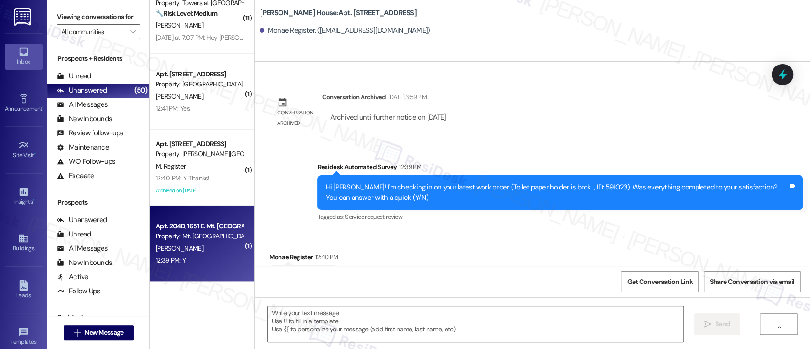
type textarea "Fetching suggested responses. Please feel free to read through the conversation…"
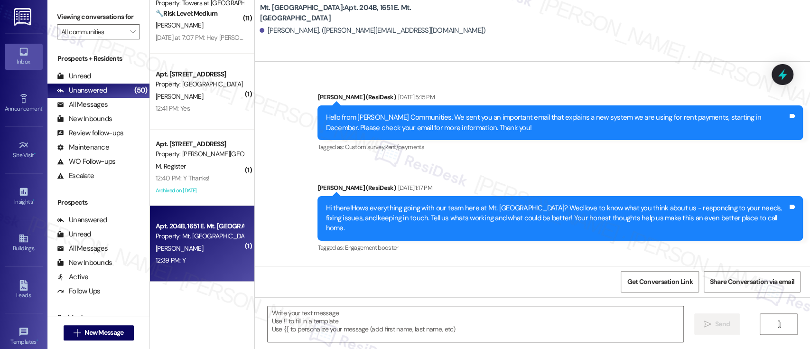
type textarea "Fetching suggested responses. Please feel free to read through the conversation…"
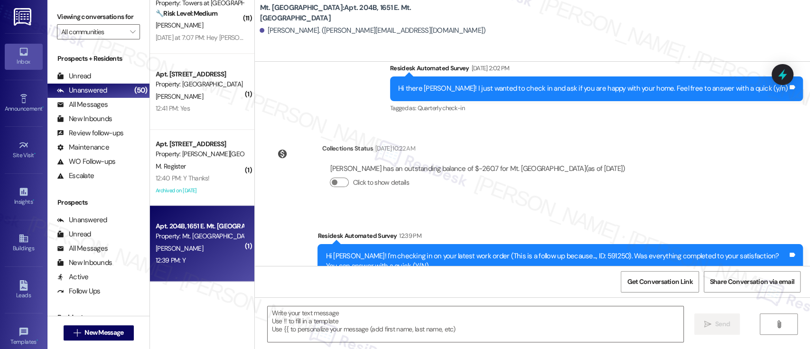
scroll to position [585, 0]
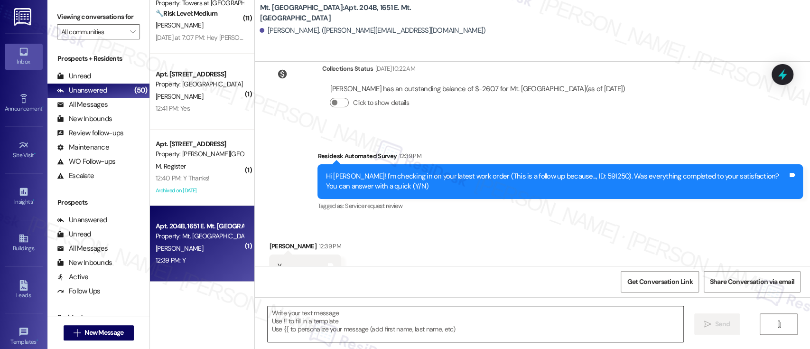
click at [388, 313] on textarea at bounding box center [475, 324] width 415 height 36
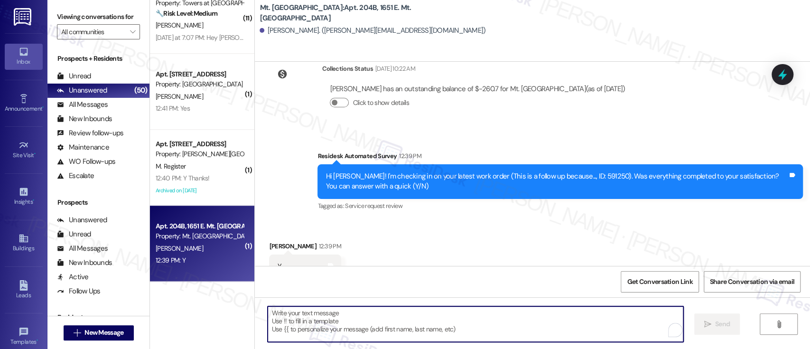
paste textarea ""That's wonderful! We strive to provide an excellent living experience. If you …"
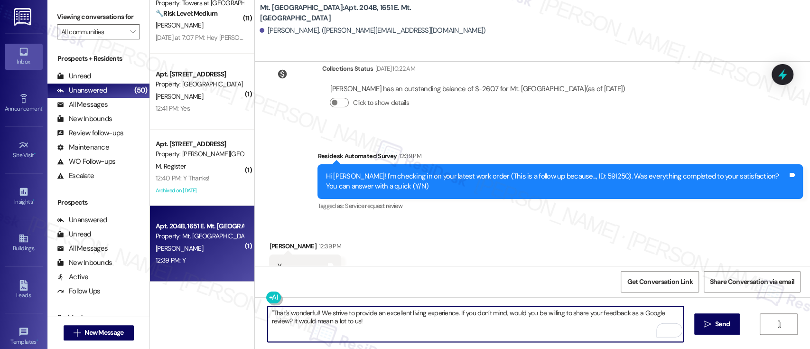
type textarea "That's wonderful! We strive to provide an excellent living experience. If you d…"
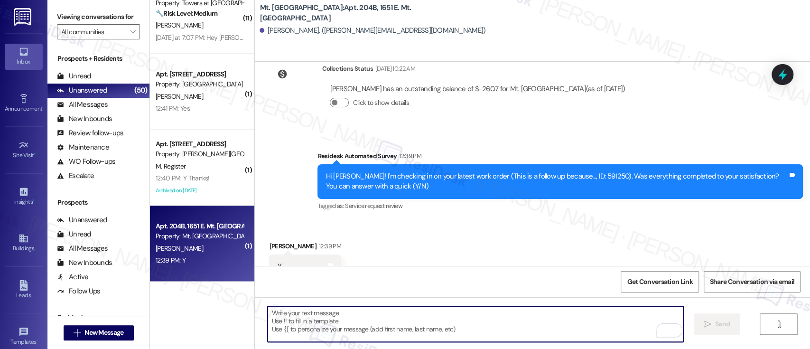
scroll to position [585, 0]
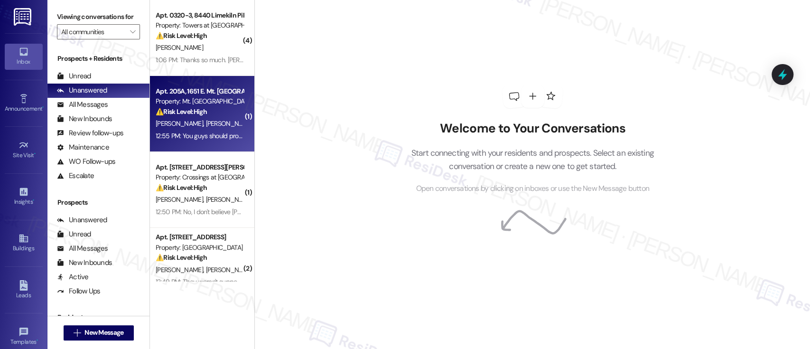
click at [185, 108] on strong "⚠️ Risk Level: High" at bounding box center [181, 111] width 51 height 9
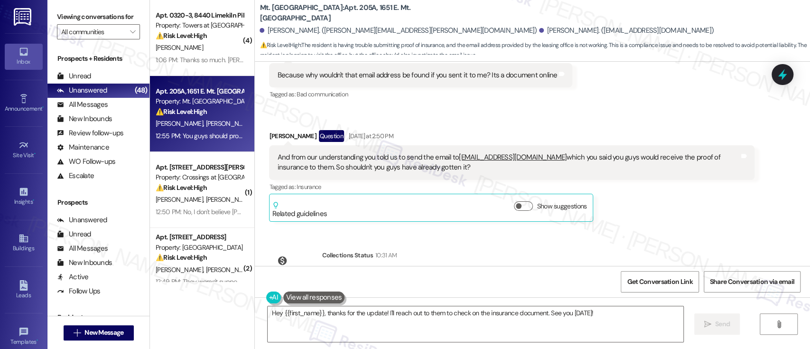
scroll to position [5430, 0]
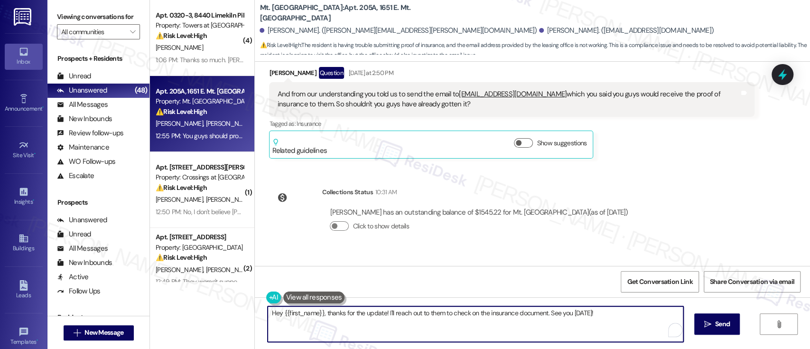
drag, startPoint x: 541, startPoint y: 312, endPoint x: 177, endPoint y: 297, distance: 364.4
click at [177, 297] on div "( 4 ) Apt. 0320-3, [GEOGRAPHIC_DATA] Property: Towers at [GEOGRAPHIC_DATA] ⚠️ R…" at bounding box center [480, 174] width 660 height 349
type textarea "Understood. We are open from 10AM to 4PM. See you [DATE]!"
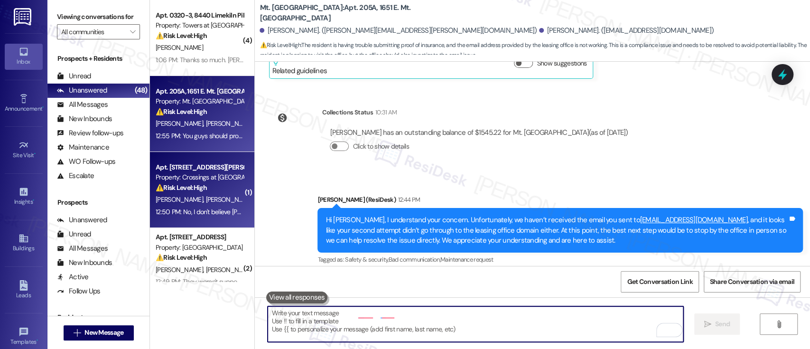
scroll to position [5557, 0]
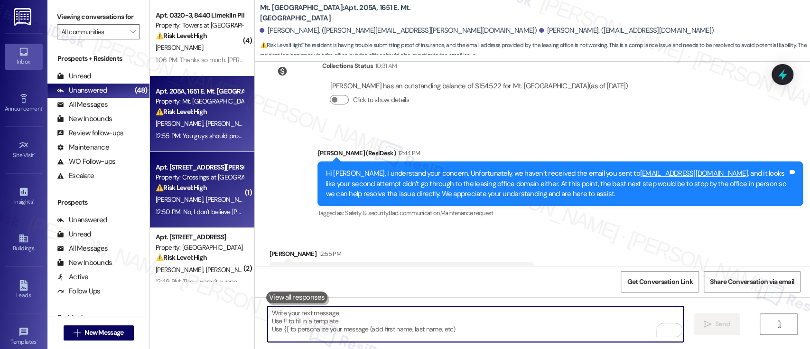
click at [201, 204] on div "[PERSON_NAME] [PERSON_NAME]" at bounding box center [200, 200] width 90 height 12
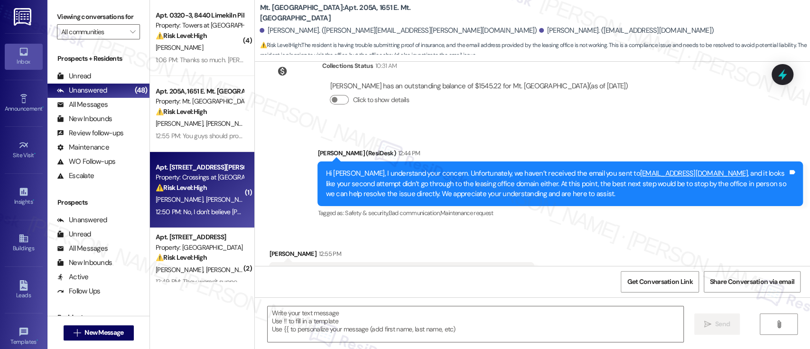
type textarea "Fetching suggested responses. Please feel free to read through the conversation…"
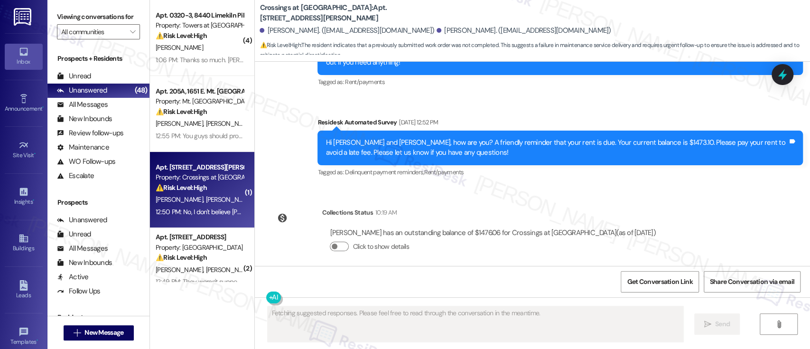
scroll to position [1899, 0]
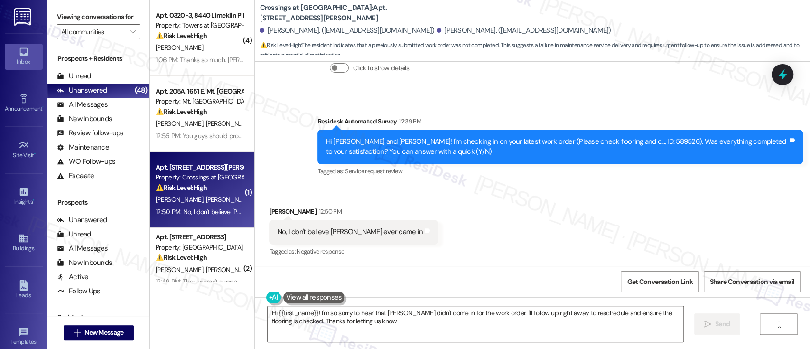
type textarea "Hi {{first_name}}! I'm so sorry to hear that [PERSON_NAME] didn't come in for t…"
drag, startPoint x: 520, startPoint y: 135, endPoint x: 497, endPoint y: 125, distance: 25.3
click at [520, 134] on div "Hi [PERSON_NAME] and [PERSON_NAME]! I'm checking in on your latest work order (…" at bounding box center [561, 147] width 486 height 35
